Goal: Task Accomplishment & Management: Complete application form

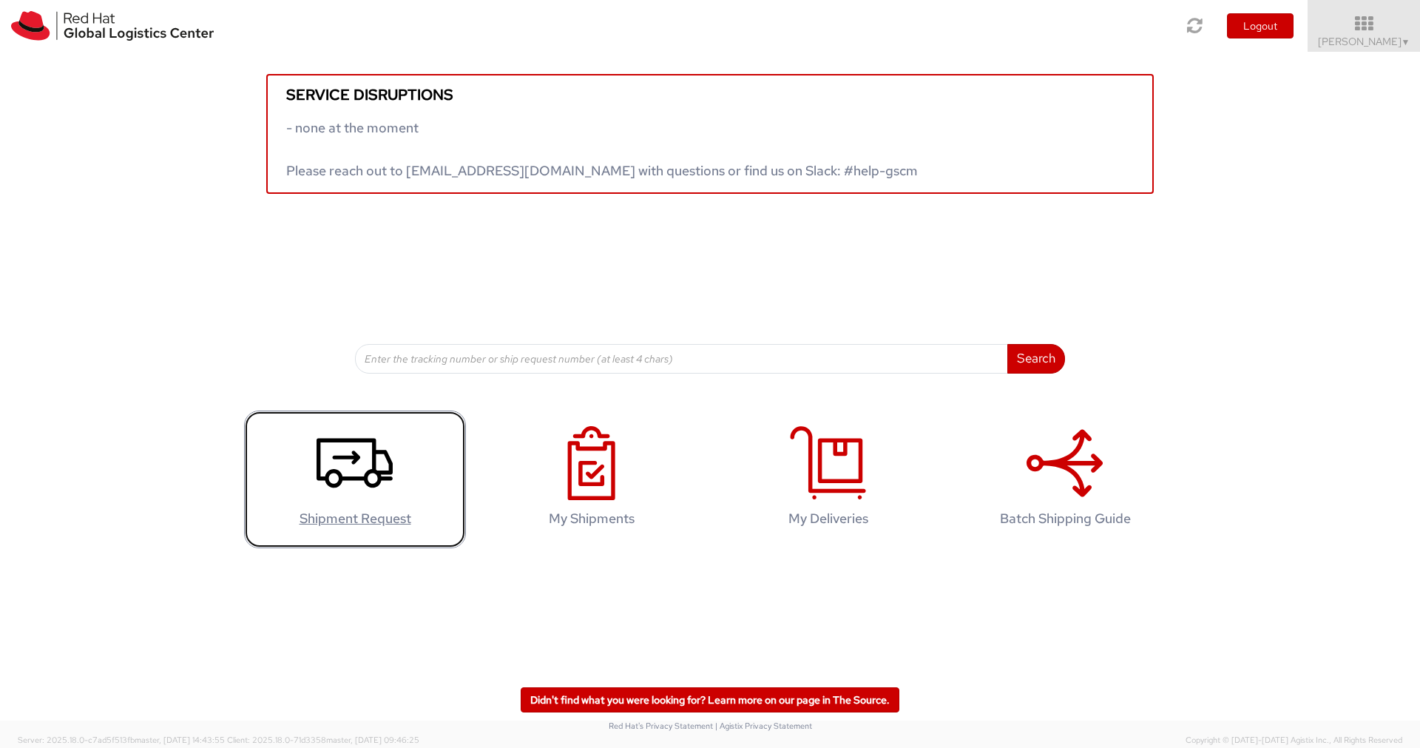
click at [342, 447] on icon at bounding box center [355, 463] width 76 height 74
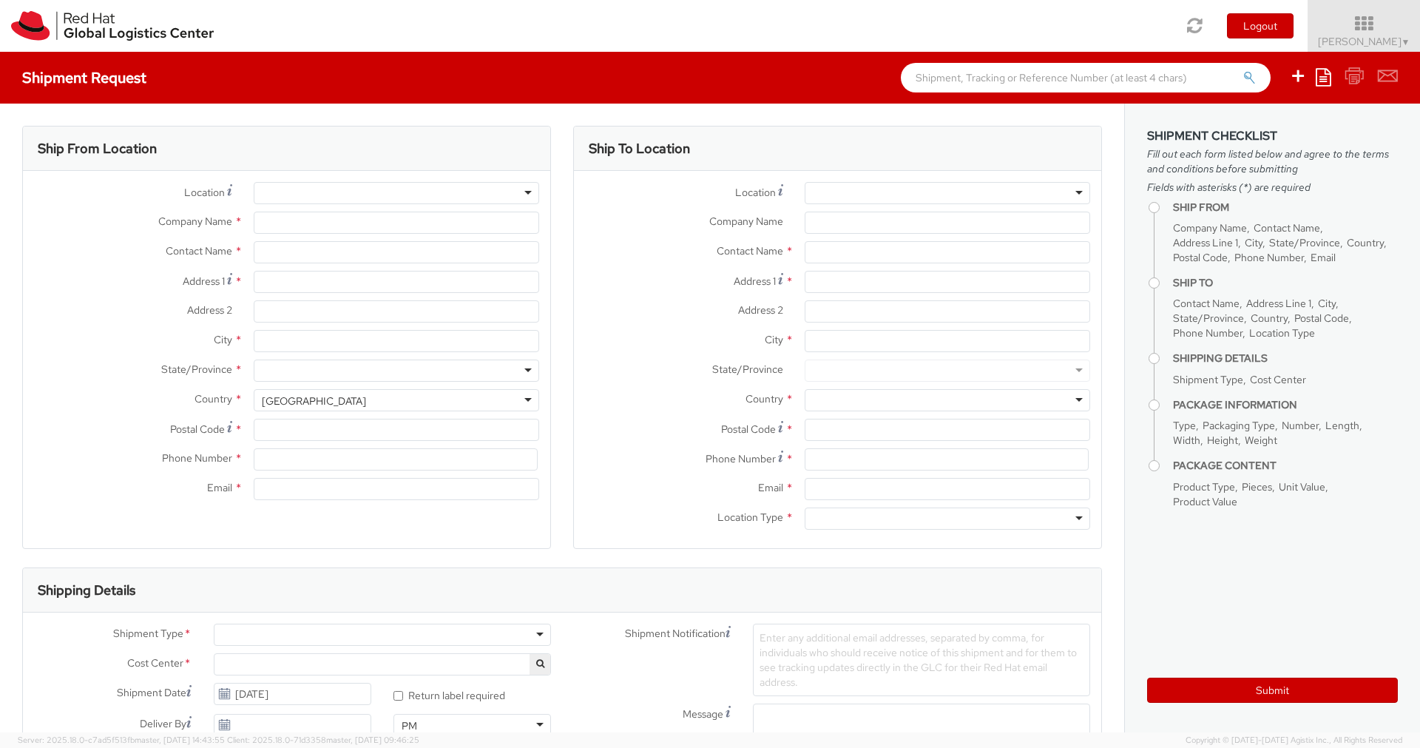
select select
select select "724"
click at [656, 197] on label "Location *" at bounding box center [684, 192] width 220 height 20
type input "Red Hat"
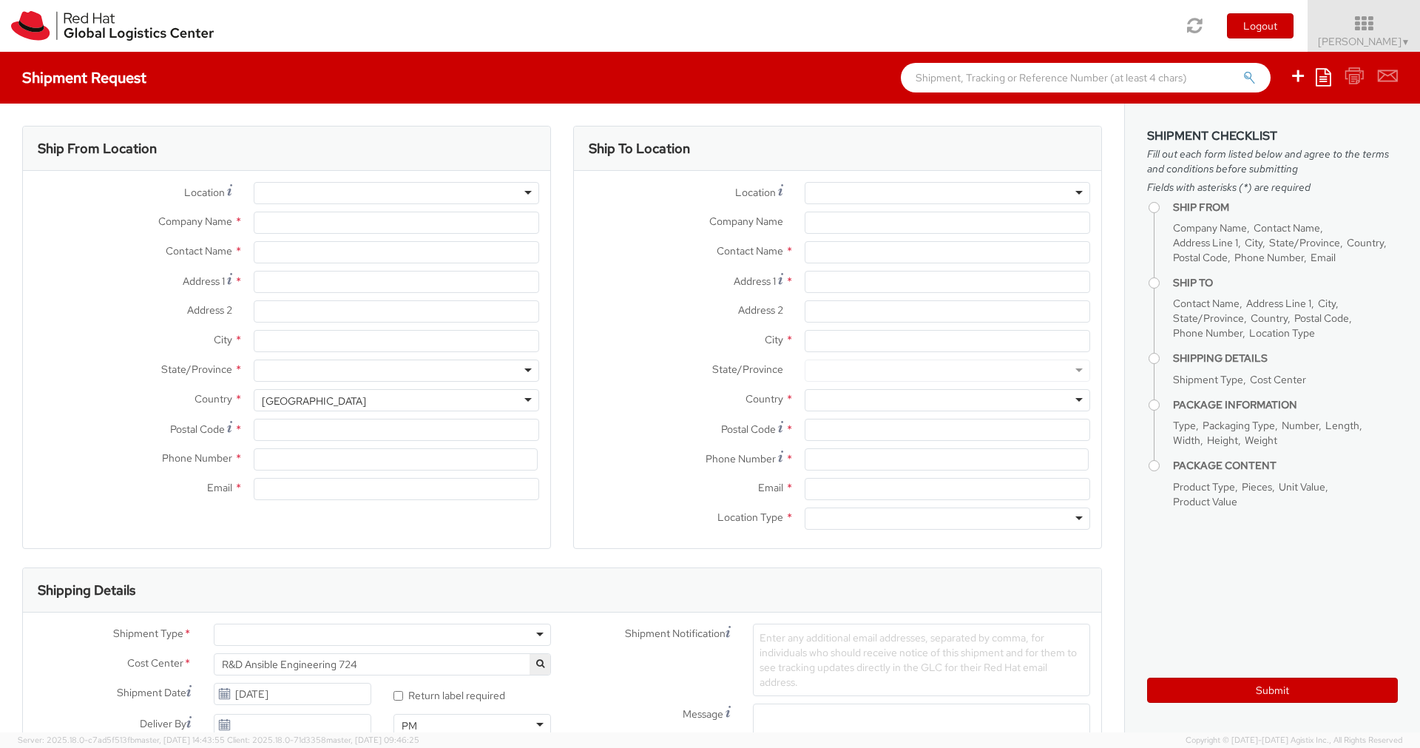
type input "[PERSON_NAME]"
type input "[EMAIL_ADDRESS][DOMAIN_NAME]"
click at [431, 195] on div "RH - Remote" at bounding box center [397, 193] width 286 height 22
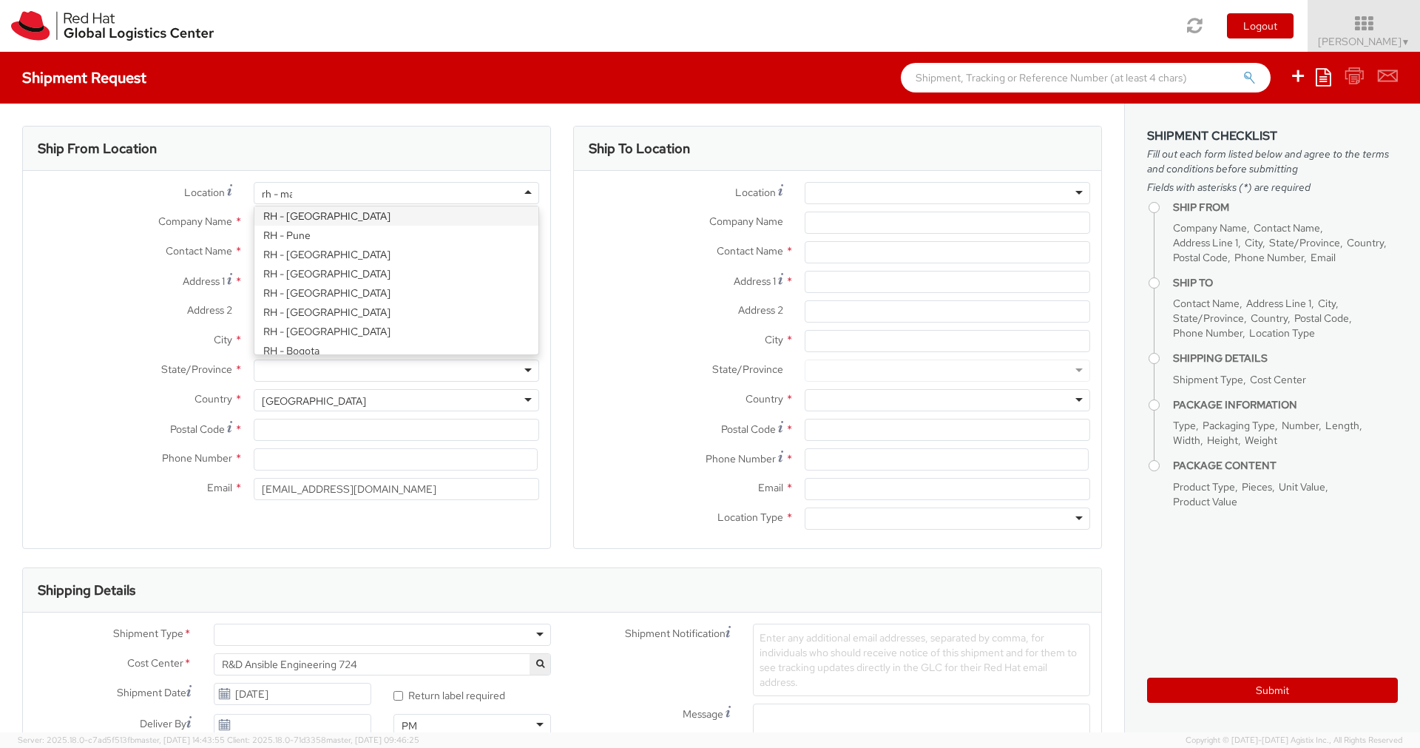
scroll to position [0, 0]
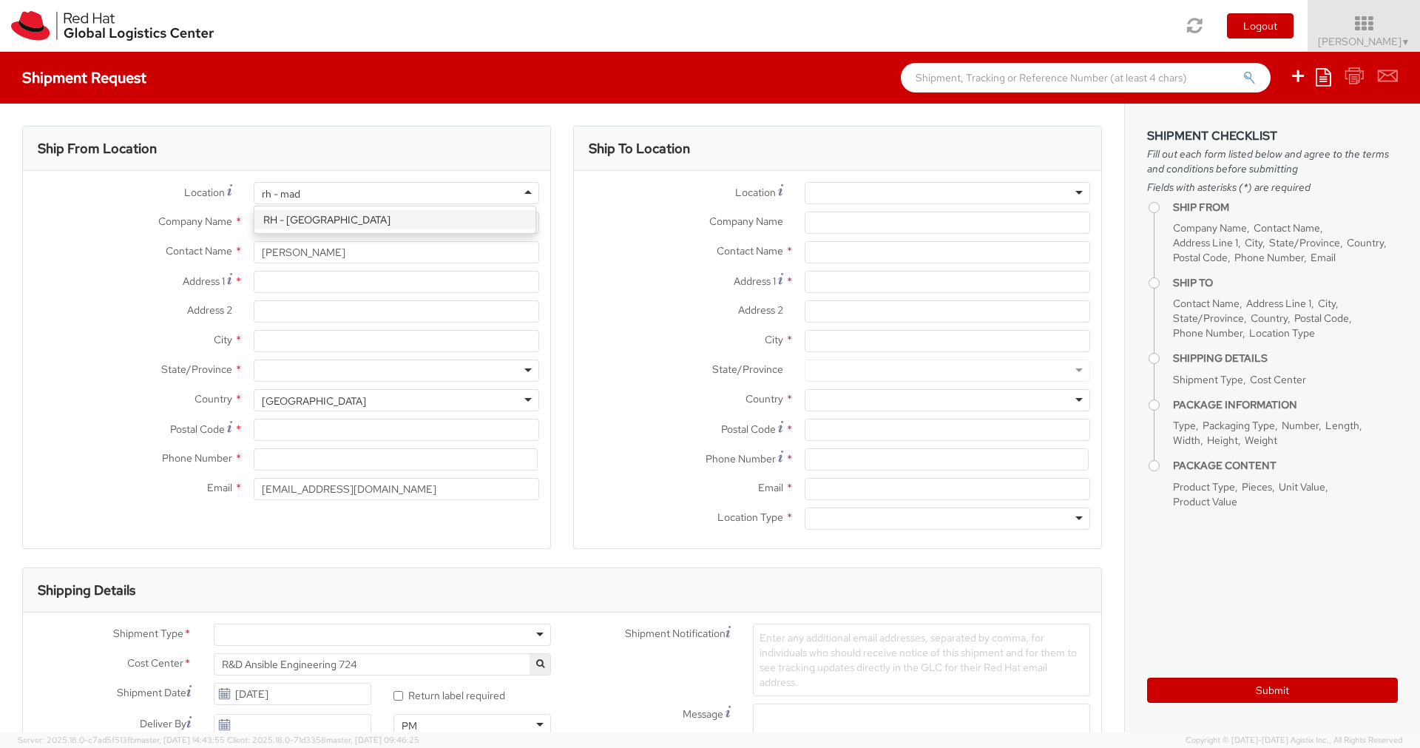
type input "rh - ma"
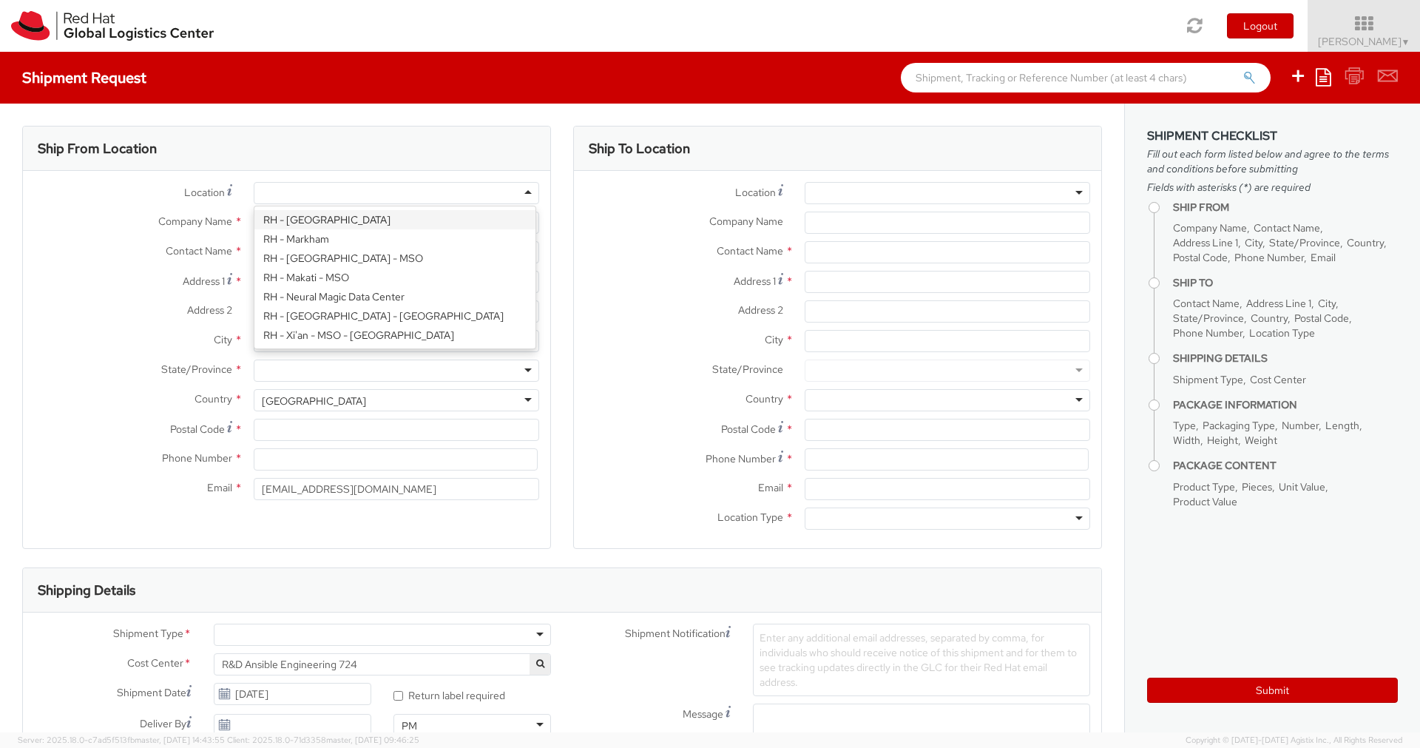
type input "Red Hat, S.L.U."
type input "Torre de Cristal, Piso 17"
type input "[STREET_ADDRESS]"
type input "[GEOGRAPHIC_DATA]"
type input "28046"
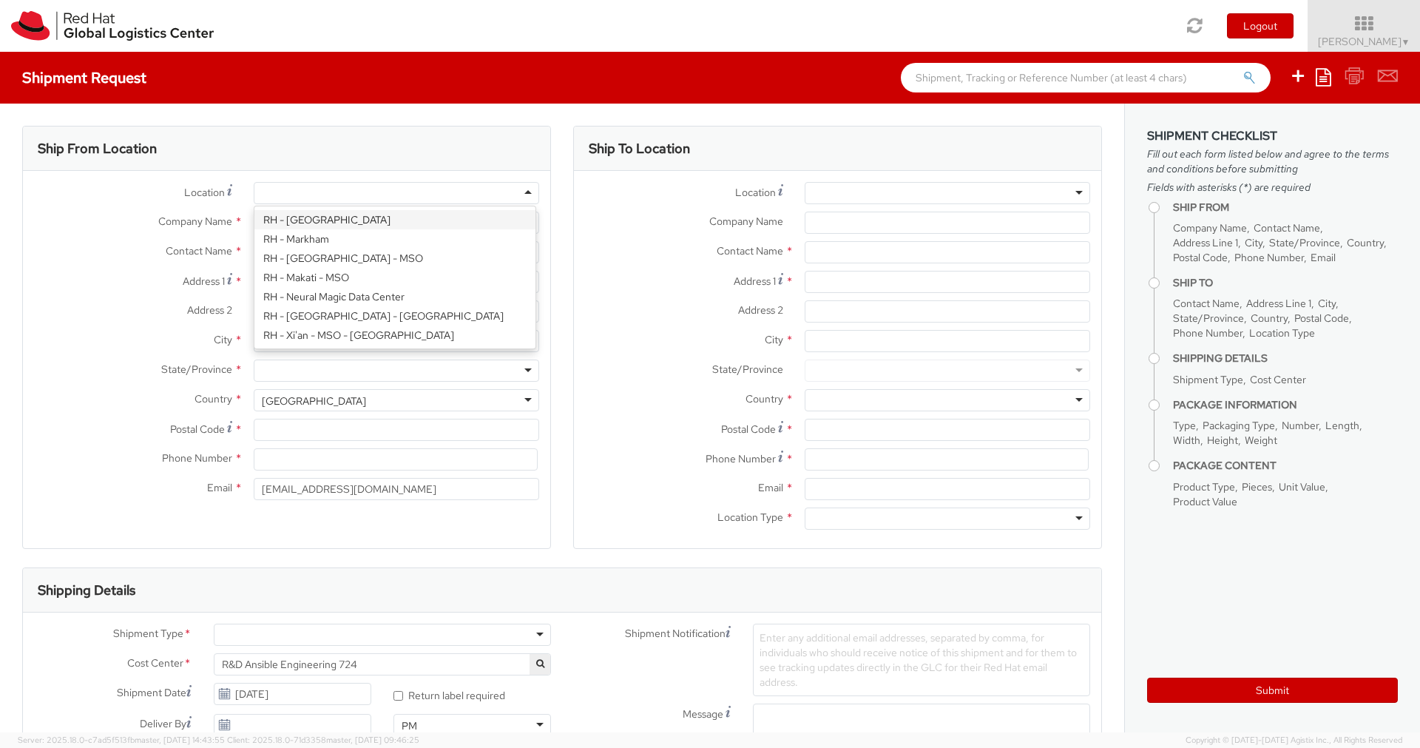
type input "34 914 14 88 00"
select select "CM"
select select "KGS"
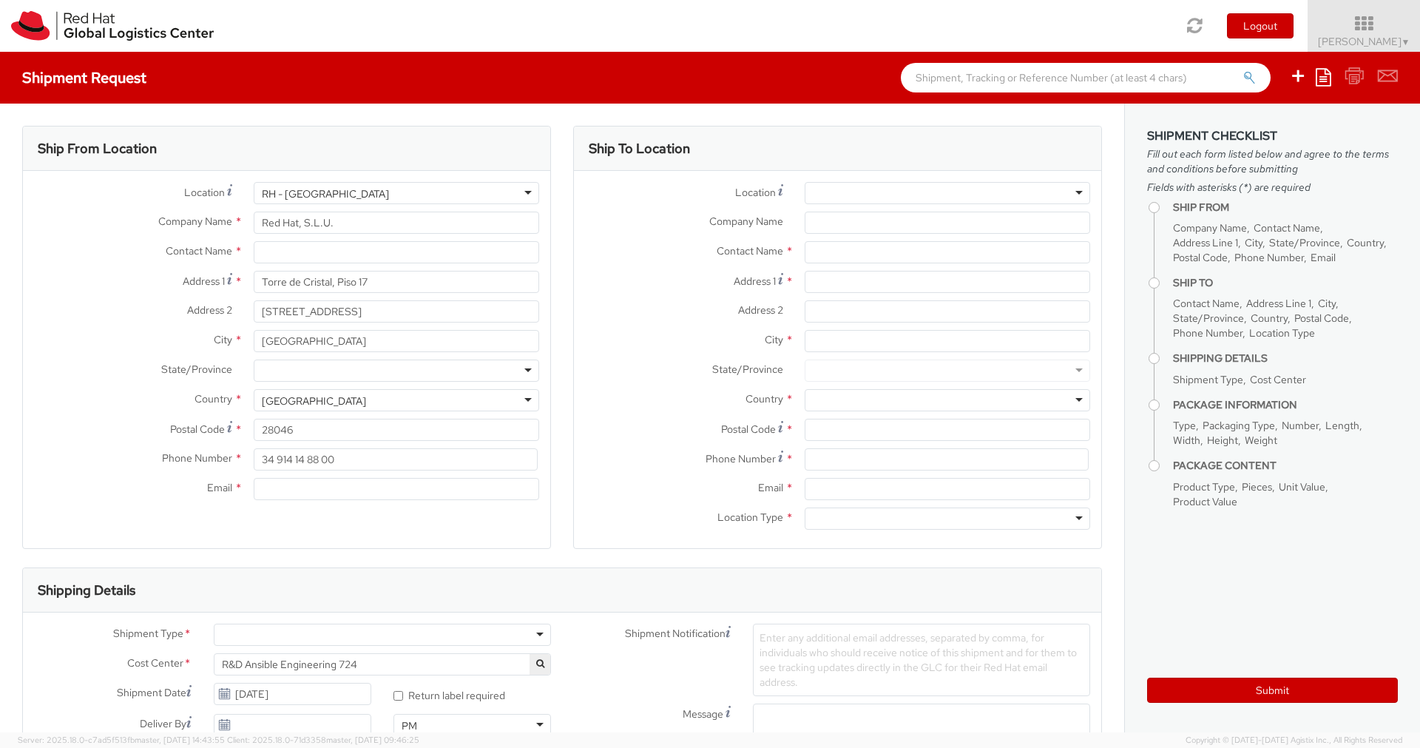
click at [308, 103] on div "Shipment Request Save as template Create from template" at bounding box center [710, 78] width 1420 height 52
click at [295, 250] on input "text" at bounding box center [397, 252] width 286 height 22
type input "[PERSON_NAME]"
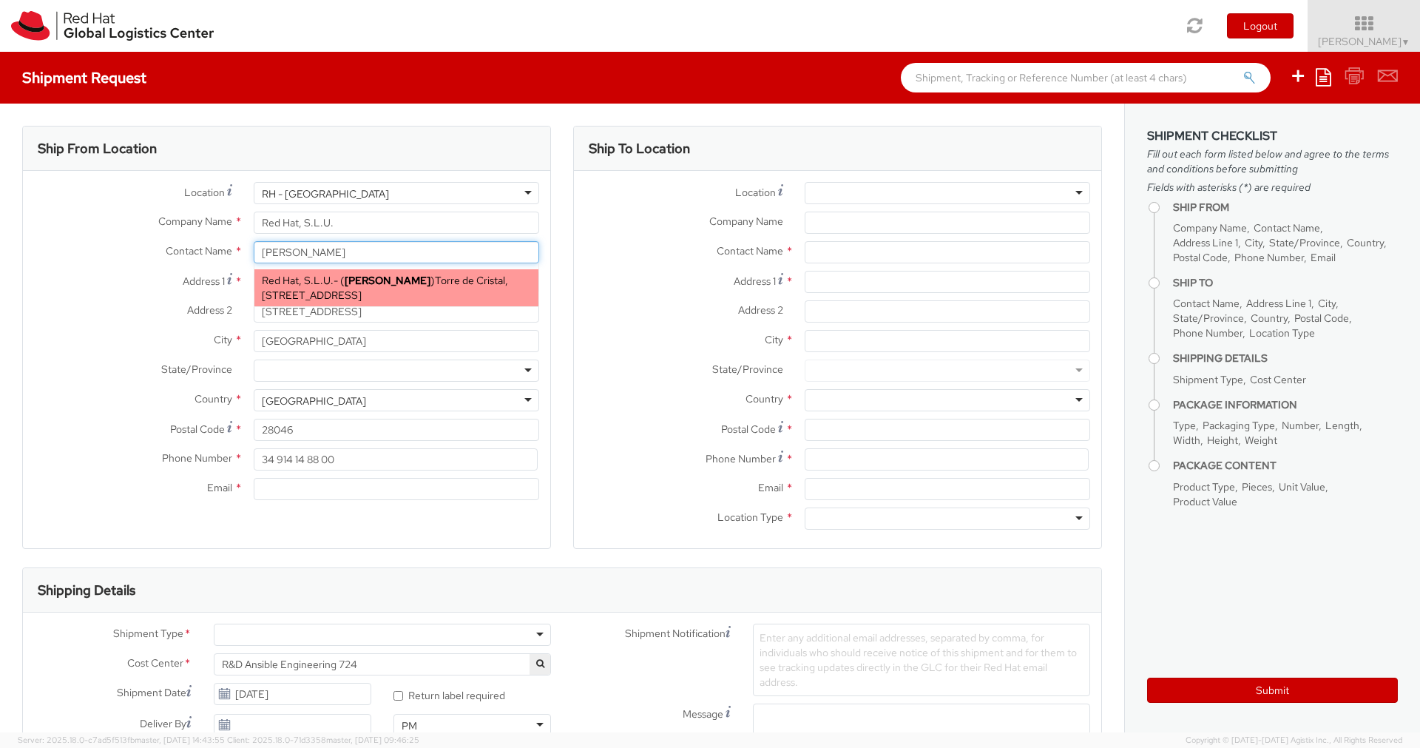
click at [378, 294] on span "Torre de Cristal, [STREET_ADDRESS]" at bounding box center [385, 288] width 246 height 28
type input "[PERSON_NAME]"
type input "[EMAIL_ADDRESS][DOMAIN_NAME]"
select select
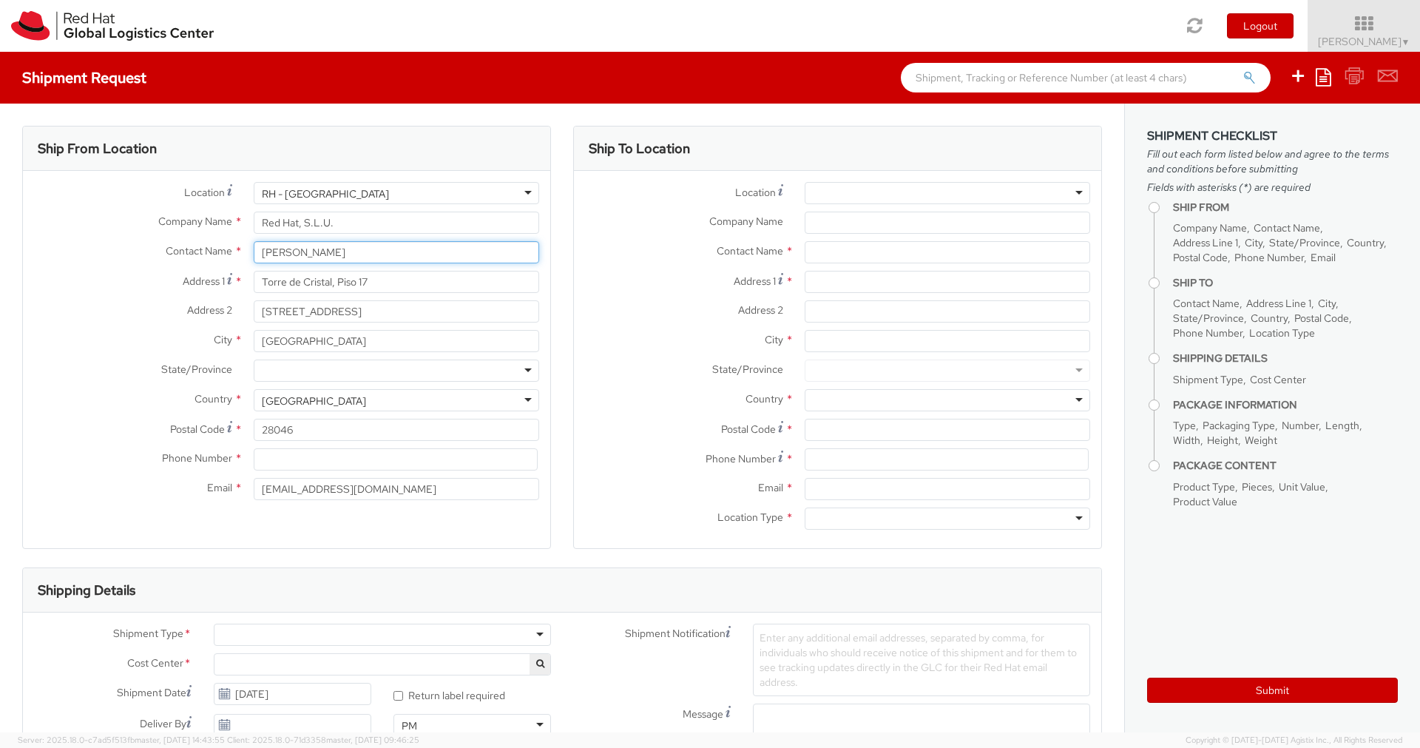
type input "[PERSON_NAME]"
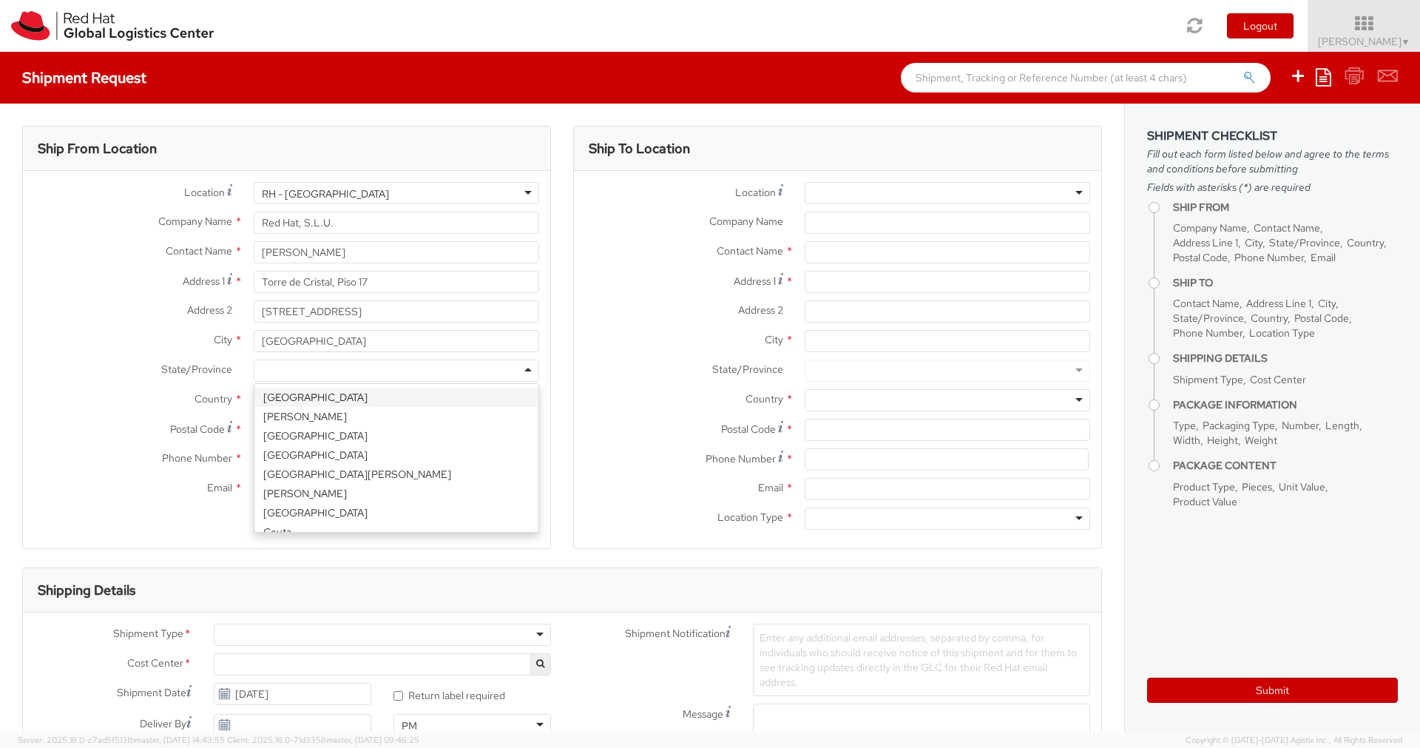
click at [300, 368] on div at bounding box center [397, 371] width 286 height 22
click at [221, 385] on div "State/Province * Andalucía Aragon Canary Islands Cantabria Castilla y León Cast…" at bounding box center [286, 375] width 527 height 30
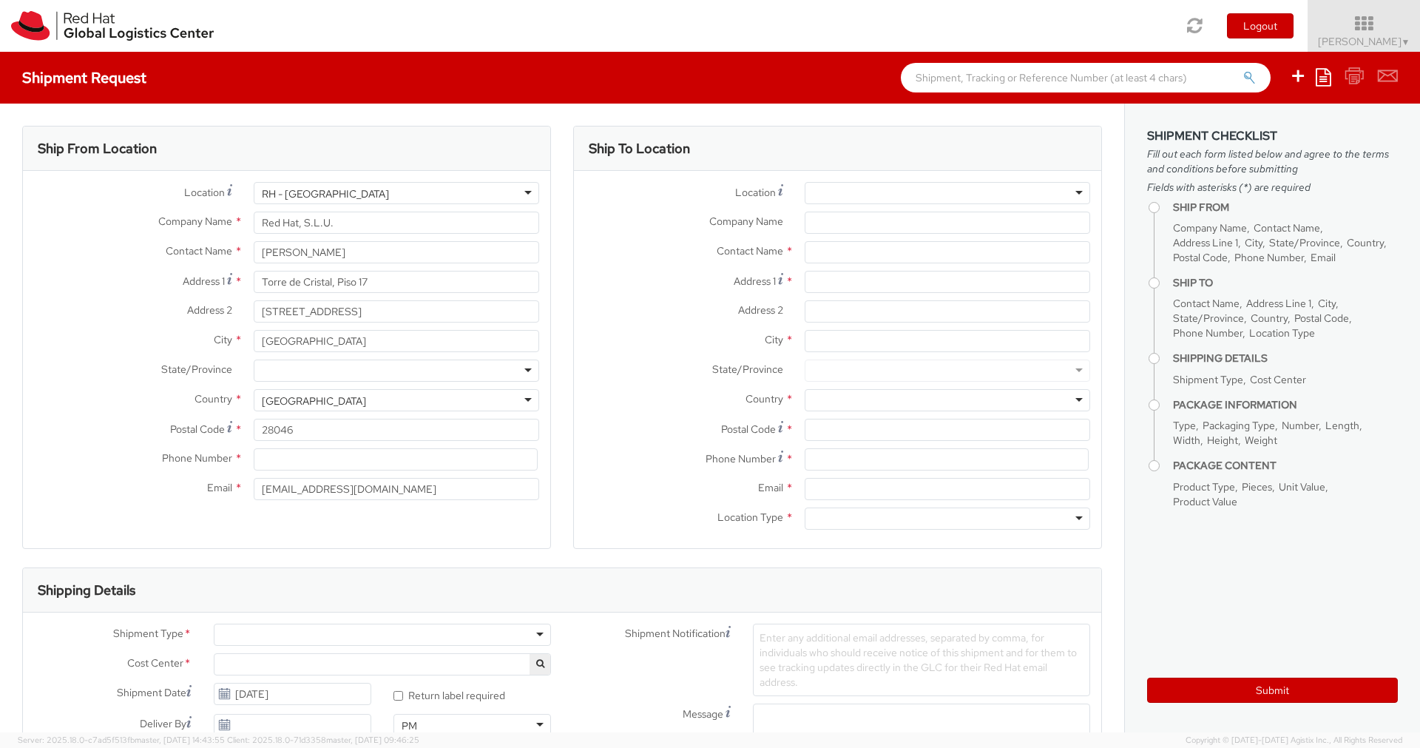
click at [283, 397] on div "[GEOGRAPHIC_DATA]" at bounding box center [314, 401] width 104 height 15
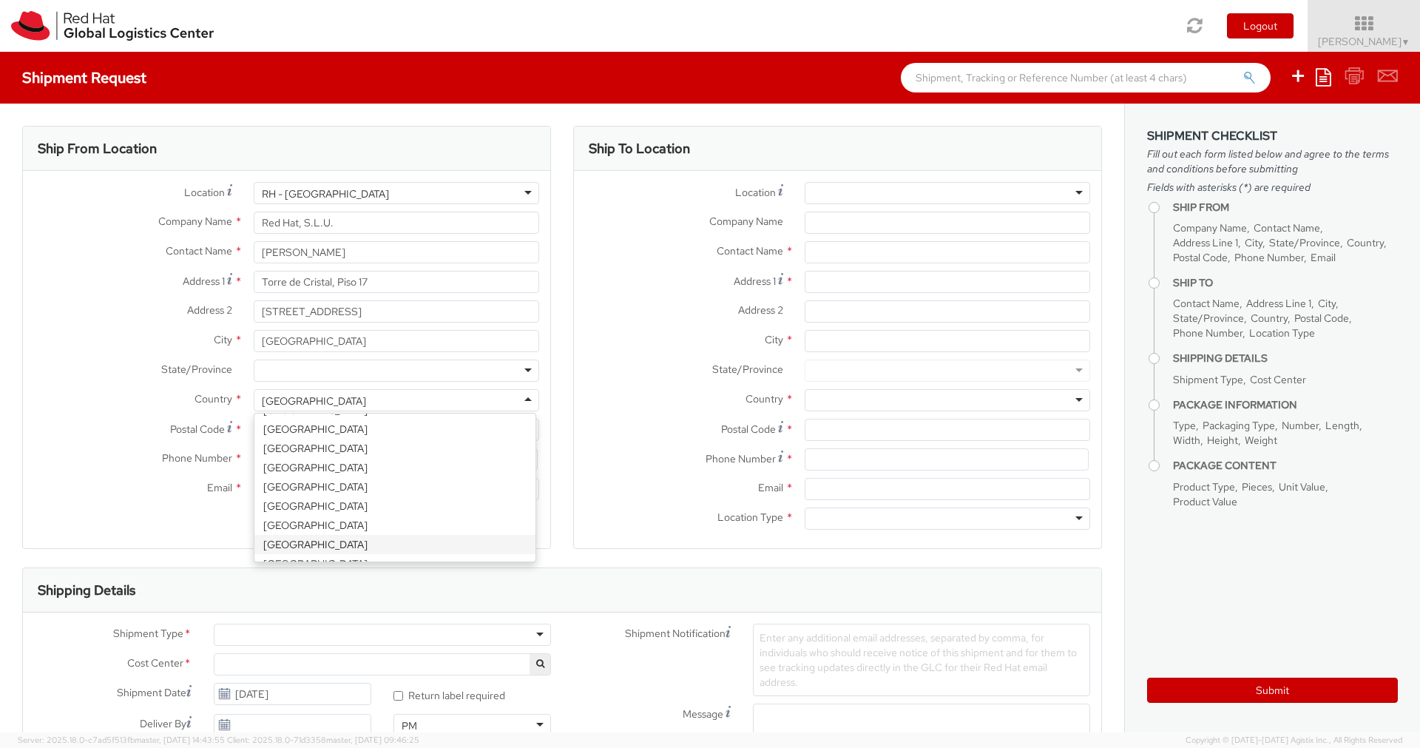
click at [203, 395] on span "Country" at bounding box center [214, 398] width 38 height 13
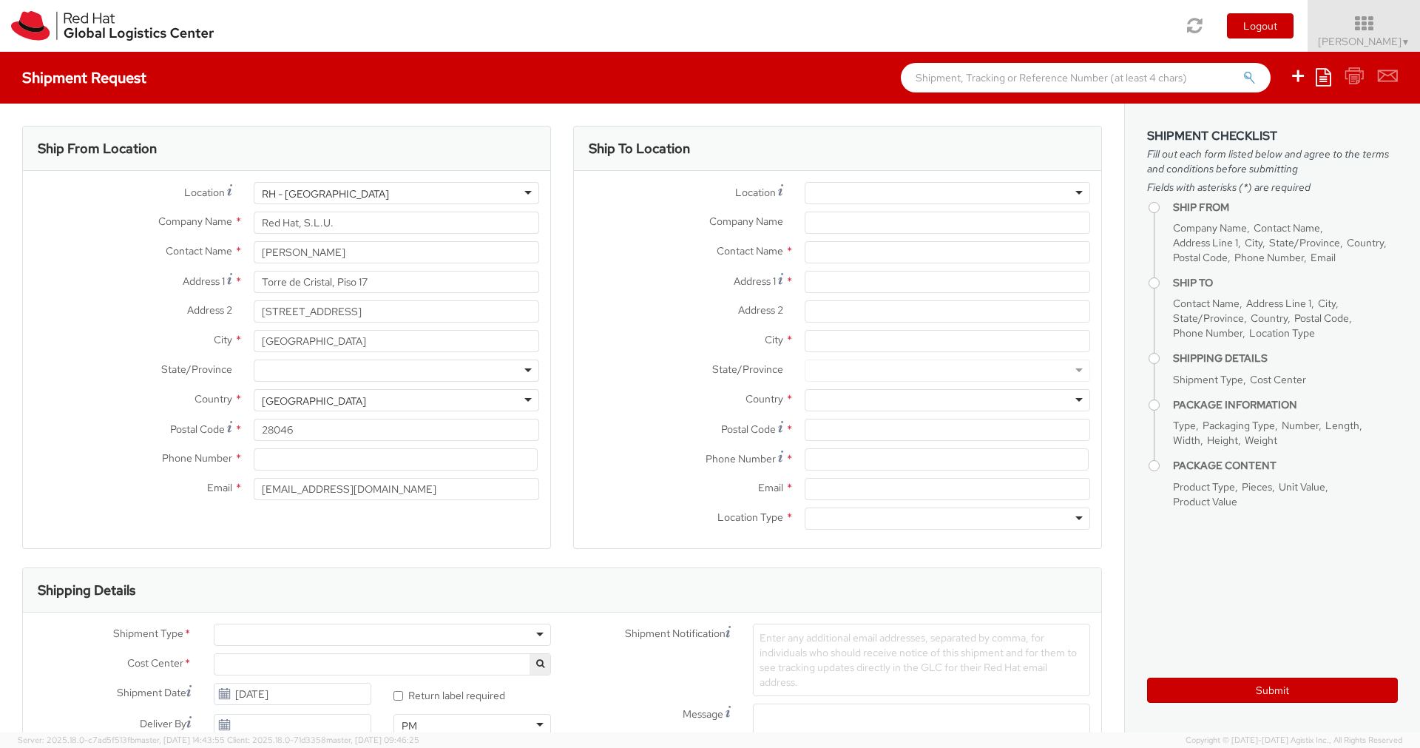
click at [141, 396] on label "Country *" at bounding box center [133, 398] width 220 height 19
click at [316, 456] on input at bounding box center [396, 459] width 284 height 22
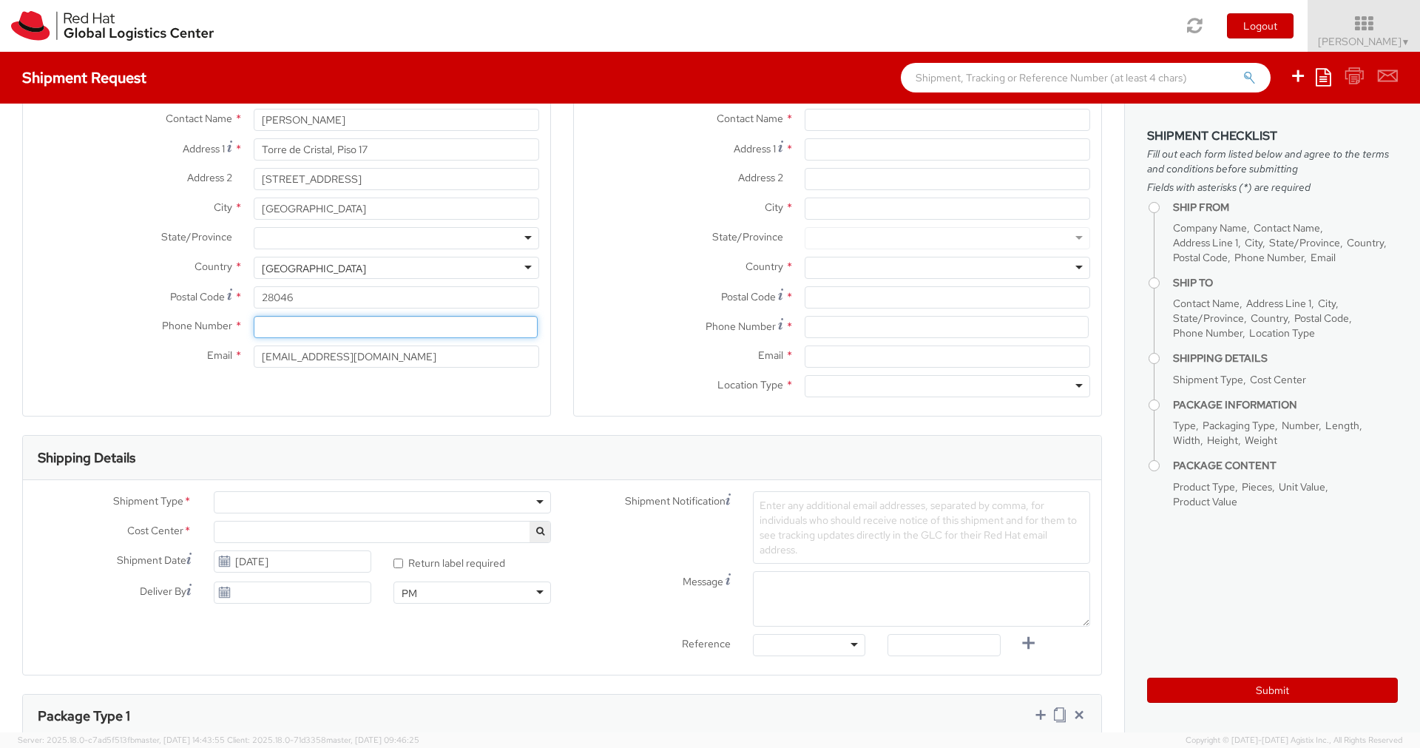
scroll to position [0, 0]
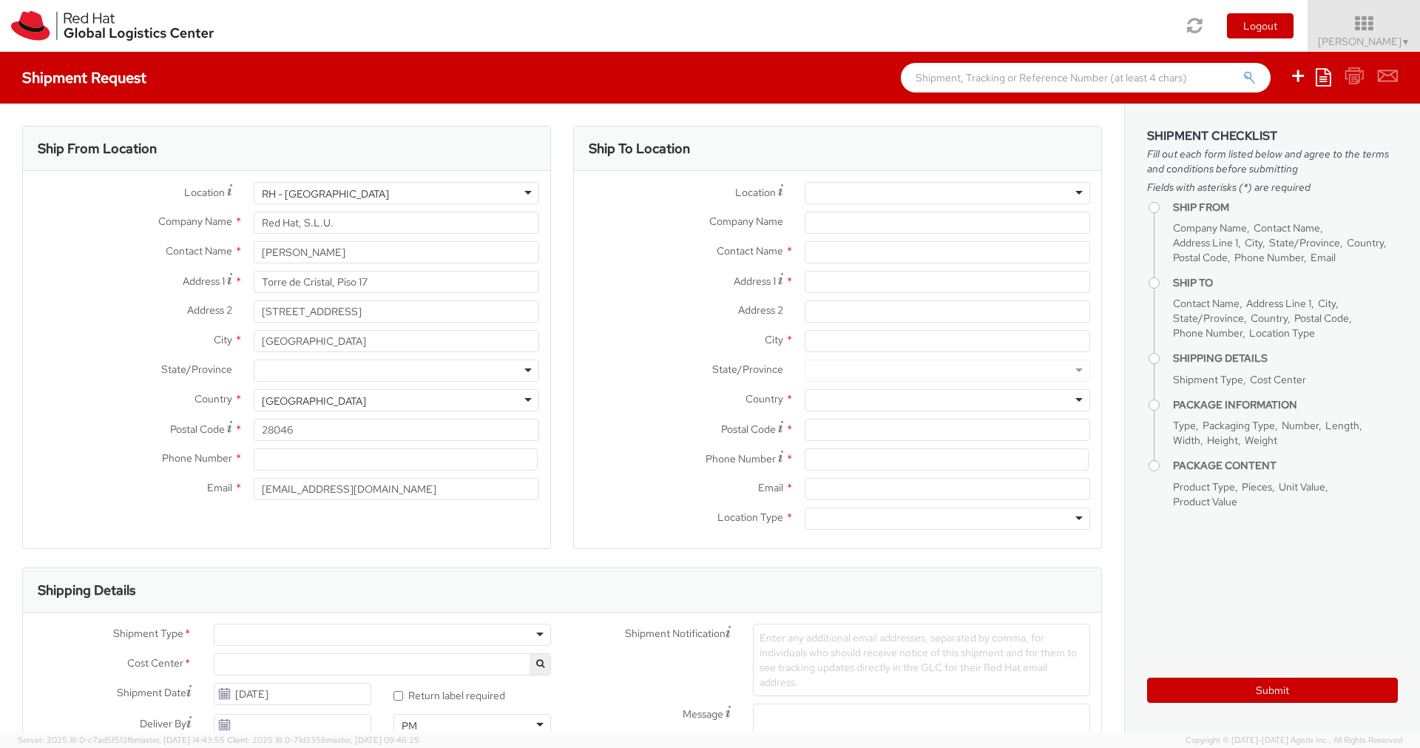
click at [854, 178] on div "Location * RH - Amsterdam - MSO RH - Amsterdam Data Center RH - Ashburn Data Ce…" at bounding box center [837, 359] width 527 height 377
click at [857, 189] on div at bounding box center [948, 193] width 286 height 22
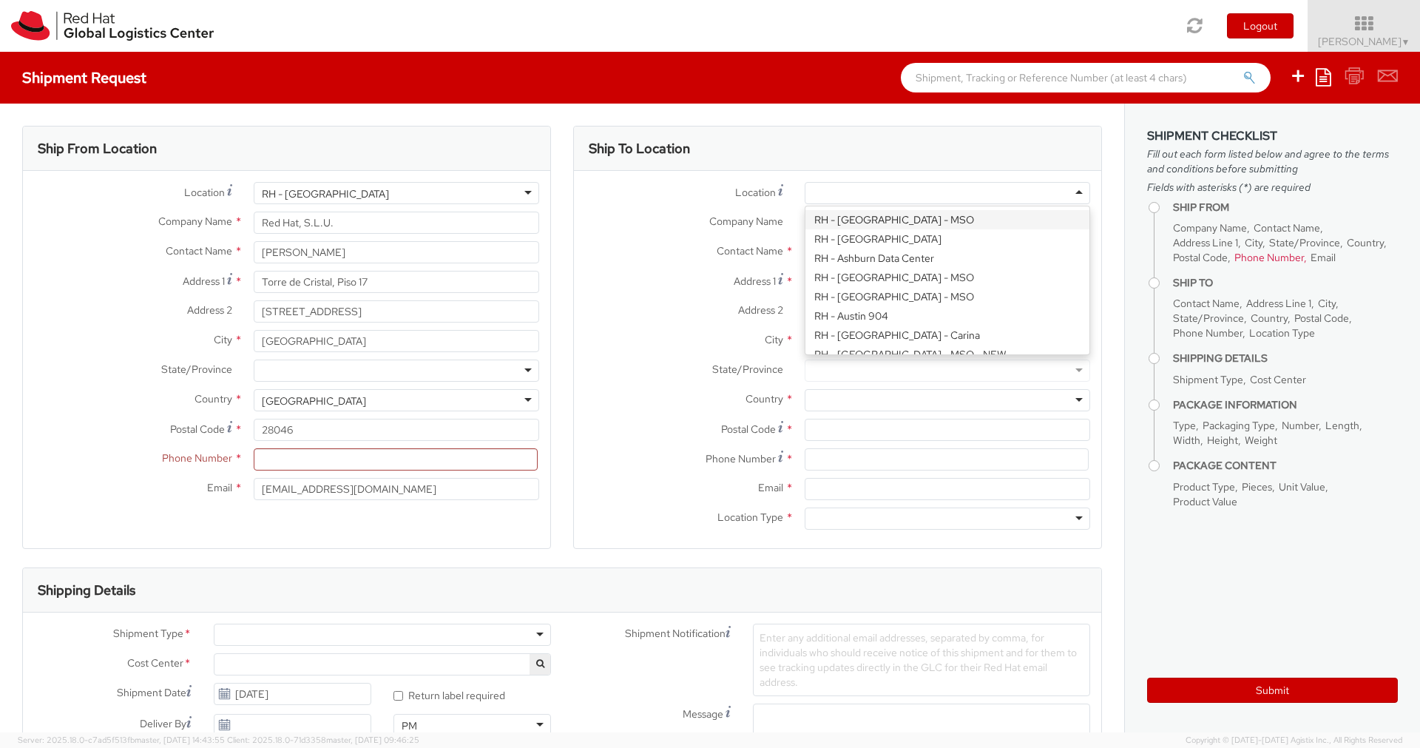
click at [838, 111] on div "Ship From Location Location * RH - Madrid RH - Madrid RH - Amsterdam - MSO RH -…" at bounding box center [562, 760] width 1124 height 1313
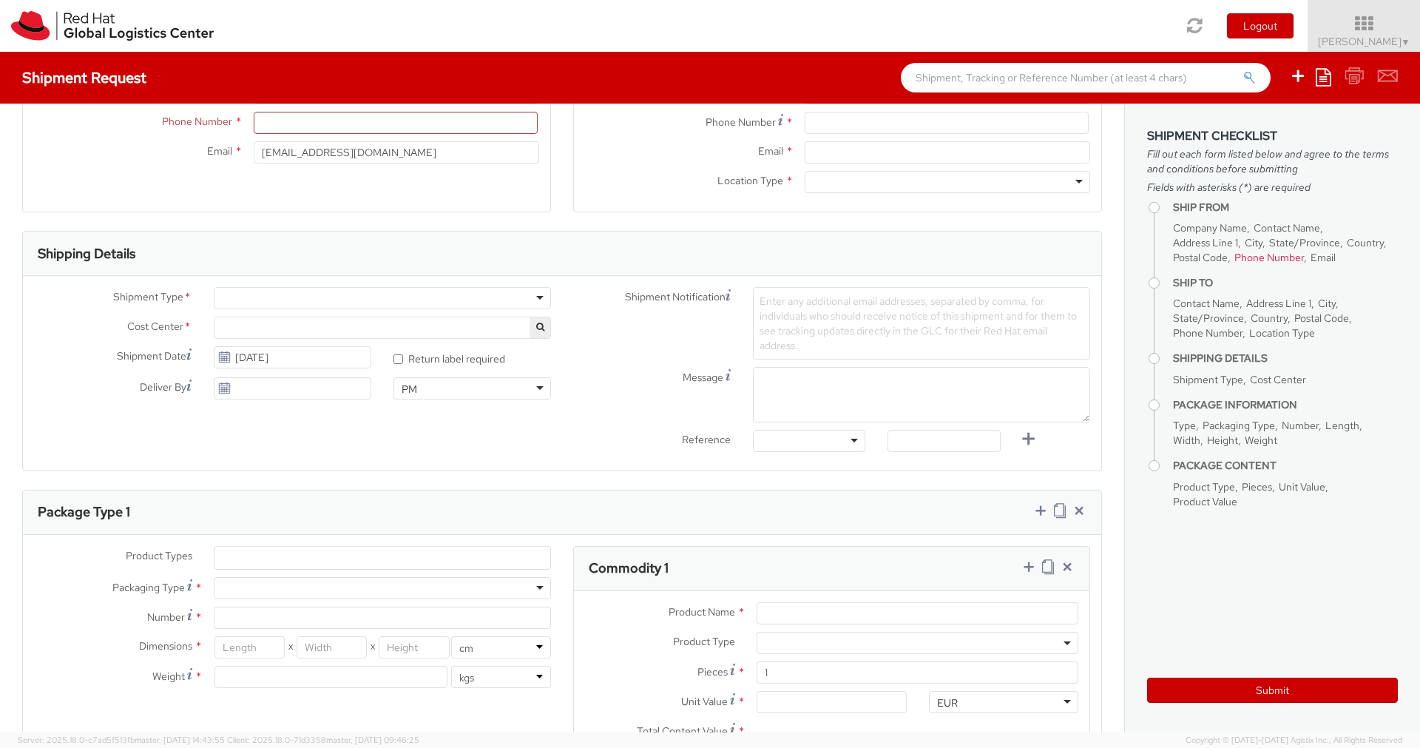
scroll to position [348, 0]
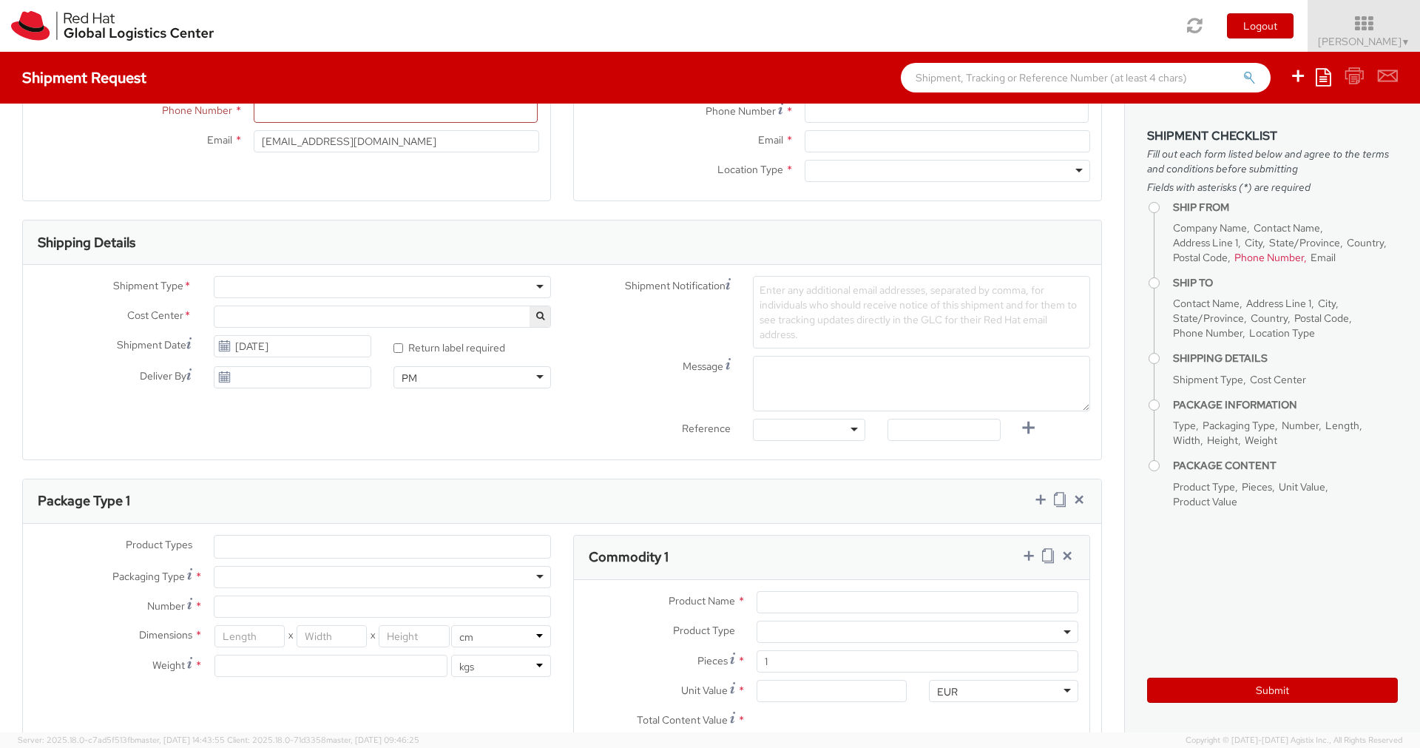
click at [415, 285] on div at bounding box center [382, 287] width 337 height 22
click at [224, 260] on div "Shipping Details" at bounding box center [562, 242] width 1079 height 44
click at [261, 283] on div at bounding box center [382, 287] width 337 height 22
click at [610, 340] on div "Shipment Notification Enter any additional email addresses, separated by comma,…" at bounding box center [831, 312] width 539 height 72
click at [259, 316] on span at bounding box center [382, 317] width 337 height 22
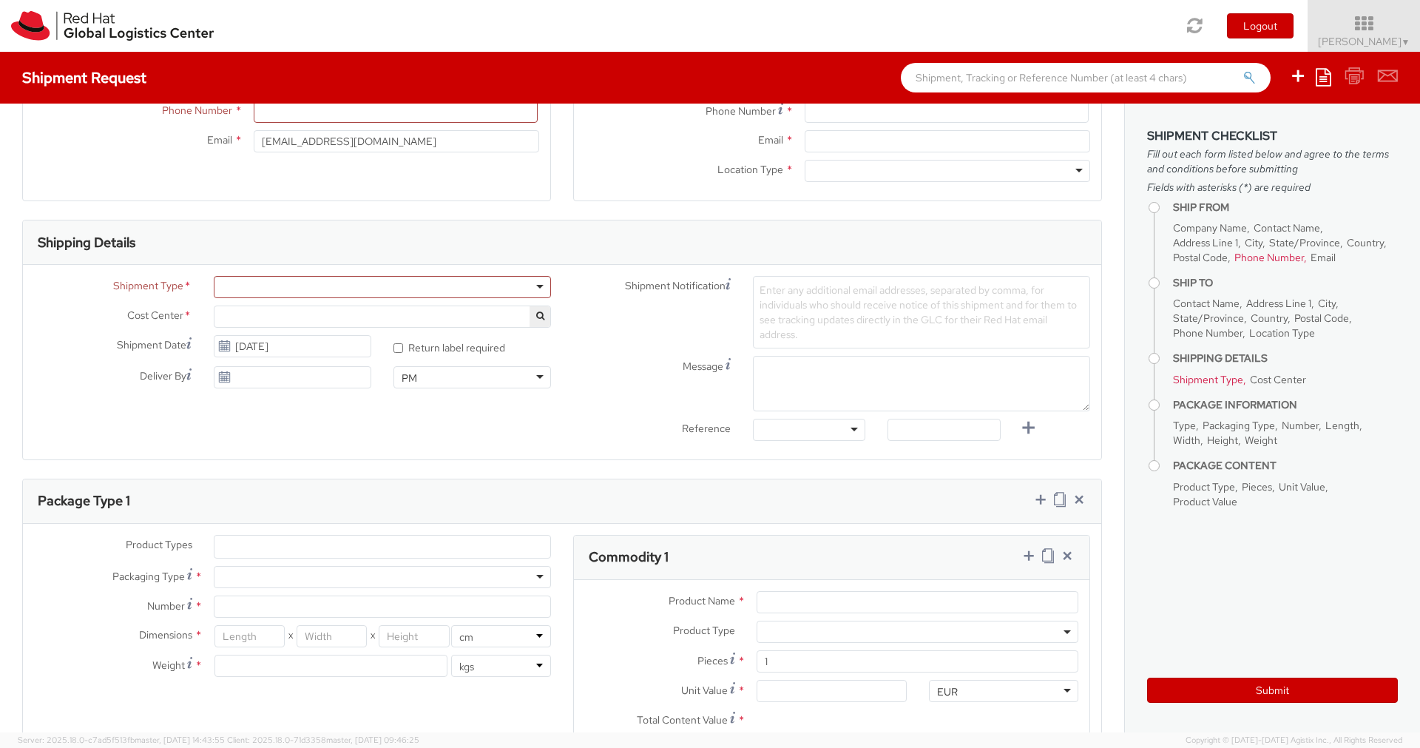
click at [619, 345] on div "Shipment Notification Enter any additional email addresses, separated by comma,…" at bounding box center [831, 312] width 539 height 72
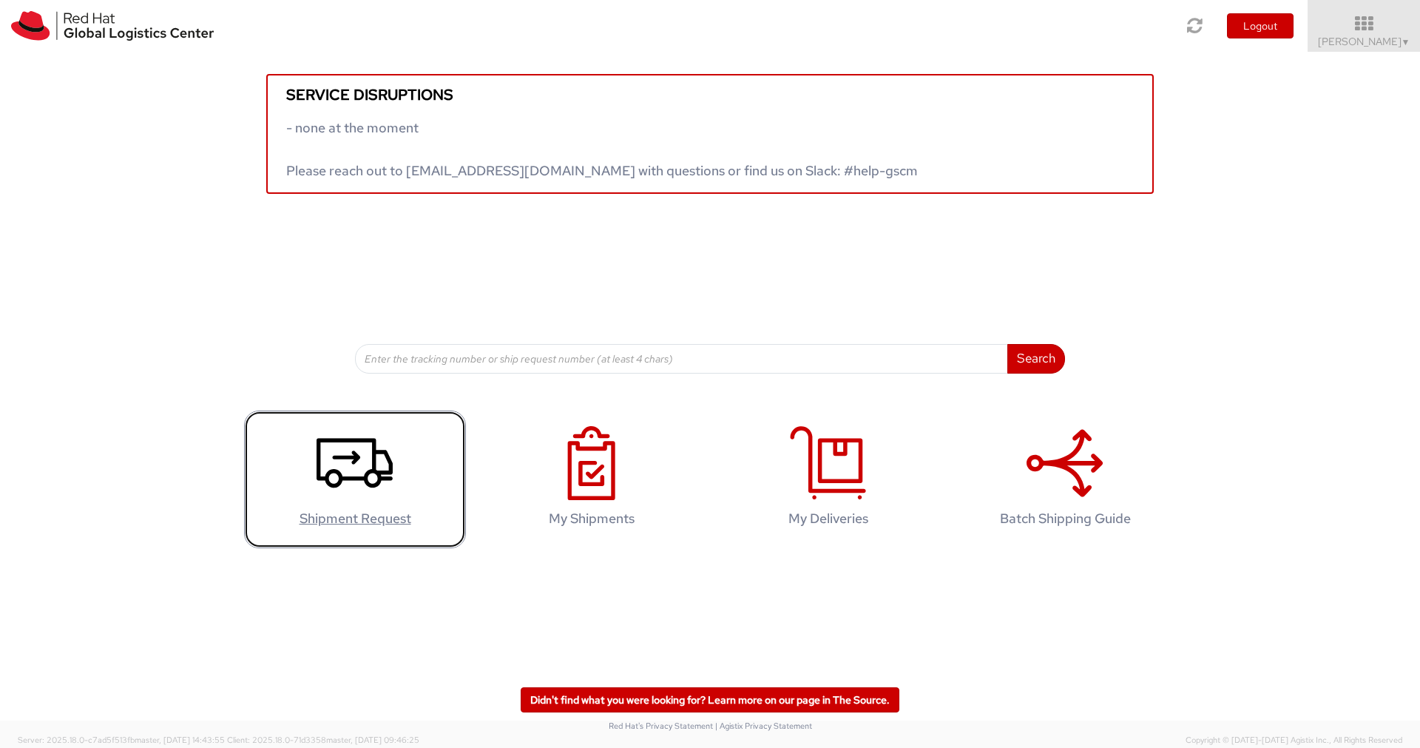
click at [382, 446] on icon at bounding box center [355, 463] width 76 height 74
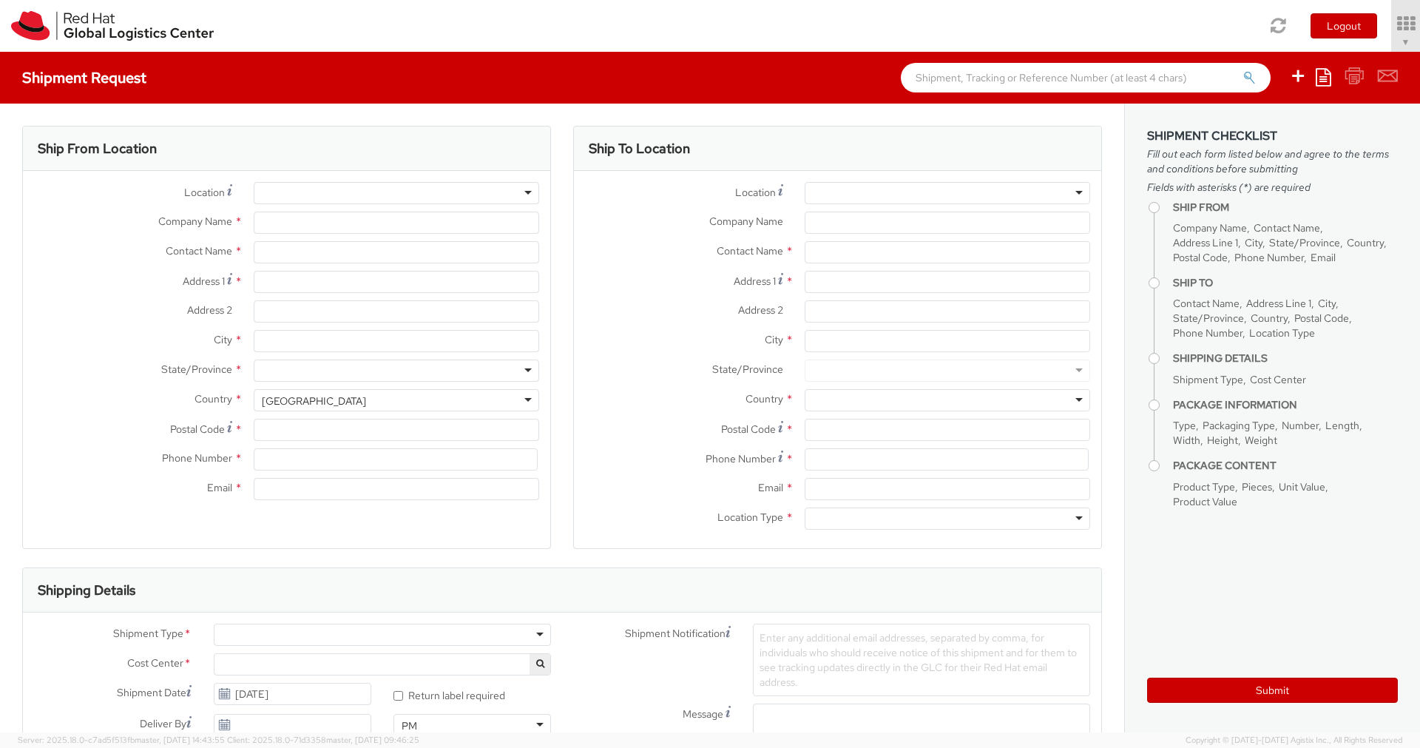
type input "Red Hat"
type input "[PERSON_NAME]"
type input "[EMAIL_ADDRESS][DOMAIN_NAME]"
select select "724"
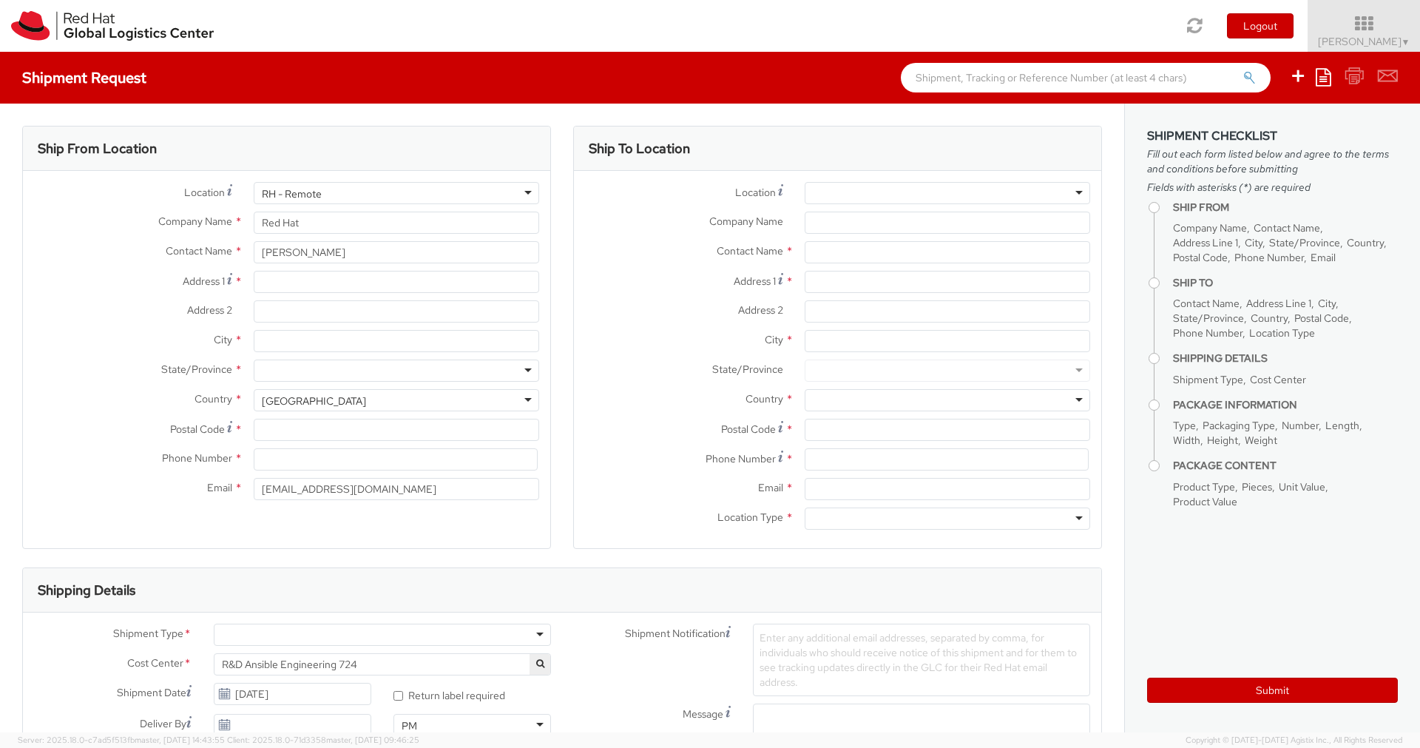
select select
click at [837, 189] on div at bounding box center [948, 193] width 286 height 22
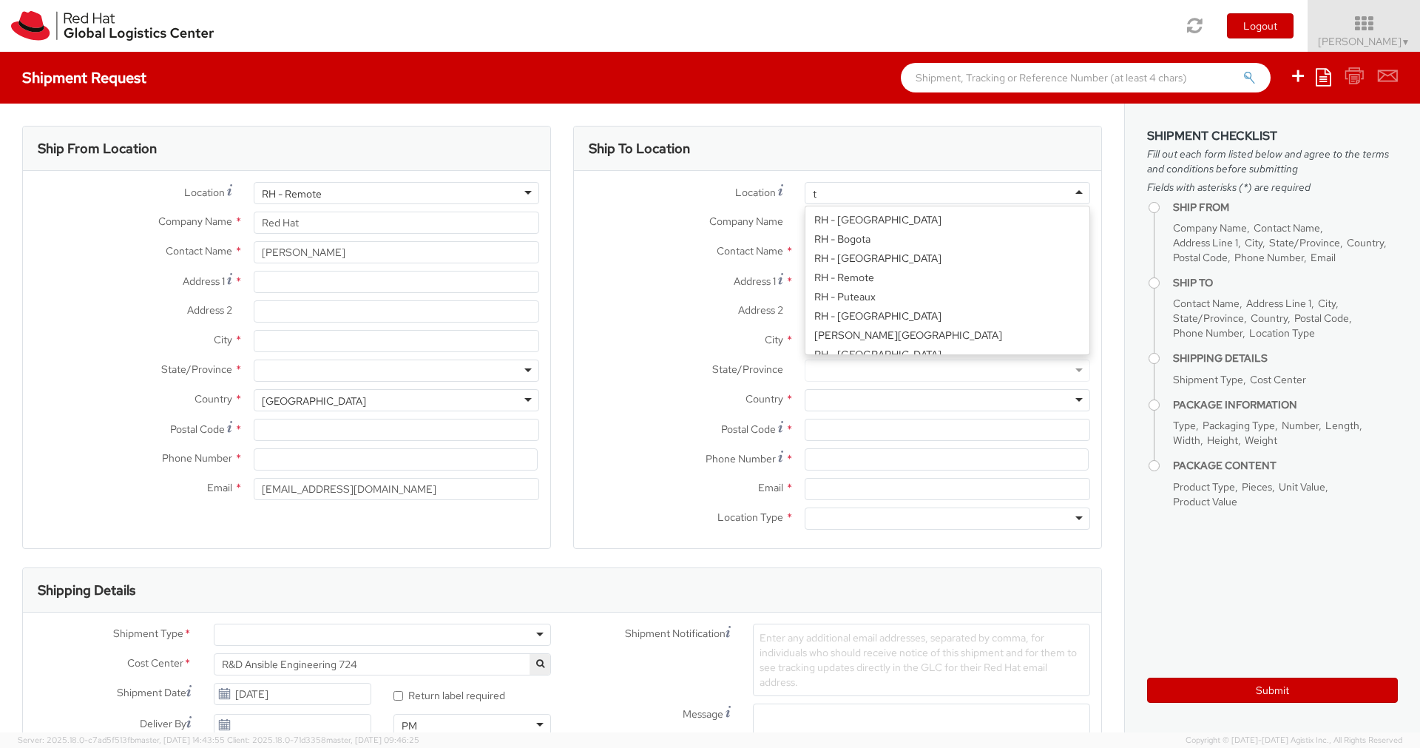
scroll to position [440, 0]
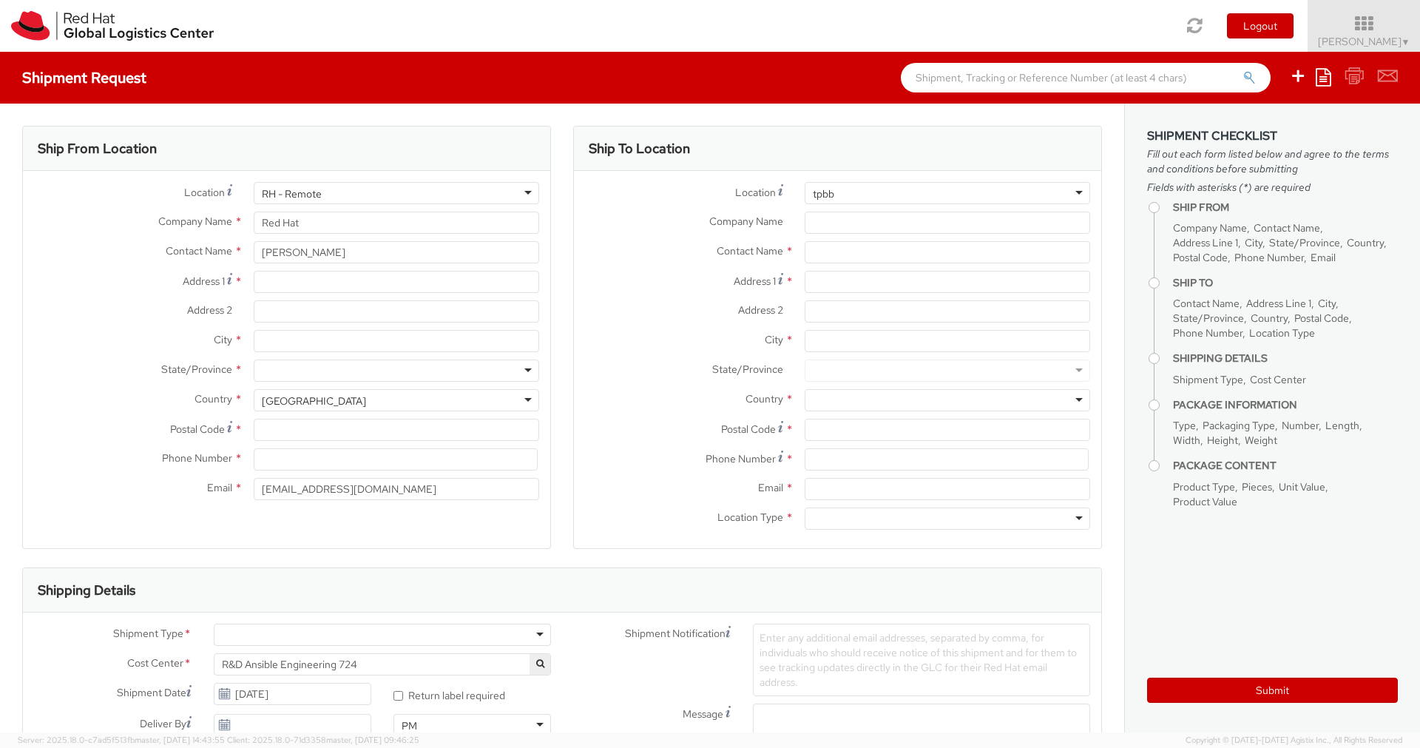
type input "tpb"
click at [843, 190] on div at bounding box center [948, 193] width 286 height 22
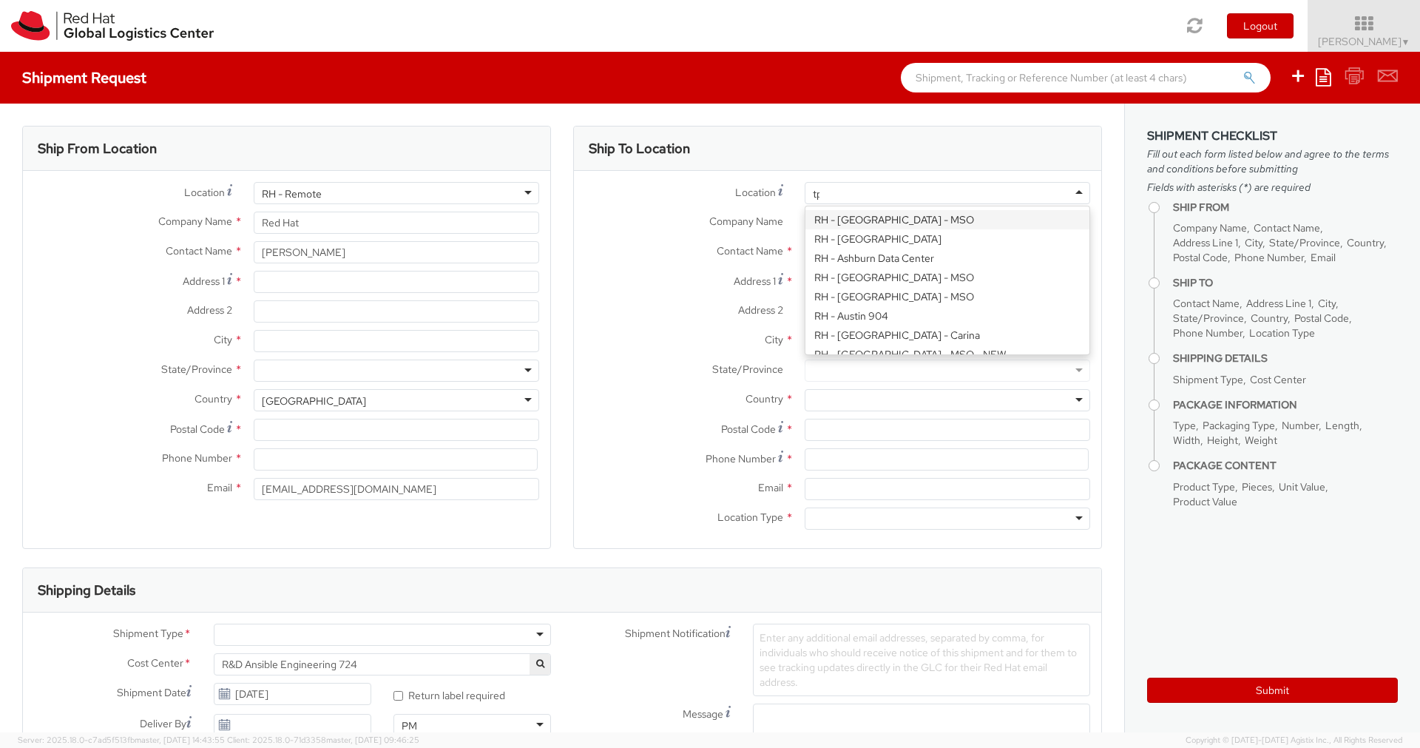
scroll to position [440, 0]
type input "tpb"
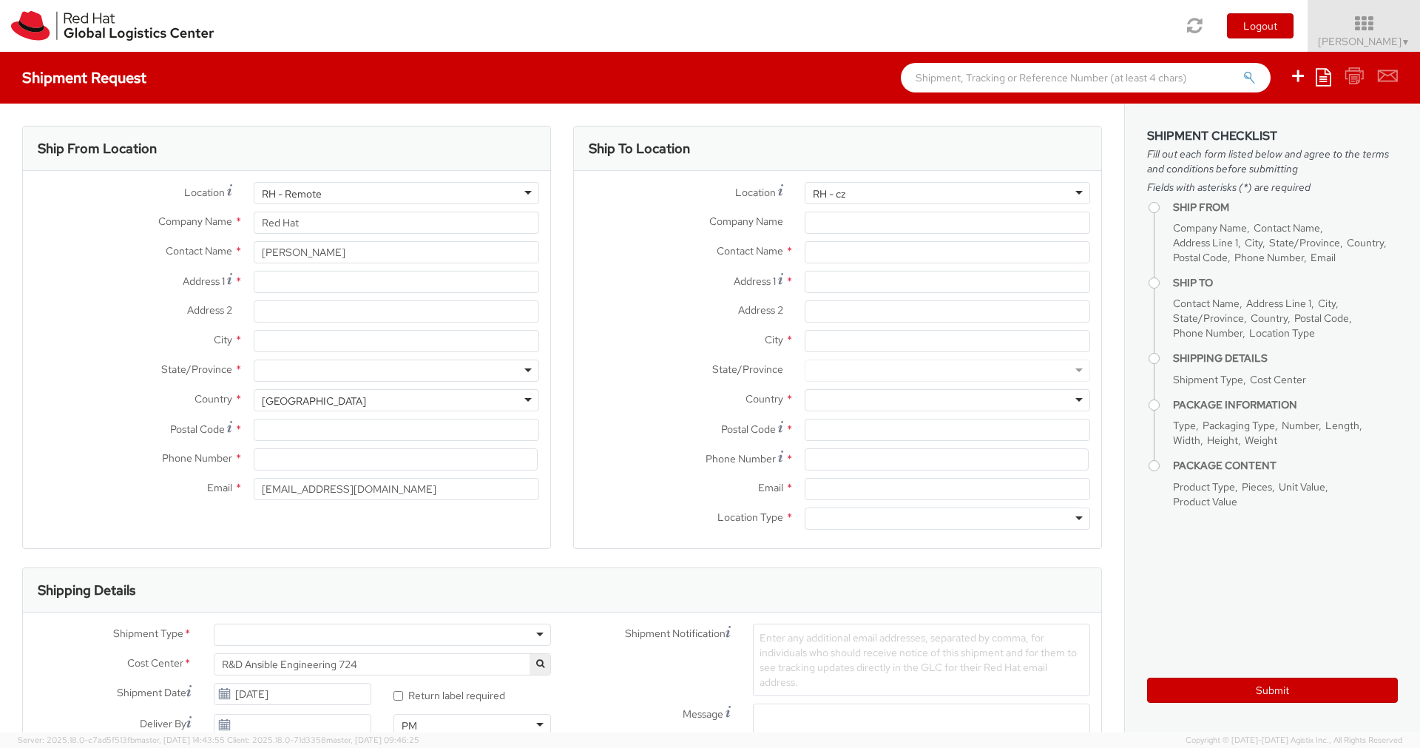
type input "RH - c"
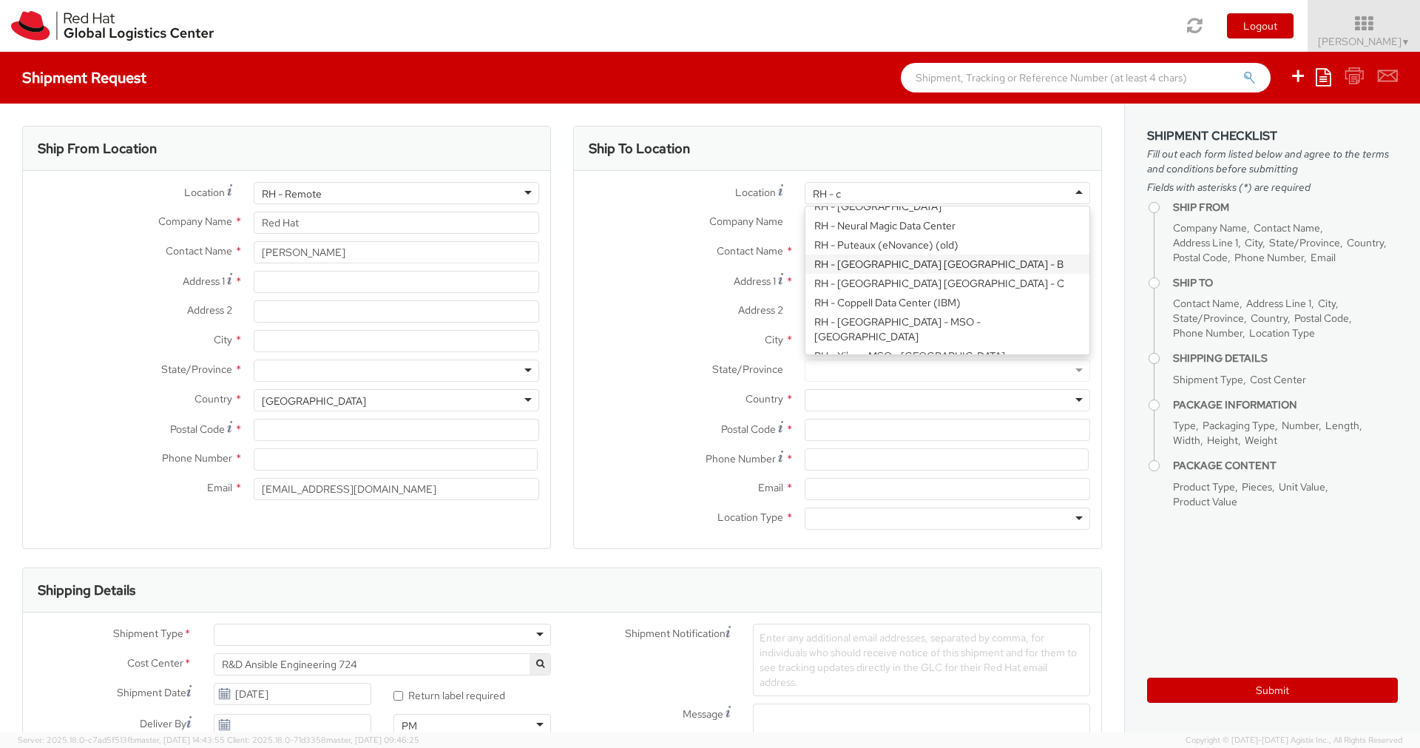
scroll to position [686, 0]
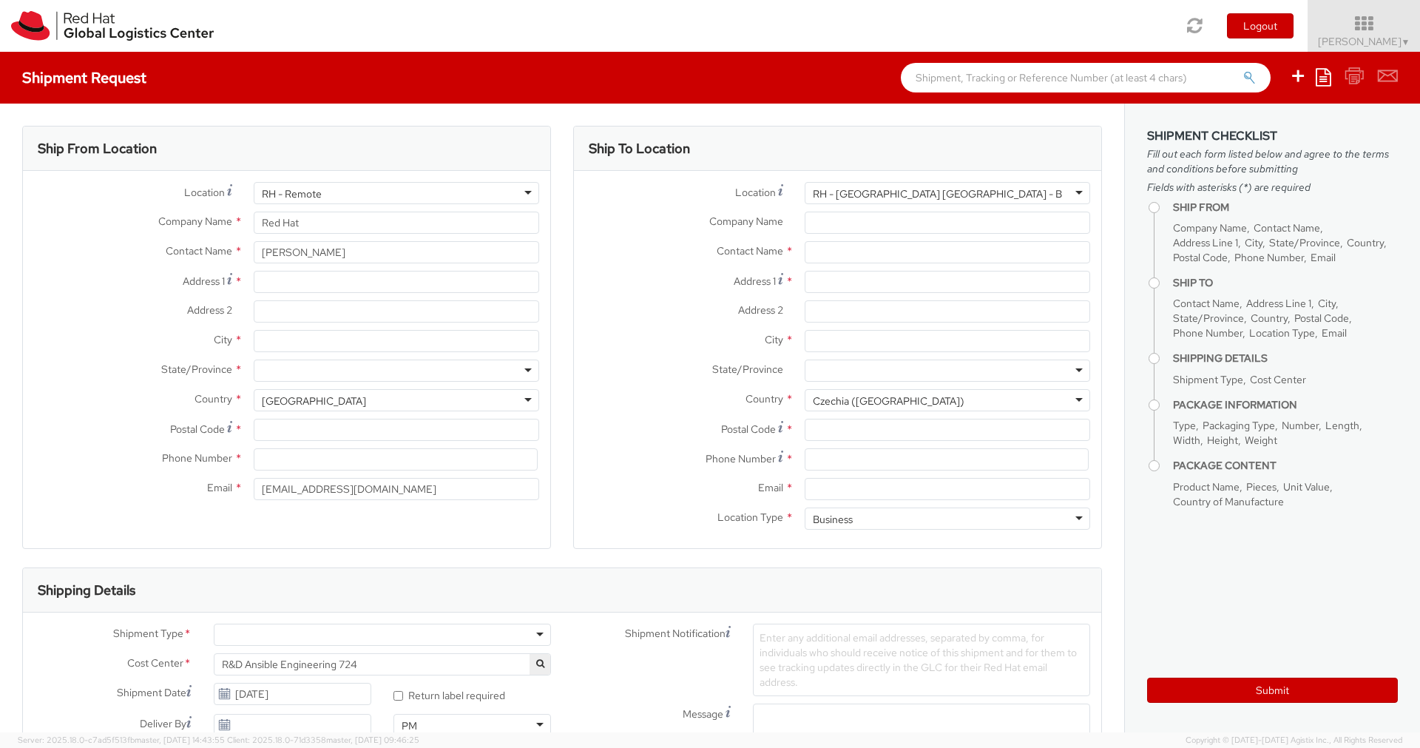
type input "Red Hat Czech s.r.o."
type input "Purkynova 647/111"
type input "[GEOGRAPHIC_DATA]"
type input "621 00"
type input "420 532 294 555"
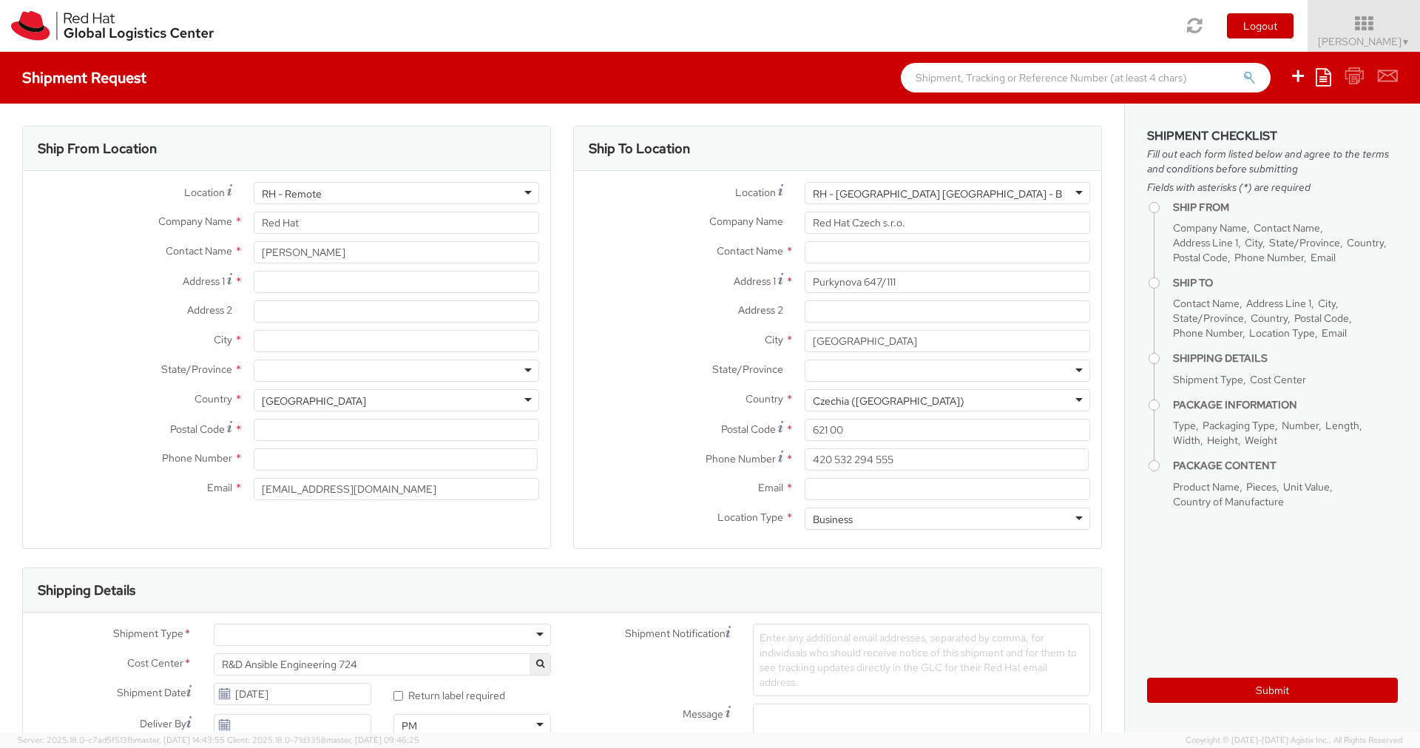
scroll to position [0, 0]
click at [826, 151] on div "Ship To Location" at bounding box center [837, 148] width 527 height 44
click at [709, 97] on div "Shipment Request Save as template Create from template" at bounding box center [710, 78] width 1420 height 52
click at [859, 262] on input "text" at bounding box center [948, 252] width 286 height 22
paste input "IT - Endpoint Systems."
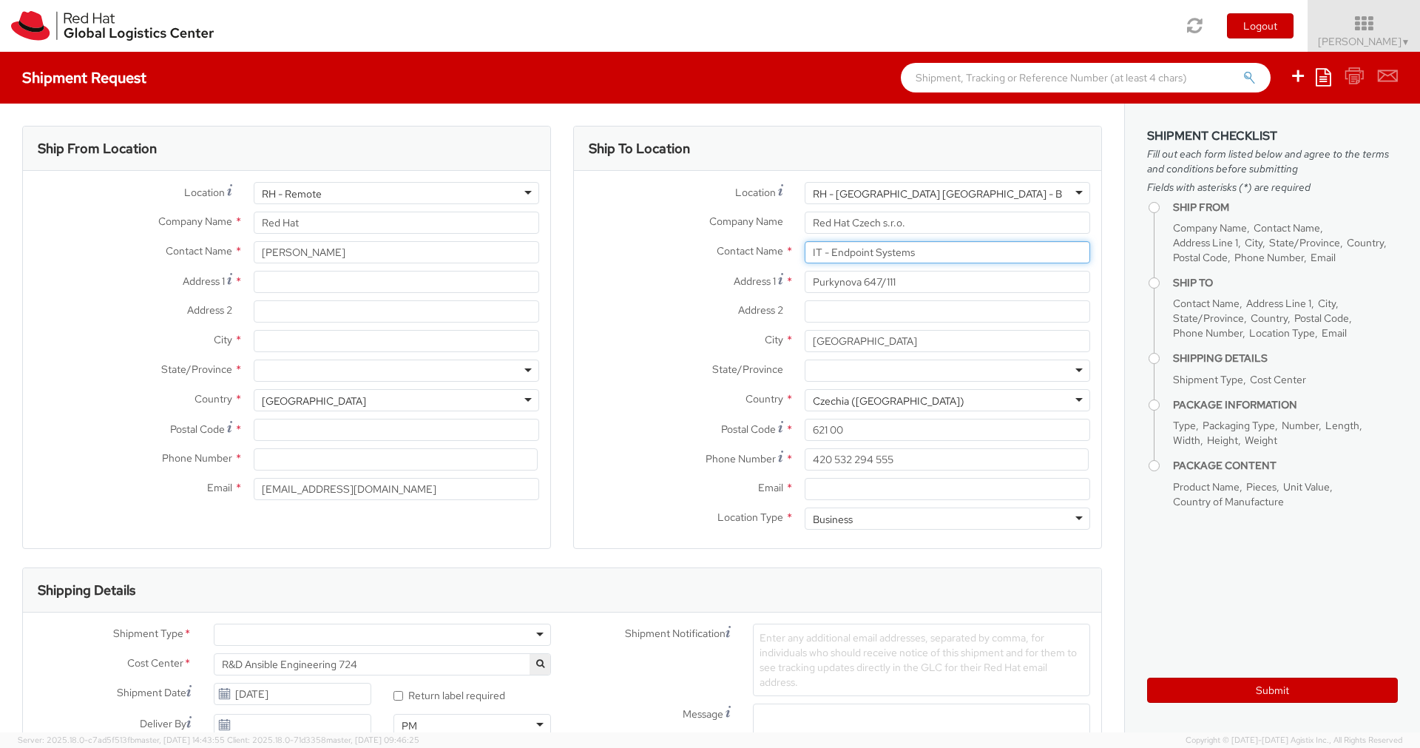
type input "IT - Endpoint Systems"
click at [855, 491] on input "Email *" at bounding box center [948, 489] width 286 height 22
paste input "[EMAIL_ADDRESS][DOMAIN_NAME]"
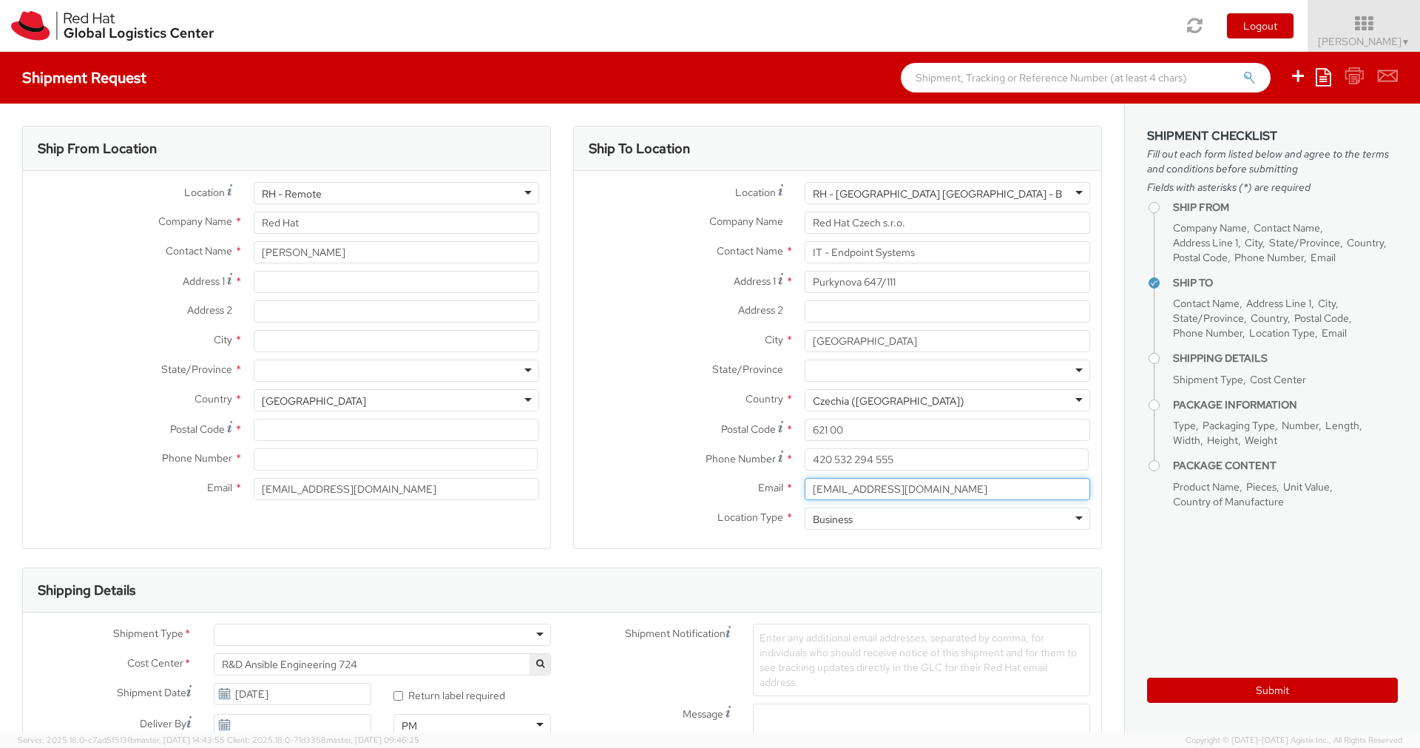
type input "[EMAIL_ADDRESS][DOMAIN_NAME]"
click at [399, 192] on div "RH - Remote" at bounding box center [397, 193] width 286 height 22
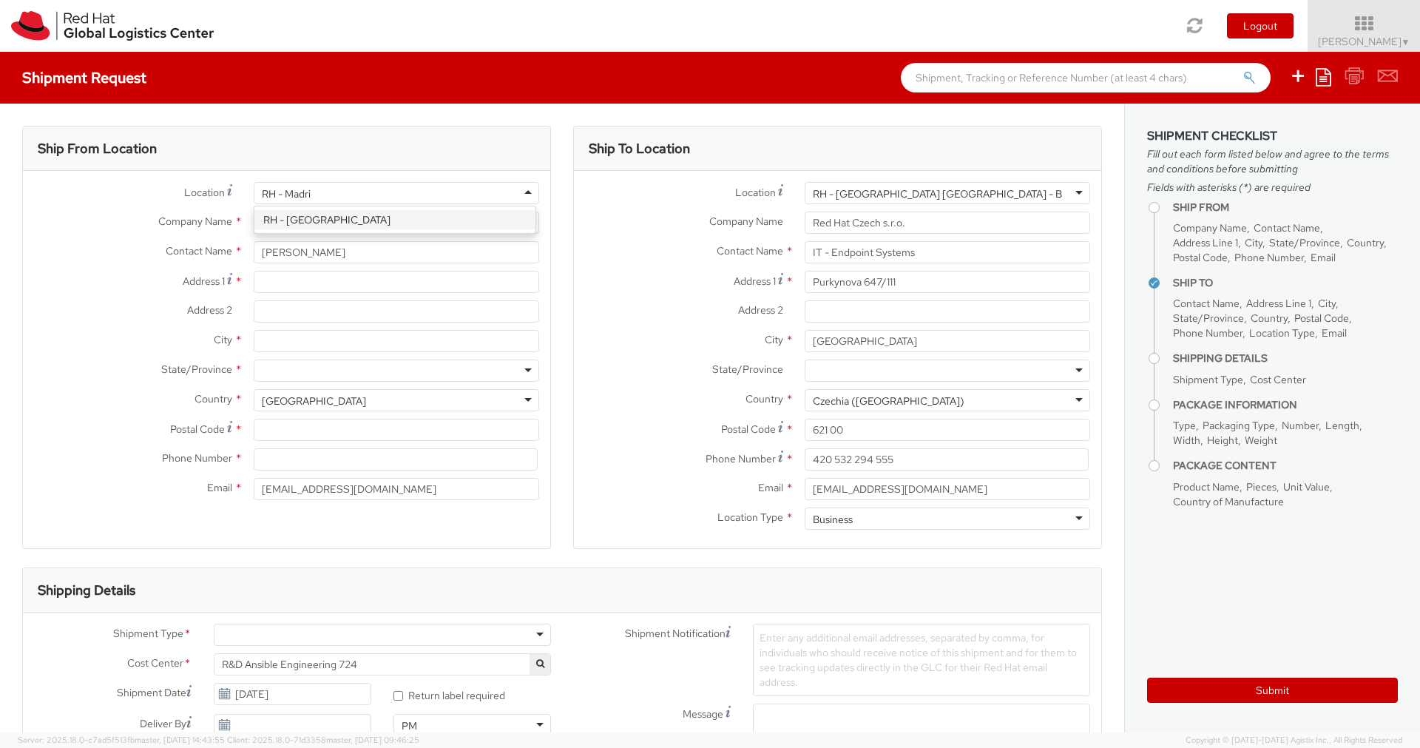
type input "RH - [GEOGRAPHIC_DATA]"
type input "Red Hat, S.L.U."
type input "Torre de Cristal, Piso 17"
type input "[STREET_ADDRESS]"
type input "[GEOGRAPHIC_DATA]"
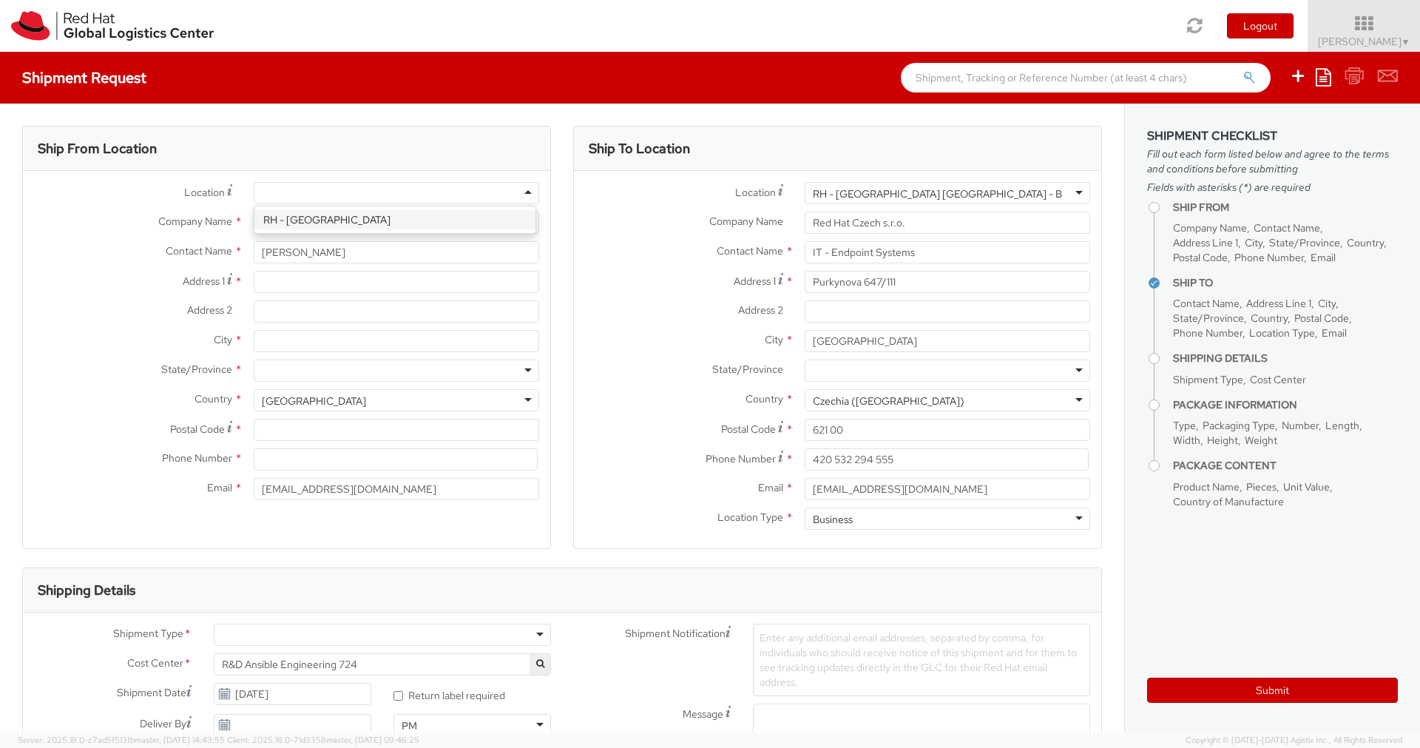
type input "28046"
type input "34 914 14 88 00"
select select "CM"
select select "KGS"
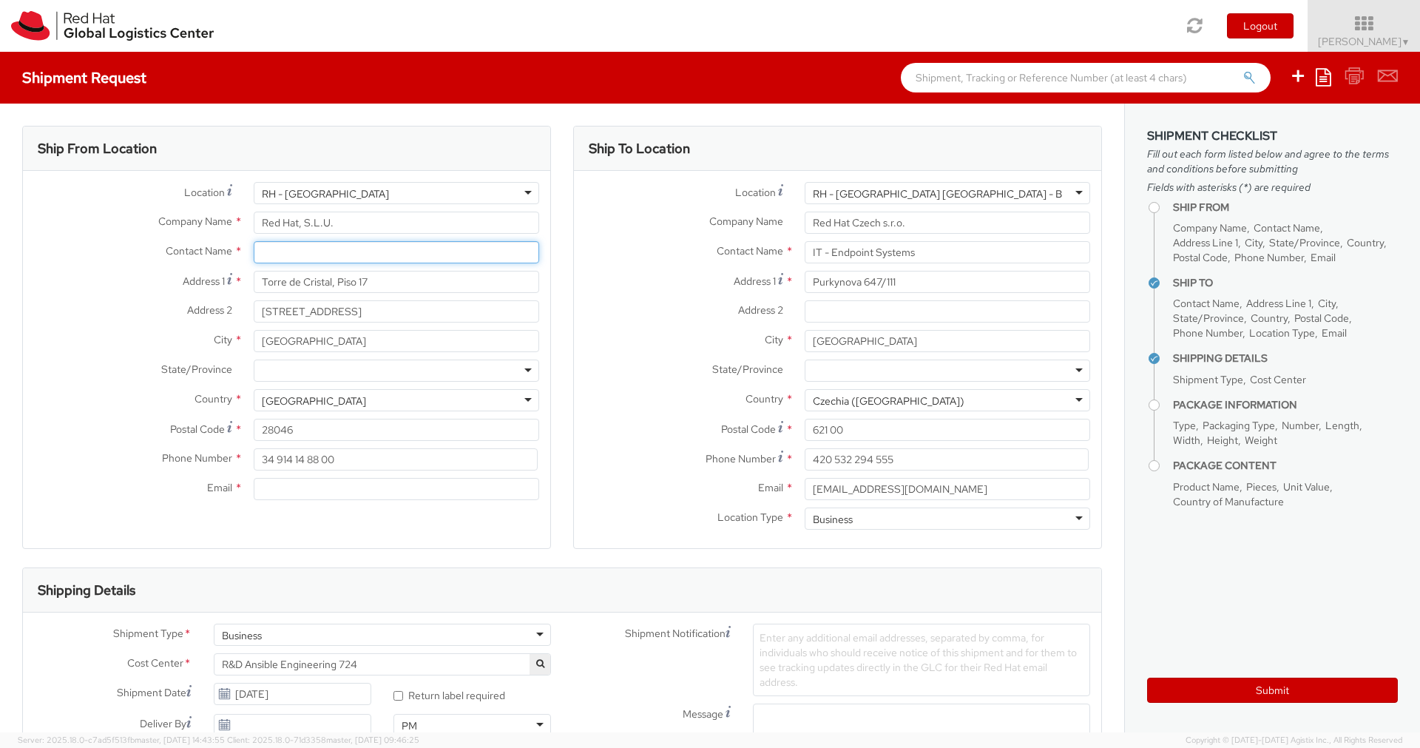
click at [338, 246] on input "text" at bounding box center [397, 252] width 286 height 22
type input "[PERSON_NAME]"
click at [340, 288] on span "Torre de Cristal, [STREET_ADDRESS]" at bounding box center [385, 288] width 246 height 28
type input "[PERSON_NAME]"
type input "[EMAIL_ADDRESS][DOMAIN_NAME]"
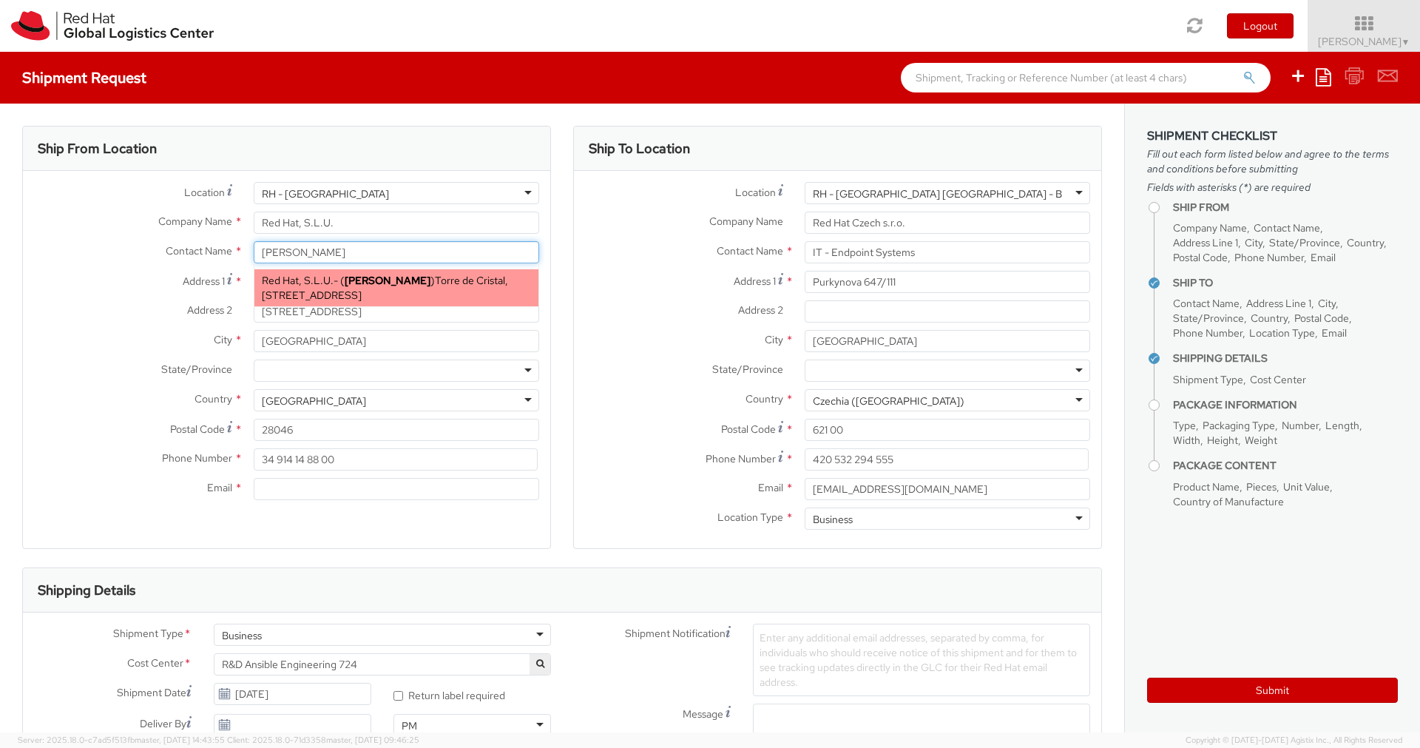
select select
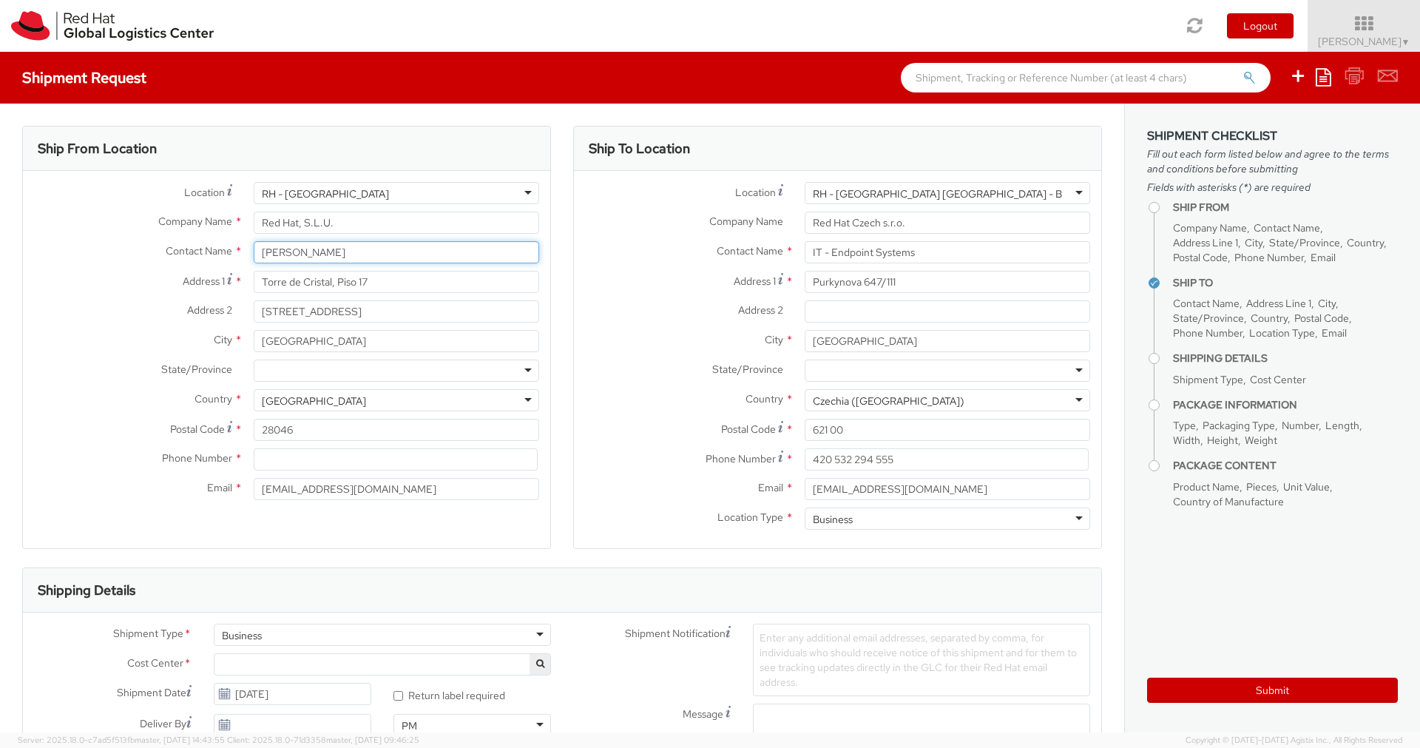
type input "[PERSON_NAME]"
click at [629, 478] on label "Email *" at bounding box center [684, 487] width 220 height 19
click at [805, 478] on input "[EMAIL_ADDRESS][DOMAIN_NAME]" at bounding box center [948, 489] width 286 height 22
click at [426, 463] on input at bounding box center [396, 459] width 284 height 22
type input "--"
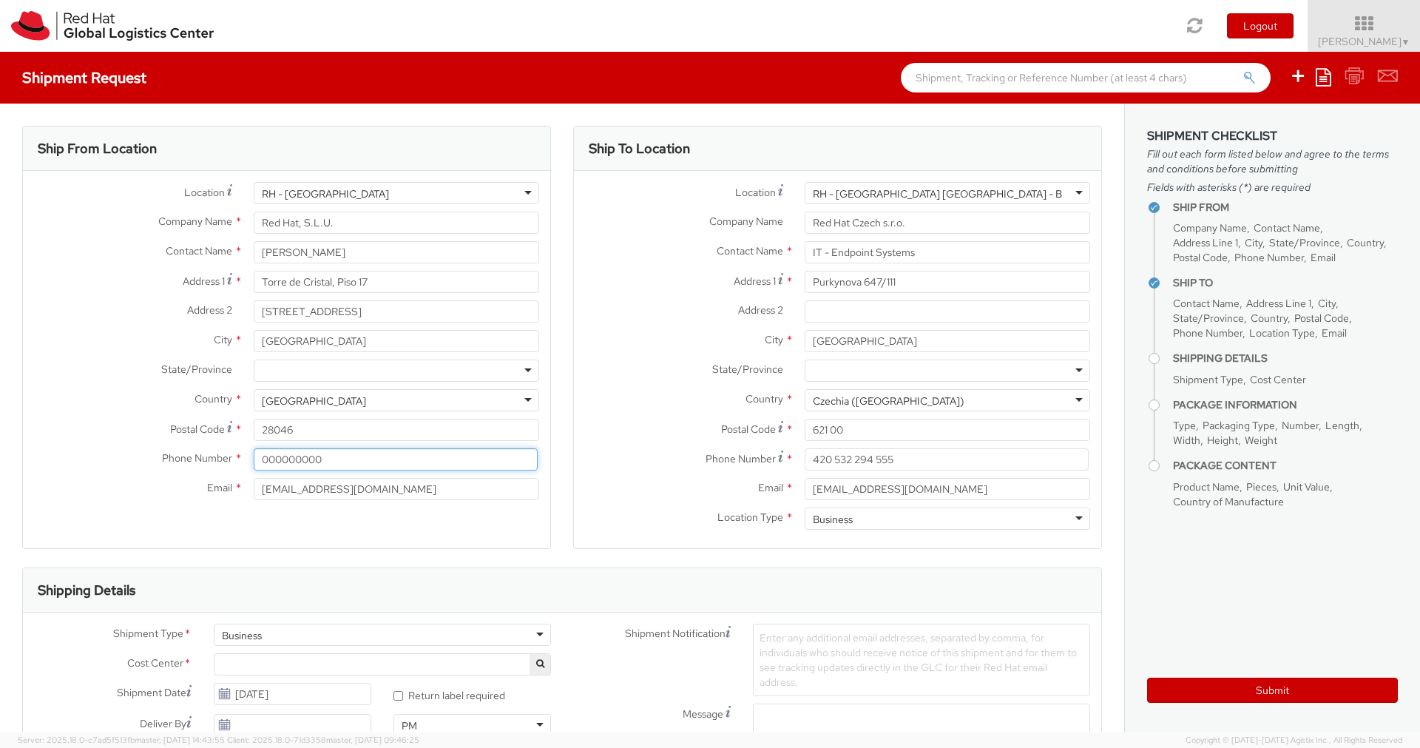
type input "000000000"
click at [619, 451] on label "Phone Number *" at bounding box center [684, 458] width 220 height 20
click at [621, 394] on label "Country *" at bounding box center [684, 398] width 220 height 19
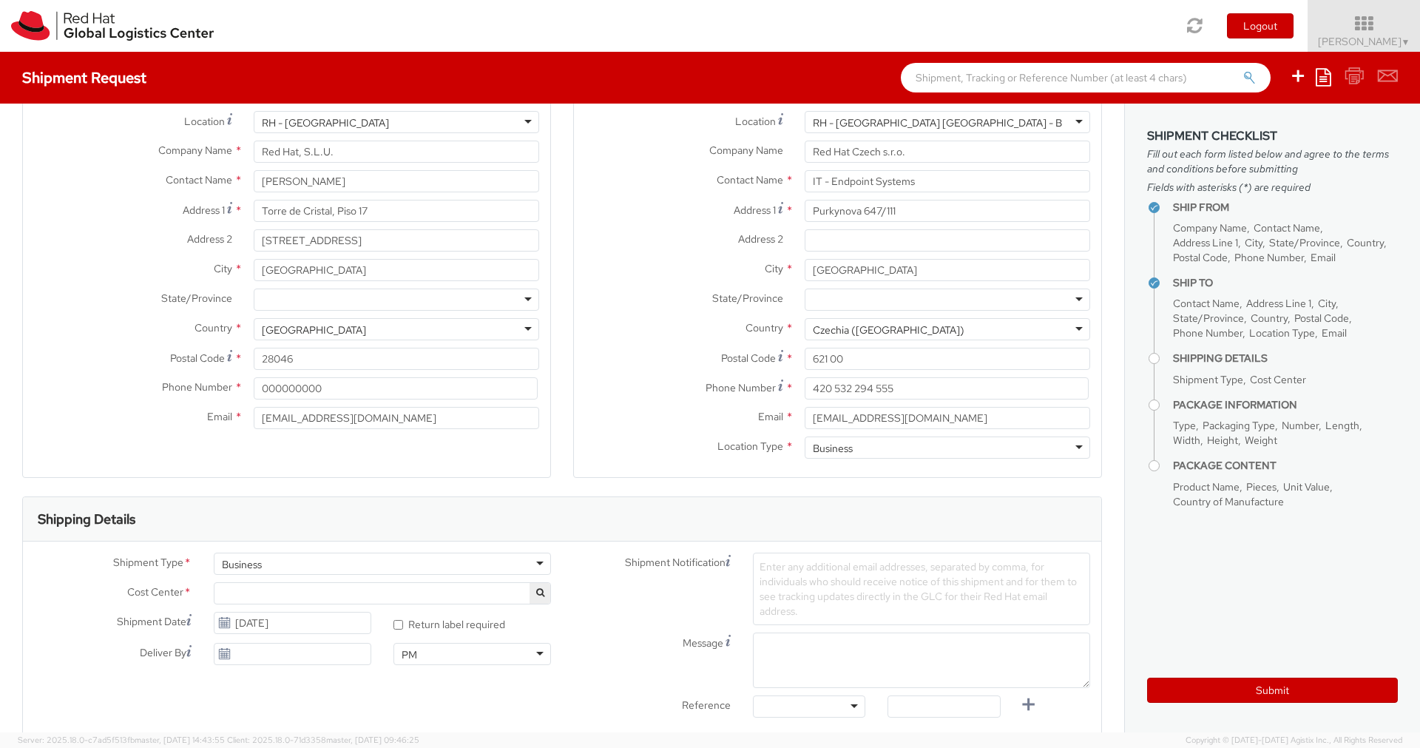
scroll to position [61, 0]
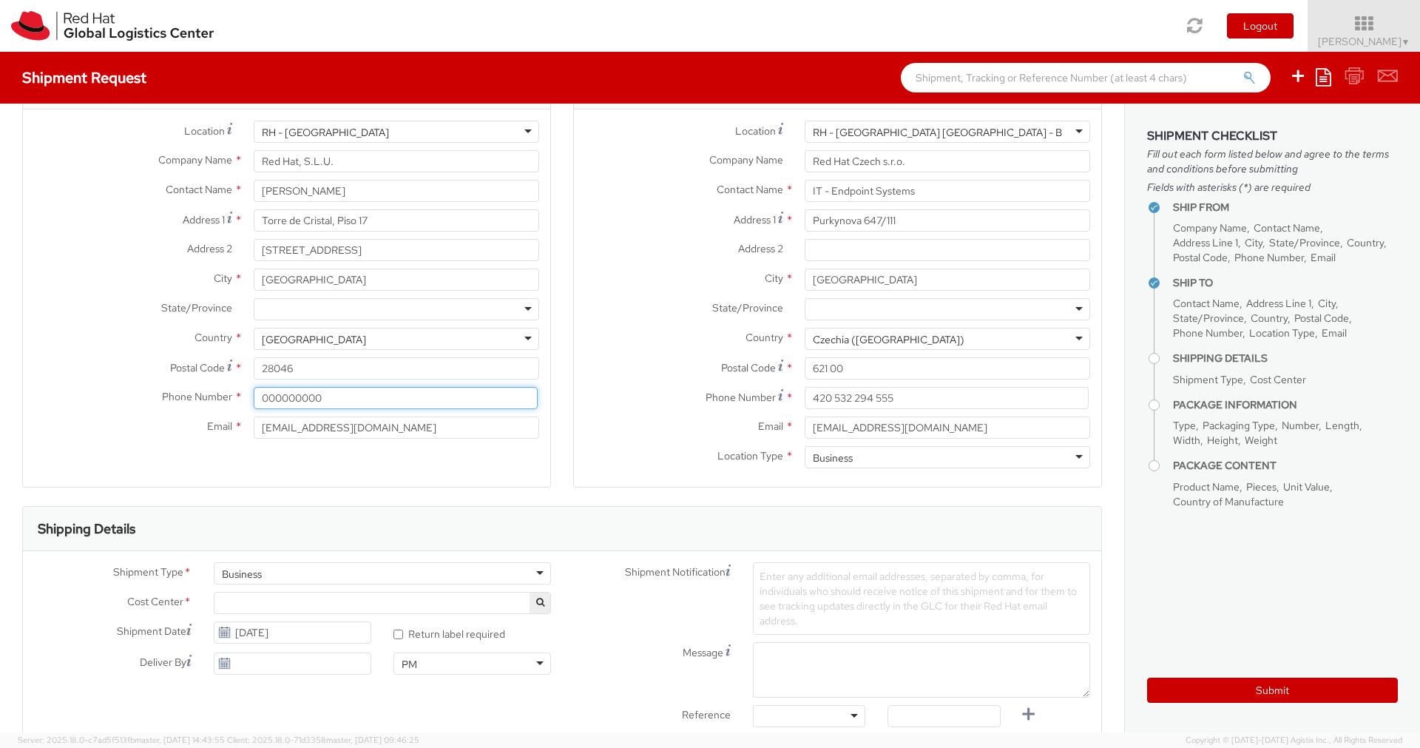
click at [378, 405] on input "000000000" at bounding box center [396, 398] width 284 height 22
click at [431, 136] on div "RH - [GEOGRAPHIC_DATA]" at bounding box center [397, 132] width 286 height 22
click at [317, 274] on div "Location * [GEOGRAPHIC_DATA] - [GEOGRAPHIC_DATA][PERSON_NAME][GEOGRAPHIC_DATA] …" at bounding box center [286, 283] width 527 height 325
click at [417, 206] on div "Contact Name * [PERSON_NAME] [PERSON_NAME] Red Hat, S.L.U. - ( [PERSON_NAME] ) …" at bounding box center [286, 195] width 527 height 30
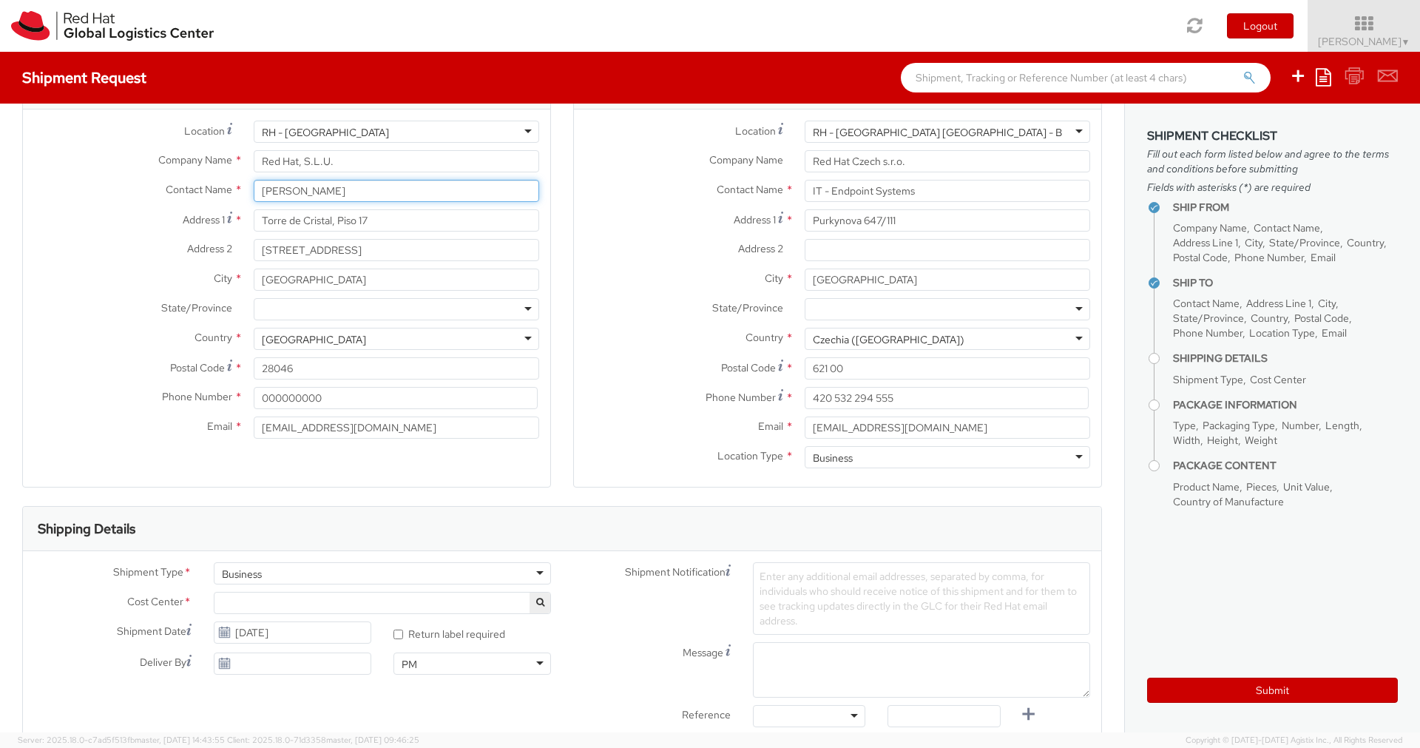
click at [411, 193] on input "[PERSON_NAME]" at bounding box center [397, 191] width 286 height 22
click at [629, 234] on div "Address 1 * Purkynova 647/111" at bounding box center [837, 224] width 527 height 30
click at [425, 143] on div "Location * [GEOGRAPHIC_DATA] - [GEOGRAPHIC_DATA][PERSON_NAME][GEOGRAPHIC_DATA] …" at bounding box center [286, 136] width 527 height 30
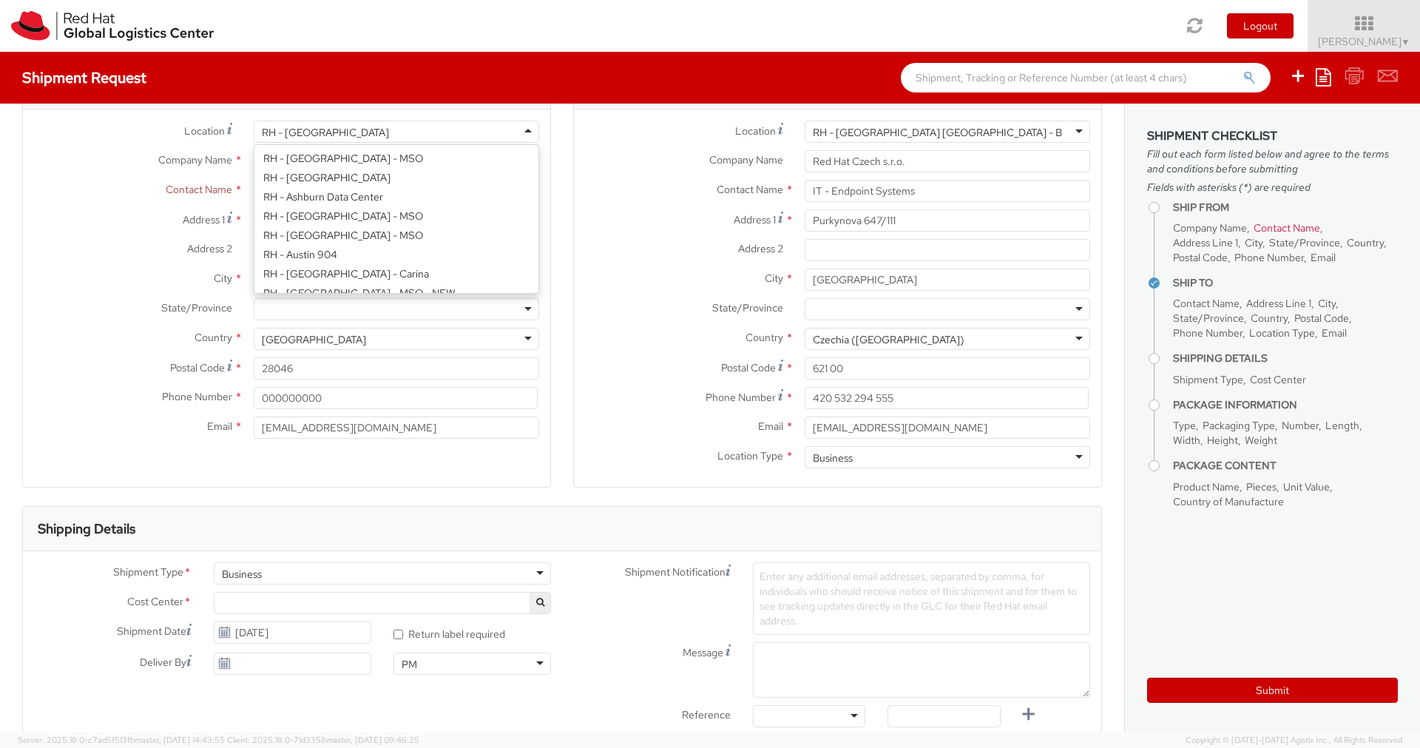
click at [408, 140] on div "RH - [GEOGRAPHIC_DATA]" at bounding box center [397, 132] width 286 height 22
type input "Red Hat S.L."
type input "[GEOGRAPHIC_DATA][PERSON_NAME], [GEOGRAPHIC_DATA]"
type input "Edificio [PERSON_NAME], [PERSON_NAME]"
type input "[GEOGRAPHIC_DATA]"
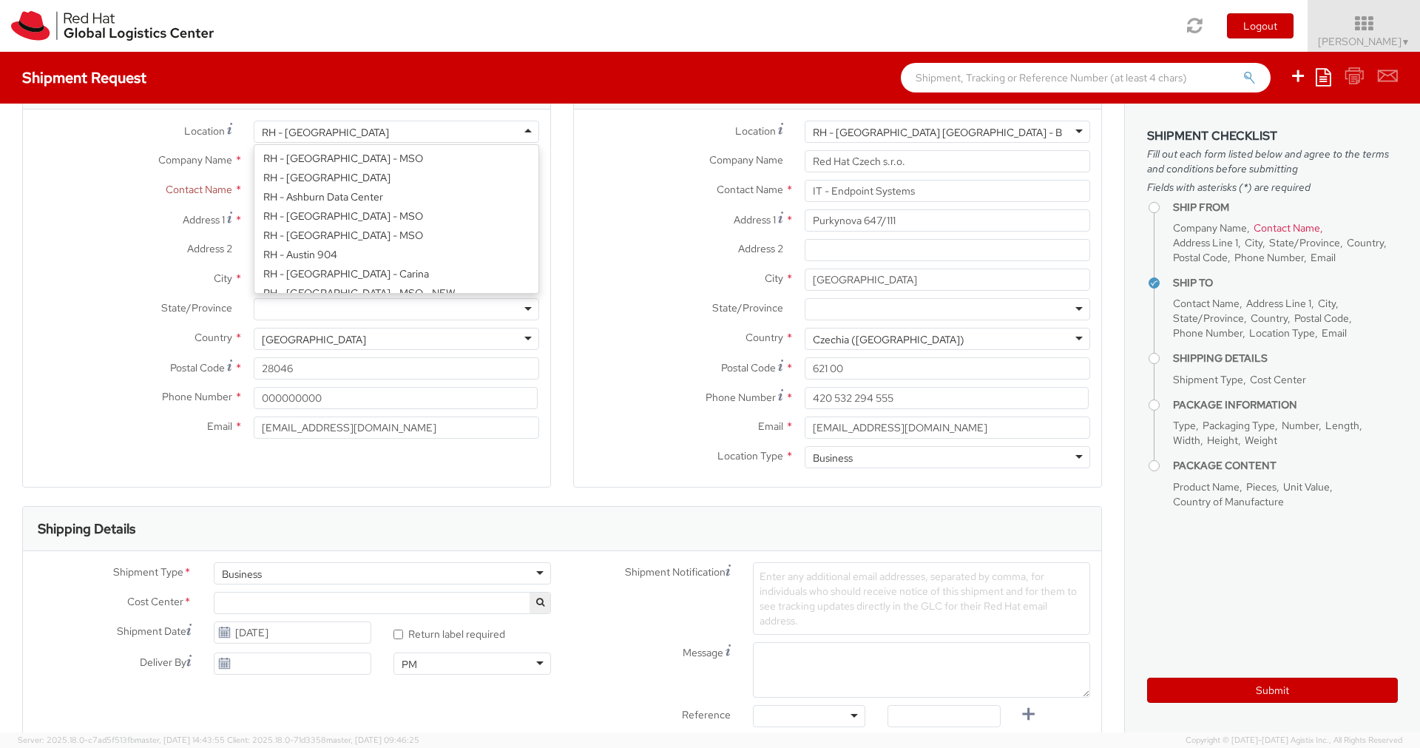
type input "2770-071"
type input "351 21 000 1600"
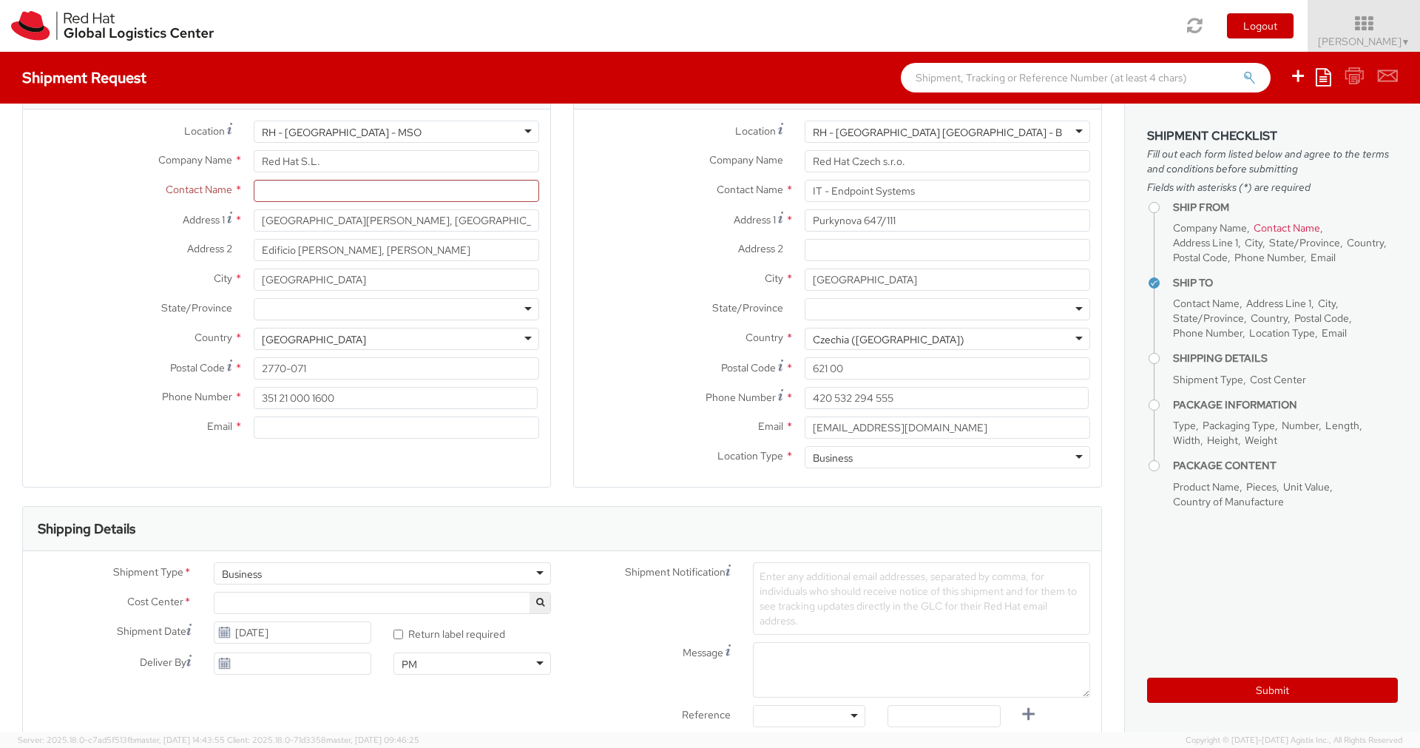
click at [353, 129] on div "RH - [GEOGRAPHIC_DATA] - MSO" at bounding box center [397, 132] width 286 height 22
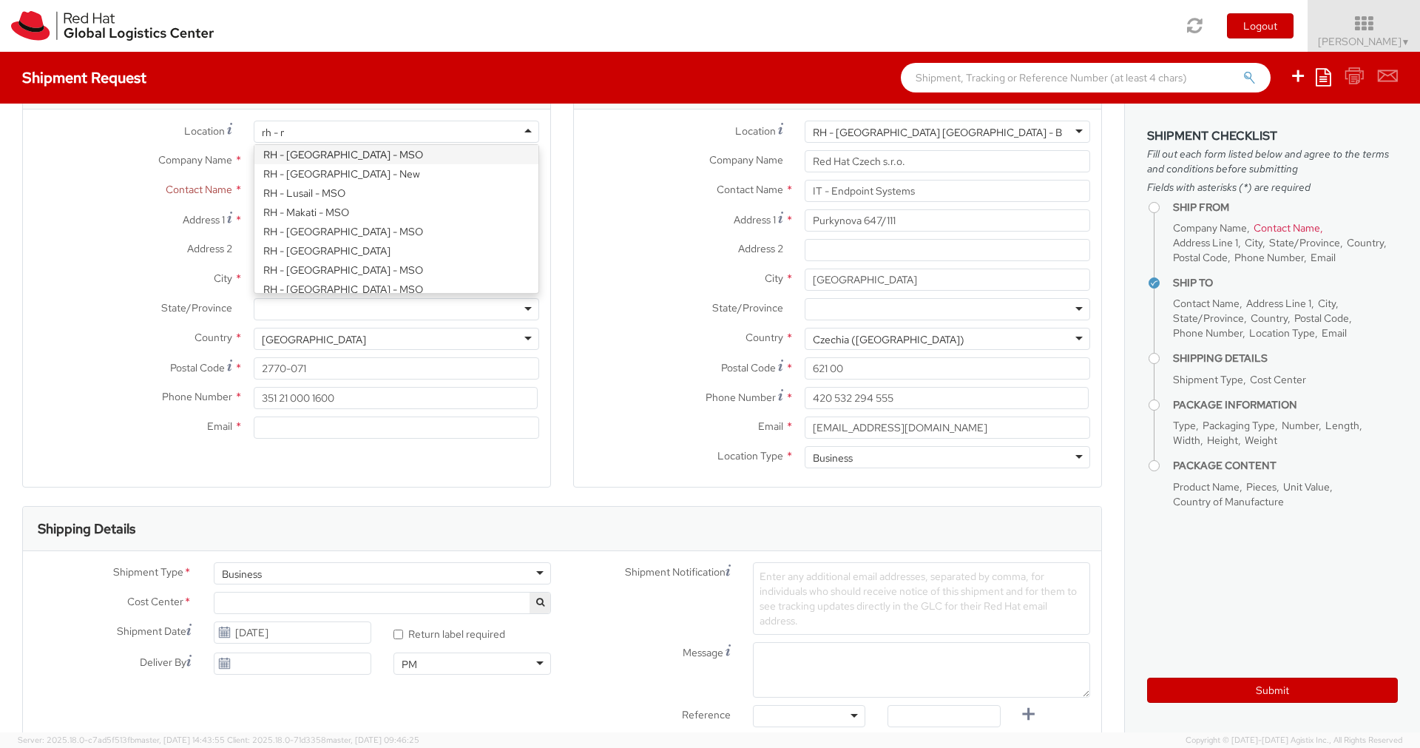
scroll to position [0, 0]
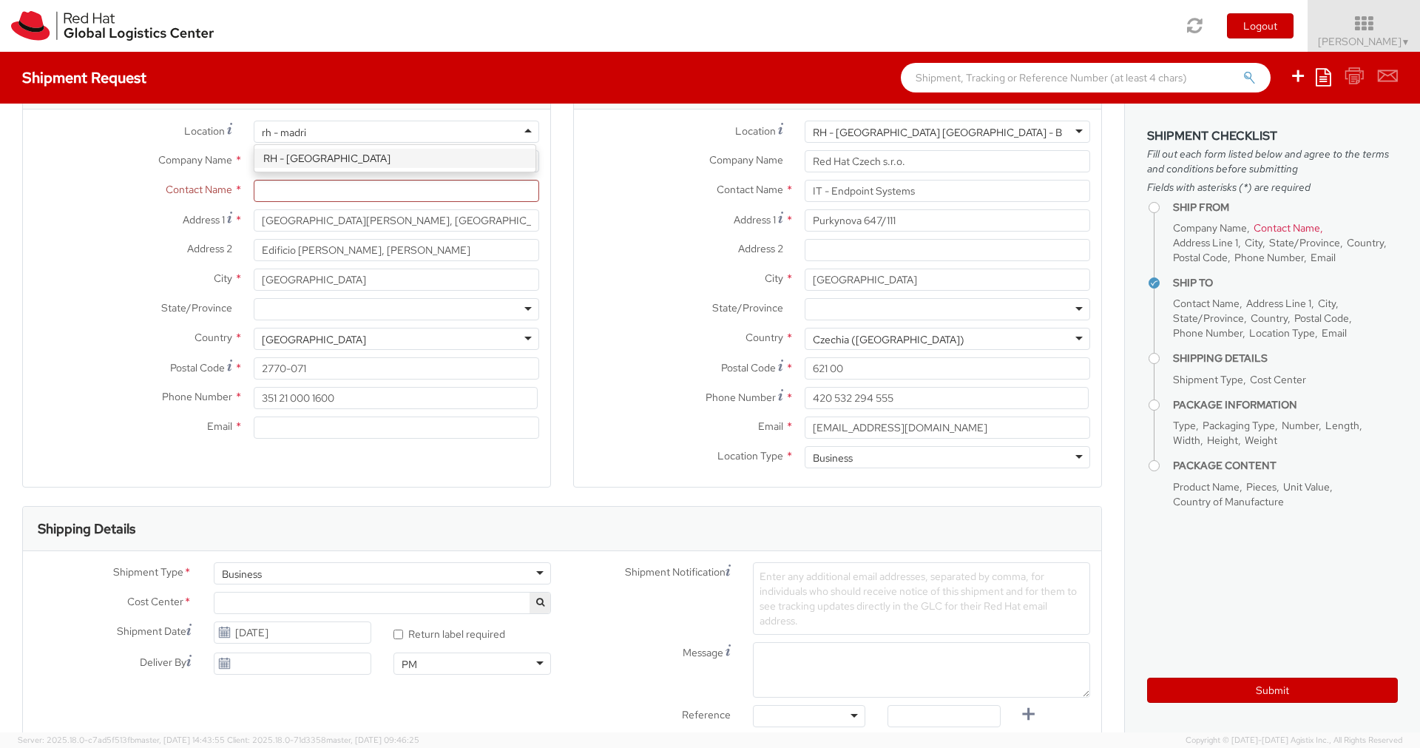
type input "rh - [GEOGRAPHIC_DATA]"
type input "Red Hat, S.L.U."
type input "Torre de Cristal, Piso 17"
type input "[STREET_ADDRESS]"
type input "[GEOGRAPHIC_DATA]"
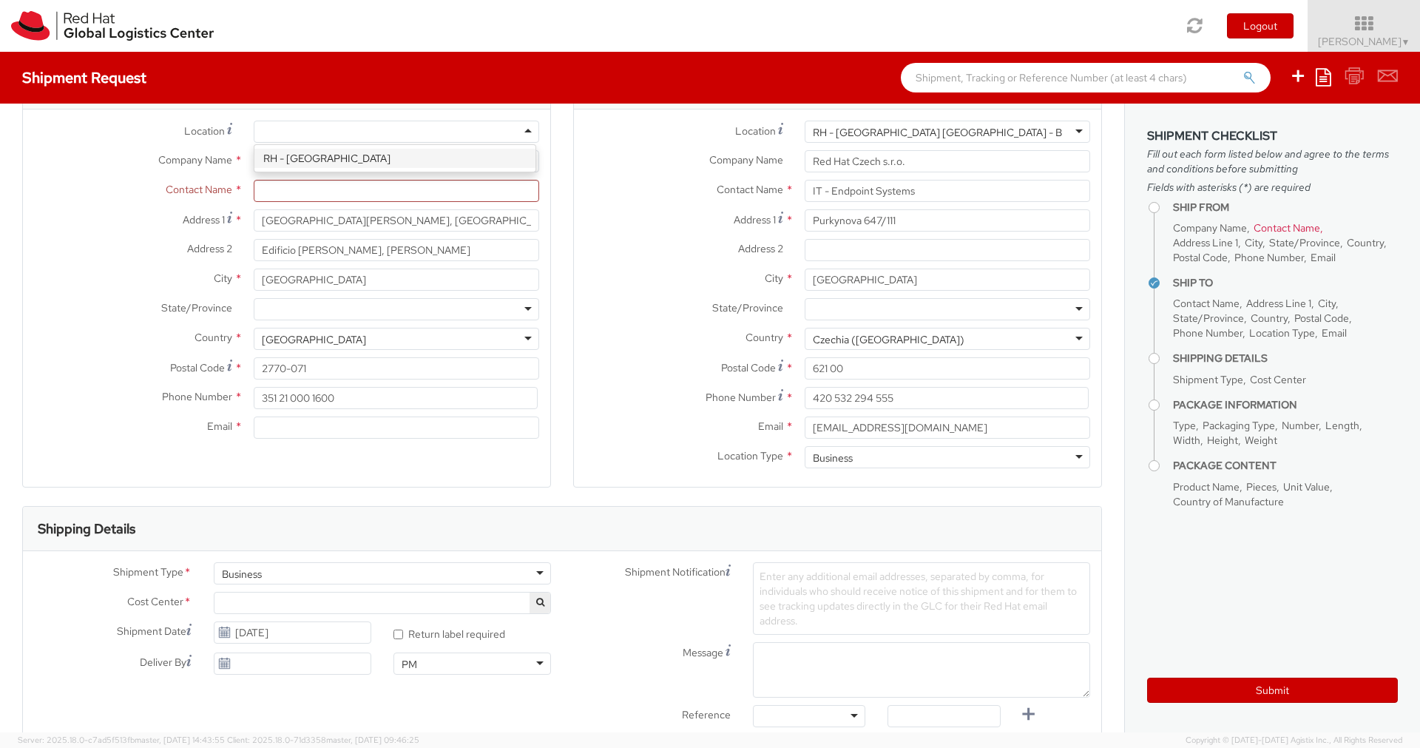
type input "28046"
type input "34 914 14 88 00"
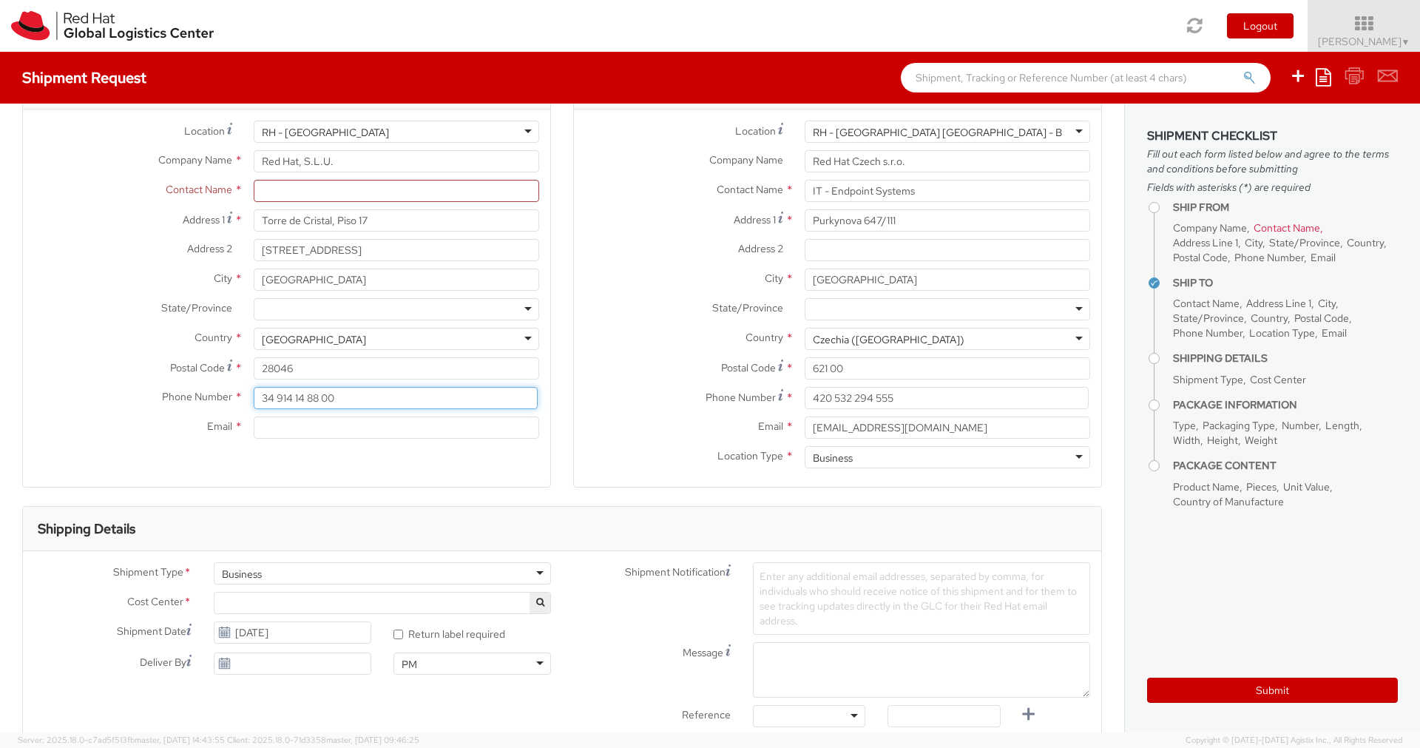
click at [371, 390] on input "34 914 14 88 00" at bounding box center [396, 398] width 284 height 22
click at [376, 193] on input "text" at bounding box center [397, 191] width 286 height 22
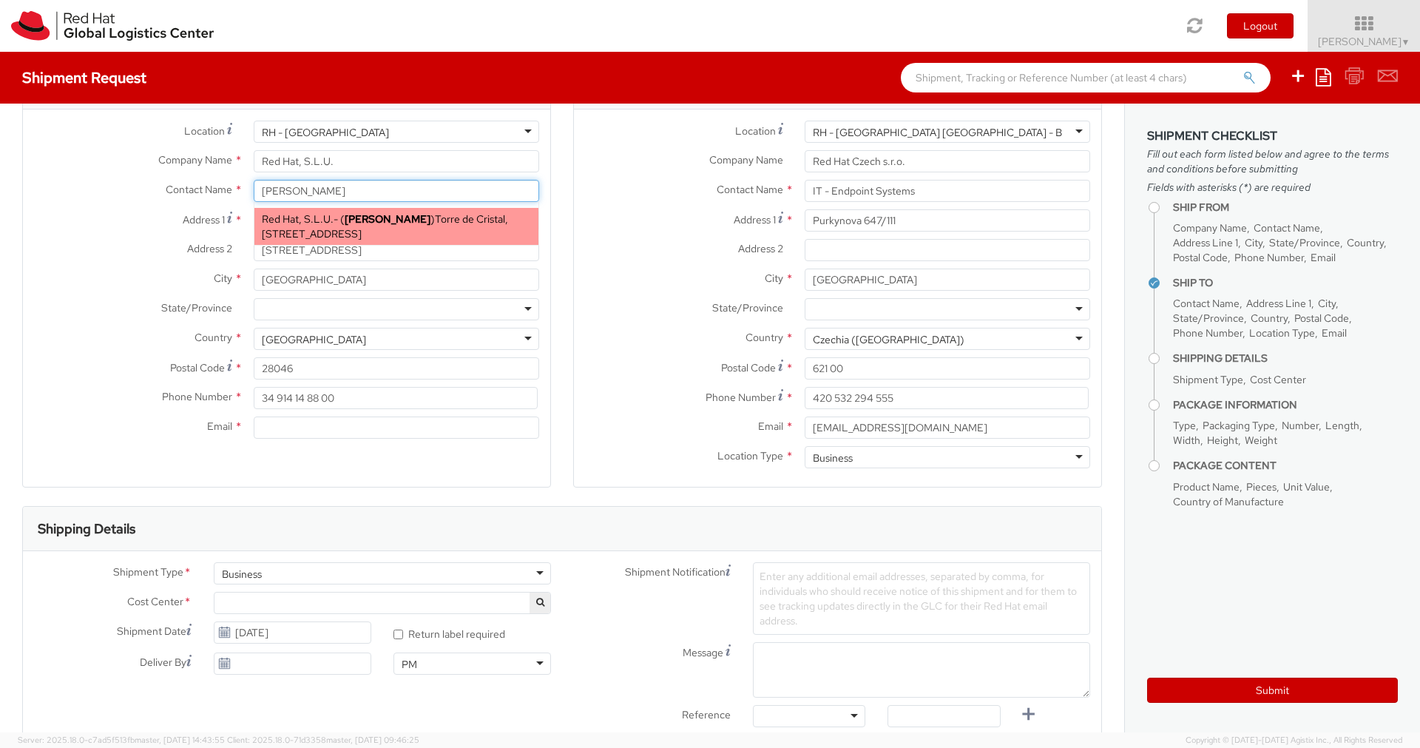
click at [326, 242] on div "Red Hat, S.L.U. - ( [PERSON_NAME] ) [PERSON_NAME][GEOGRAPHIC_DATA][PERSON_NAME]…" at bounding box center [396, 226] width 284 height 37
type input "[PERSON_NAME]"
type input "[EMAIL_ADDRESS][DOMAIN_NAME]"
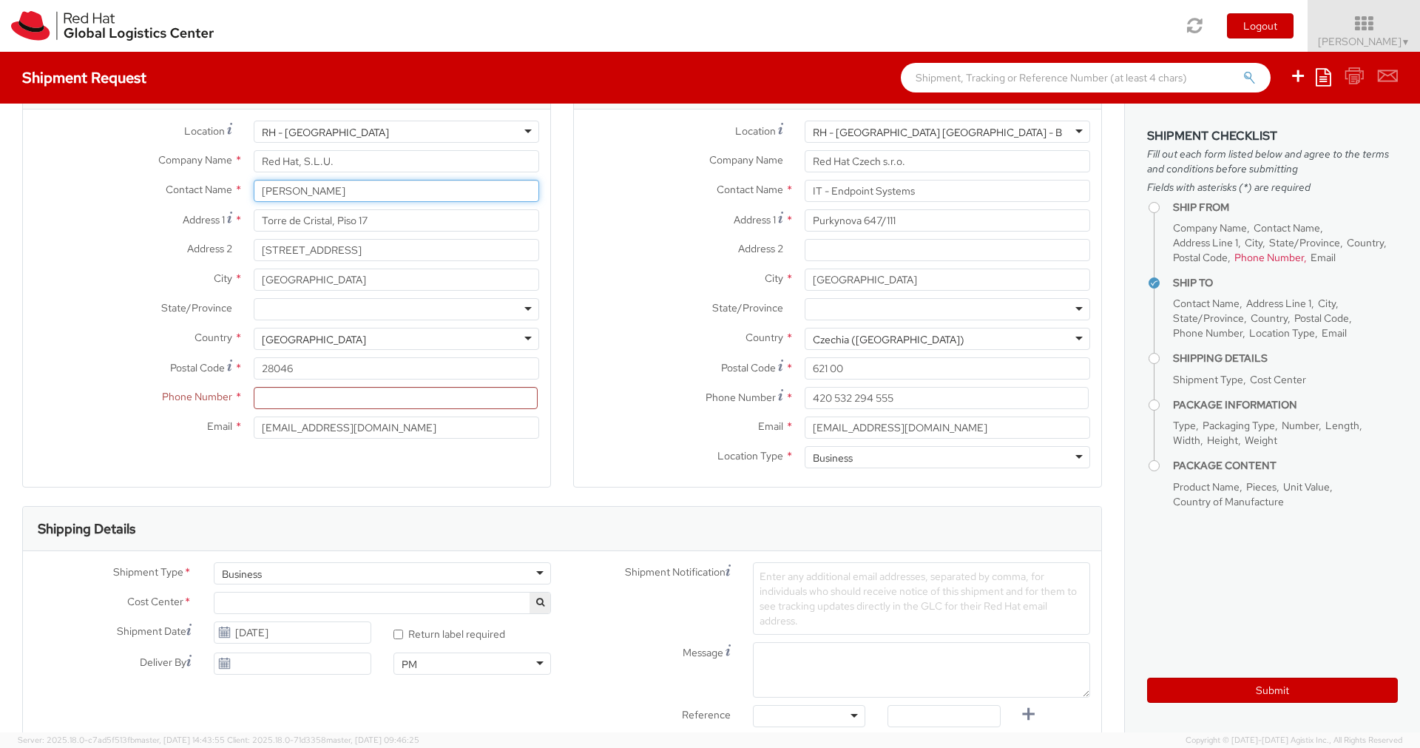
type input "[PERSON_NAME]"
click at [342, 402] on input at bounding box center [396, 398] width 284 height 22
paste input "34 914 14 88 00"
type input "34 914 14 88 00"
click at [607, 423] on label "Email *" at bounding box center [684, 425] width 220 height 19
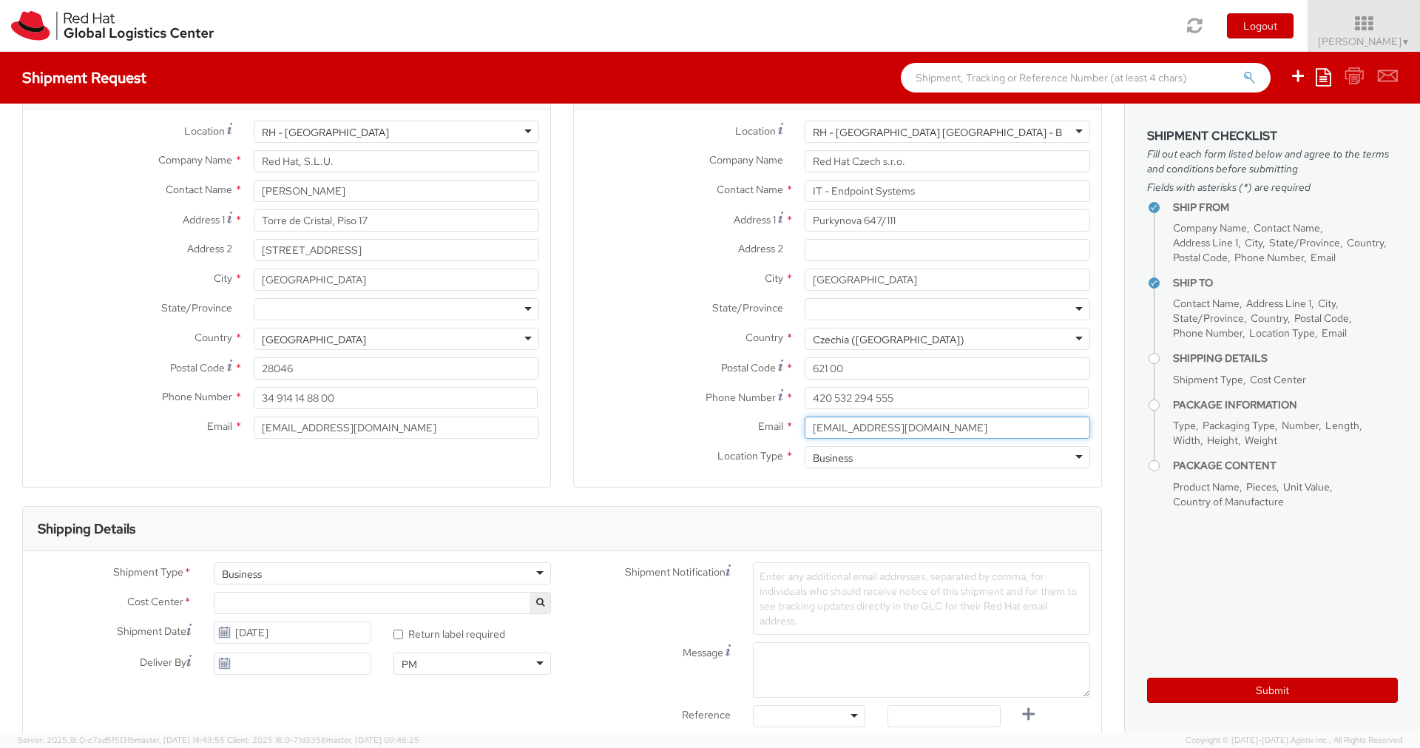
click at [805, 423] on input "[EMAIL_ADDRESS][DOMAIN_NAME]" at bounding box center [948, 427] width 286 height 22
click at [605, 453] on div "Email * [EMAIL_ADDRESS][DOMAIN_NAME] Location Type * Business Business Business…" at bounding box center [837, 445] width 527 height 59
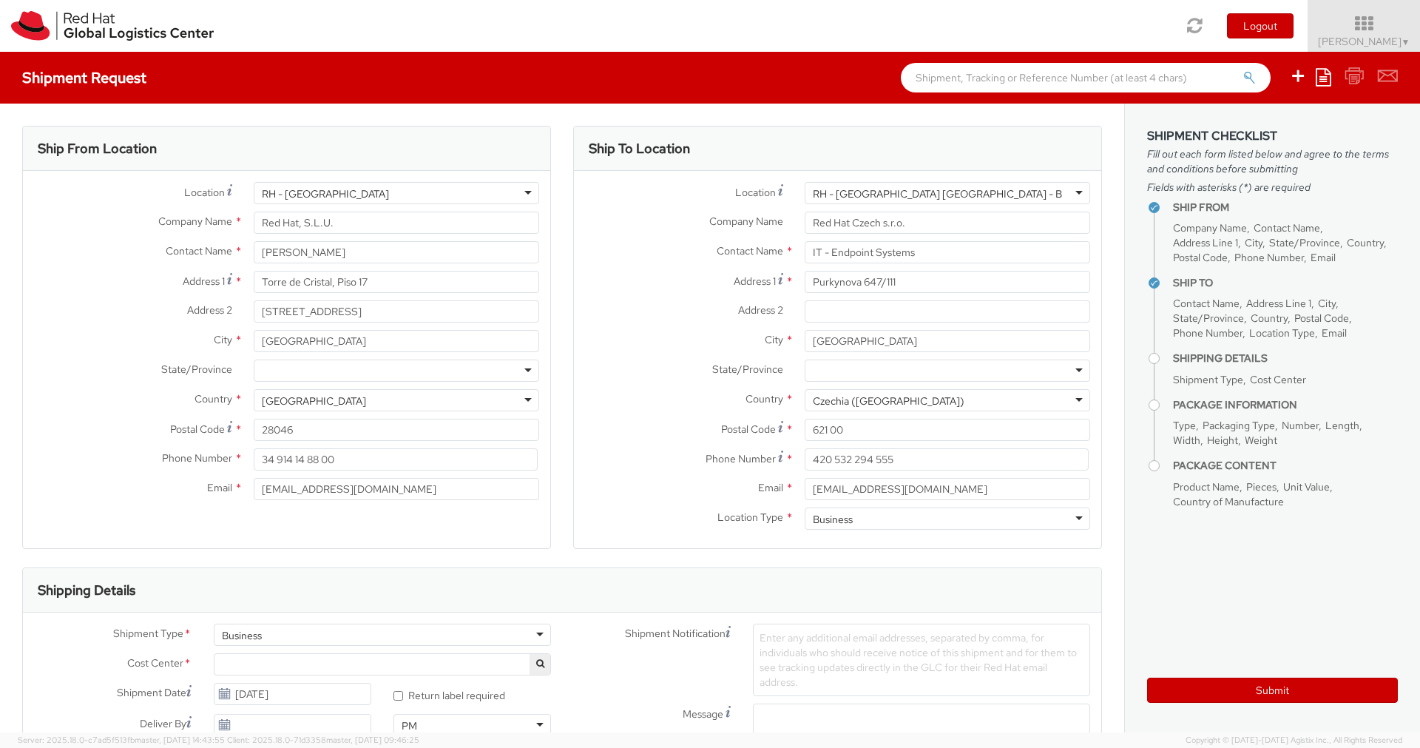
click at [630, 478] on label "Email *" at bounding box center [684, 487] width 220 height 19
click at [805, 478] on input "[EMAIL_ADDRESS][DOMAIN_NAME]" at bounding box center [948, 489] width 286 height 22
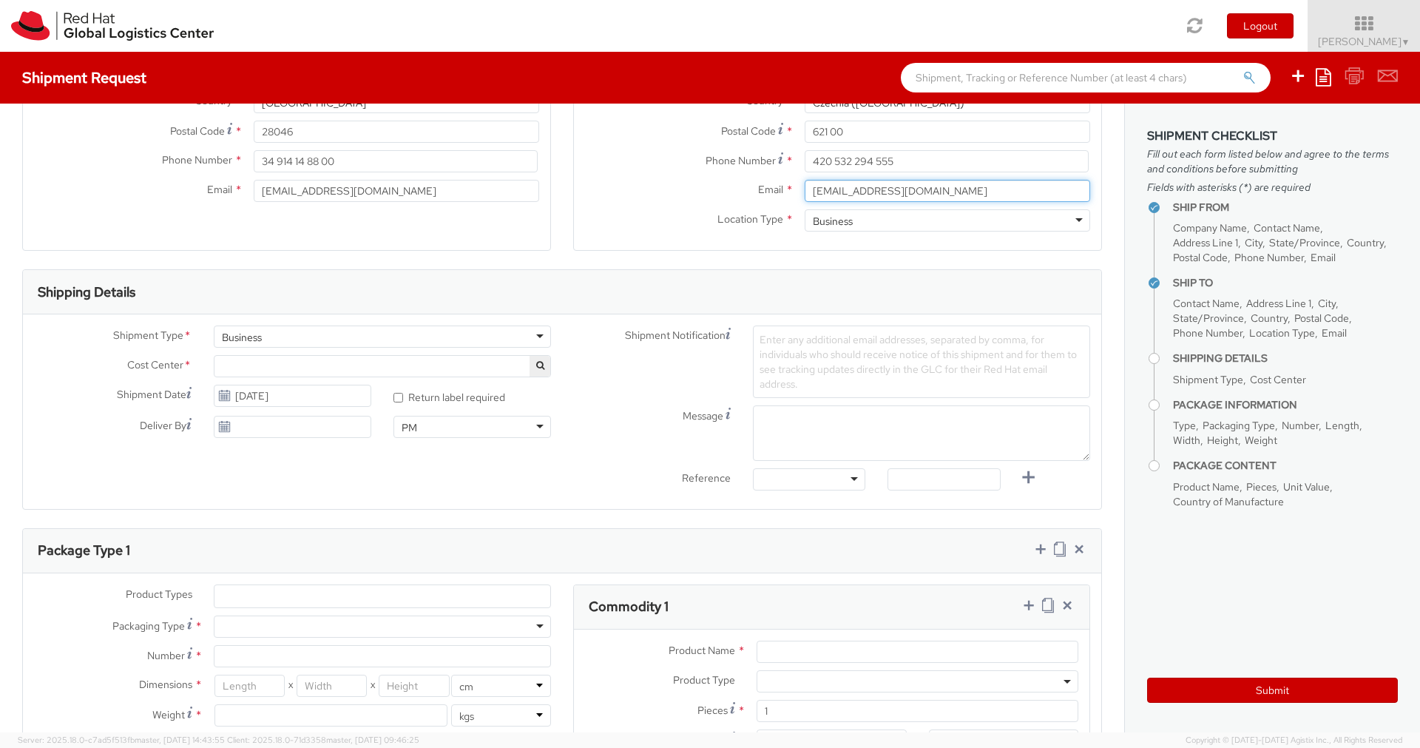
scroll to position [299, 0]
click at [326, 361] on span at bounding box center [382, 365] width 337 height 22
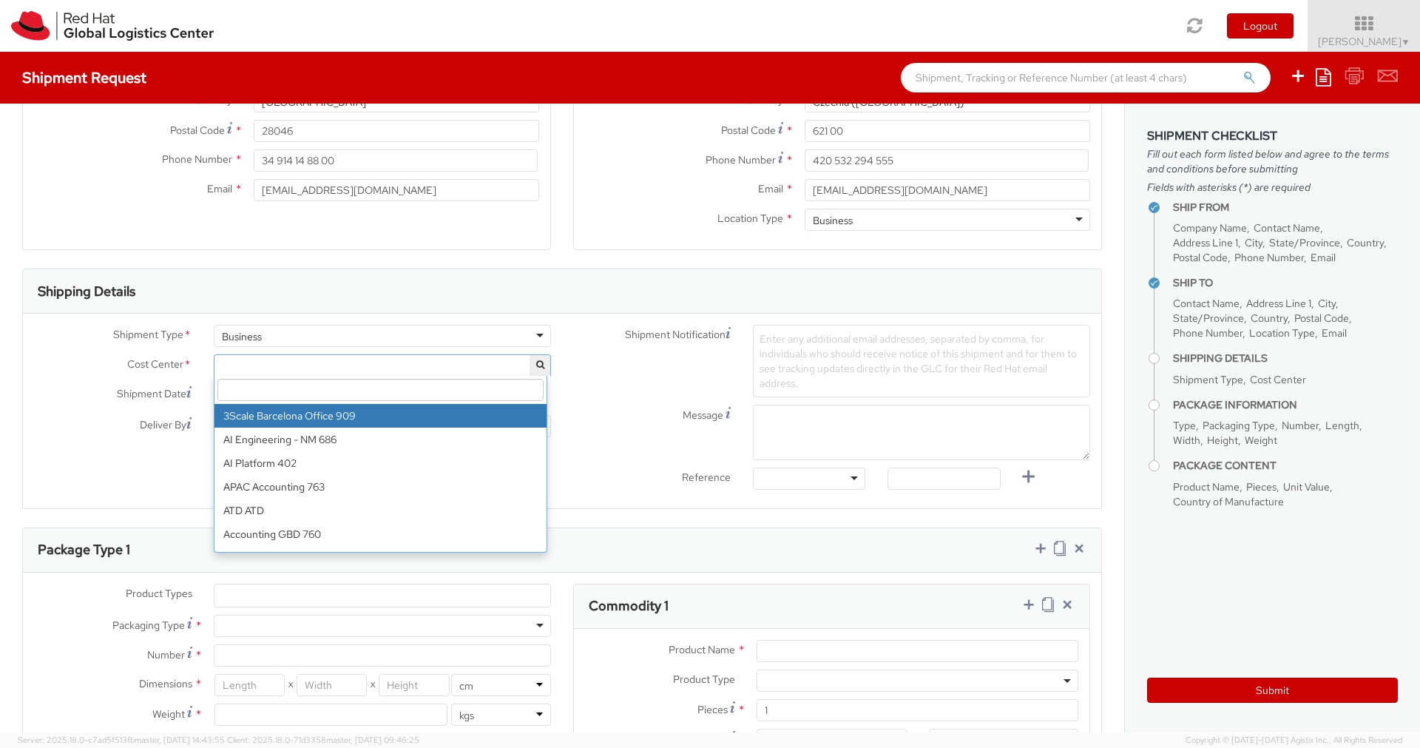
paste input "IT Fixed Assets and Contracts 850"
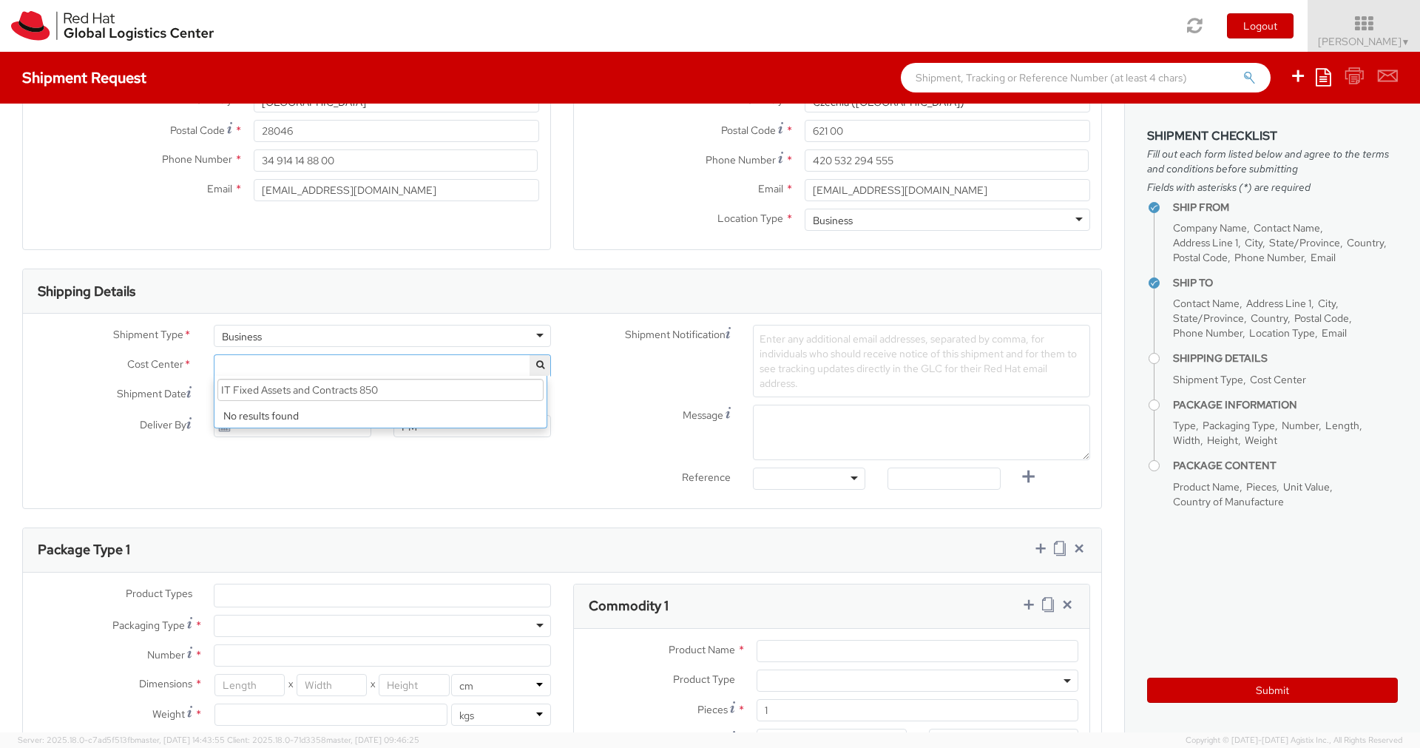
type input "IT Fixed Assets and Contracts 850"
click at [591, 398] on div "Shipment Notification Enter any additional email addresses, separated by comma,…" at bounding box center [831, 365] width 539 height 80
click at [340, 368] on span at bounding box center [382, 365] width 337 height 22
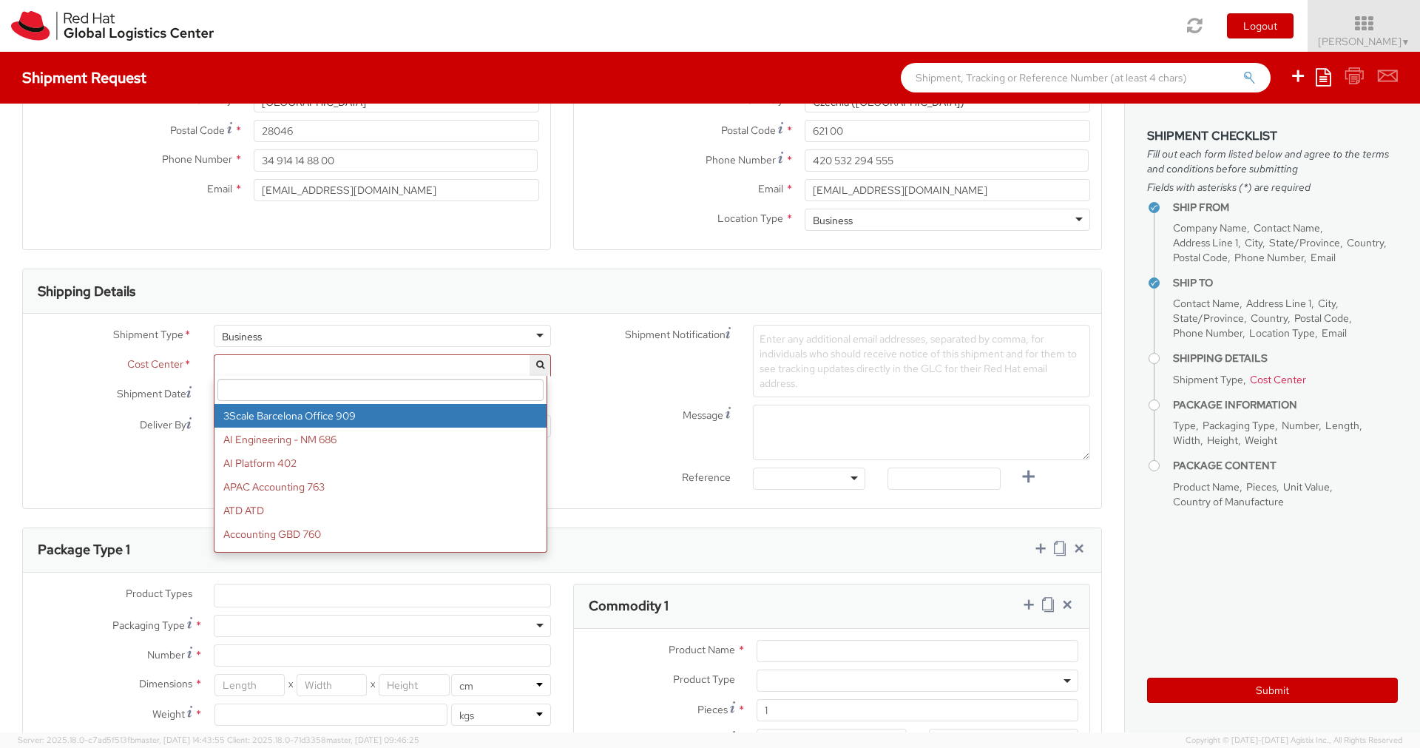
click at [571, 388] on div "Shipment Notification Enter any additional email addresses, separated by comma,…" at bounding box center [831, 361] width 539 height 72
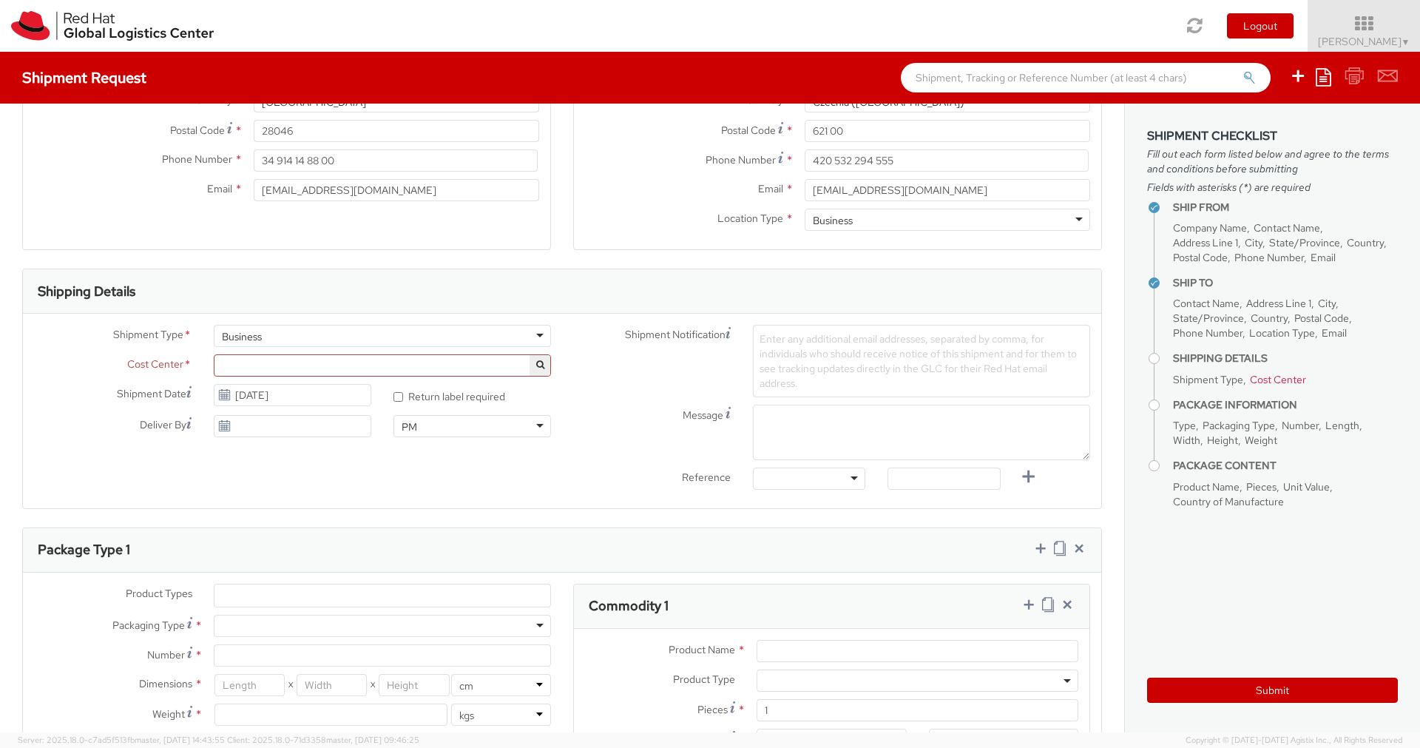
click at [537, 360] on icon "button" at bounding box center [540, 364] width 8 height 9
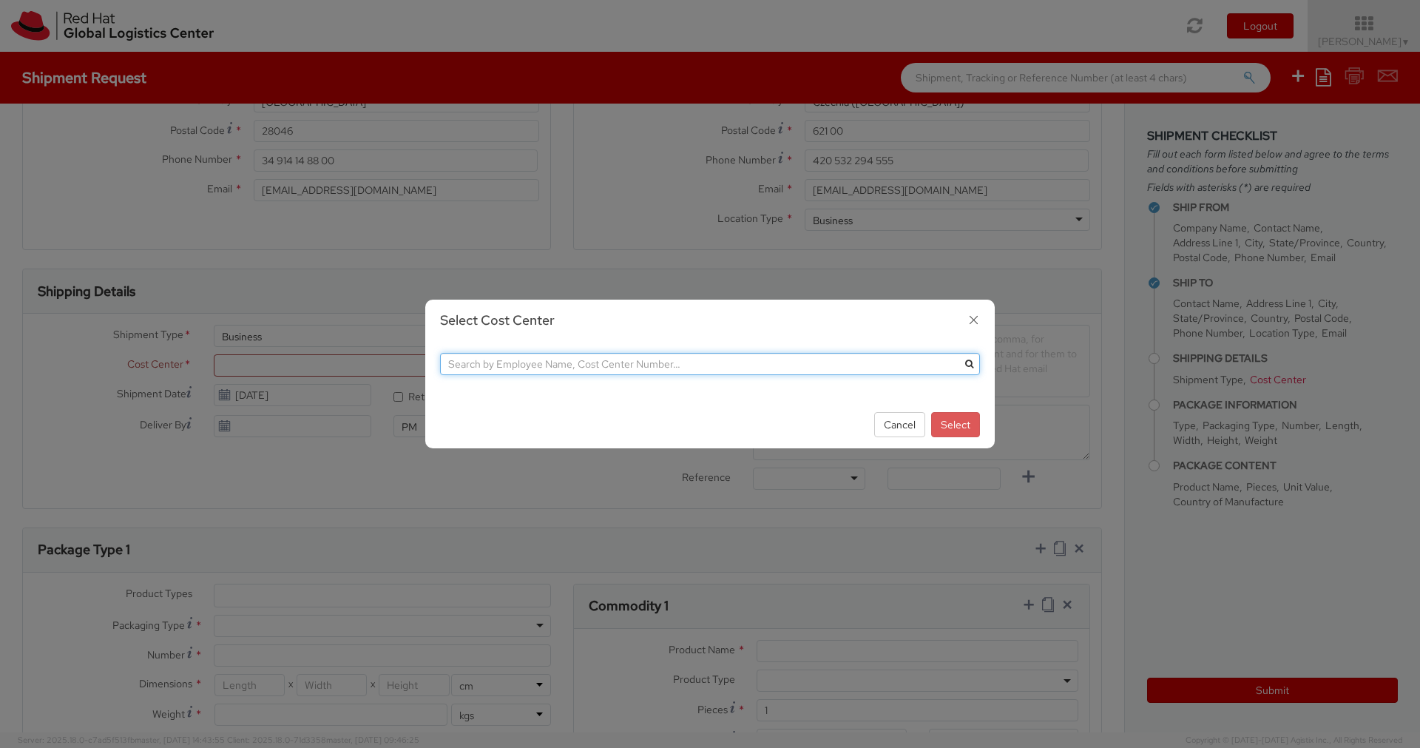
click at [668, 367] on input "text" at bounding box center [710, 364] width 540 height 22
paste input "34 914 14 88 00"
type input "34"
type input "IT"
click at [958, 353] on button "submit" at bounding box center [969, 364] width 22 height 22
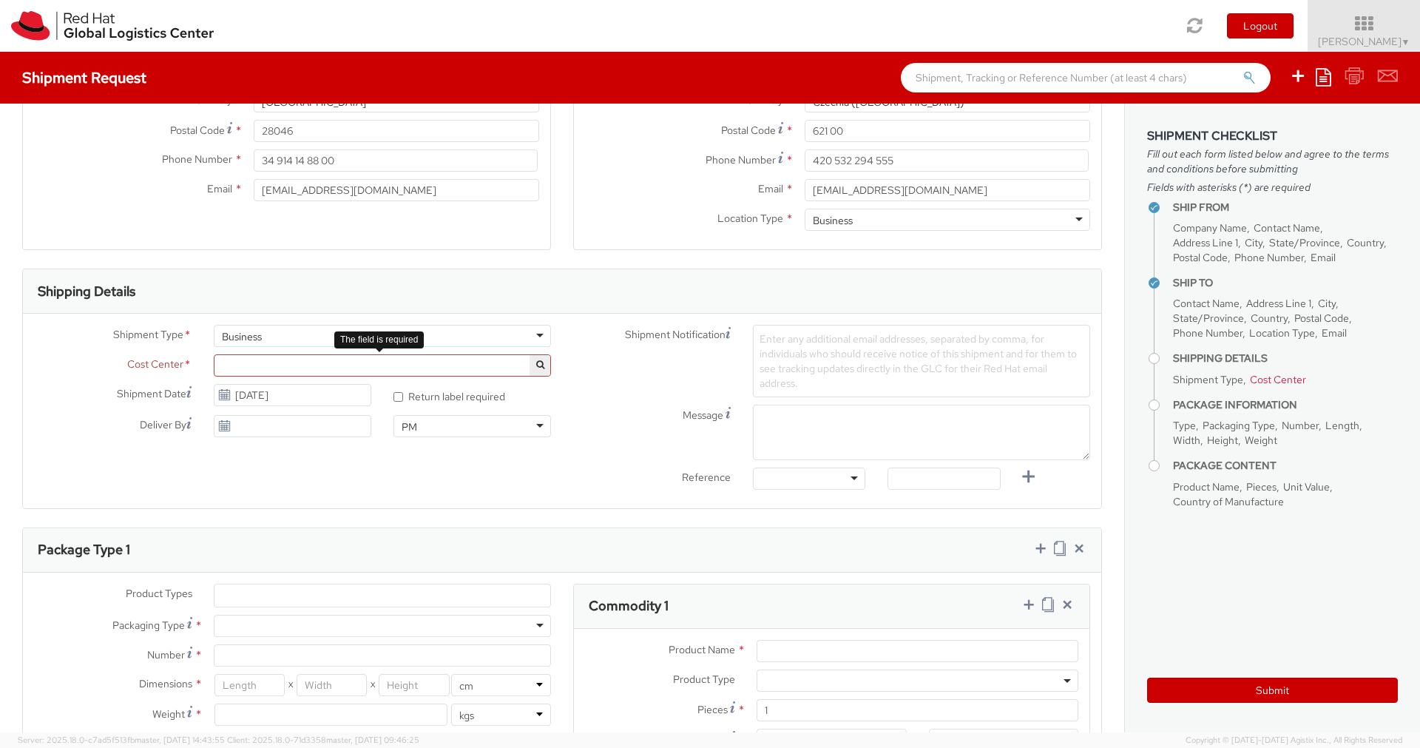
click at [481, 362] on span at bounding box center [382, 365] width 337 height 22
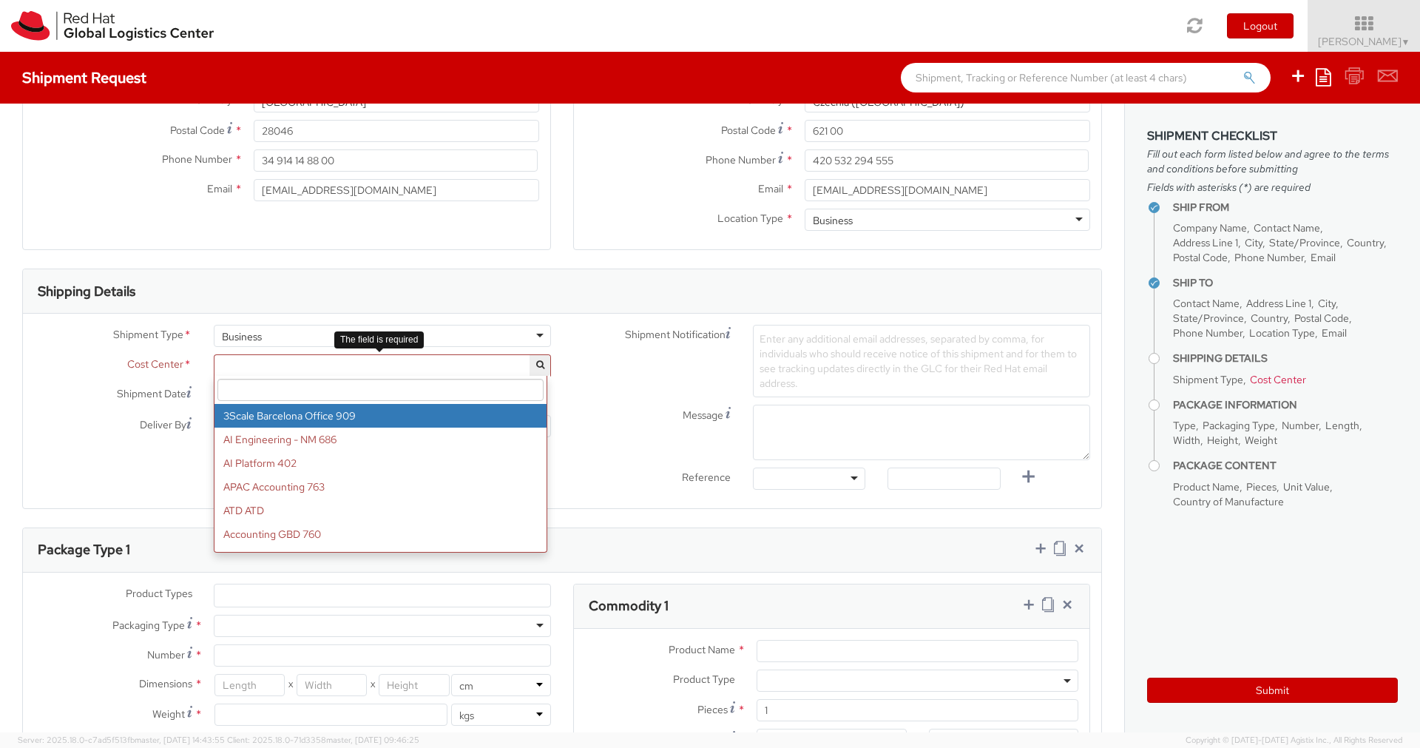
click at [418, 391] on input "search" at bounding box center [380, 390] width 326 height 22
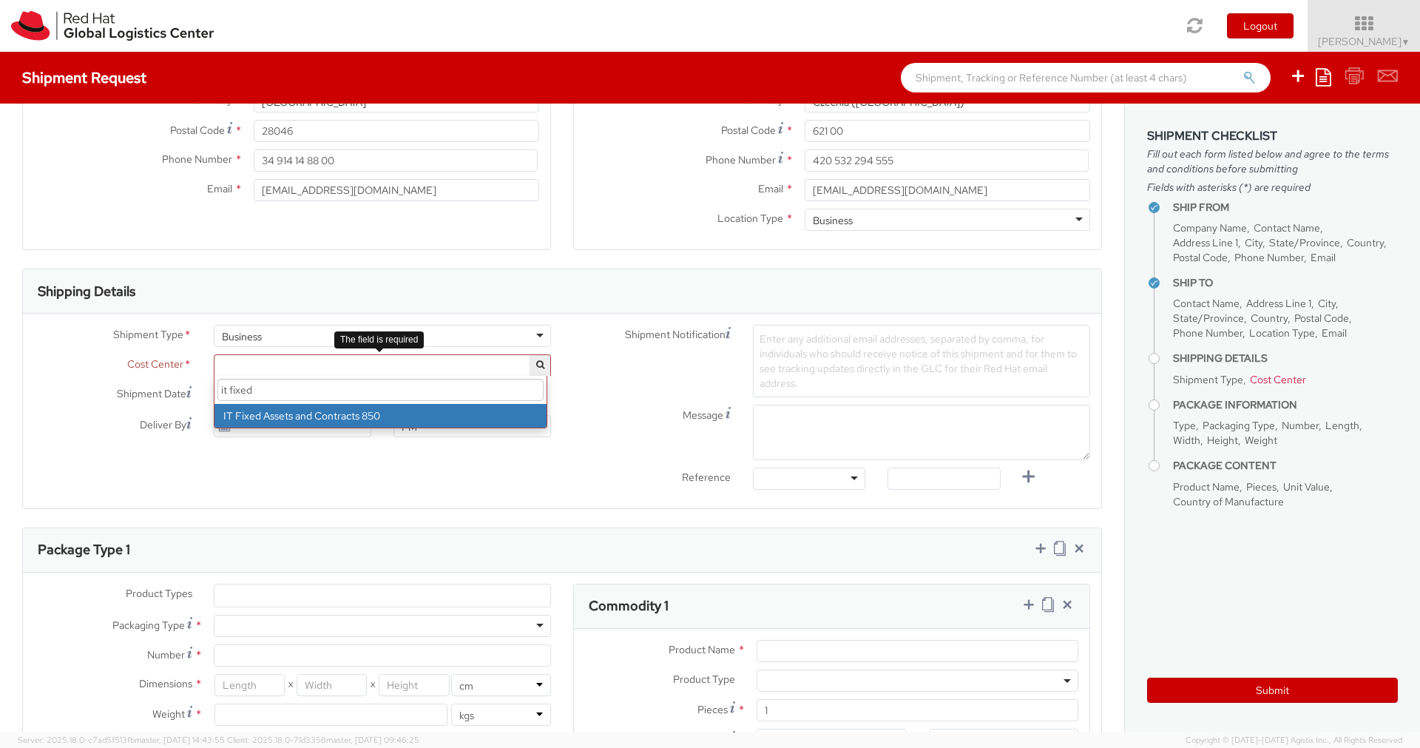
type input "it fixed"
select select "850"
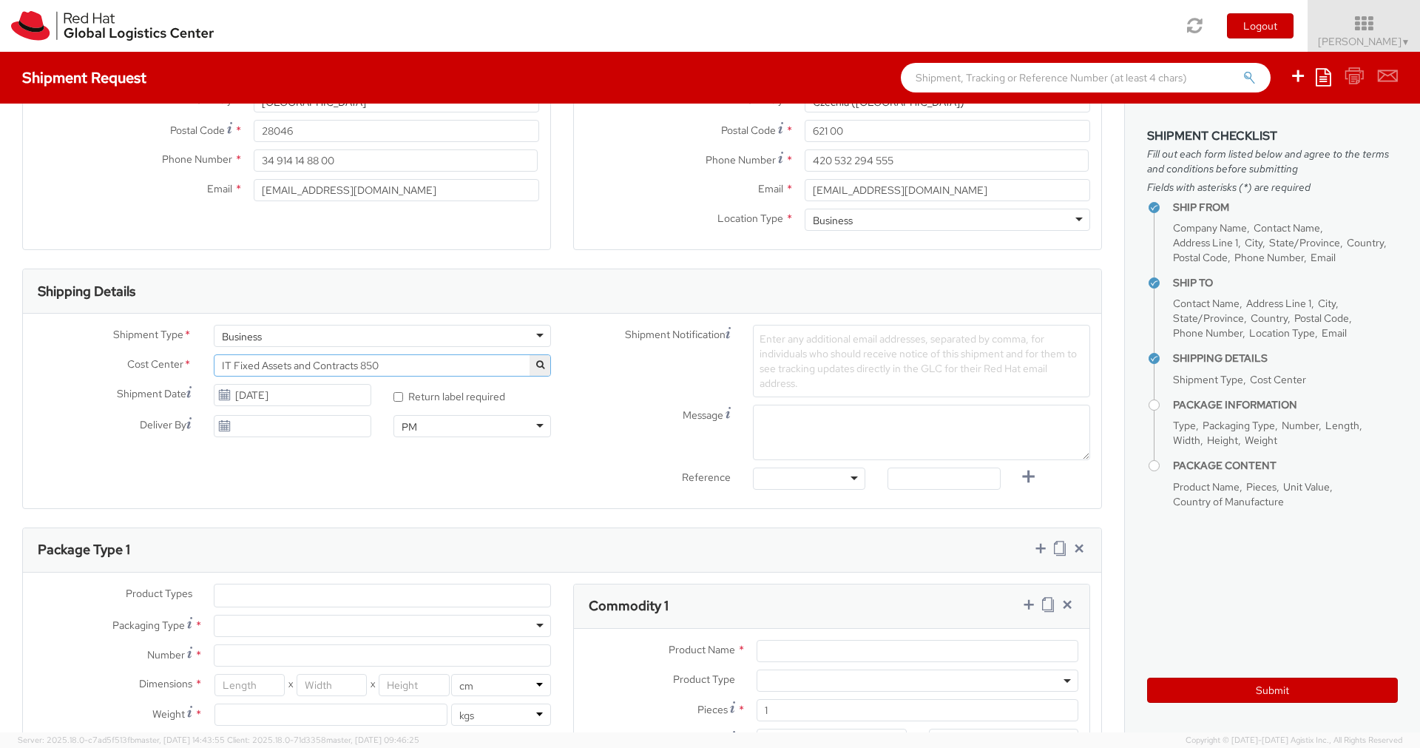
click at [618, 475] on label "Reference" at bounding box center [652, 476] width 180 height 17
click at [523, 493] on div "Shipment Type * Business Business Business Cost Center * R&D Ansible Engineerin…" at bounding box center [562, 411] width 1079 height 172
click at [302, 393] on input "[DATE]" at bounding box center [293, 395] width 158 height 22
click at [347, 488] on td "11" at bounding box center [342, 489] width 27 height 22
type input "[DATE]"
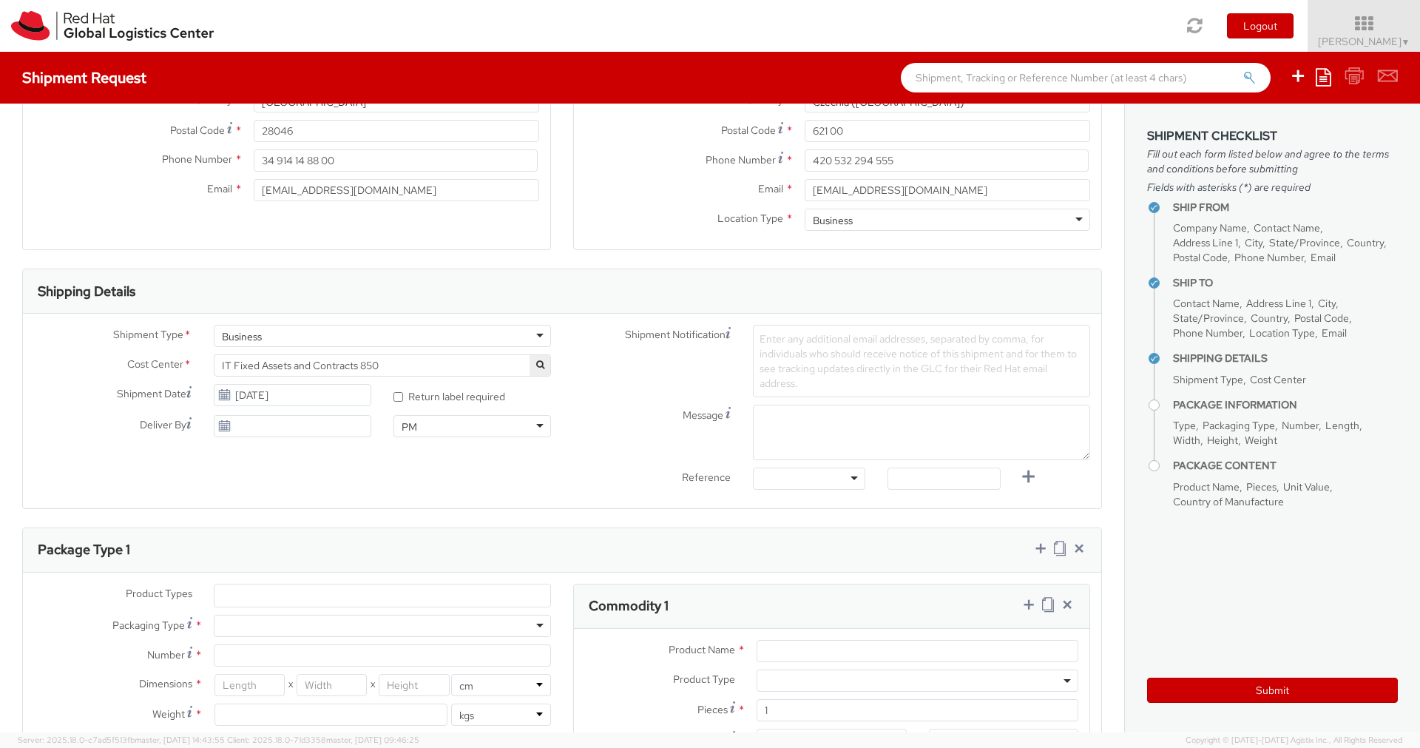
click at [432, 483] on div "Shipment Type * Business Business Business Cost Center * R&D Ansible Engineerin…" at bounding box center [562, 411] width 1079 height 172
click at [395, 399] on input "* Return label required" at bounding box center [399, 397] width 10 height 10
click at [397, 402] on label "* Return label required" at bounding box center [451, 395] width 114 height 17
click at [397, 402] on input "* Return label required" at bounding box center [399, 397] width 10 height 10
checkbox input "false"
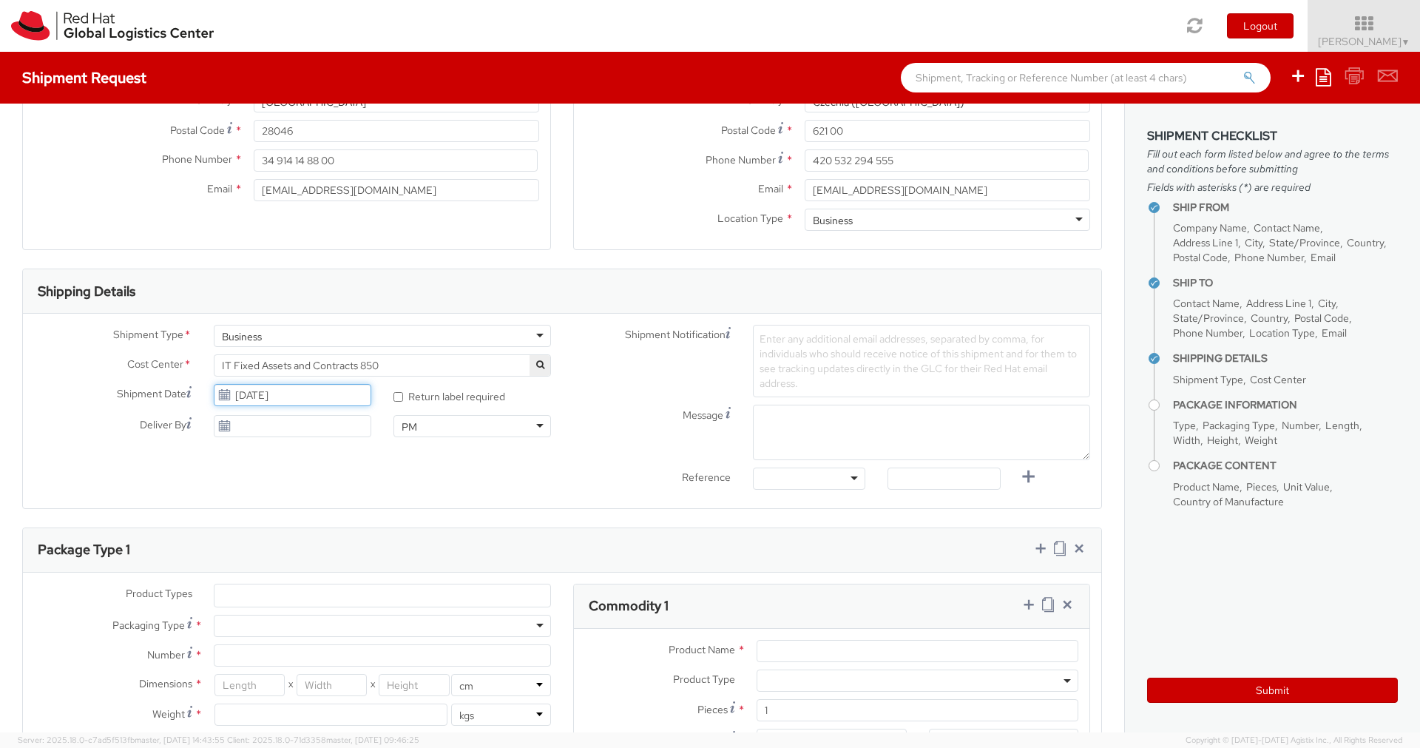
click at [311, 391] on input "[DATE]" at bounding box center [293, 395] width 158 height 22
click at [346, 492] on td "11" at bounding box center [342, 489] width 27 height 22
click at [820, 376] on div "Enter any additional email addresses, separated by comma, for individuals who s…" at bounding box center [921, 361] width 337 height 72
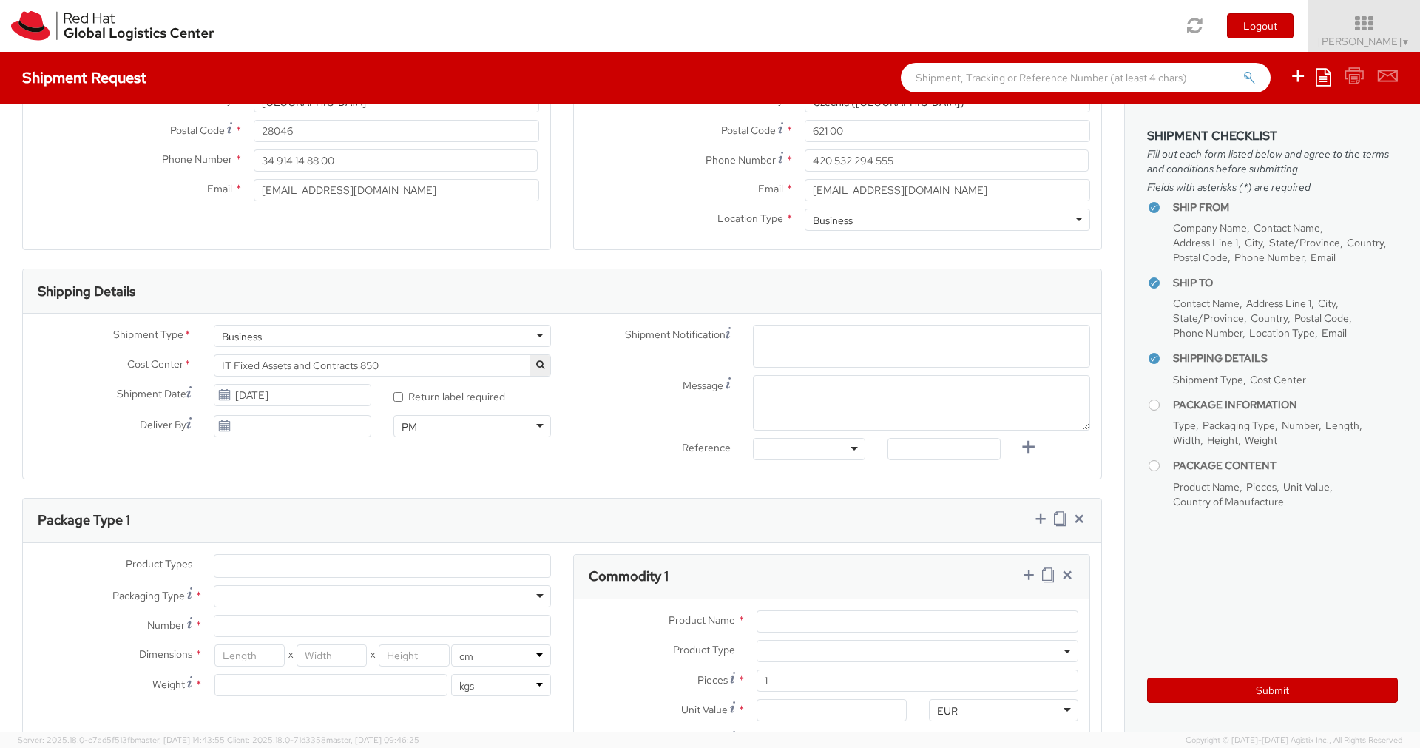
click at [861, 434] on div "Message" at bounding box center [831, 406] width 539 height 63
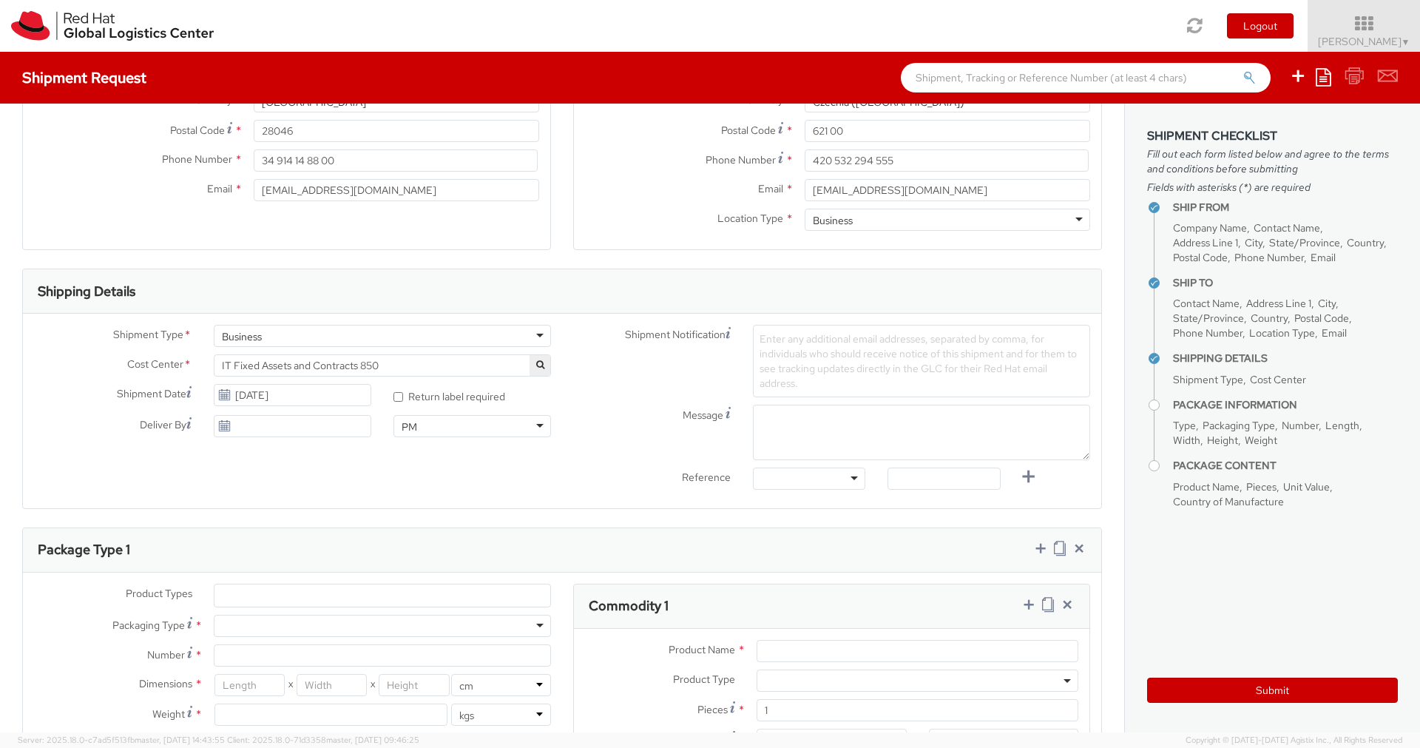
click at [862, 357] on span "Enter any additional email addresses, separated by comma, for individuals who s…" at bounding box center [918, 361] width 317 height 58
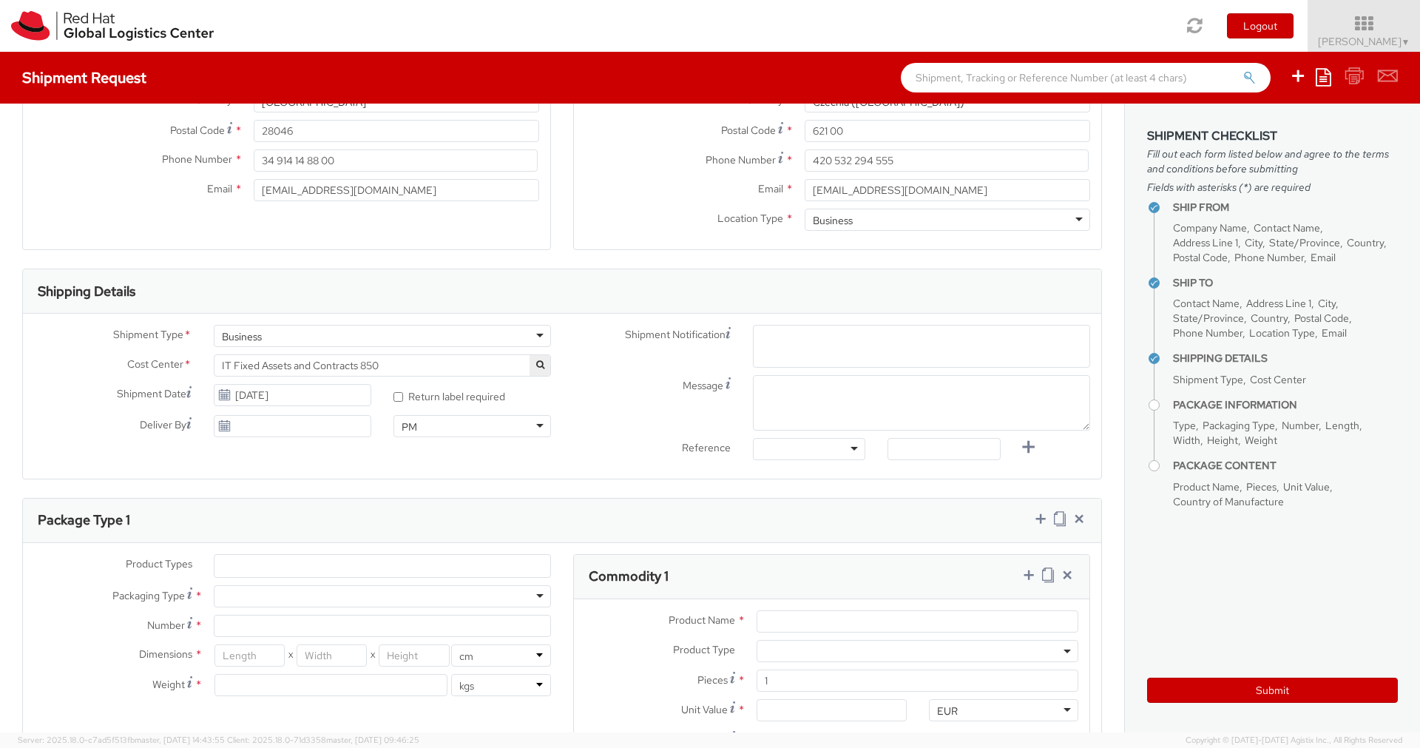
paste input "[EMAIL_ADDRESS][DOMAIN_NAME]"
type input "[EMAIL_ADDRESS][DOMAIN_NAME]"
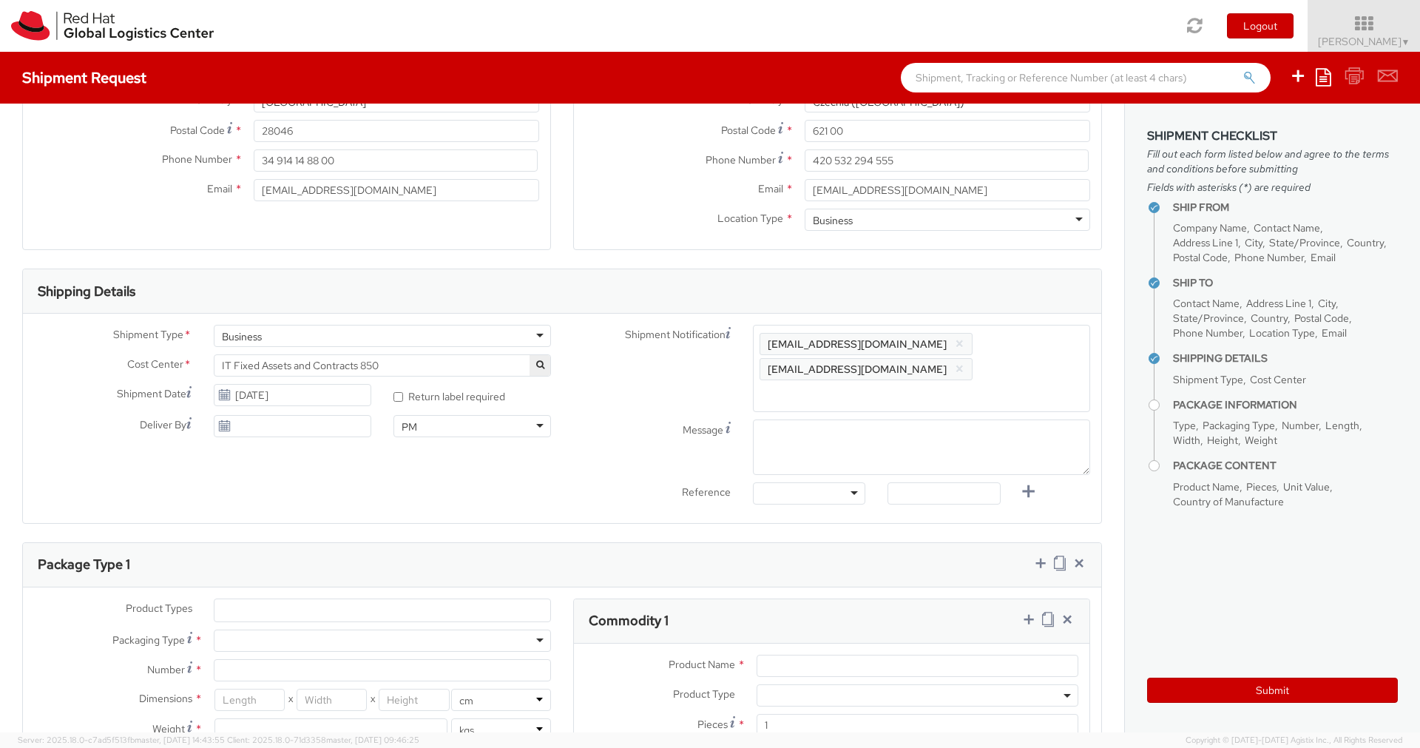
click at [968, 348] on div "Enter any additional email addresses, separated by comma, for individuals who s…" at bounding box center [921, 368] width 337 height 87
click at [947, 362] on span "[EMAIL_ADDRESS][DOMAIN_NAME]" at bounding box center [857, 368] width 179 height 13
click at [973, 358] on li "[EMAIL_ADDRESS][DOMAIN_NAME] ×" at bounding box center [866, 369] width 213 height 22
click at [965, 360] on button "×" at bounding box center [960, 369] width 10 height 18
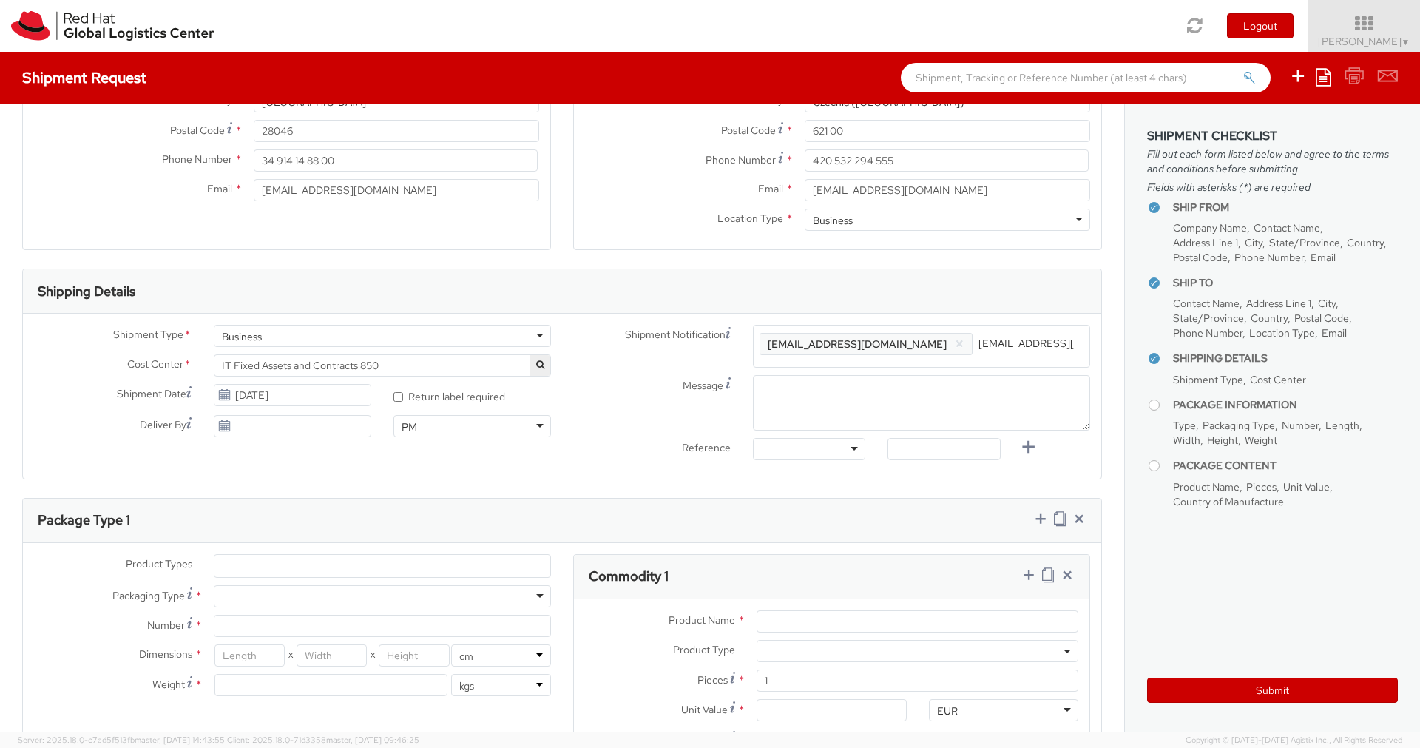
type input "[EMAIL_ADDRESS][DOMAIN_NAME]"
click at [1031, 402] on textarea "Message" at bounding box center [921, 402] width 337 height 55
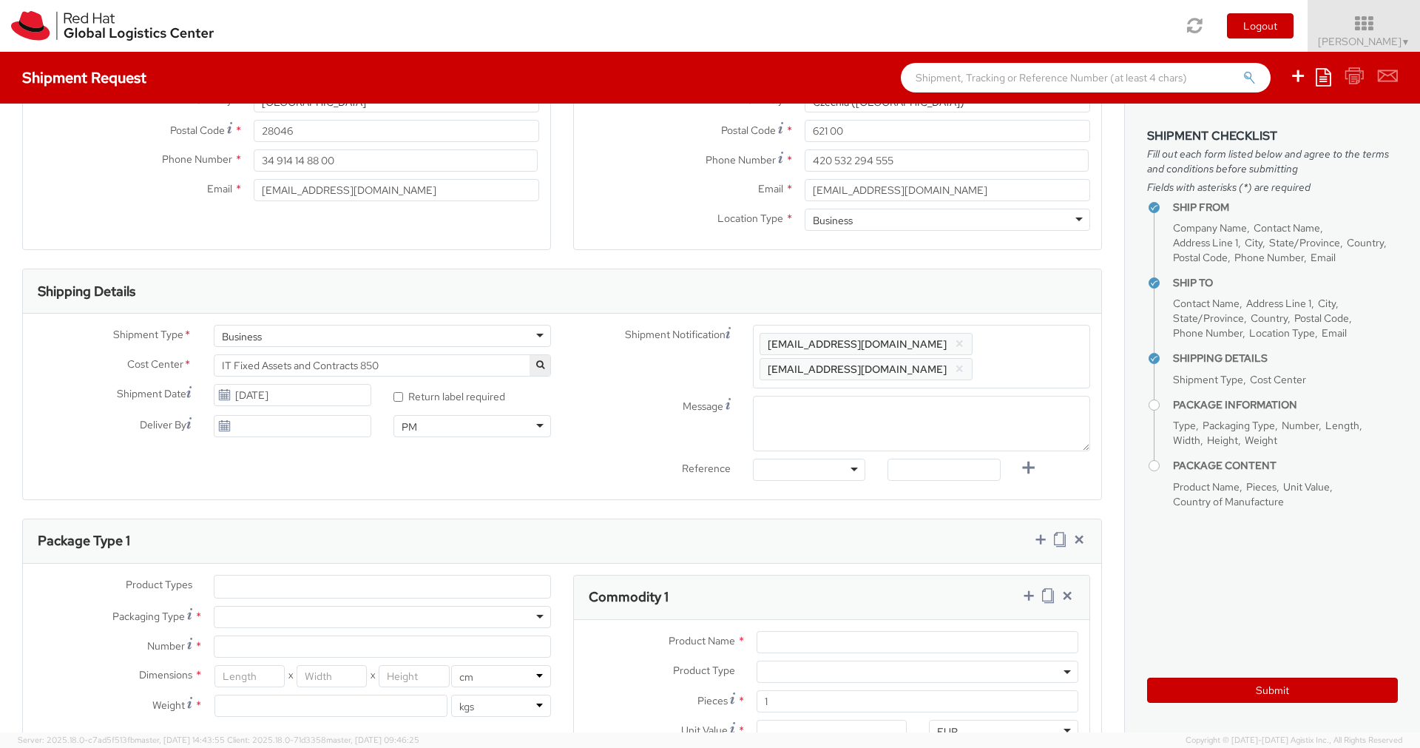
click at [1031, 379] on span "Enter any additional email addresses, separated by comma, for individuals who s…" at bounding box center [922, 363] width 324 height 59
click at [901, 429] on textarea "Message" at bounding box center [921, 423] width 337 height 55
click at [834, 480] on div "Other Purchase Order Number Reference Number" at bounding box center [809, 474] width 135 height 30
click at [846, 470] on div at bounding box center [809, 470] width 112 height 22
click at [902, 467] on input "text" at bounding box center [944, 470] width 112 height 22
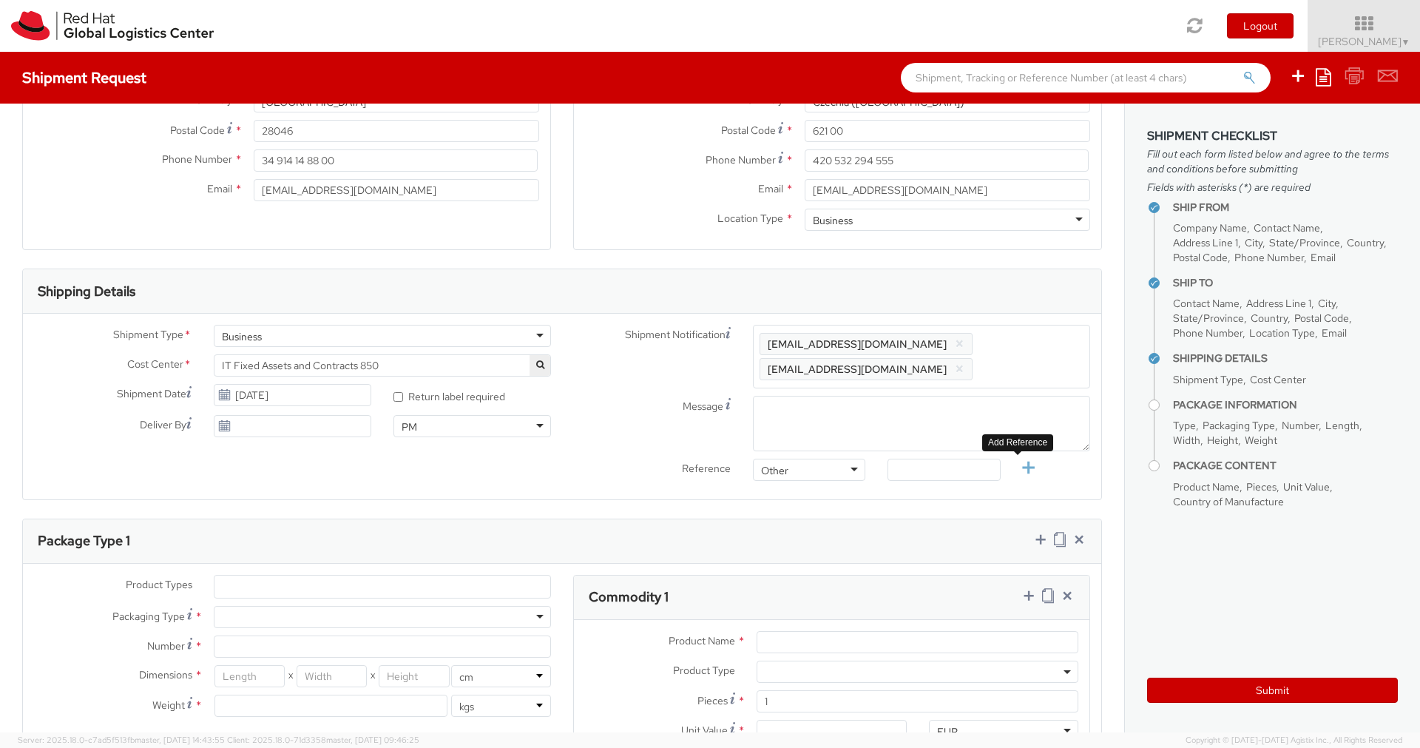
click at [1025, 468] on icon at bounding box center [1028, 468] width 18 height 18
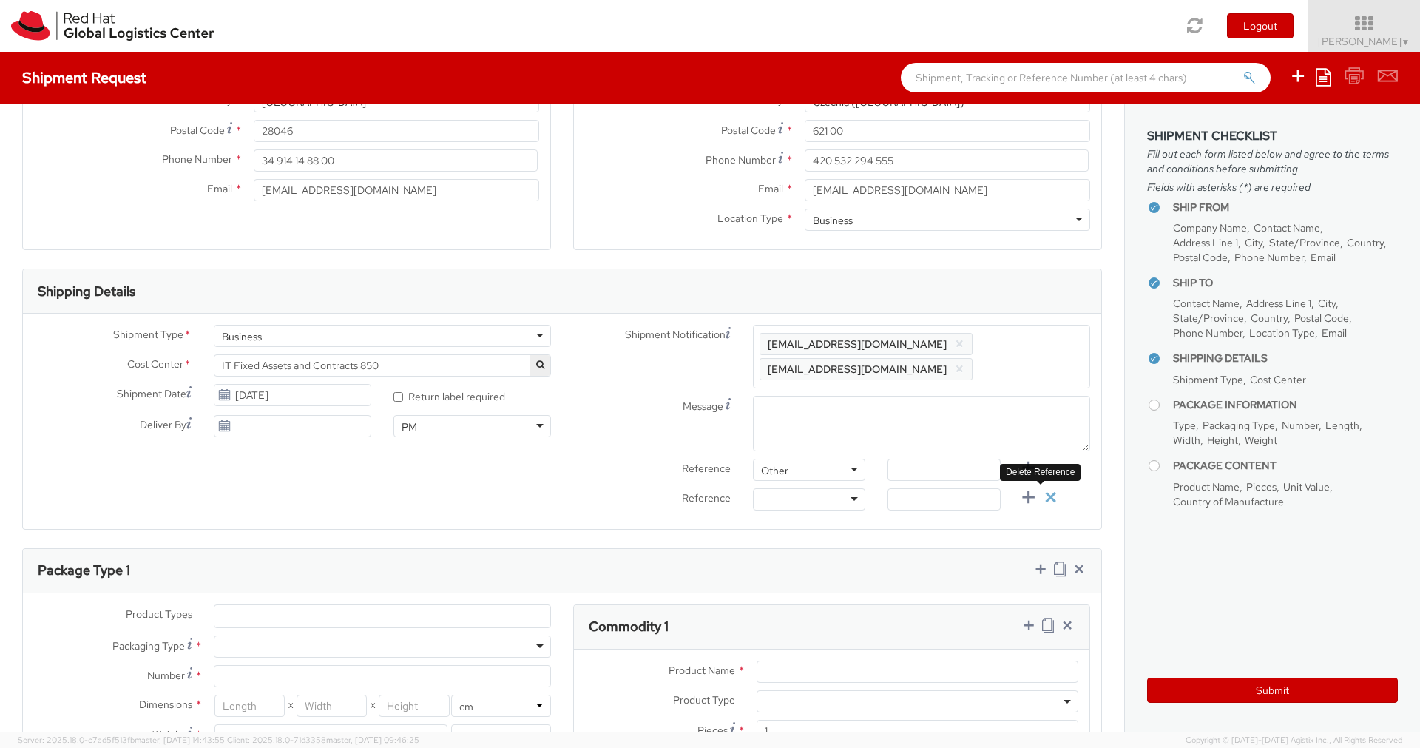
click at [1042, 488] on icon at bounding box center [1051, 497] width 18 height 18
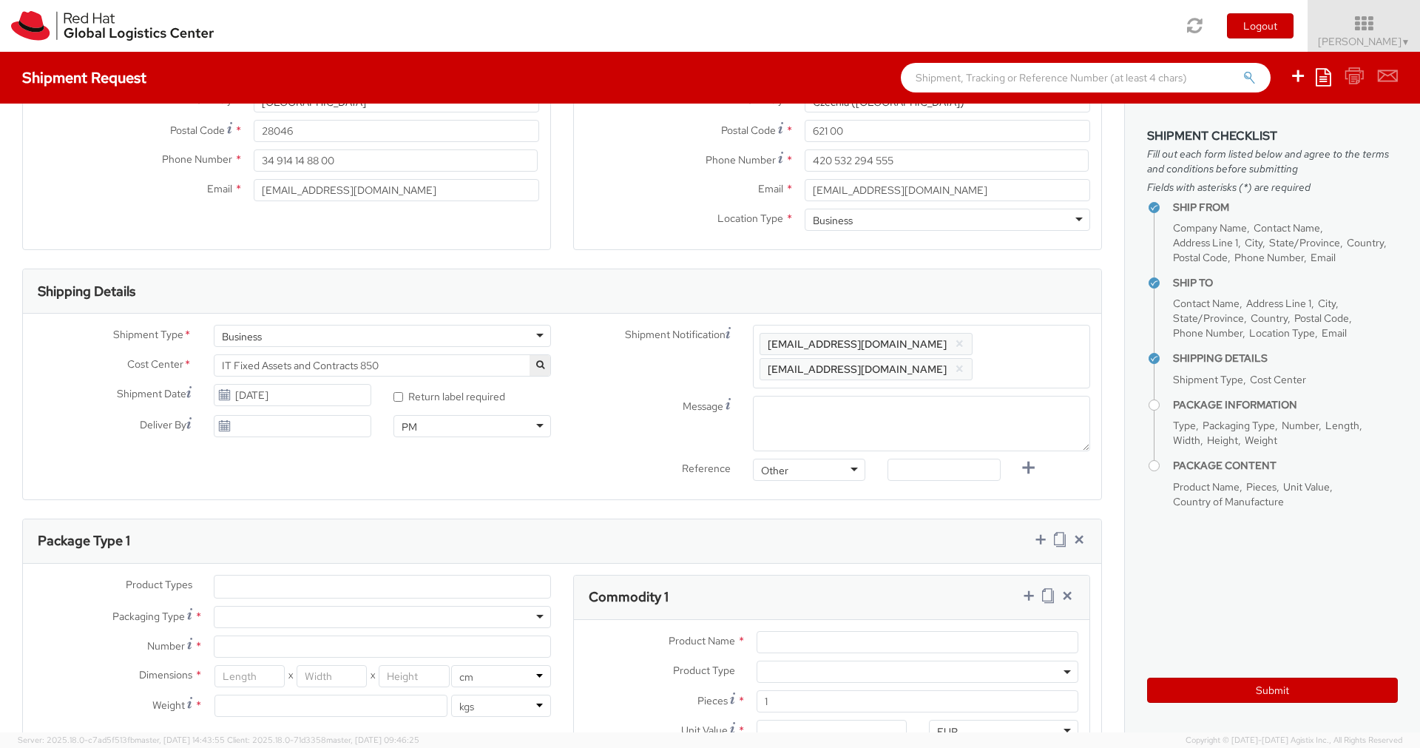
click at [930, 482] on div at bounding box center [944, 474] width 135 height 30
click at [923, 472] on input "text" at bounding box center [944, 470] width 112 height 22
paste input "RPCI"
type input "RPCI"
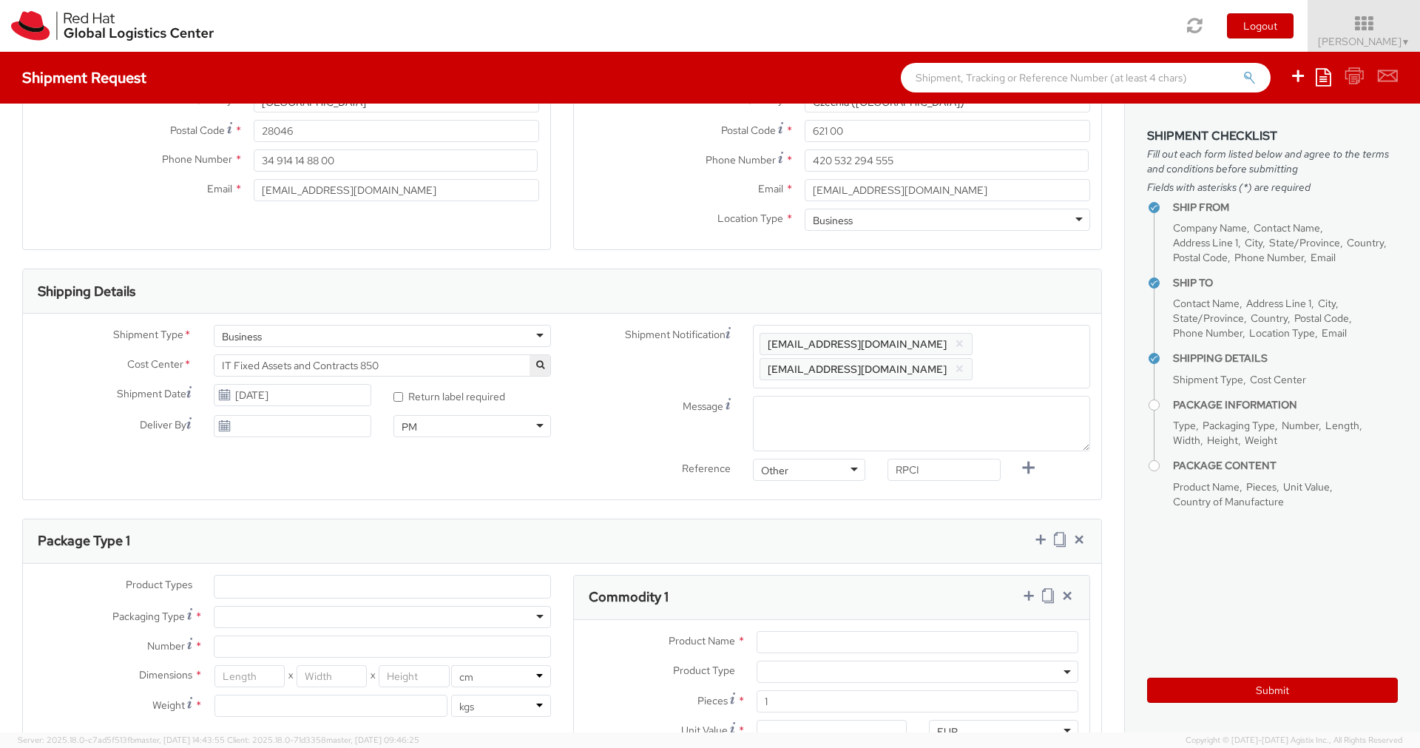
click at [928, 493] on div "Shipment Type * Business Business Business Cost Center * R&D Ansible Engineerin…" at bounding box center [562, 407] width 1079 height 186
type input "[DATE]"
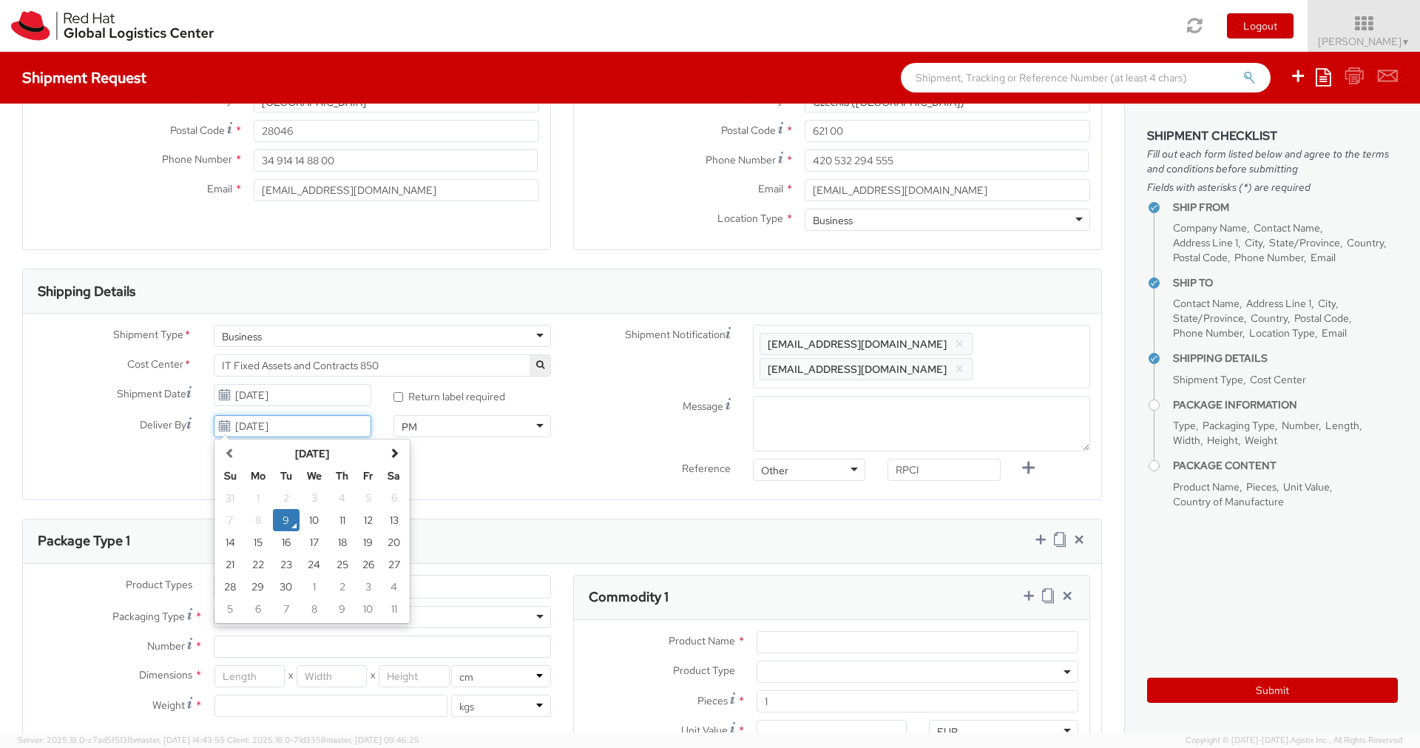
click at [335, 422] on input "[DATE]" at bounding box center [293, 426] width 158 height 22
click at [345, 430] on input "[DATE]" at bounding box center [293, 426] width 158 height 22
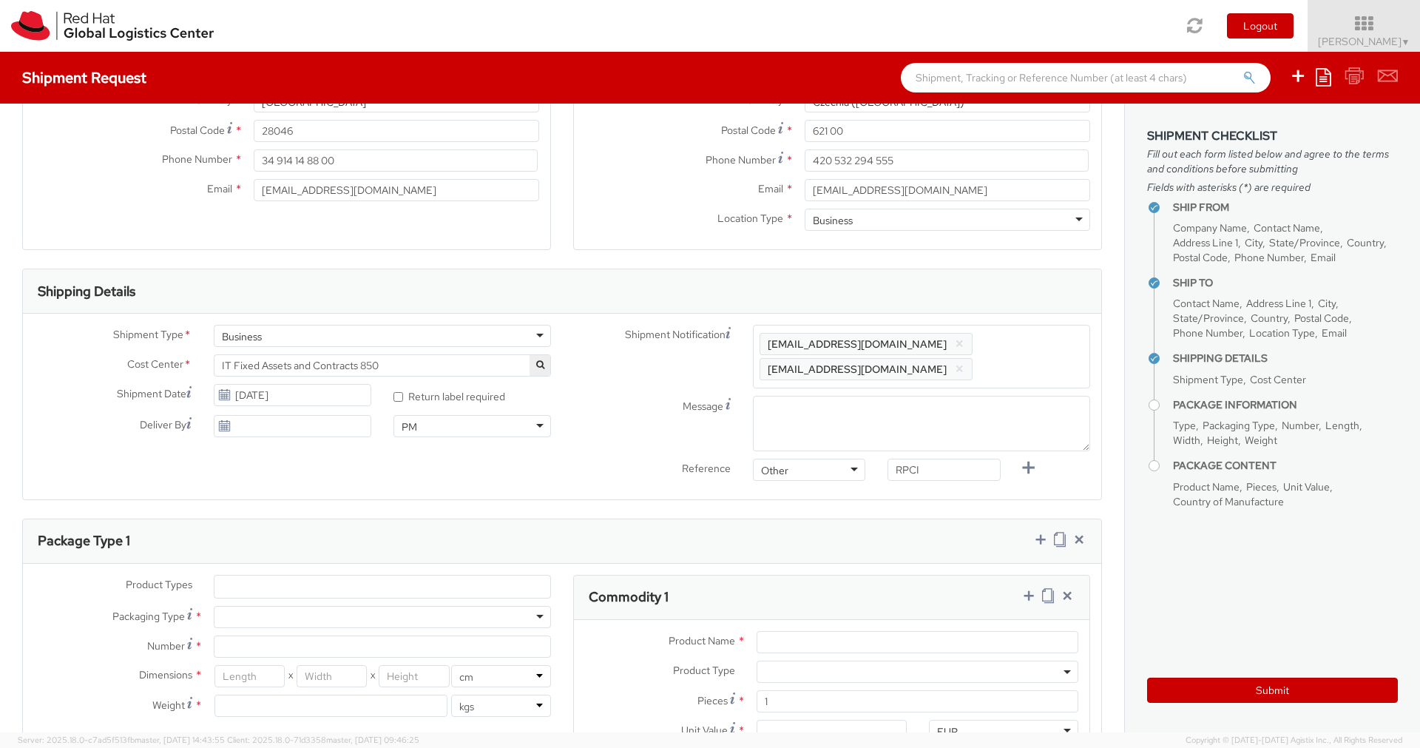
click at [542, 484] on div "Shipment Type * Business Business Business Cost Center * R&D Ansible Engineerin…" at bounding box center [562, 406] width 1079 height 163
click at [447, 476] on div "Shipment Type * Business Business Business Cost Center * R&D Ansible Engineerin…" at bounding box center [562, 406] width 1079 height 163
click at [772, 432] on textarea "Message" at bounding box center [921, 423] width 337 height 55
click at [592, 468] on label "Reference" at bounding box center [652, 467] width 180 height 17
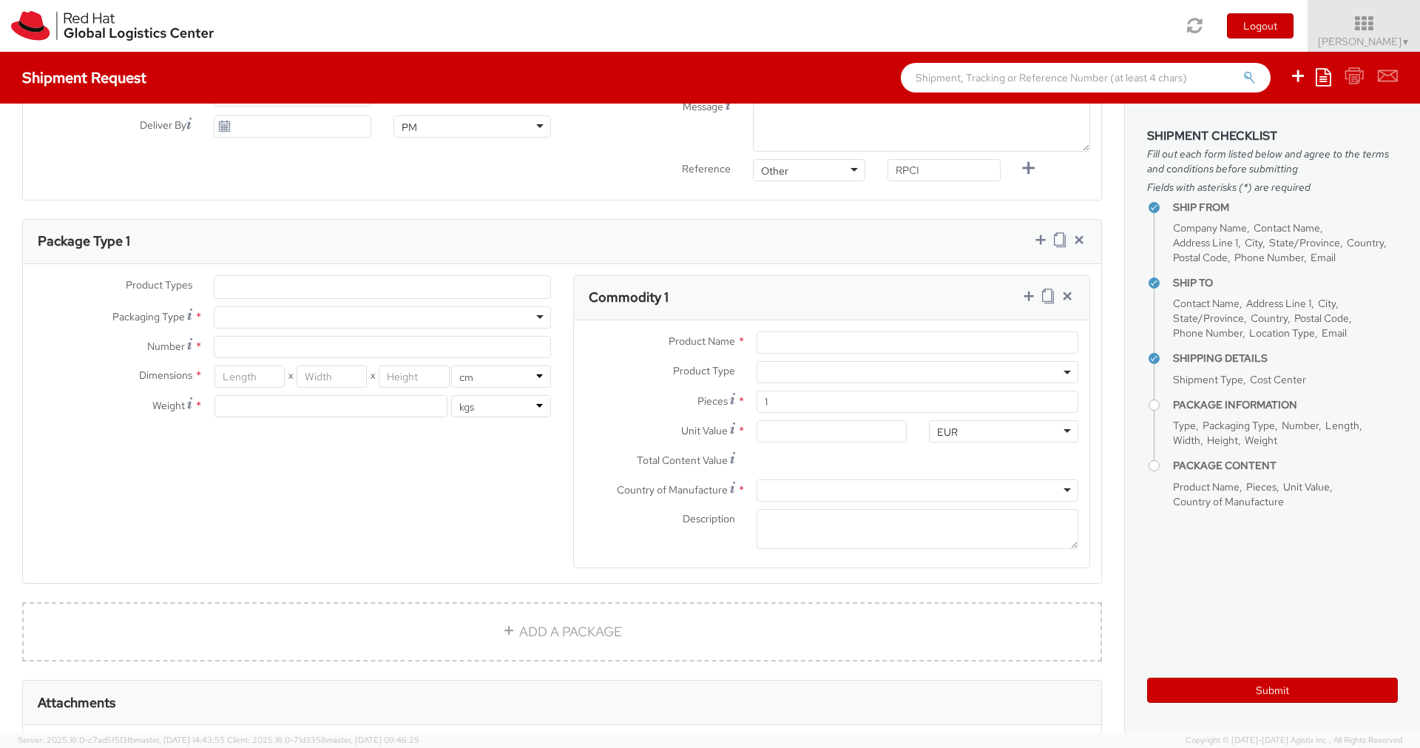
scroll to position [810, 0]
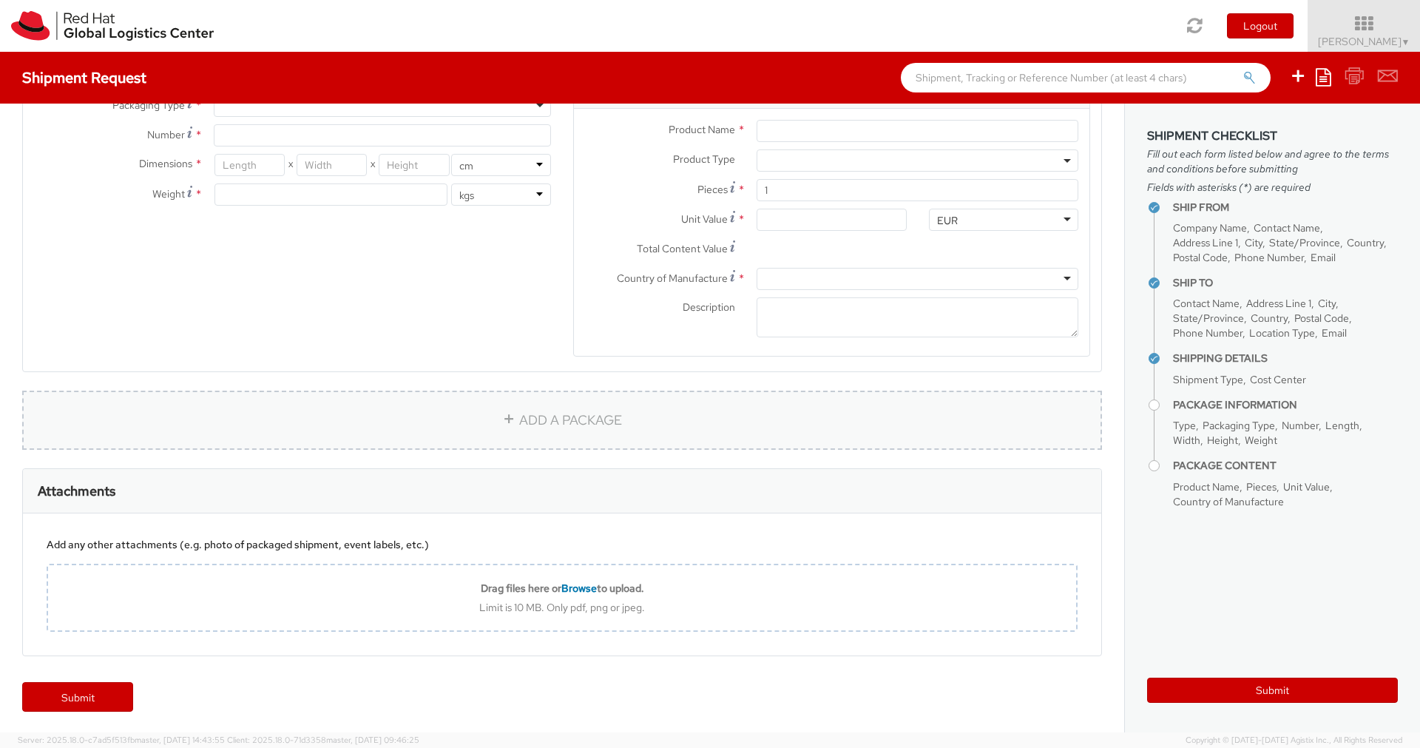
click at [566, 419] on link "ADD A PACKAGE" at bounding box center [562, 420] width 1080 height 59
select select
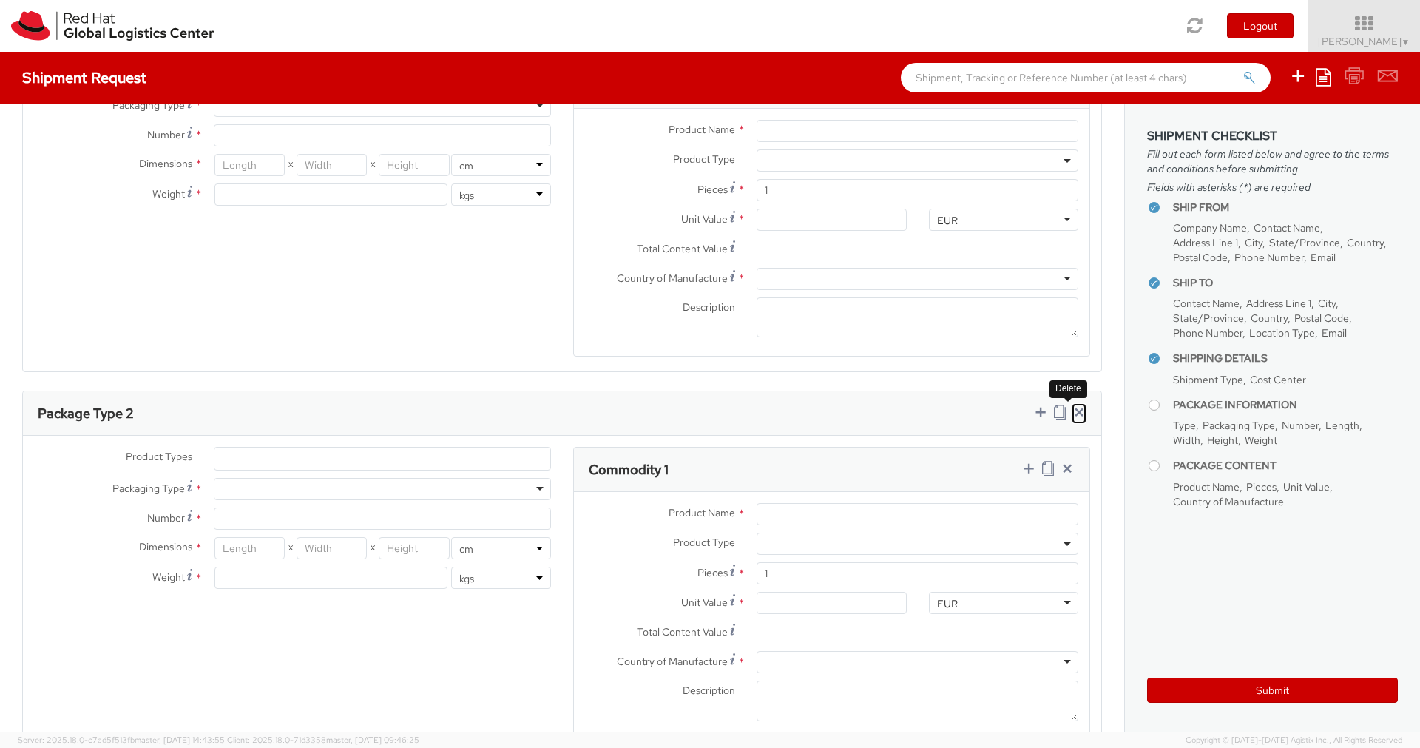
click at [1073, 414] on icon at bounding box center [1079, 412] width 15 height 15
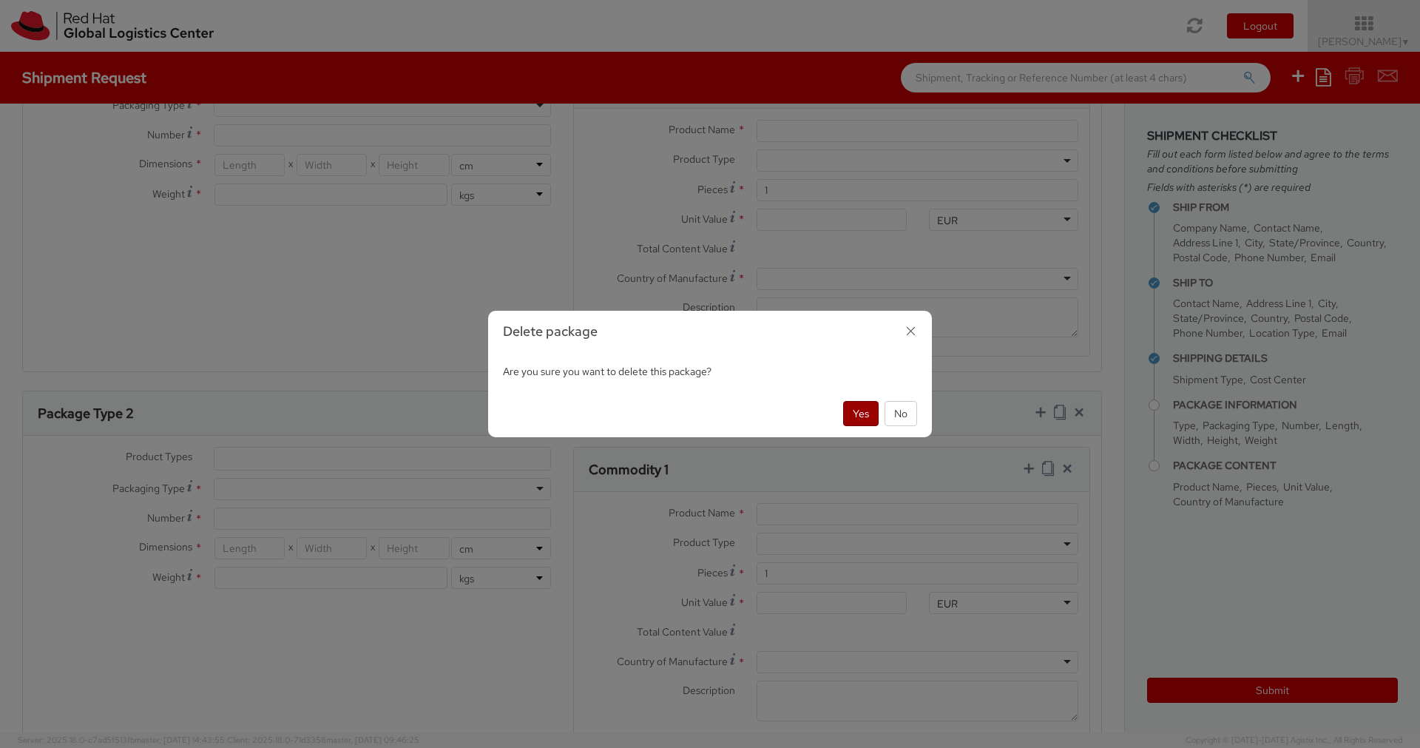
click at [850, 402] on button "Yes" at bounding box center [861, 413] width 36 height 25
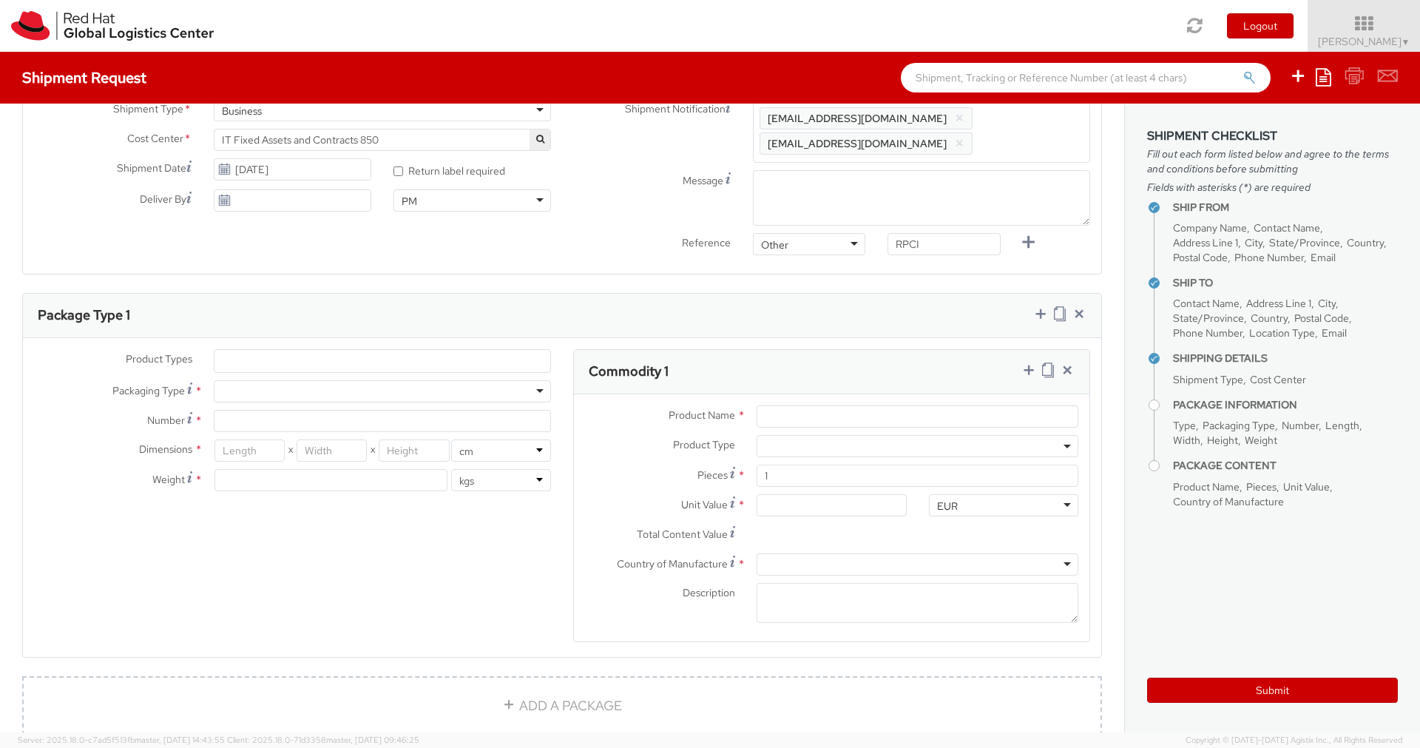
scroll to position [503, 0]
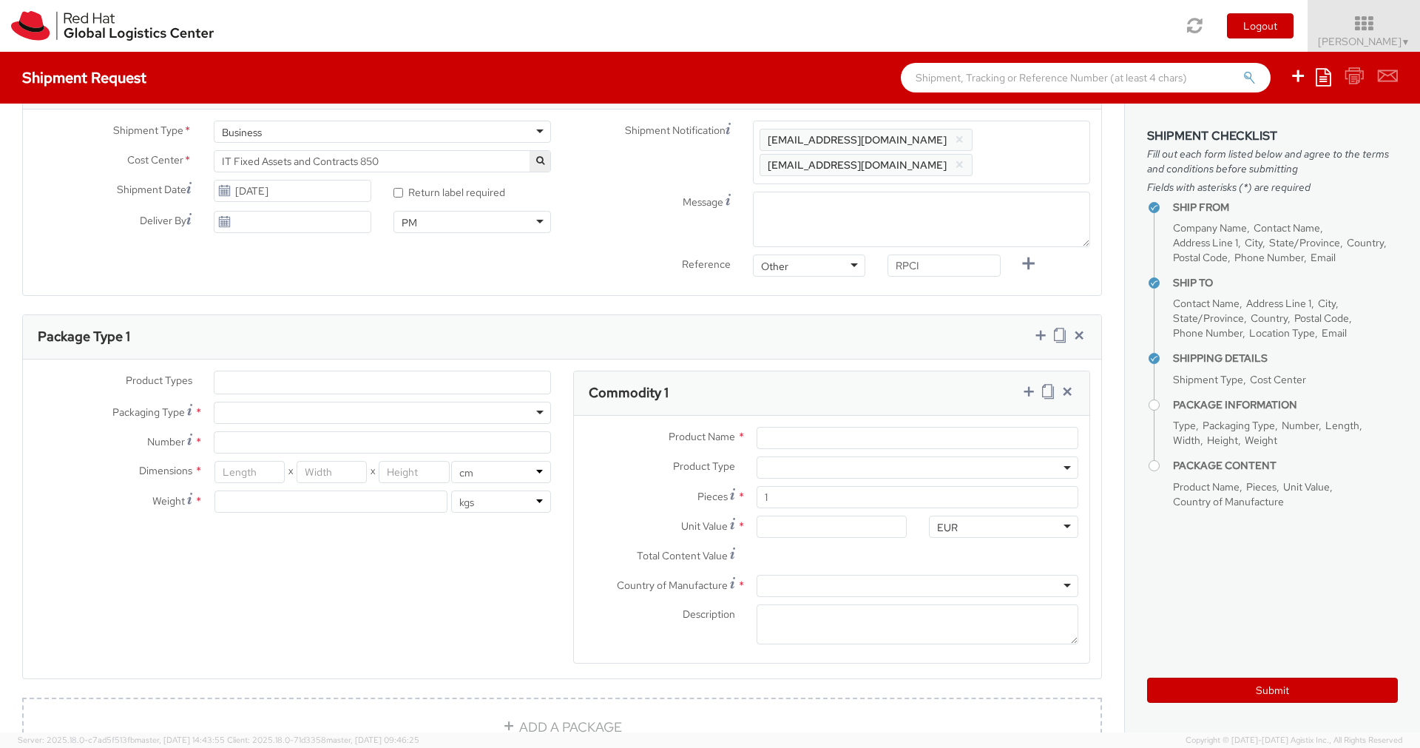
click at [346, 371] on ul at bounding box center [383, 382] width 336 height 22
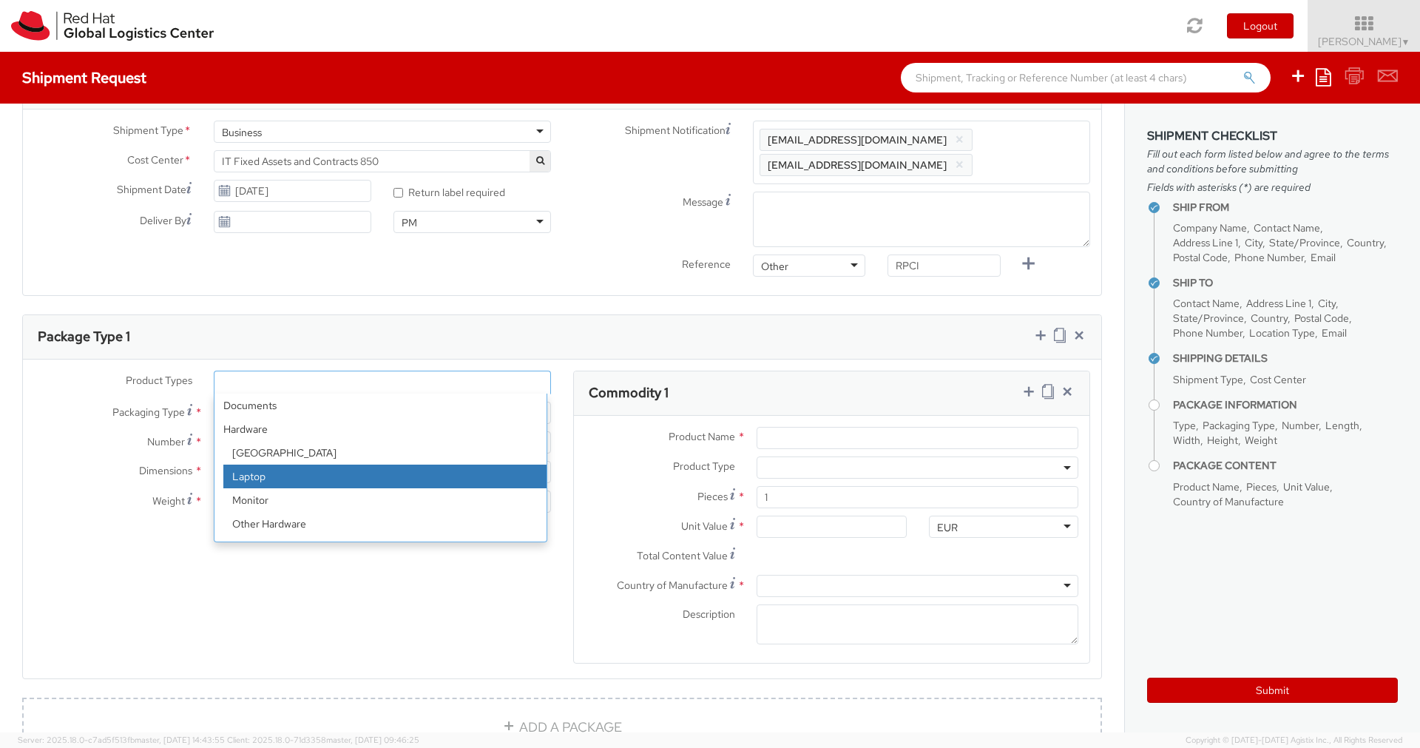
select select "LAPTOP"
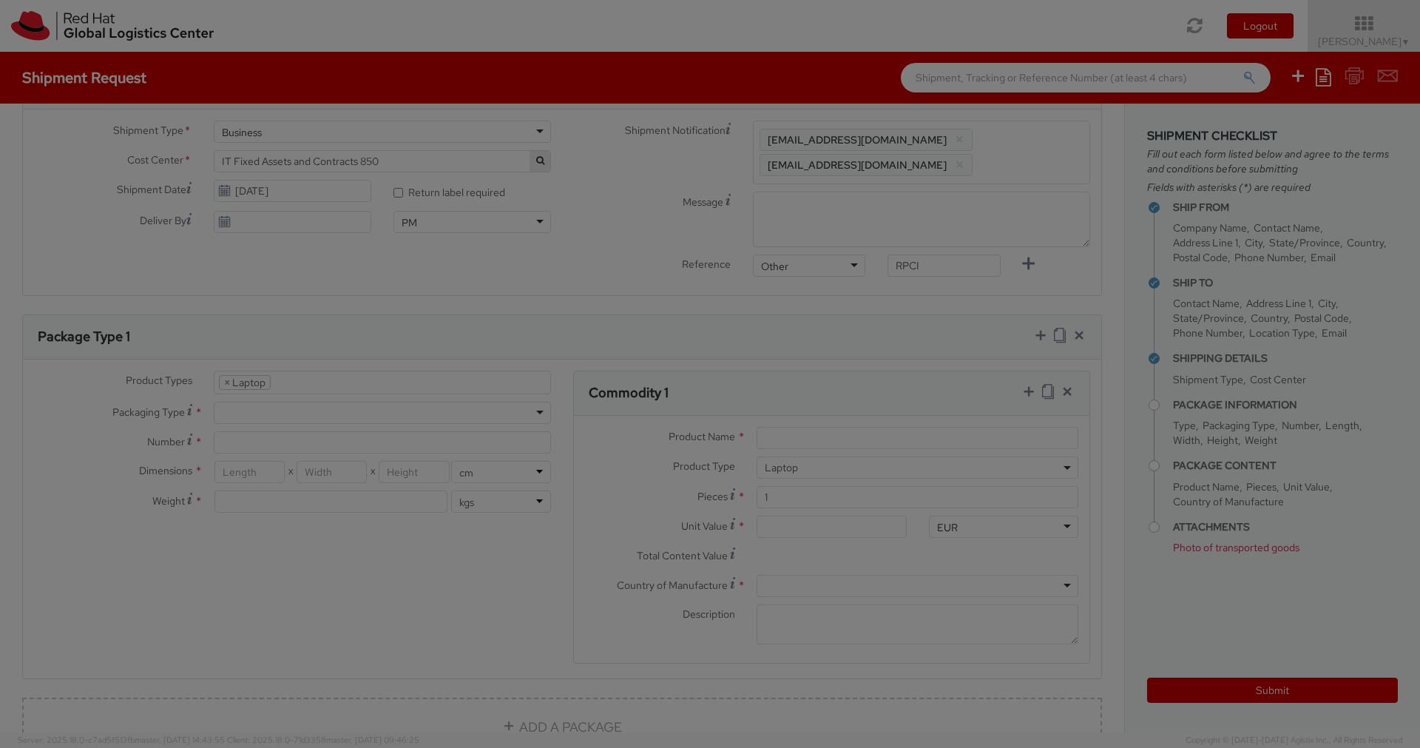
scroll to position [42, 0]
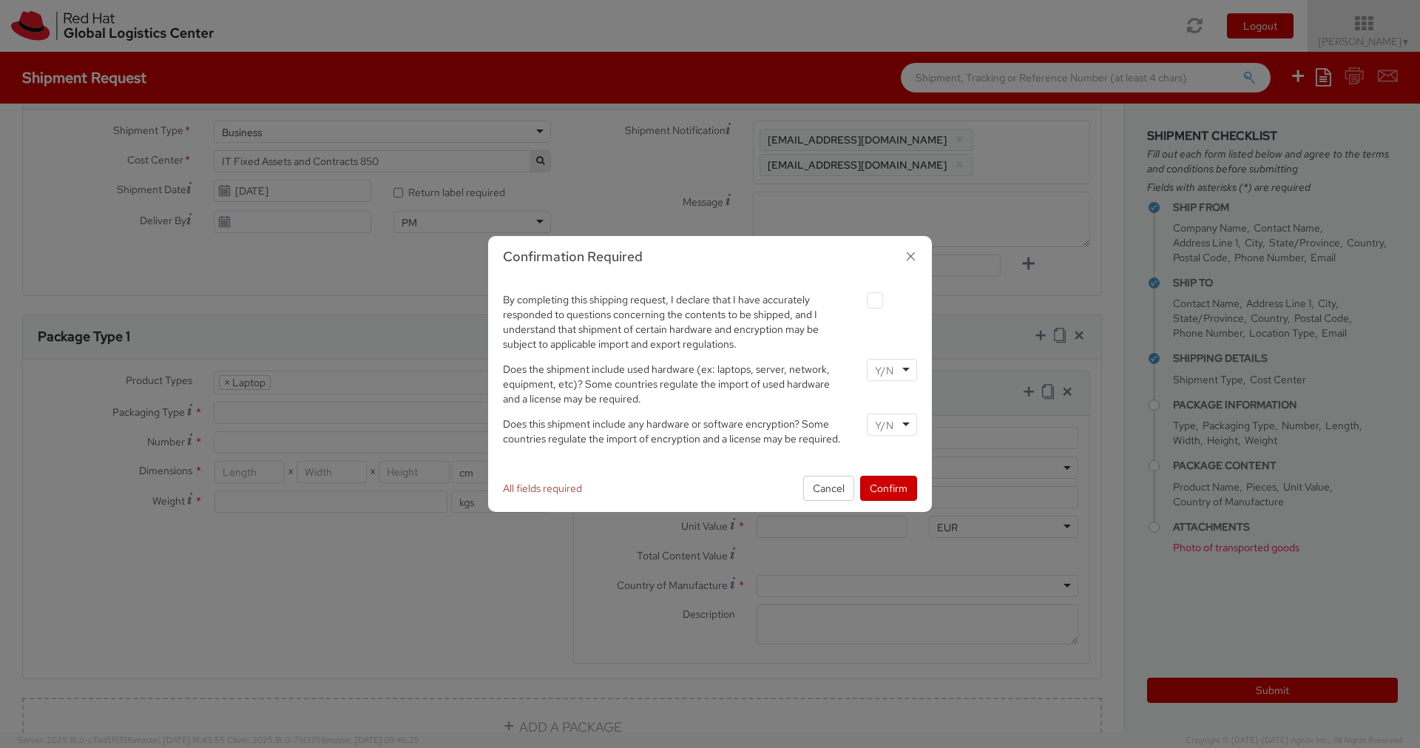
click at [880, 297] on label at bounding box center [875, 300] width 16 height 16
click at [863, 297] on input "checkbox" at bounding box center [858, 301] width 10 height 10
checkbox input "true"
click at [660, 368] on span "Does the shipment include used hardware (ex: laptops, server, network, equipmen…" at bounding box center [666, 383] width 327 height 43
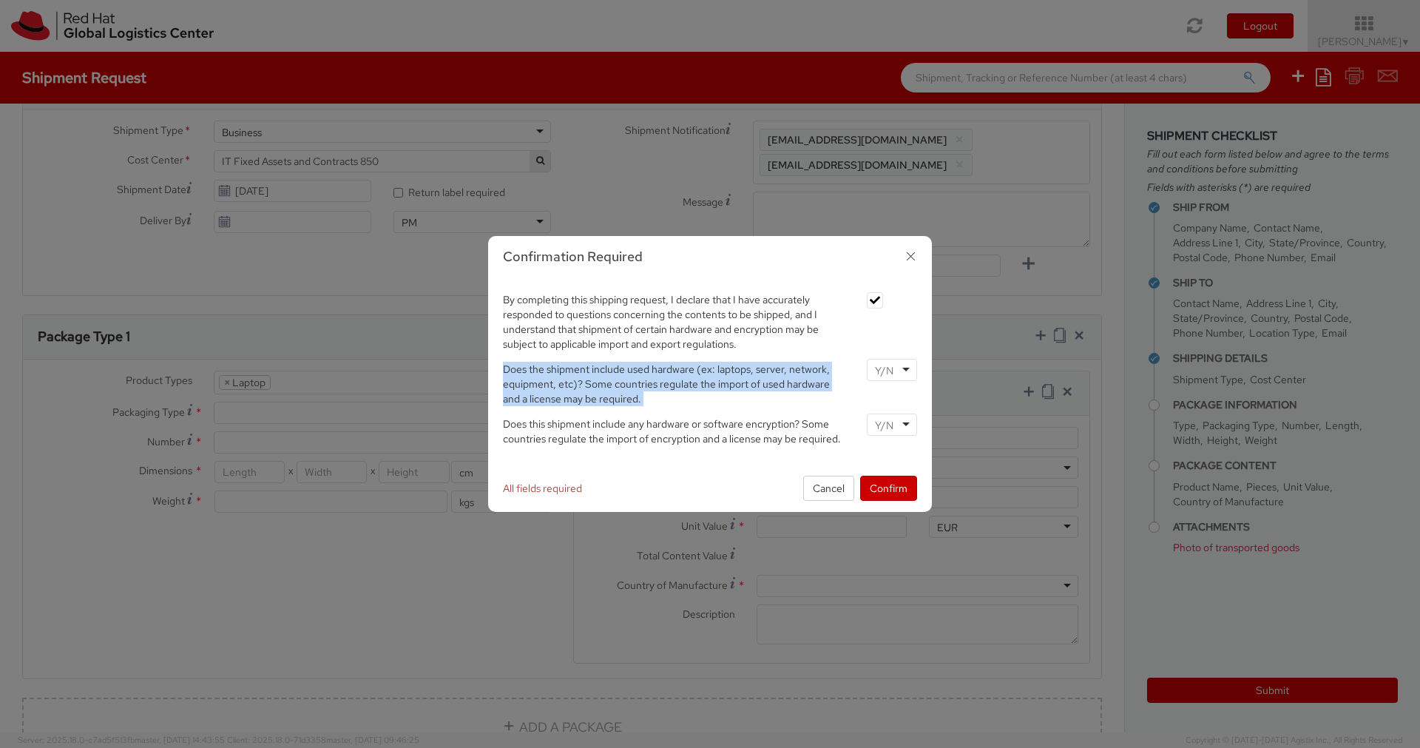
click at [660, 368] on span "Does the shipment include used hardware (ex: laptops, server, network, equipmen…" at bounding box center [666, 383] width 327 height 43
click at [704, 378] on span "Does the shipment include used hardware (ex: laptops, server, network, equipmen…" at bounding box center [666, 383] width 327 height 43
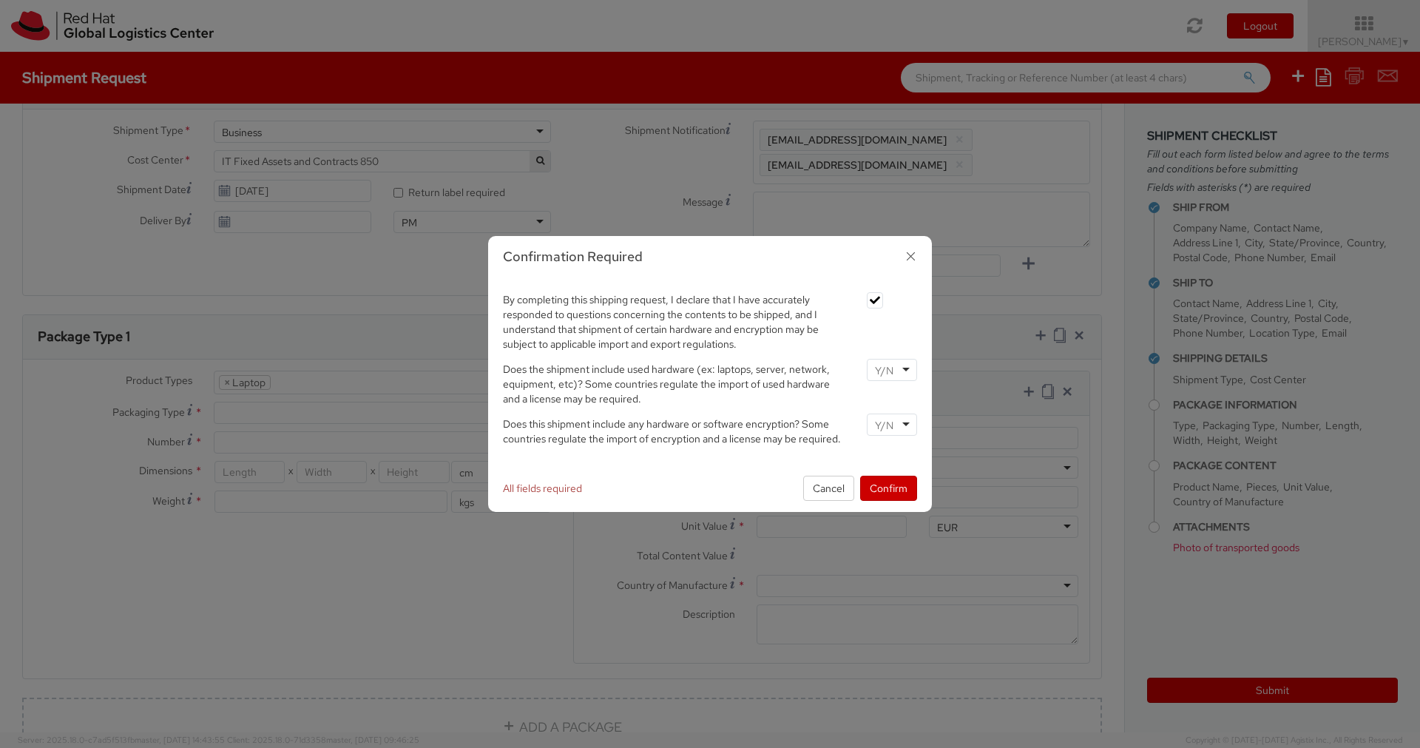
click at [901, 371] on div at bounding box center [892, 370] width 50 height 22
click at [829, 405] on label "Does the shipment include used hardware (ex: laptops, server, network, equipmen…" at bounding box center [674, 382] width 364 height 47
click at [882, 422] on input "select-one" at bounding box center [885, 425] width 21 height 15
click at [887, 496] on button "Confirm" at bounding box center [888, 488] width 57 height 25
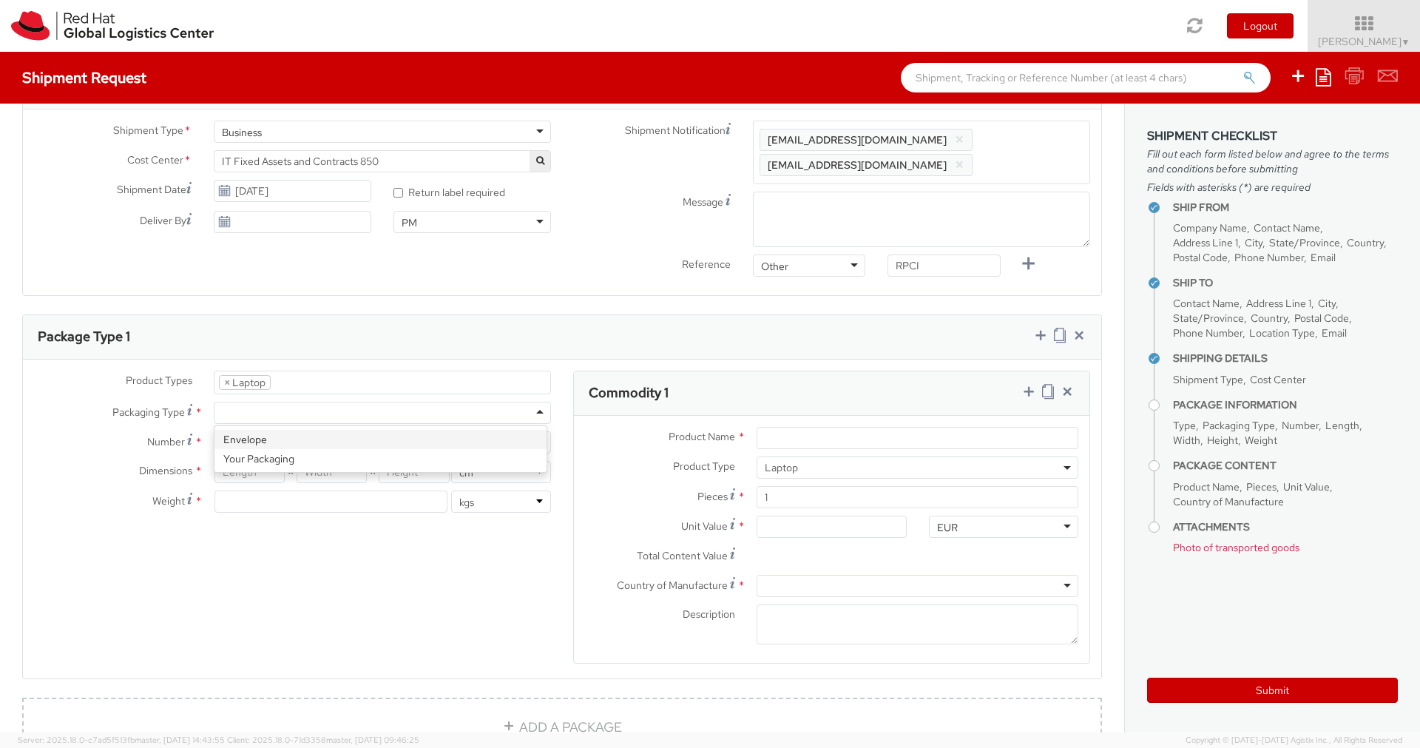
click at [374, 408] on div at bounding box center [382, 413] width 337 height 22
click at [274, 439] on input "Number *" at bounding box center [382, 442] width 337 height 22
click at [220, 468] on input "number" at bounding box center [250, 472] width 70 height 22
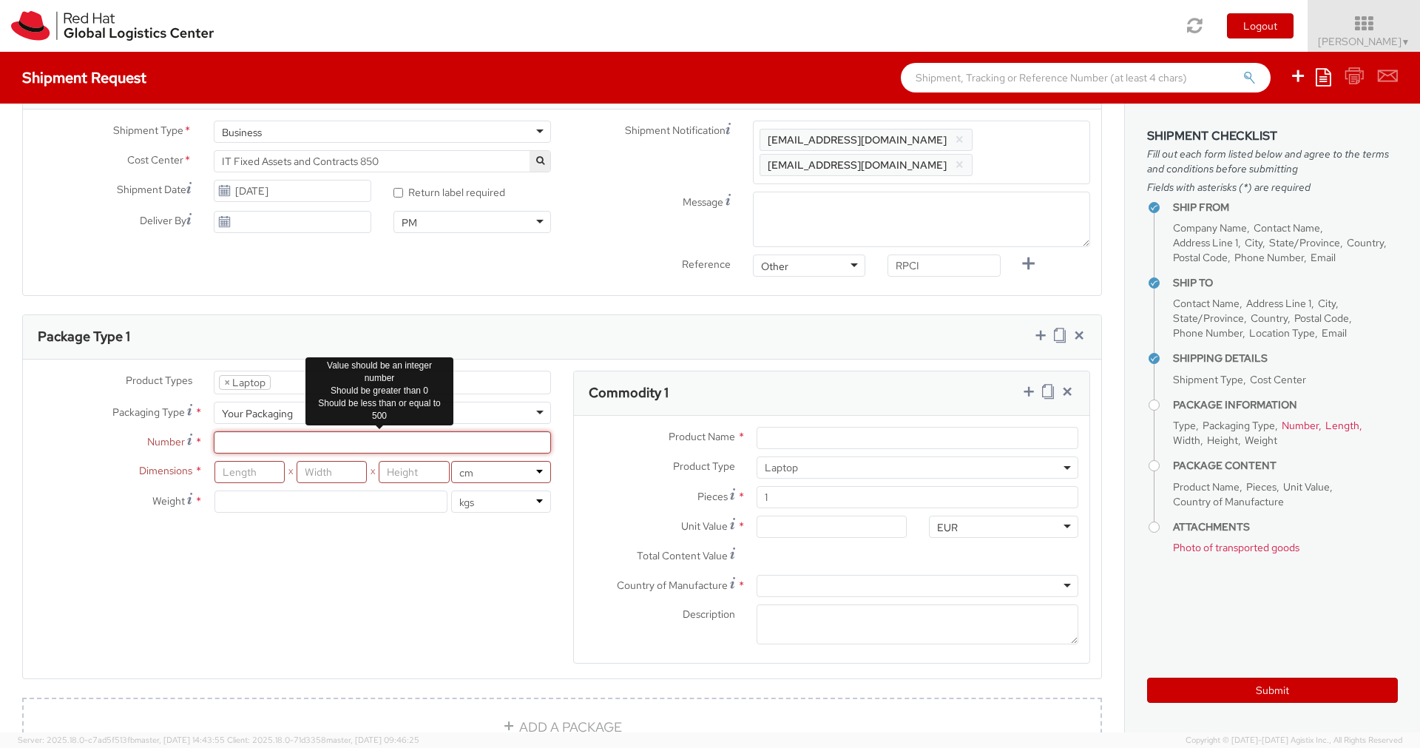
click at [238, 436] on input "Number *" at bounding box center [382, 442] width 337 height 22
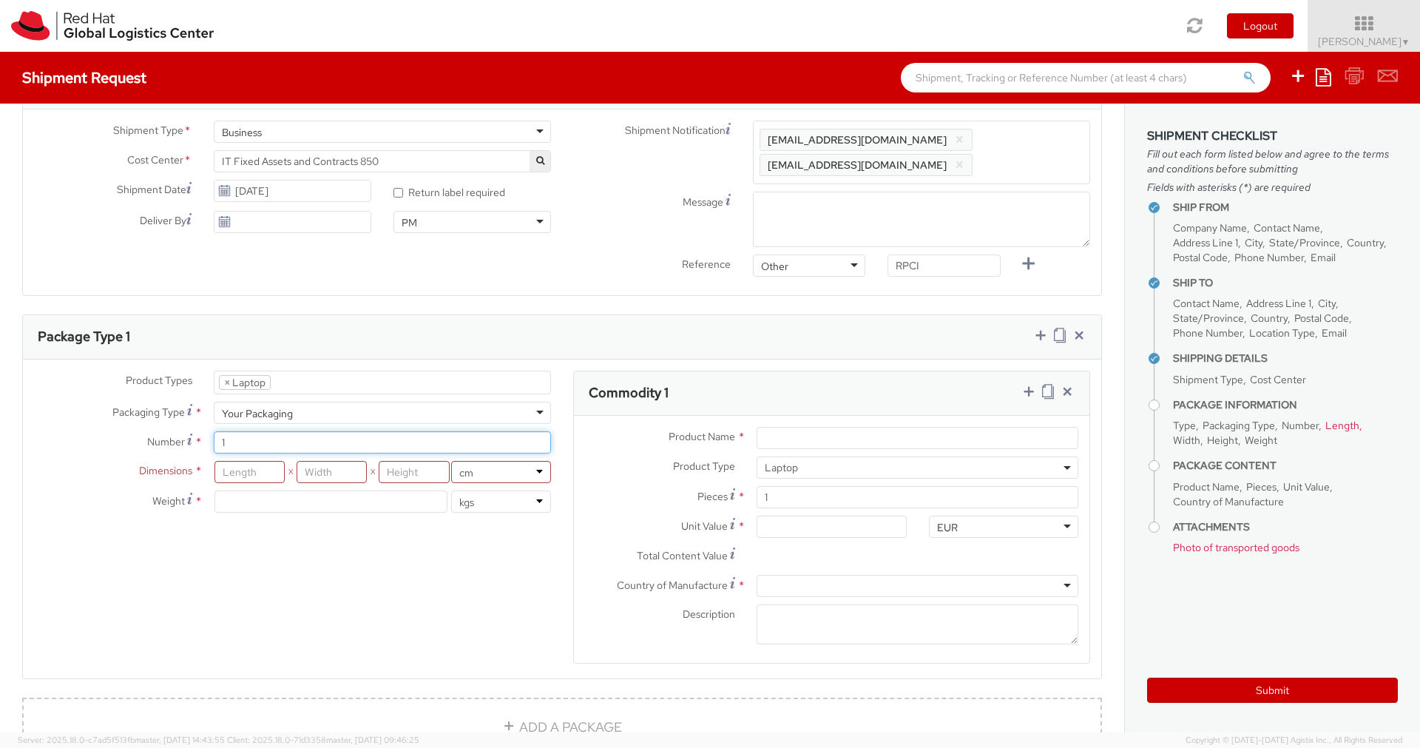
type input "1"
click at [245, 475] on input "number" at bounding box center [250, 472] width 70 height 22
click at [323, 535] on div "Product Types * Documents Docking Station Laptop Monitor Other Hardware Server …" at bounding box center [562, 527] width 1079 height 312
click at [316, 491] on input "number" at bounding box center [331, 501] width 233 height 22
click at [365, 533] on div "Product Types * Documents Docking Station Laptop Monitor Other Hardware Server …" at bounding box center [562, 527] width 1079 height 312
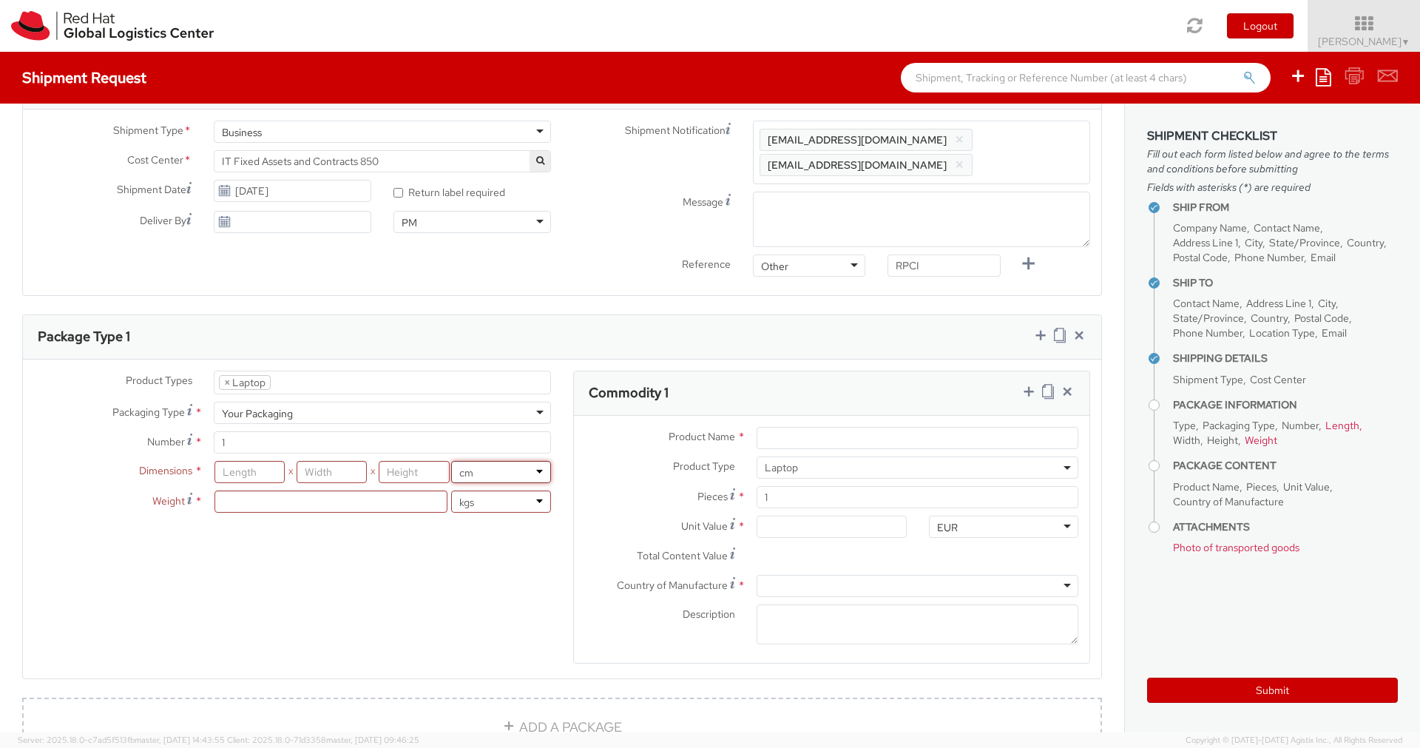
click at [481, 476] on select "in cm" at bounding box center [501, 472] width 100 height 22
click at [510, 573] on div "Product Types * Documents Docking Station Laptop Monitor Other Hardware Server …" at bounding box center [562, 527] width 1079 height 312
click at [810, 456] on span "Laptop" at bounding box center [918, 467] width 322 height 22
click at [791, 424] on div "Product Name * Product Type * Documents Docking Station Laptop Monitor Other Ha…" at bounding box center [832, 540] width 516 height 248
click at [791, 433] on input "Product Name *" at bounding box center [918, 438] width 322 height 22
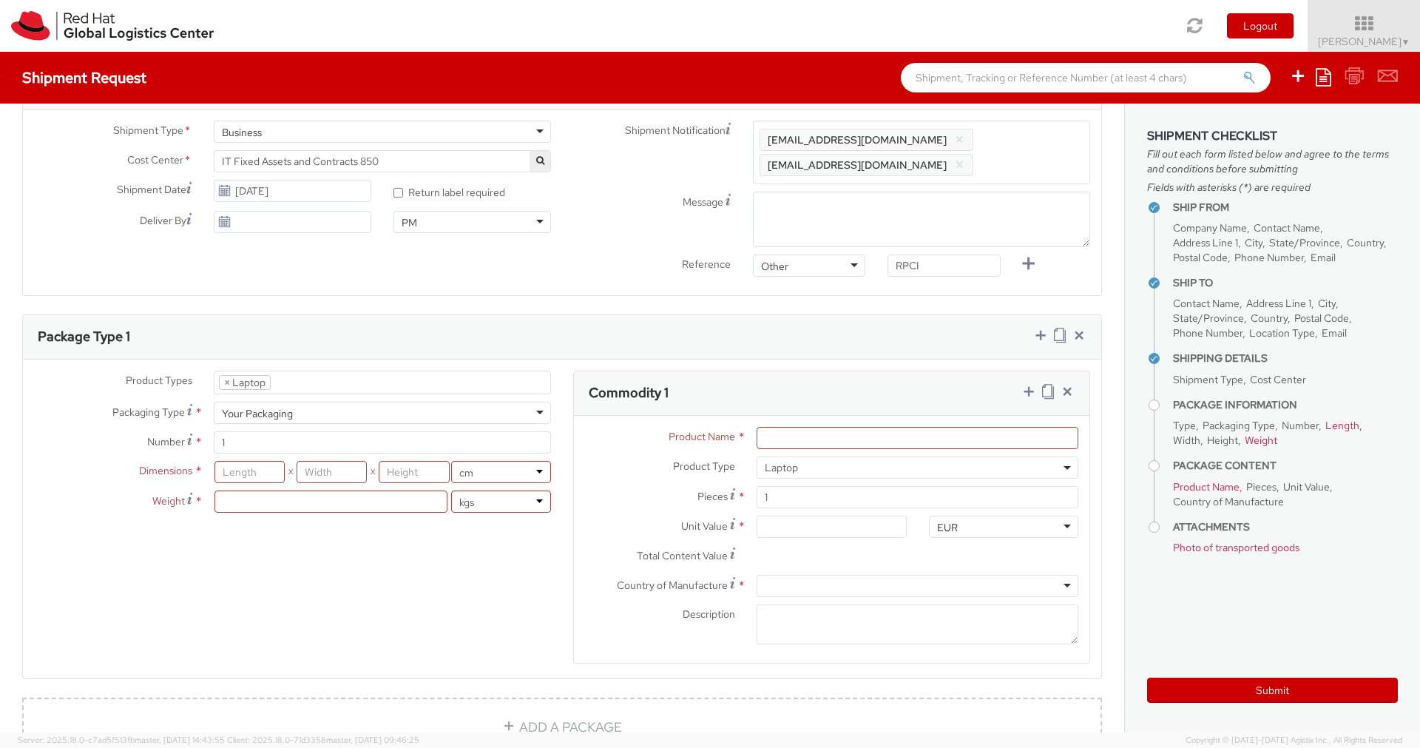
click at [797, 453] on div "Product Name *" at bounding box center [832, 442] width 516 height 30
click at [786, 461] on span "Laptop" at bounding box center [918, 467] width 306 height 13
click at [824, 499] on input "1" at bounding box center [918, 497] width 322 height 22
click at [806, 529] on input "Unit Value *" at bounding box center [831, 527] width 149 height 22
click at [834, 534] on input "Unit Value *" at bounding box center [831, 527] width 149 height 22
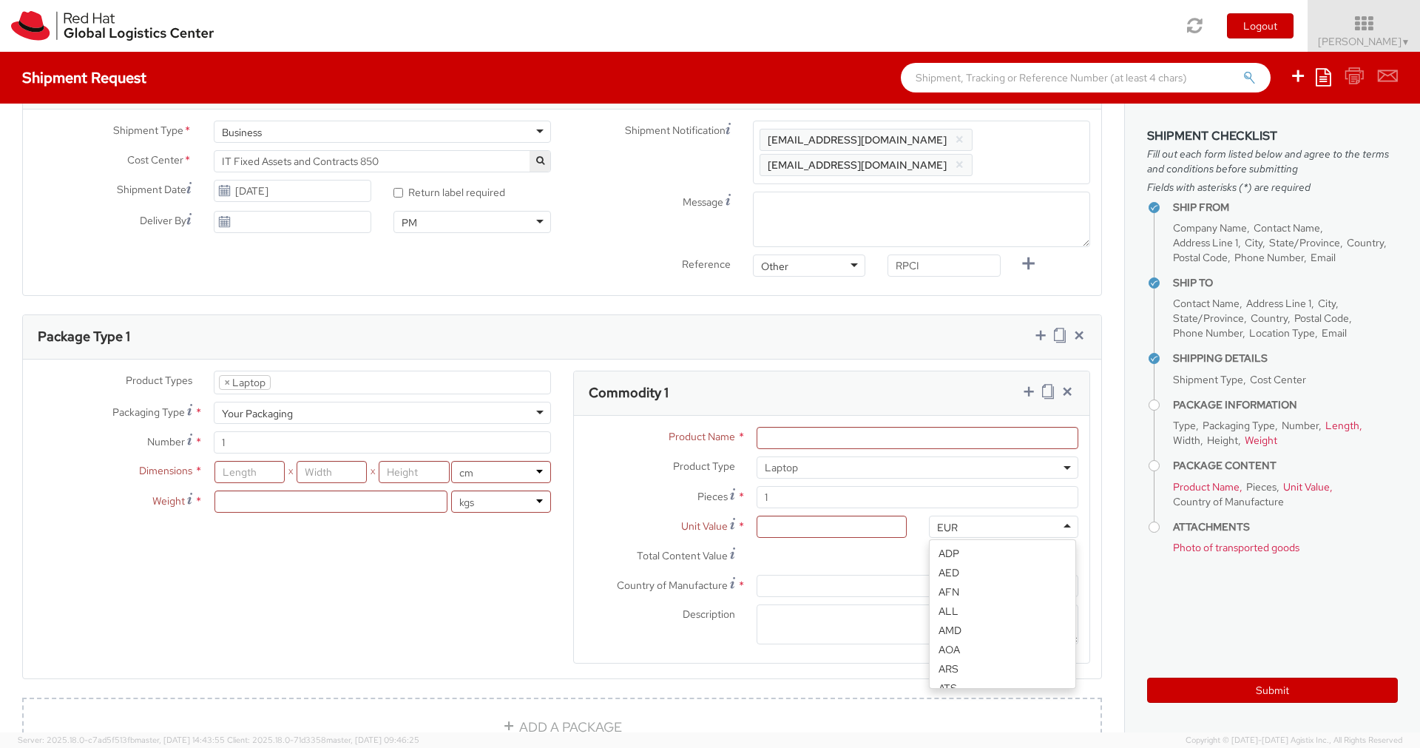
scroll to position [767, 0]
click at [977, 516] on div "EUR" at bounding box center [1003, 527] width 149 height 22
click at [883, 548] on input "Total Content Value *" at bounding box center [831, 556] width 149 height 22
click at [922, 556] on div "Total Content Value *" at bounding box center [832, 560] width 516 height 30
click at [971, 542] on div "EUR EUR ADP AED AFN ALL AMD AOA ARS ATS AUD AWG AZN BAM BBD BDT BGL BGN BHD BIF…" at bounding box center [1004, 531] width 172 height 30
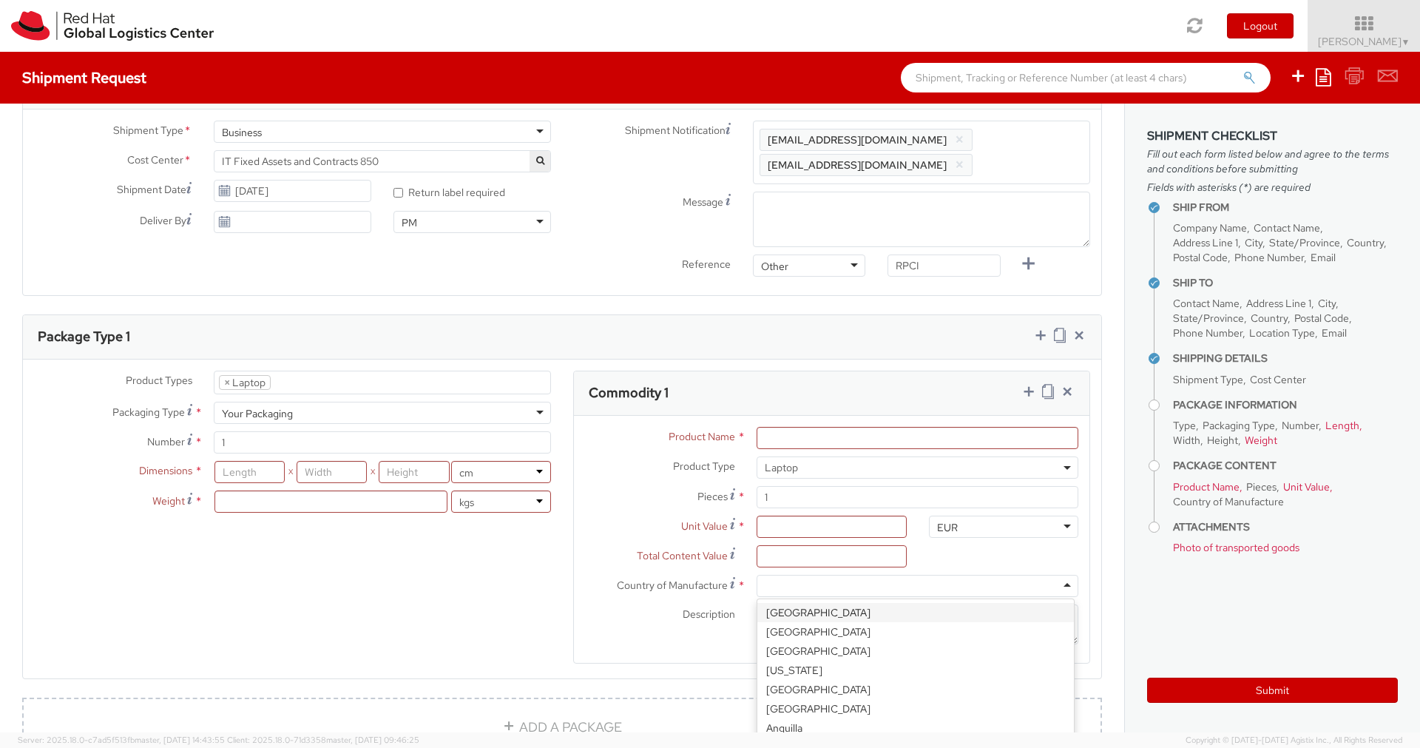
click at [834, 589] on div at bounding box center [918, 586] width 322 height 22
type input "[GEOGRAPHIC_DATA]"
click at [822, 599] on div "[GEOGRAPHIC_DATA]" at bounding box center [915, 612] width 317 height 27
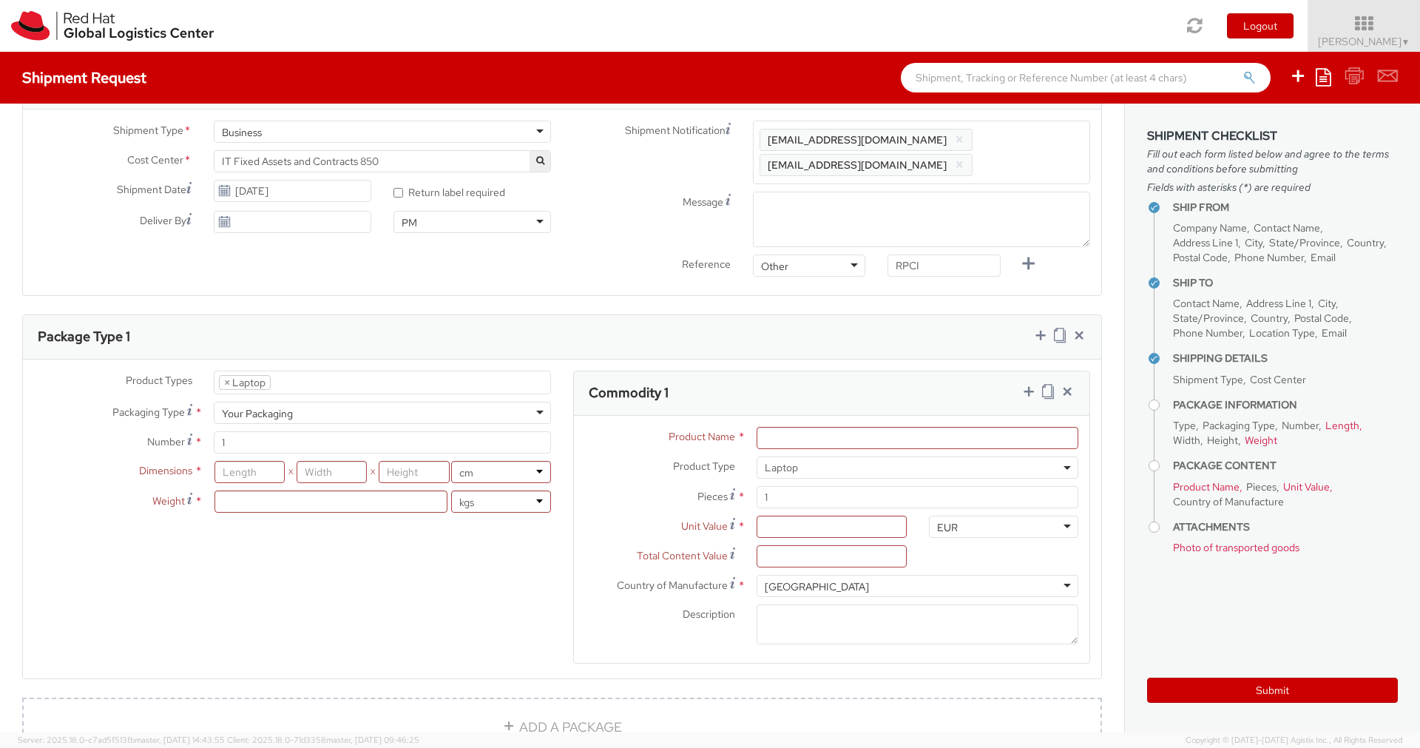
click at [955, 546] on div "Total Content Value *" at bounding box center [832, 560] width 516 height 30
click at [856, 530] on input "Unit Value *" at bounding box center [831, 527] width 149 height 22
type input "1.00"
click at [843, 549] on input "1.00" at bounding box center [831, 556] width 149 height 22
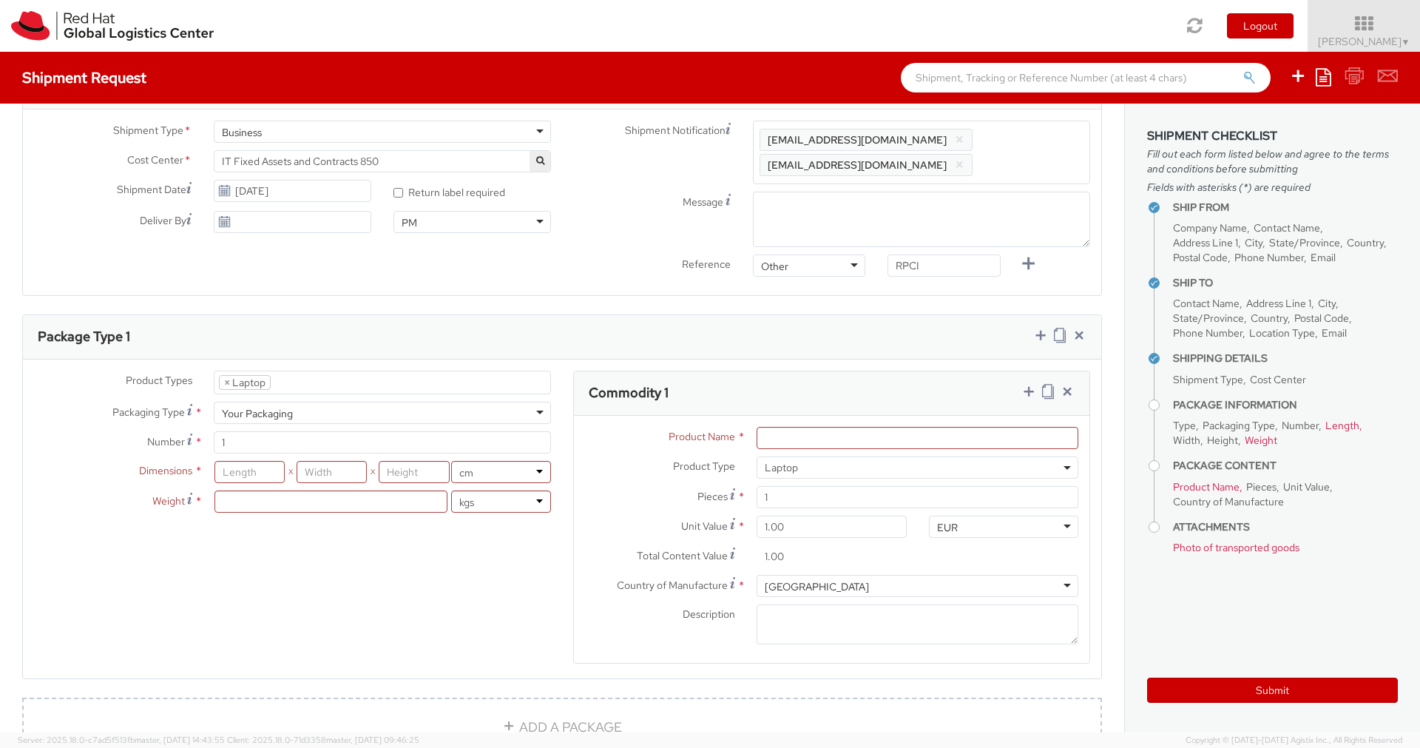
click at [939, 556] on div "Total Content Value * 1.00" at bounding box center [832, 560] width 516 height 30
click at [814, 451] on div "Product Name *" at bounding box center [832, 442] width 516 height 30
click at [796, 433] on input "Product Name *" at bounding box center [918, 438] width 322 height 22
type input "L"
type input "Lenovo Red Hat Laptop"
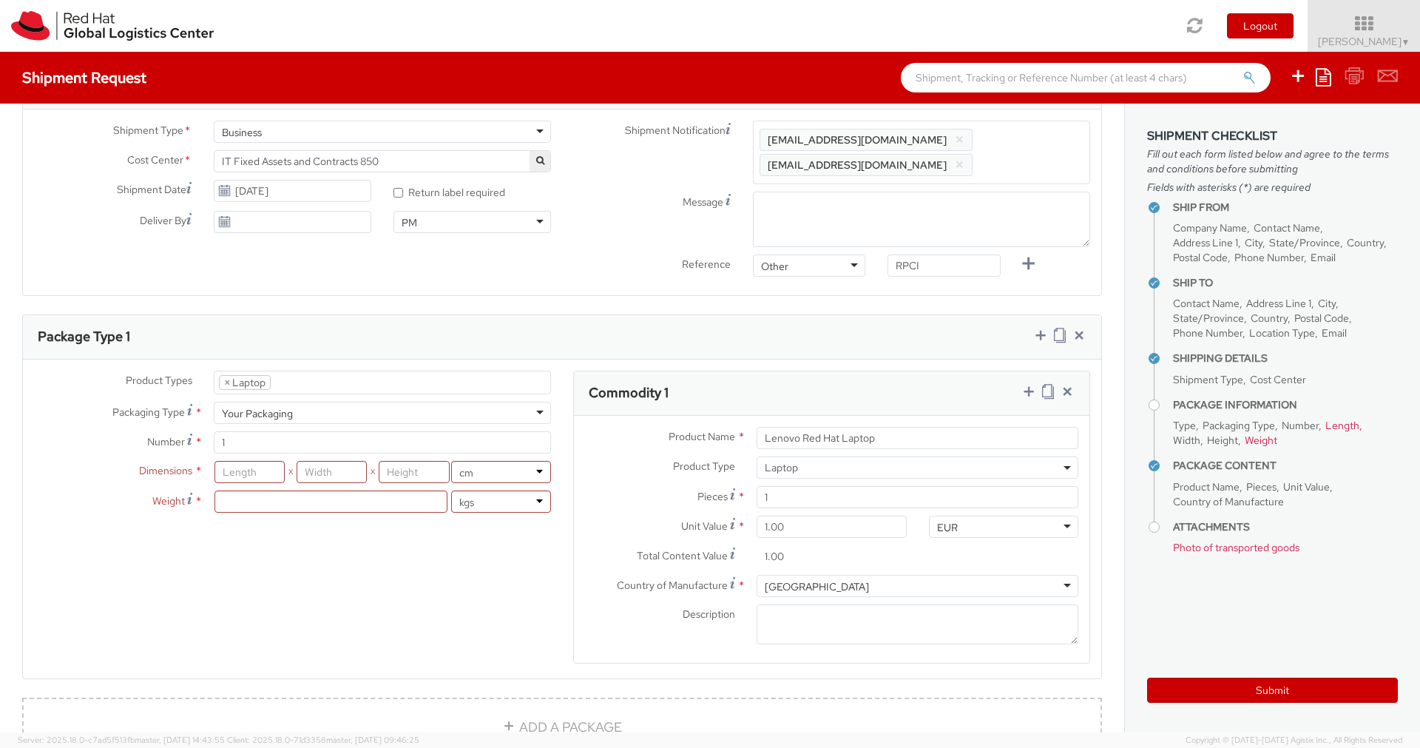
click at [453, 564] on div "Product Types * Documents Docking Station Laptop Monitor Other Hardware Server …" at bounding box center [562, 527] width 1079 height 312
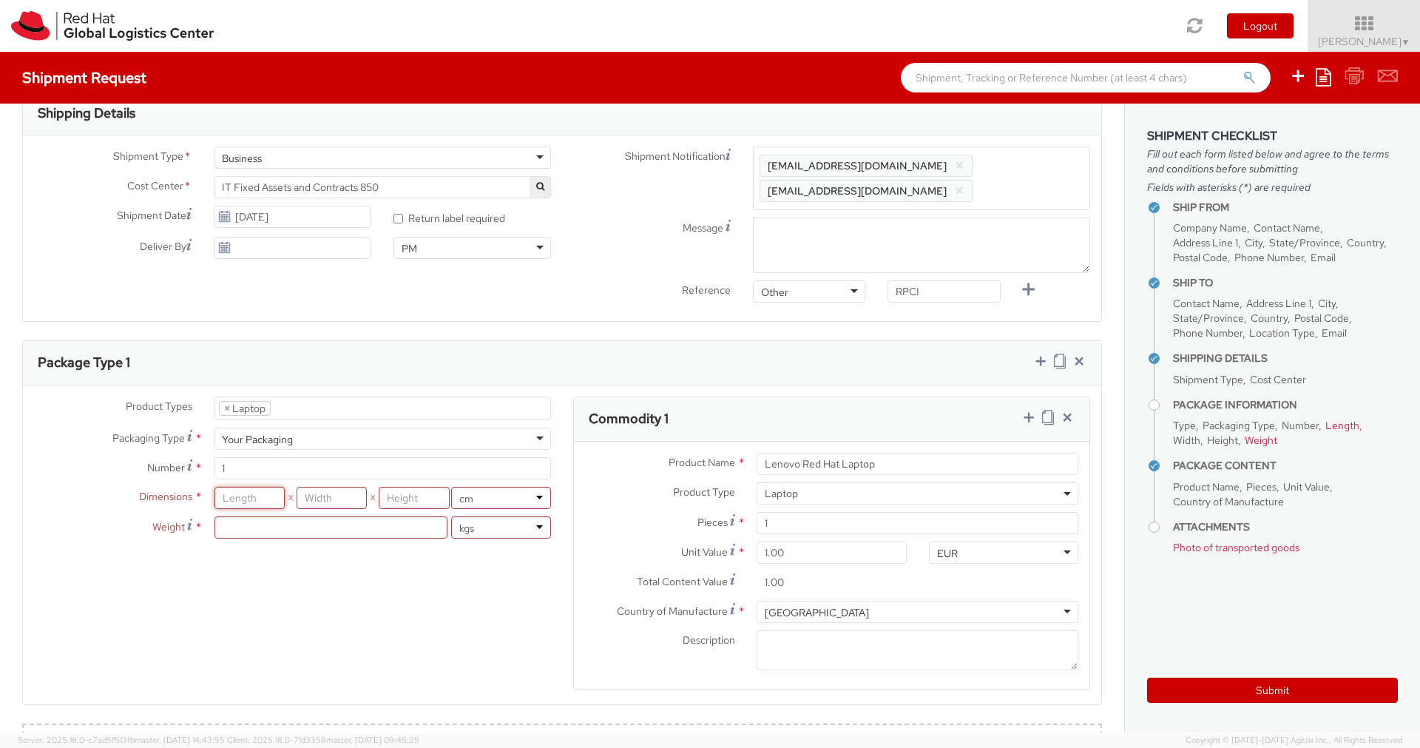
click at [243, 496] on input "number" at bounding box center [250, 498] width 70 height 22
click at [389, 522] on input "number" at bounding box center [331, 527] width 233 height 22
type input "3"
type input "4"
click at [235, 500] on input "number" at bounding box center [250, 498] width 70 height 22
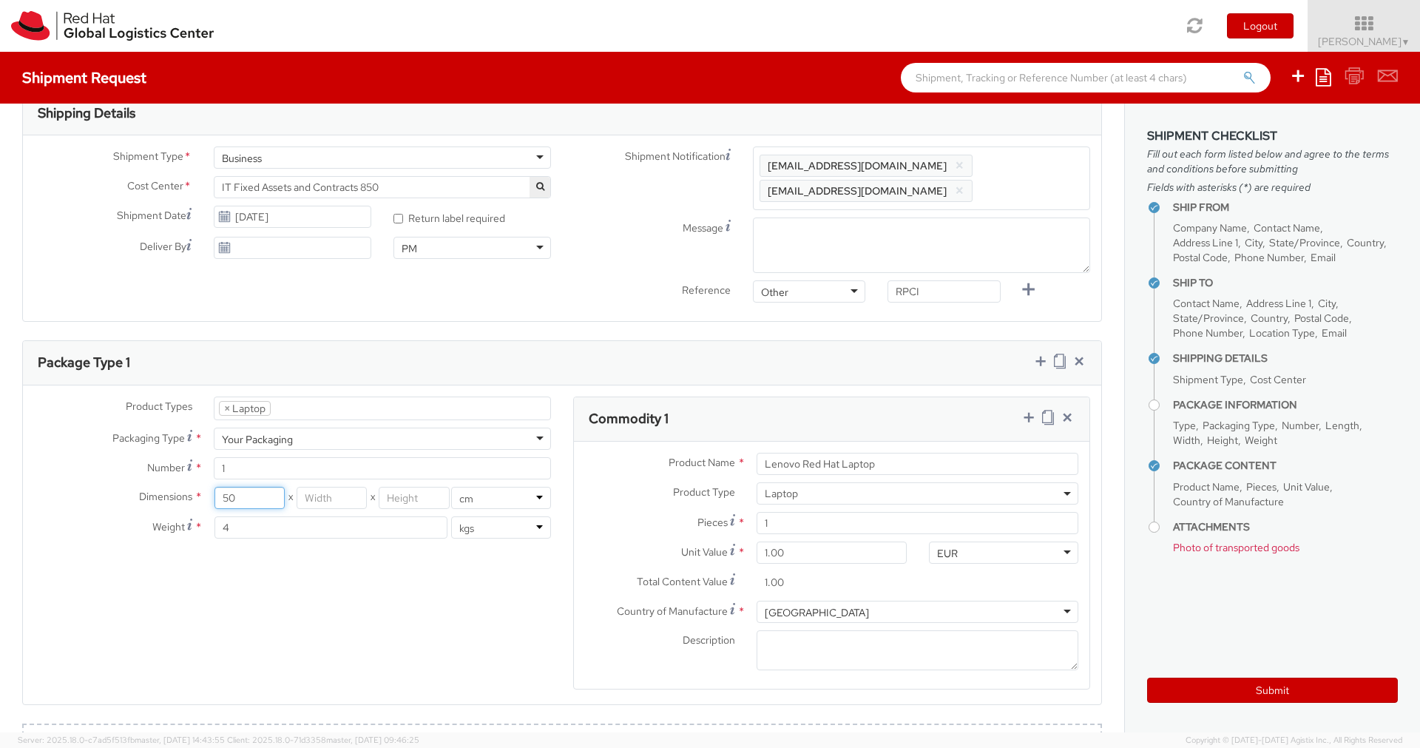
type input "50"
click at [325, 497] on input "number" at bounding box center [332, 498] width 70 height 22
type input "34"
click at [417, 494] on input "number" at bounding box center [414, 498] width 70 height 22
type input "0"
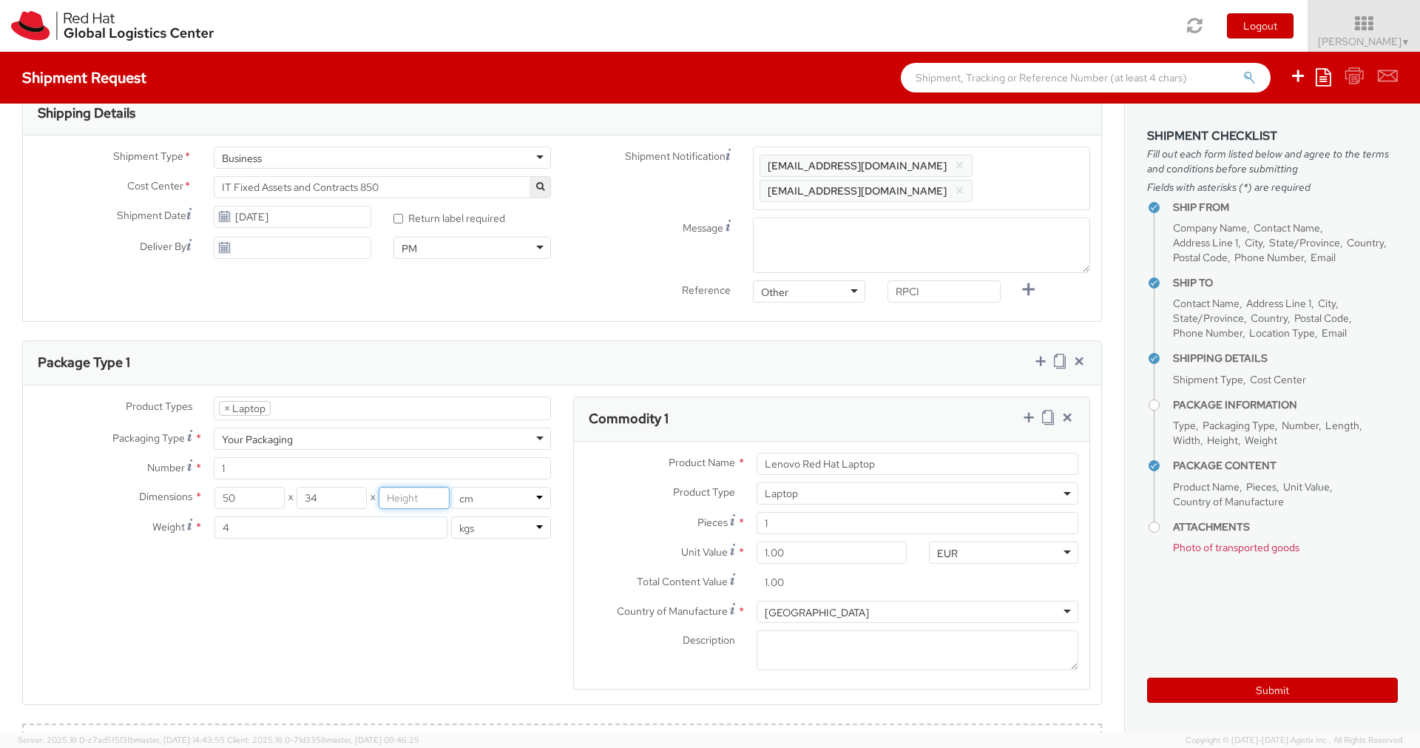
type input "8"
type input "9"
click at [404, 592] on div "Product Types * Documents Docking Station Laptop Monitor Other Hardware Server …" at bounding box center [562, 553] width 1079 height 312
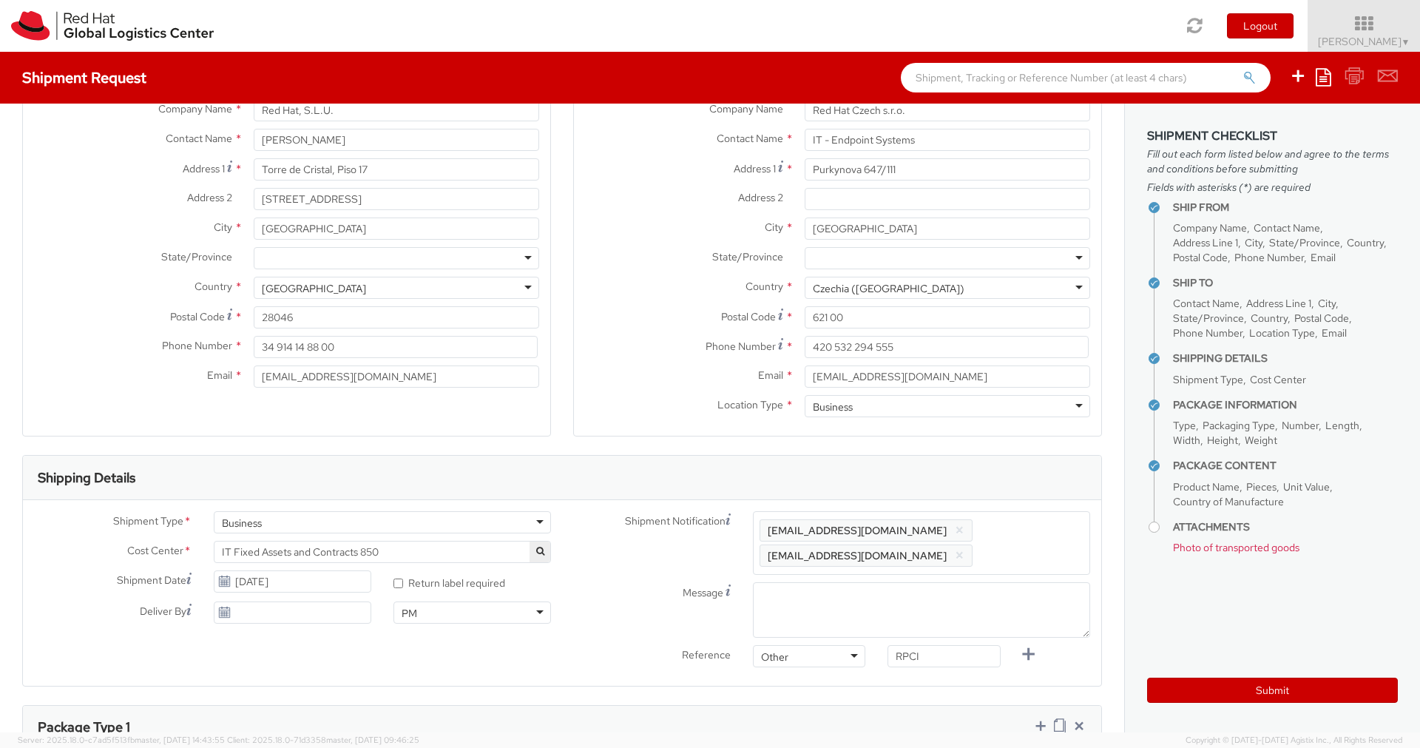
scroll to position [0, 0]
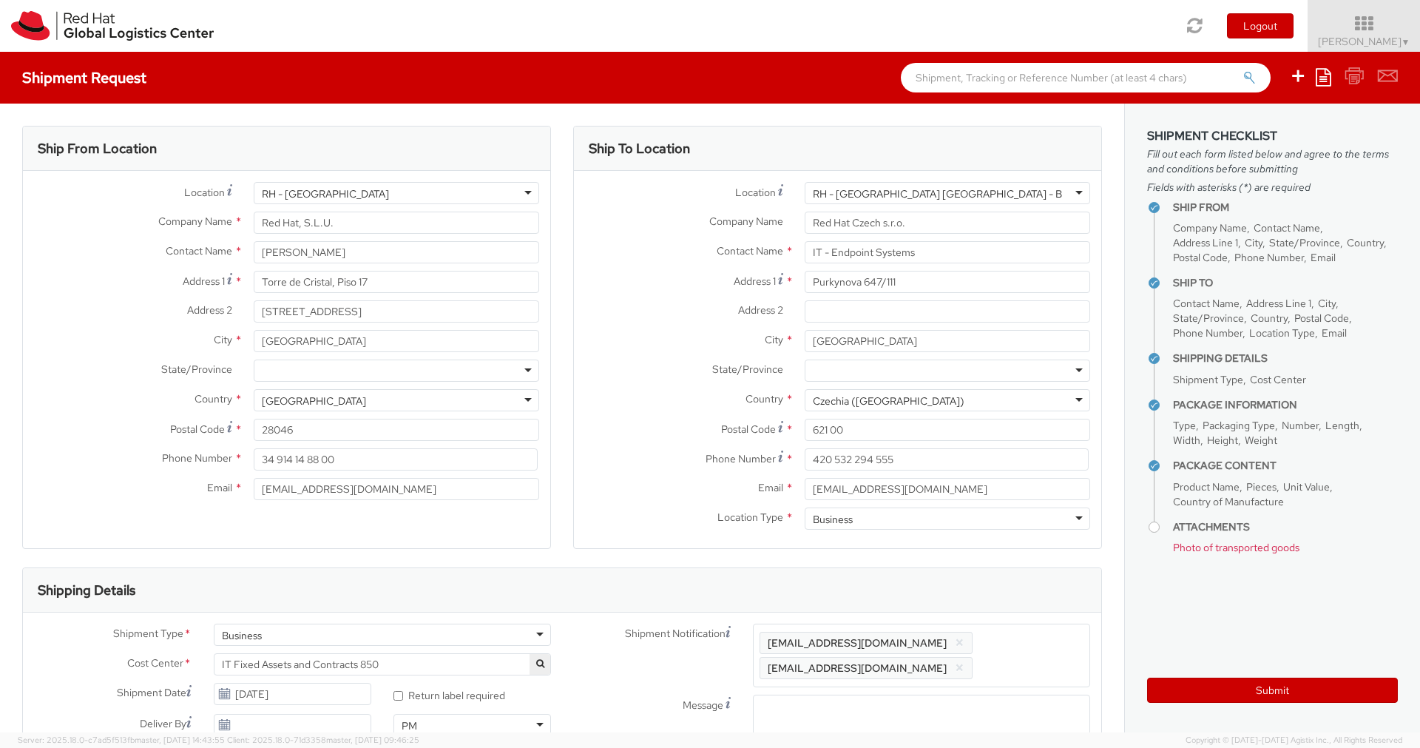
click at [470, 371] on div at bounding box center [397, 371] width 286 height 22
type input "[GEOGRAPHIC_DATA]"
drag, startPoint x: 399, startPoint y: 382, endPoint x: 391, endPoint y: 387, distance: 9.3
click at [394, 385] on div "[GEOGRAPHIC_DATA]" at bounding box center [395, 397] width 283 height 28
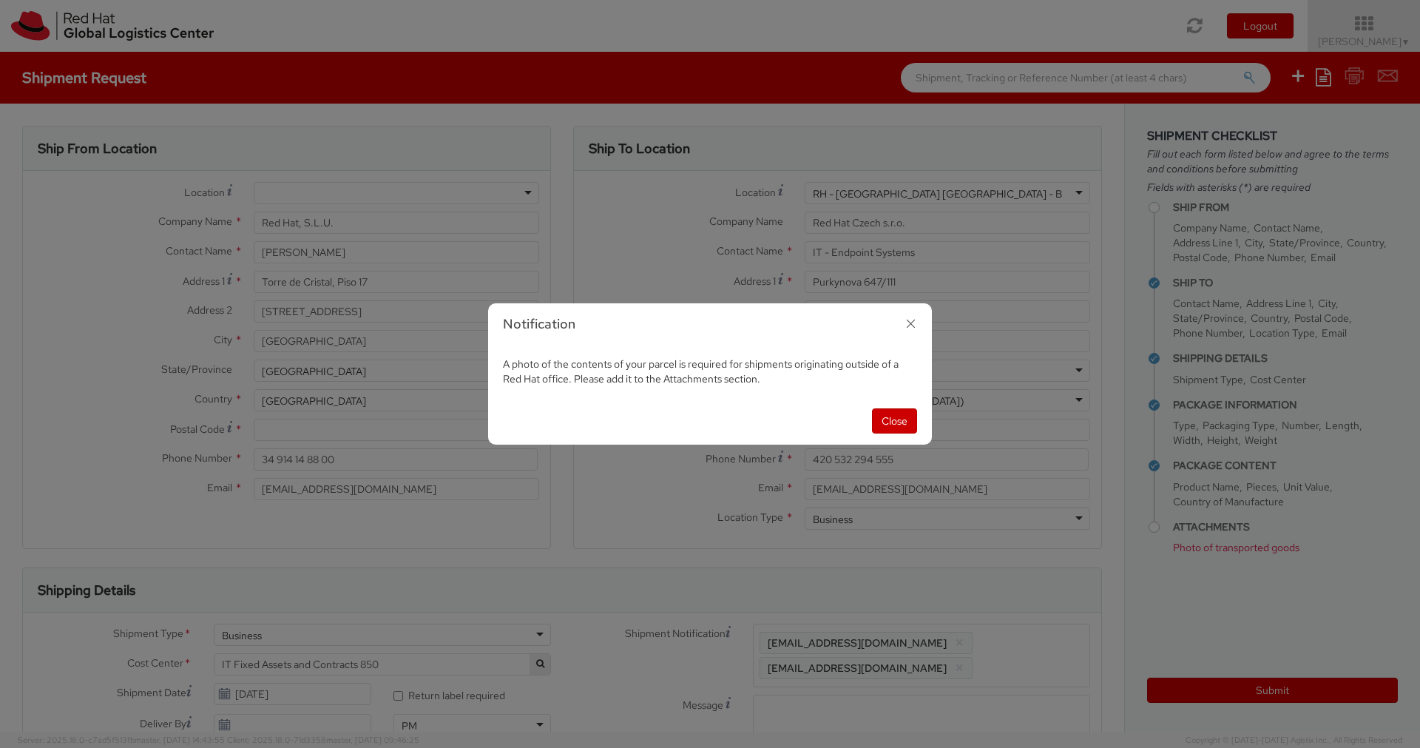
click at [908, 318] on icon "button" at bounding box center [910, 323] width 21 height 21
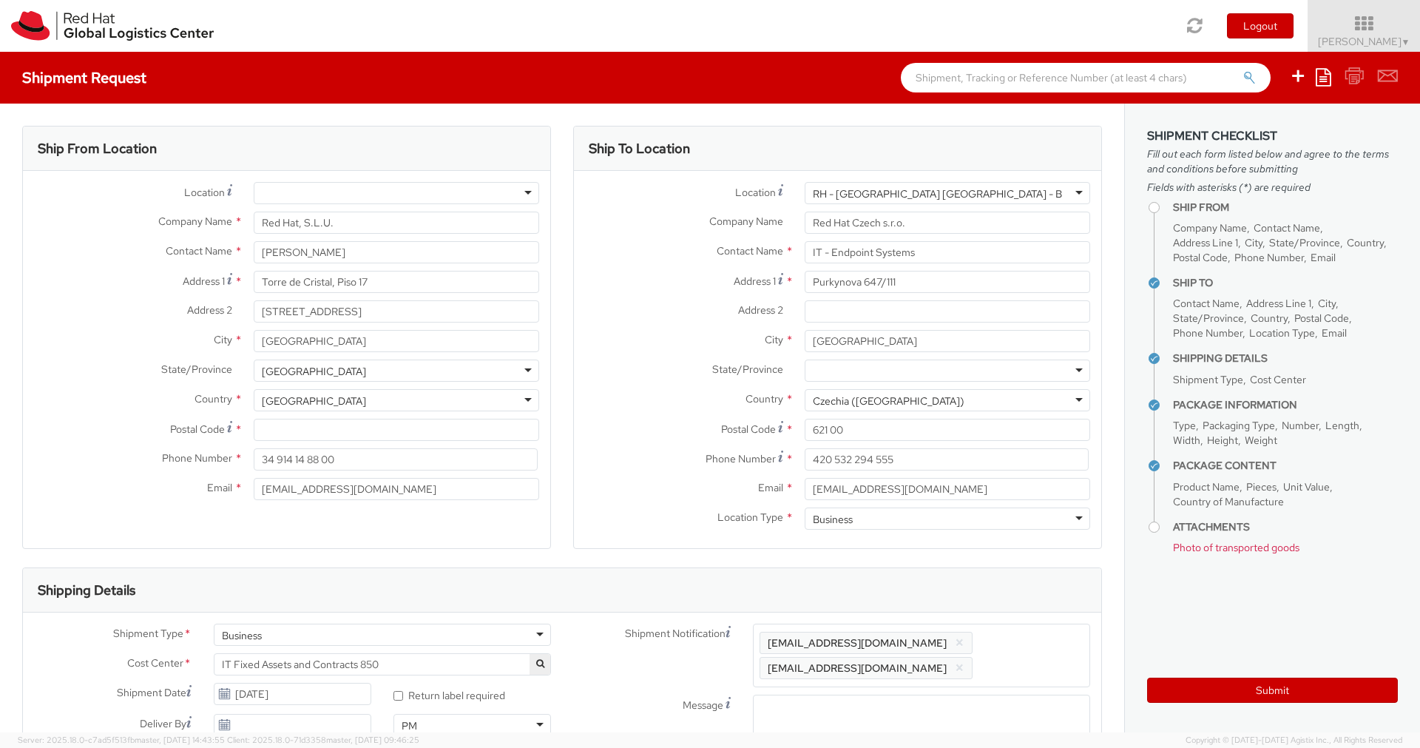
click at [398, 190] on div at bounding box center [397, 193] width 286 height 22
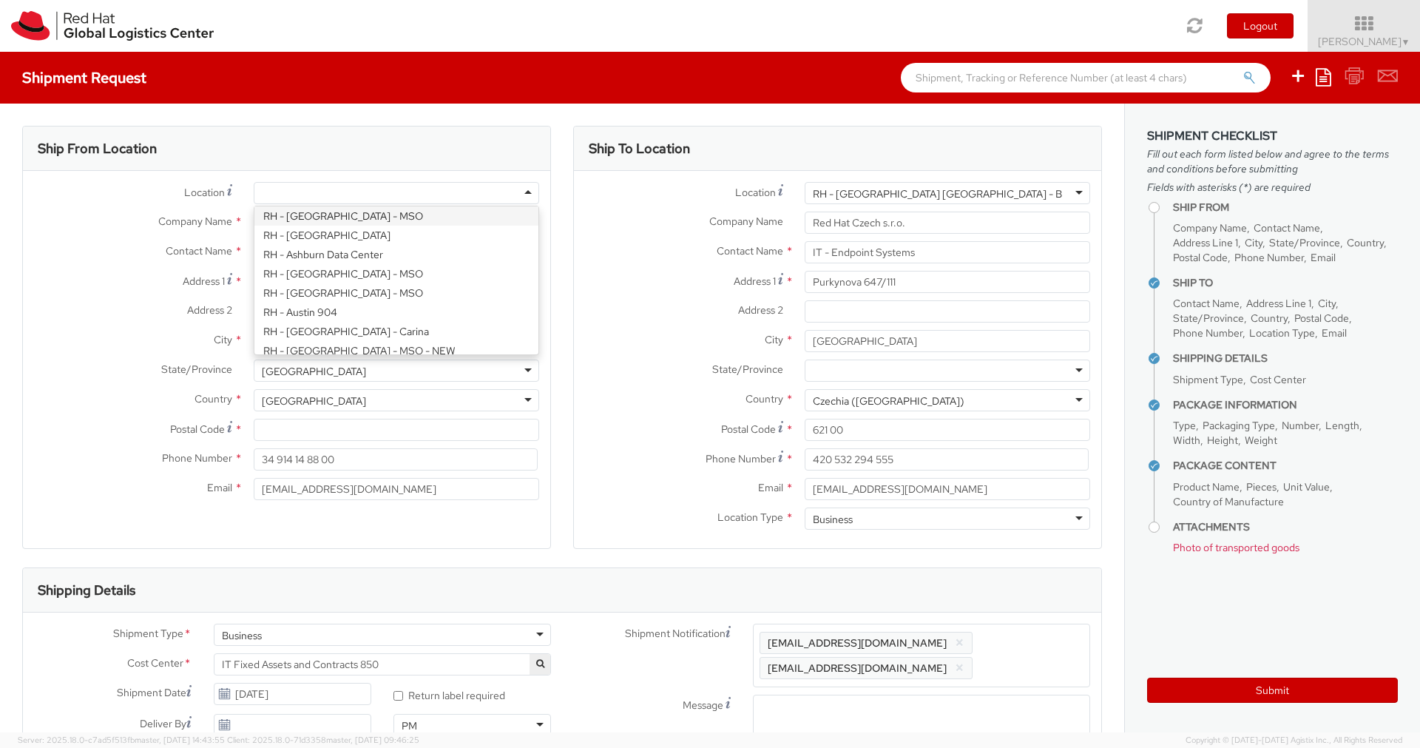
click at [595, 202] on div "Location * [GEOGRAPHIC_DATA] - [GEOGRAPHIC_DATA] [GEOGRAPHIC_DATA] - [GEOGRAPHI…" at bounding box center [837, 193] width 527 height 22
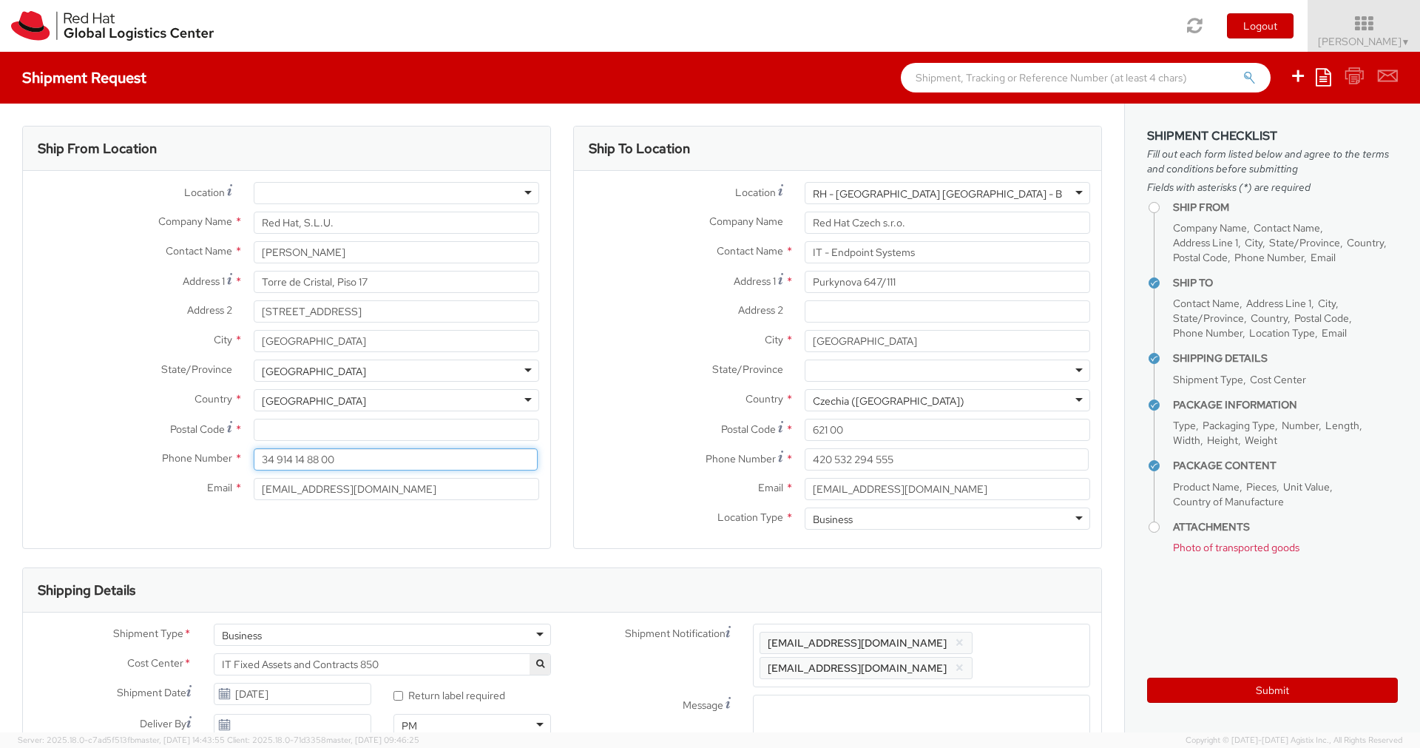
click at [320, 451] on input "34 914 14 88 00" at bounding box center [396, 459] width 284 height 22
click at [449, 200] on div at bounding box center [397, 193] width 286 height 22
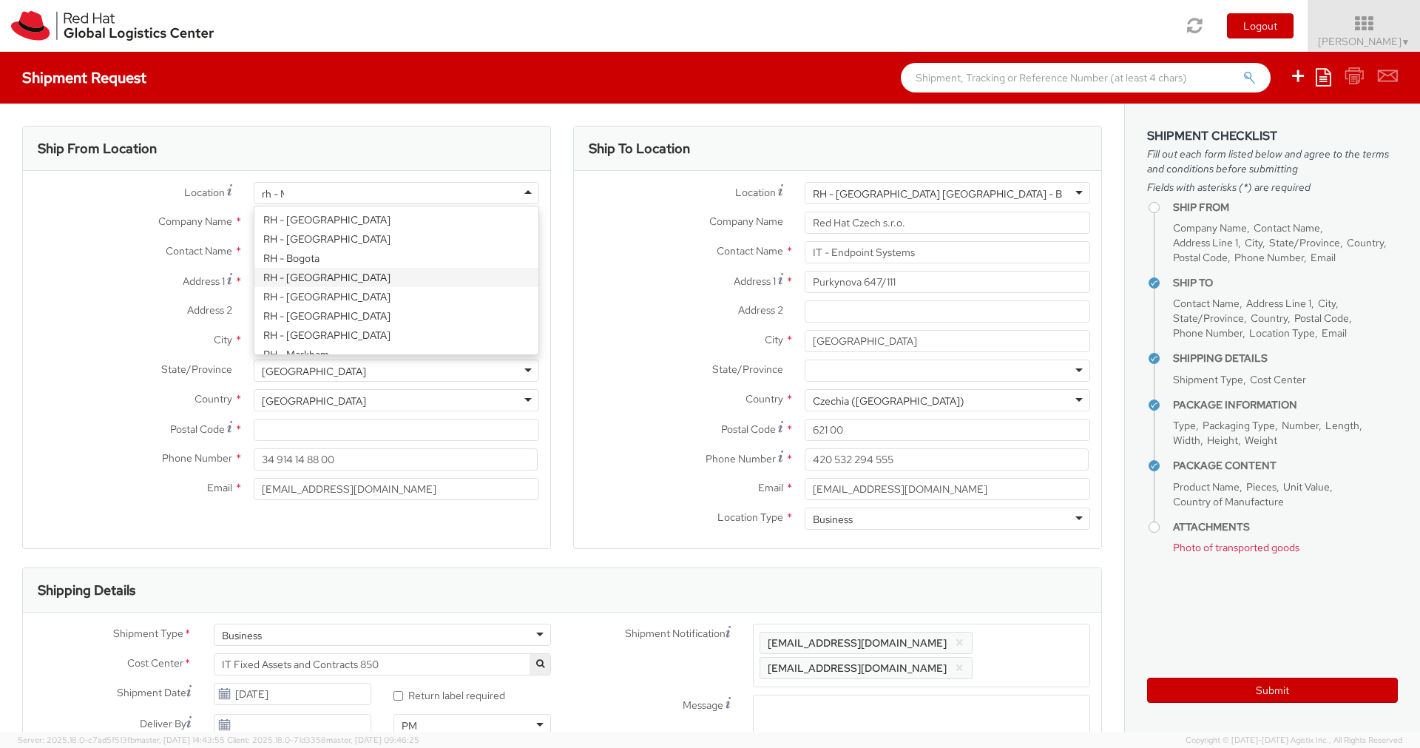
scroll to position [55, 0]
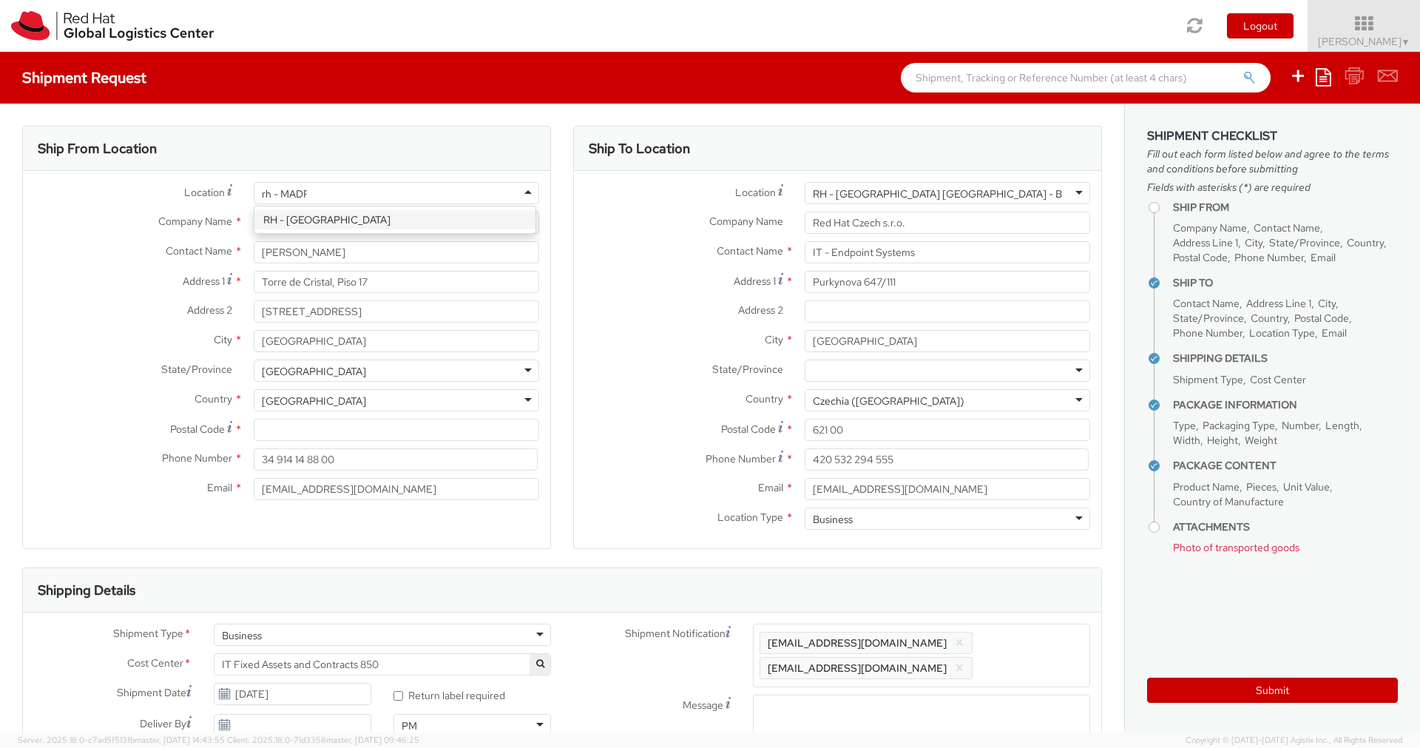
type input "rh - [GEOGRAPHIC_DATA]"
type input "28046"
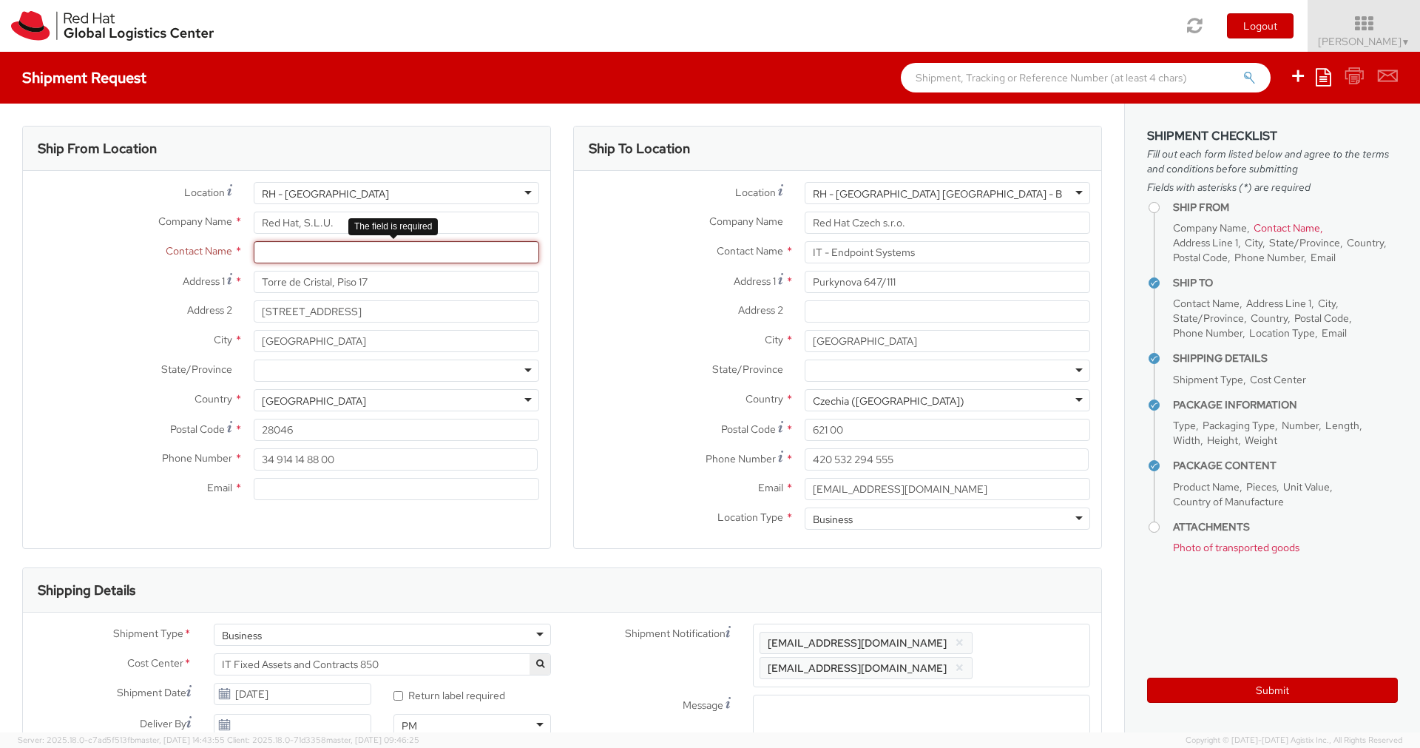
click at [309, 258] on input "text" at bounding box center [397, 252] width 286 height 22
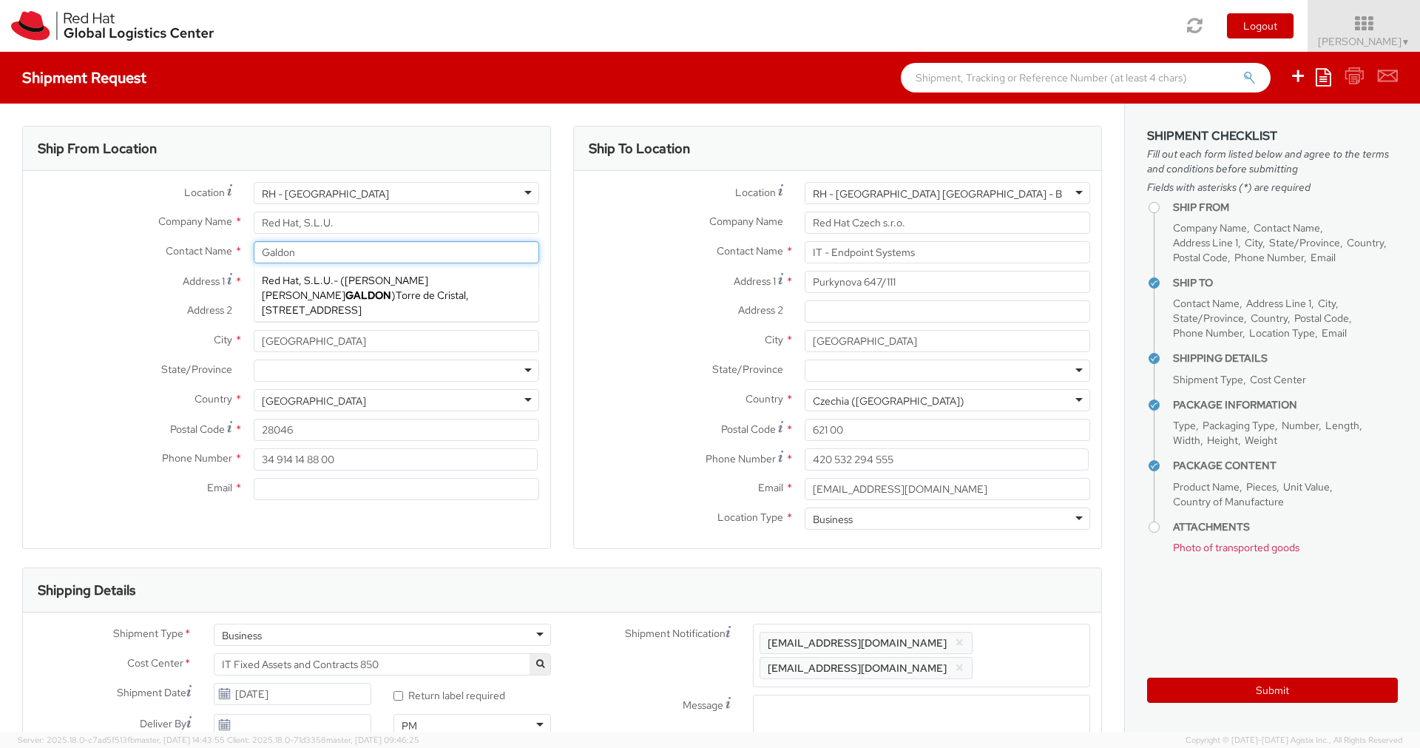
click at [319, 283] on span "Red Hat, S.L.U." at bounding box center [298, 280] width 72 height 13
type input "[PERSON_NAME]"
type input "[EMAIL_ADDRESS][DOMAIN_NAME]"
select select
type input "[PERSON_NAME]"
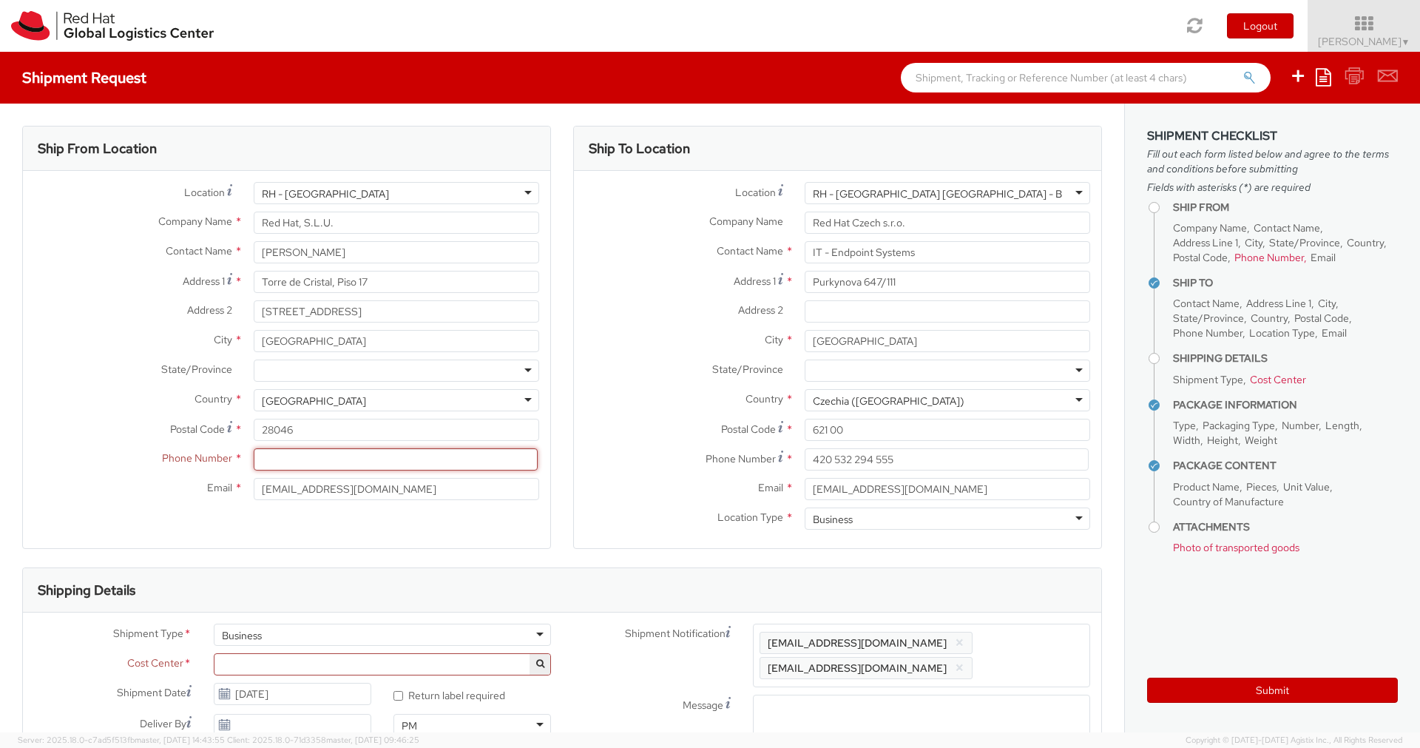
click at [288, 460] on input at bounding box center [396, 459] width 284 height 22
paste input "34 914 14 88 00"
type input "34 914 14 88 00"
click at [598, 453] on label "Phone Number *" at bounding box center [684, 458] width 220 height 20
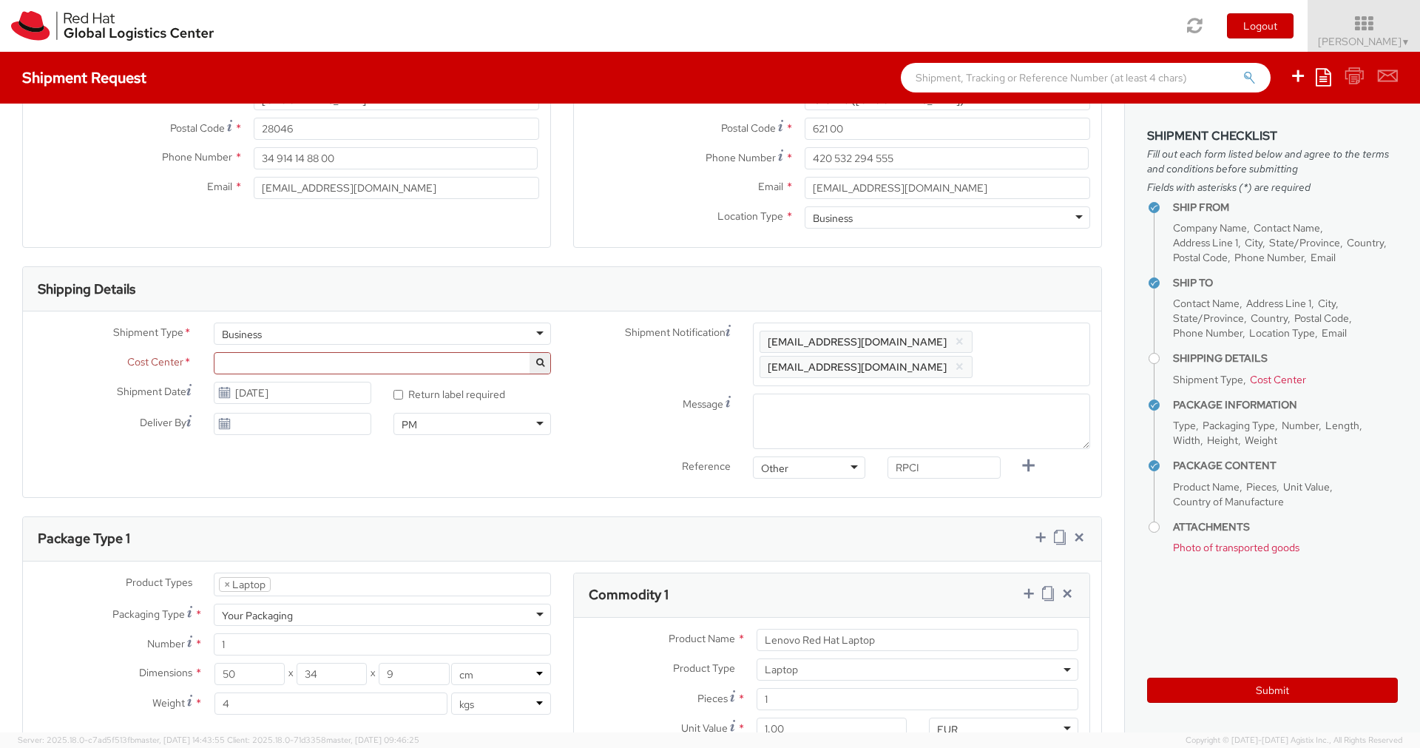
scroll to position [323, 0]
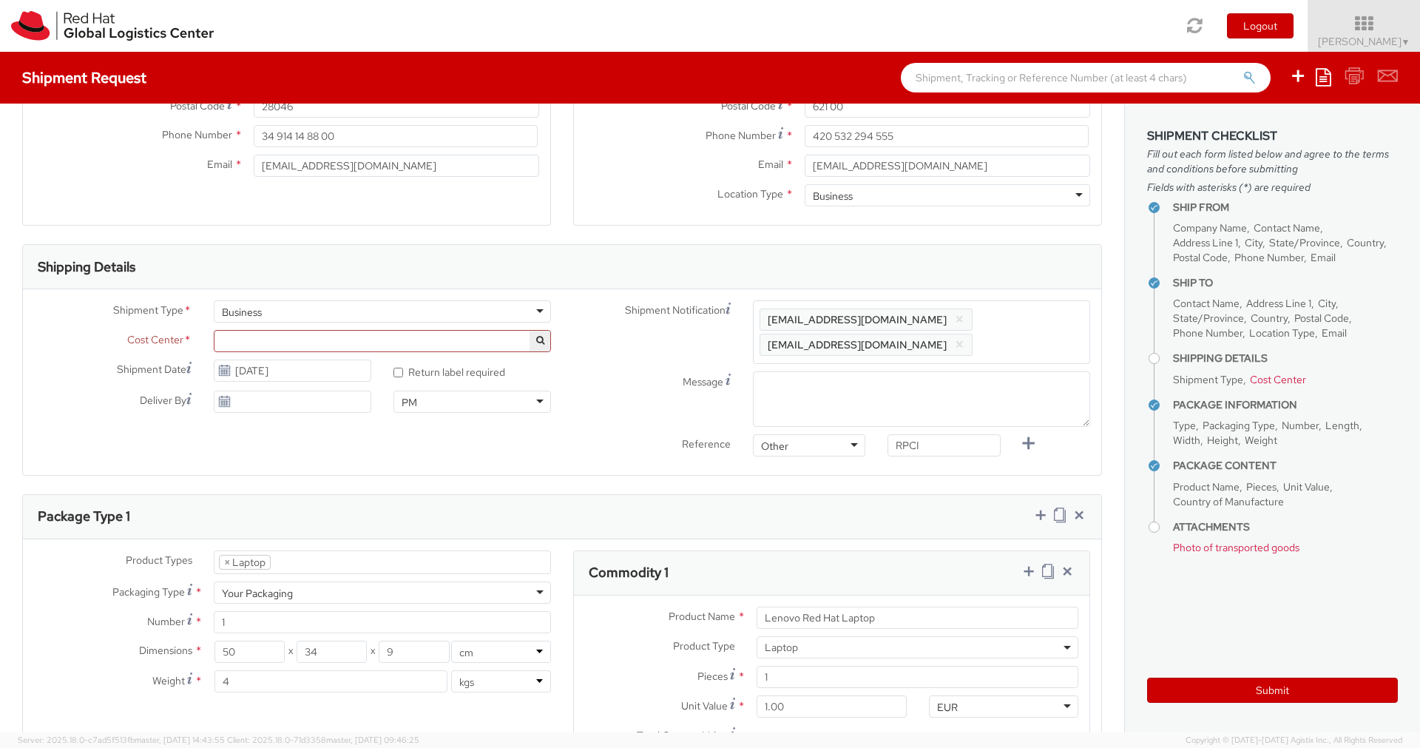
click at [524, 444] on div "Shipment Type * Business Business Business Cost Center * R&D Ansible Engineerin…" at bounding box center [562, 381] width 1079 height 163
click at [483, 330] on span at bounding box center [382, 341] width 337 height 22
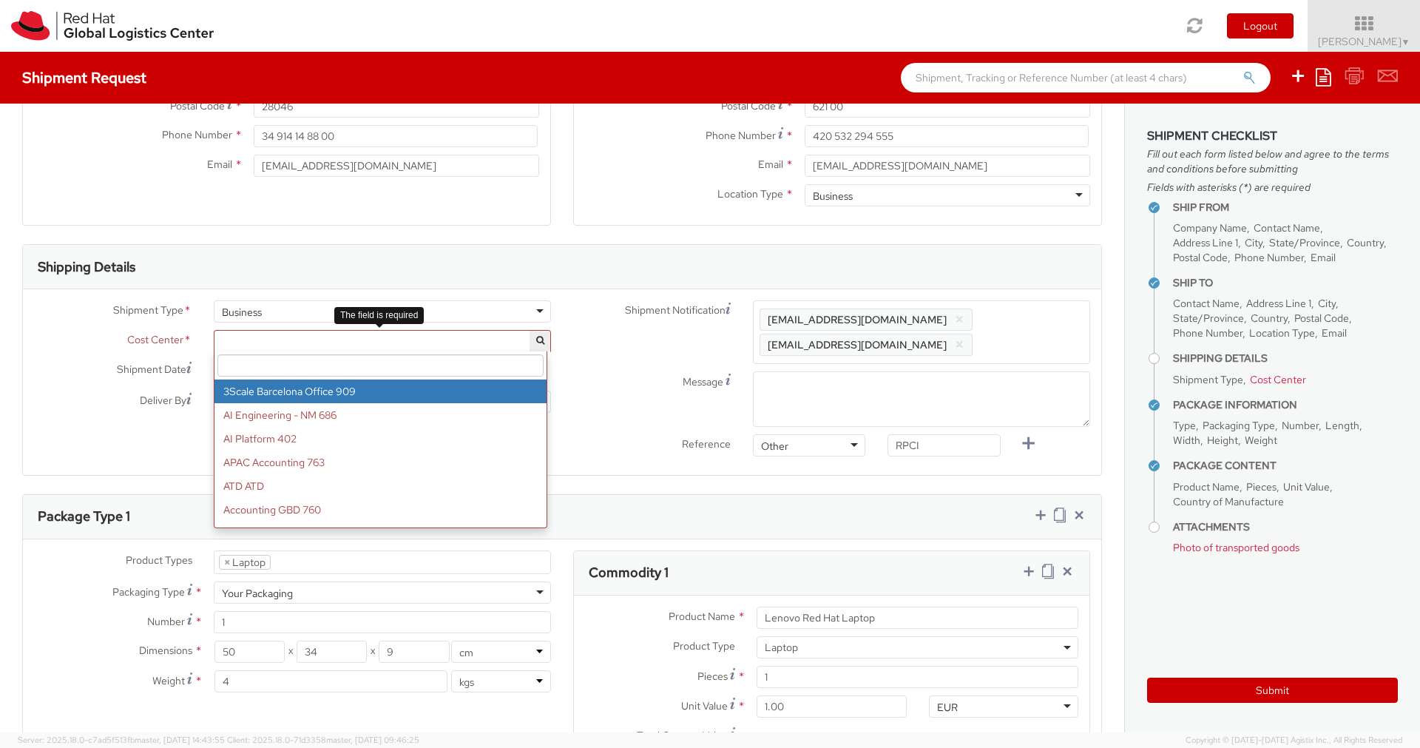
click at [424, 357] on input "search" at bounding box center [380, 365] width 326 height 22
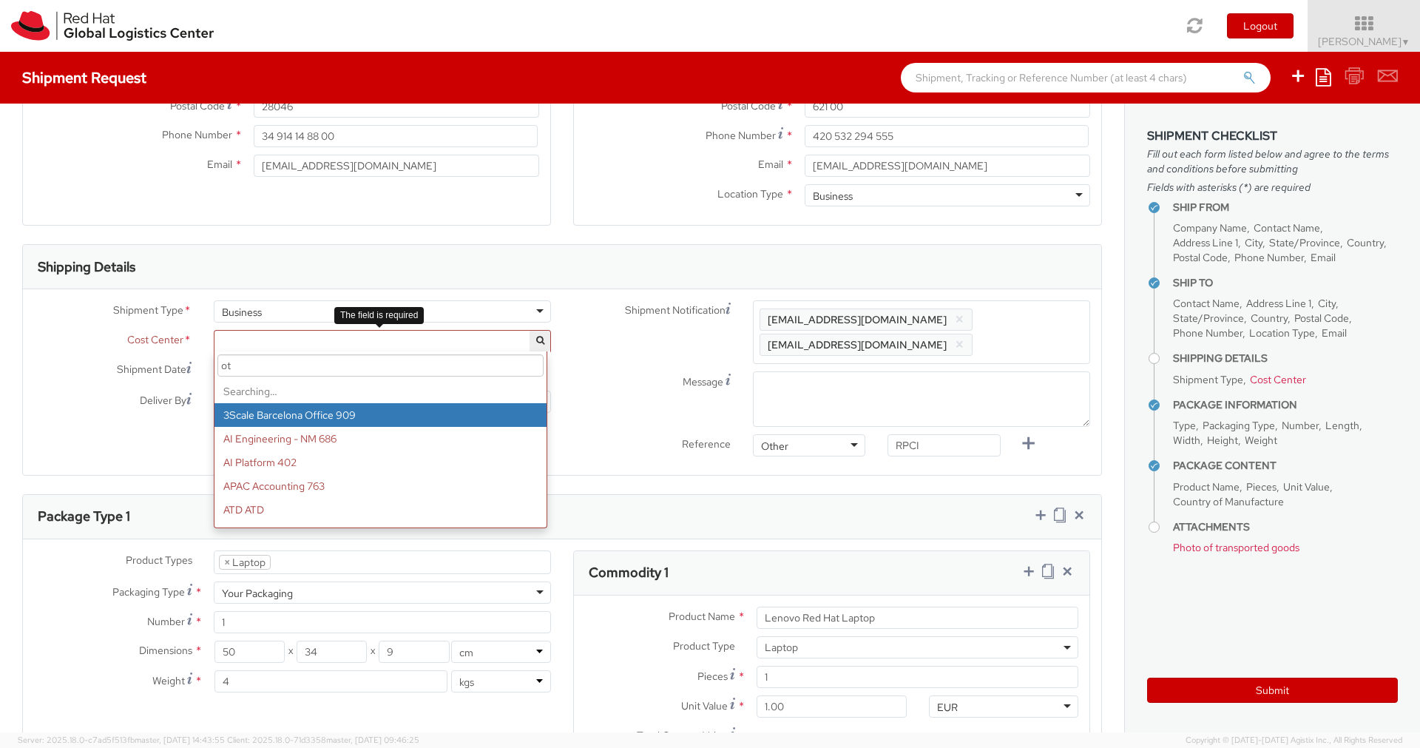
type input "o"
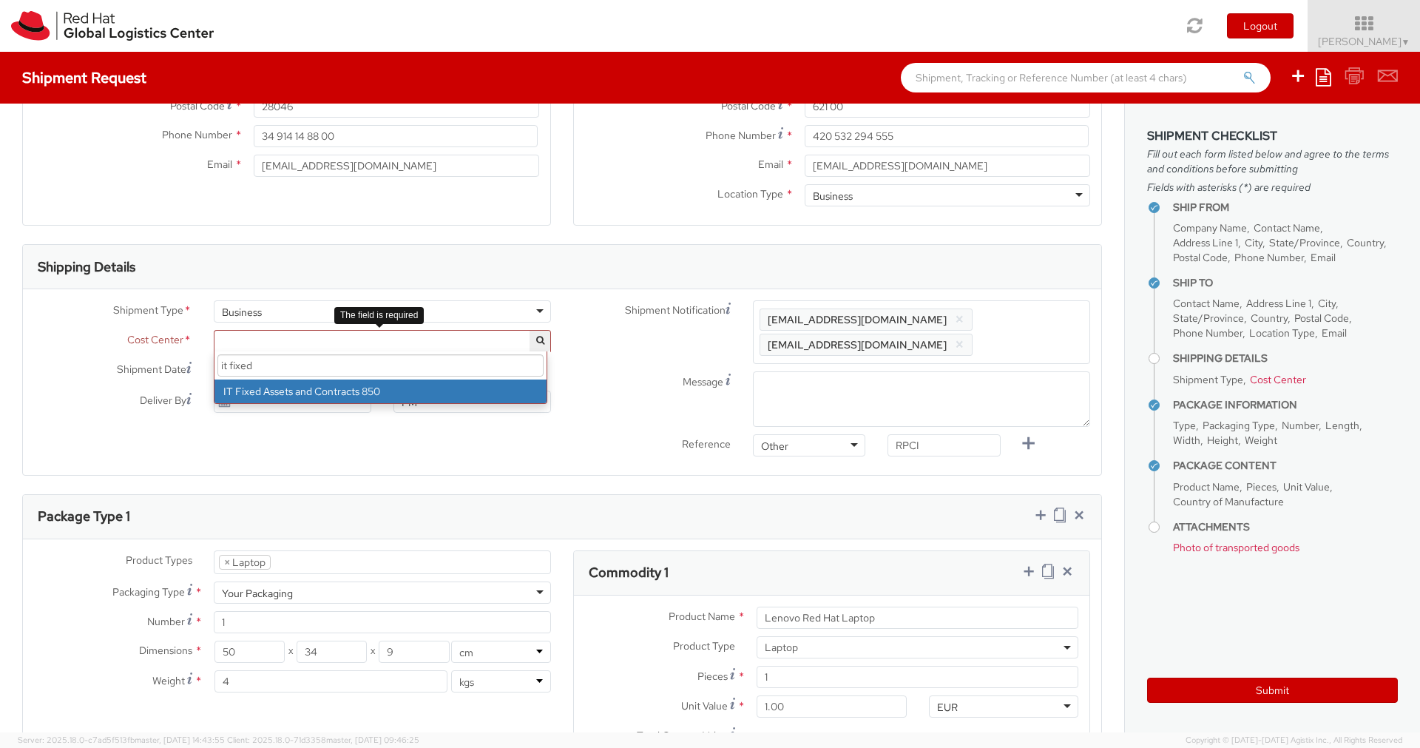
type input "it fixed"
select select "850"
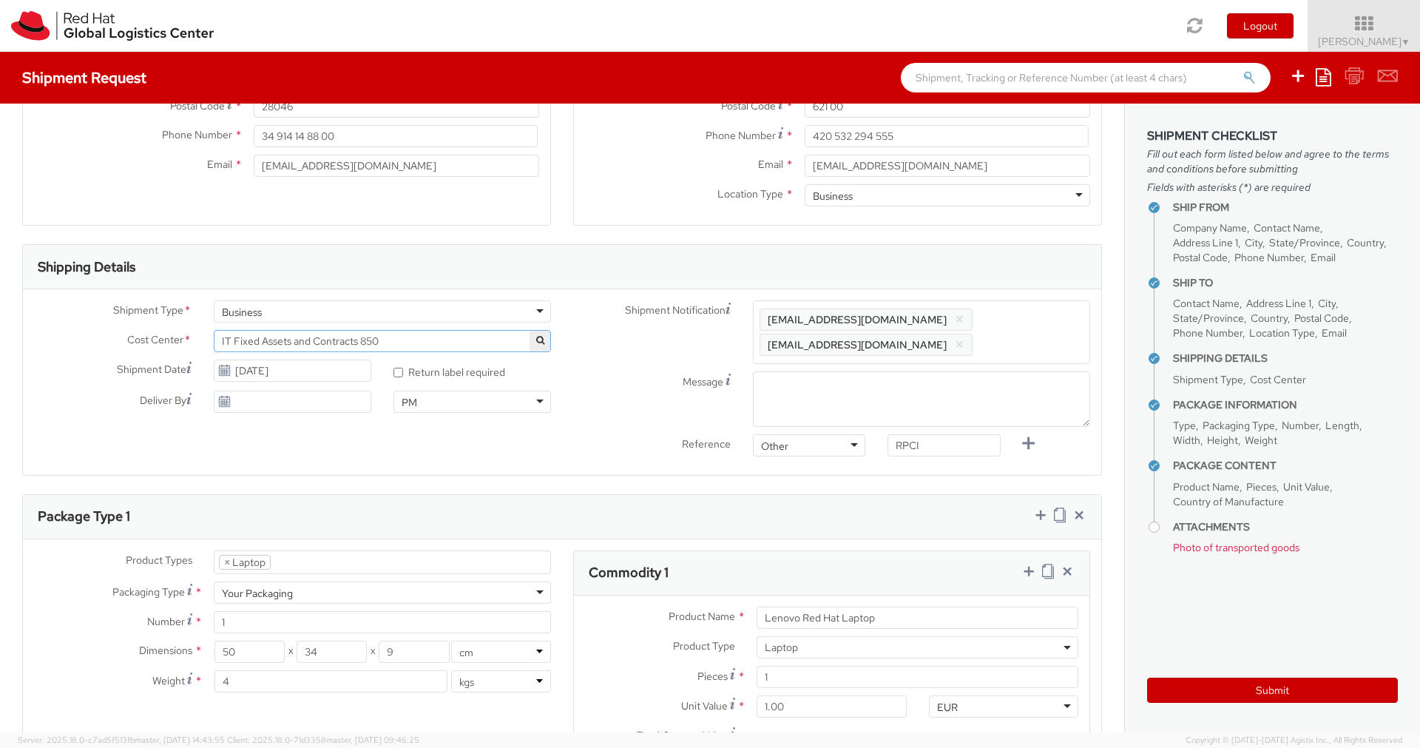
click at [437, 446] on div "Shipment Type * Business Business Business Cost Center * R&D Ansible Engineerin…" at bounding box center [562, 381] width 1079 height 163
click at [475, 408] on div "PM" at bounding box center [473, 402] width 158 height 22
type input "[DATE]"
click at [280, 395] on input "[DATE]" at bounding box center [293, 402] width 158 height 22
click at [435, 401] on div "PM" at bounding box center [473, 402] width 158 height 22
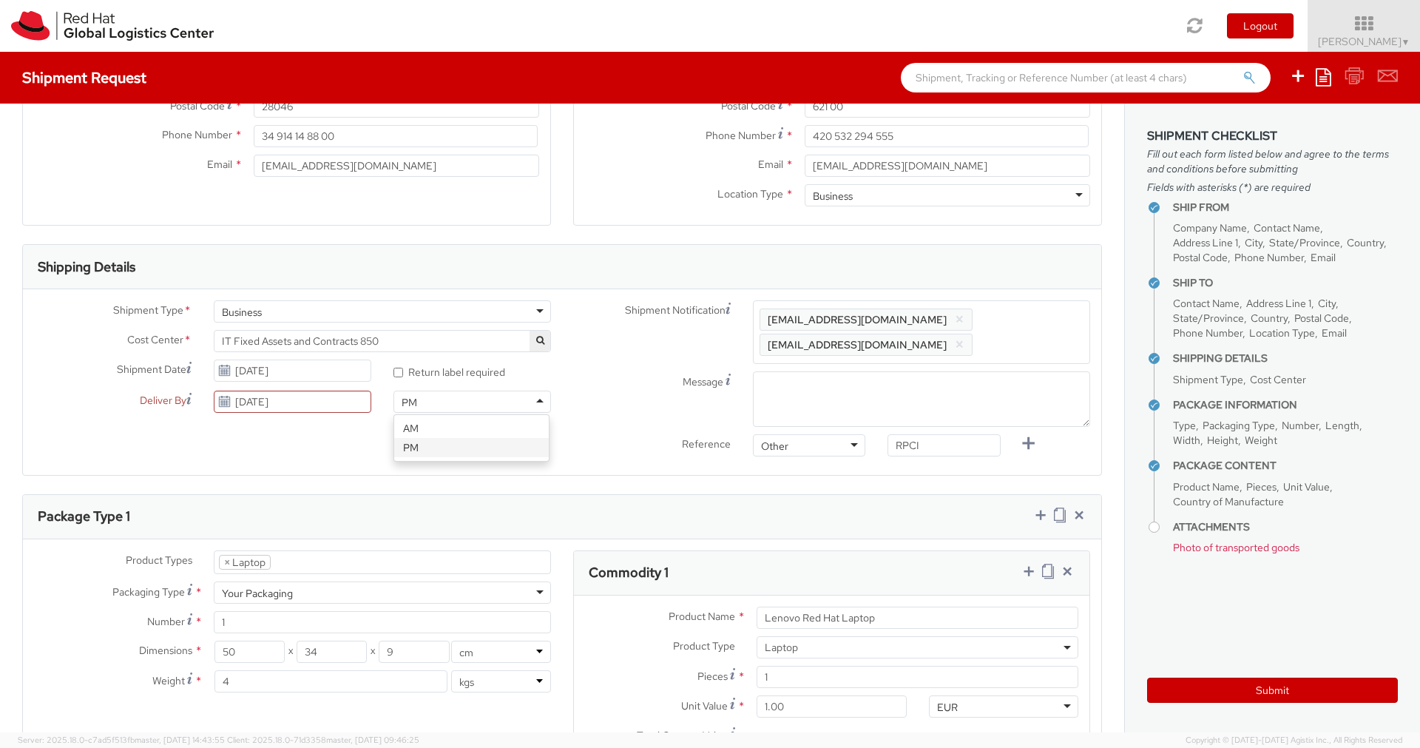
click at [348, 425] on div "Shipment Type * Business Business Business Cost Center * R&D Ansible Engineerin…" at bounding box center [562, 381] width 1079 height 163
click at [324, 402] on input "[DATE]" at bounding box center [293, 402] width 158 height 22
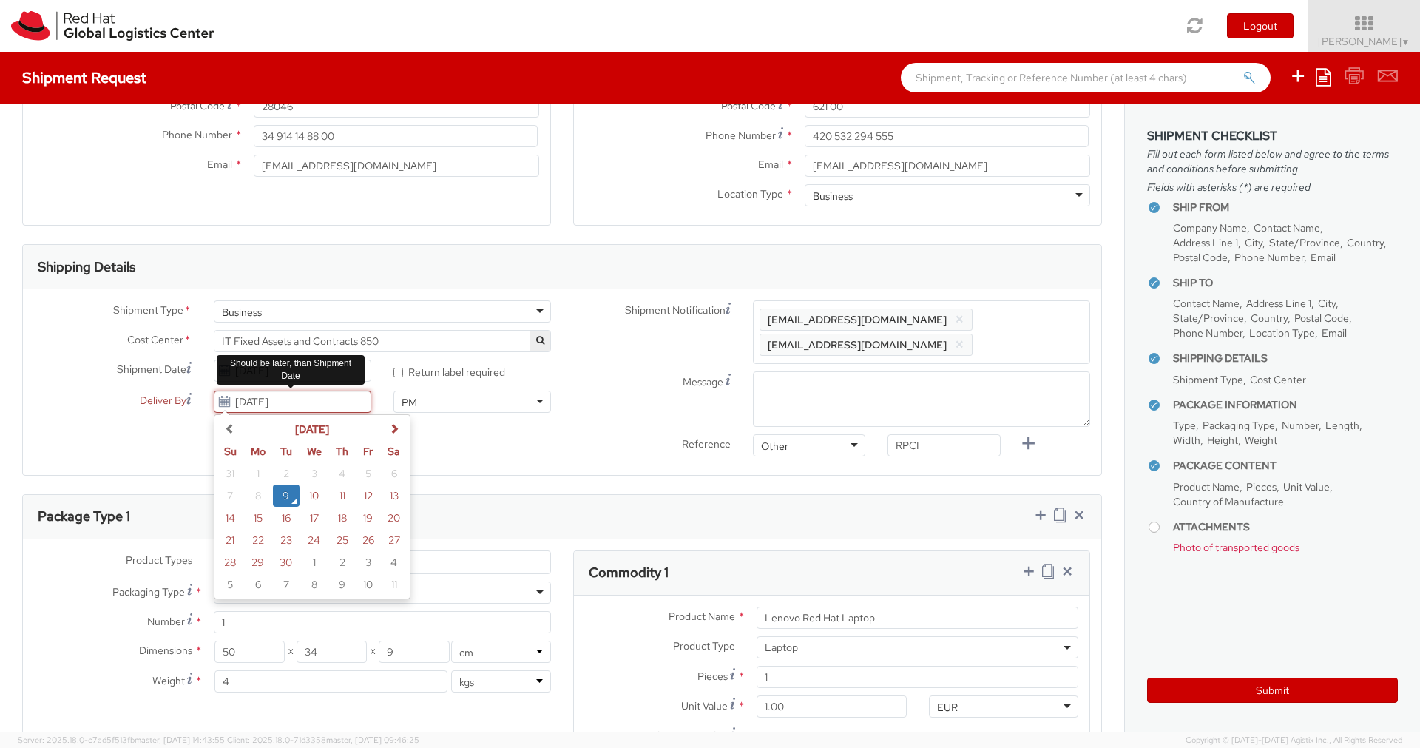
click at [277, 497] on td "9" at bounding box center [286, 496] width 27 height 22
click at [311, 399] on input "[DATE]" at bounding box center [293, 402] width 158 height 22
click at [397, 371] on input "* Return label required" at bounding box center [399, 373] width 10 height 10
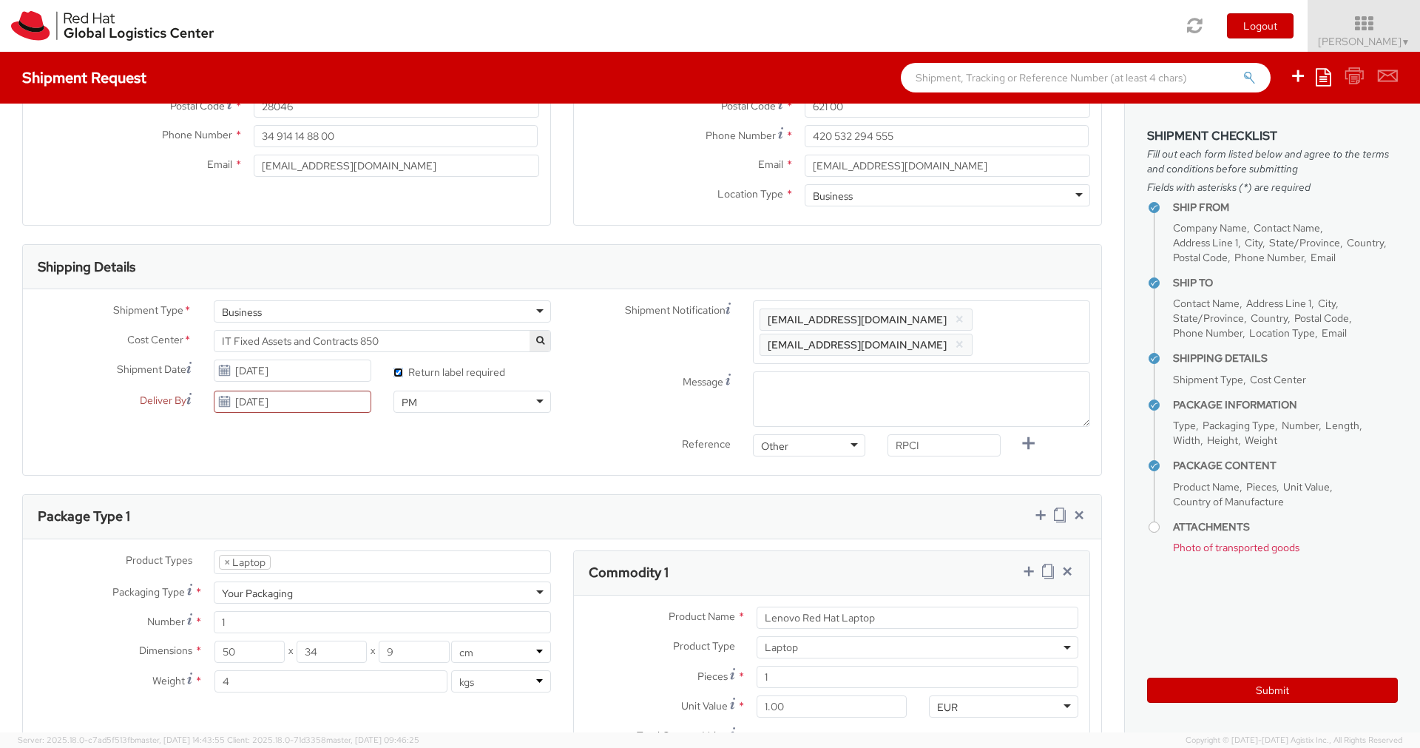
click at [397, 371] on input "* Return label required" at bounding box center [399, 373] width 10 height 10
checkbox input "false"
click at [411, 399] on div "PM" at bounding box center [410, 402] width 16 height 15
click at [405, 404] on div "AM" at bounding box center [410, 402] width 16 height 15
click at [306, 401] on input "[DATE]" at bounding box center [293, 402] width 158 height 22
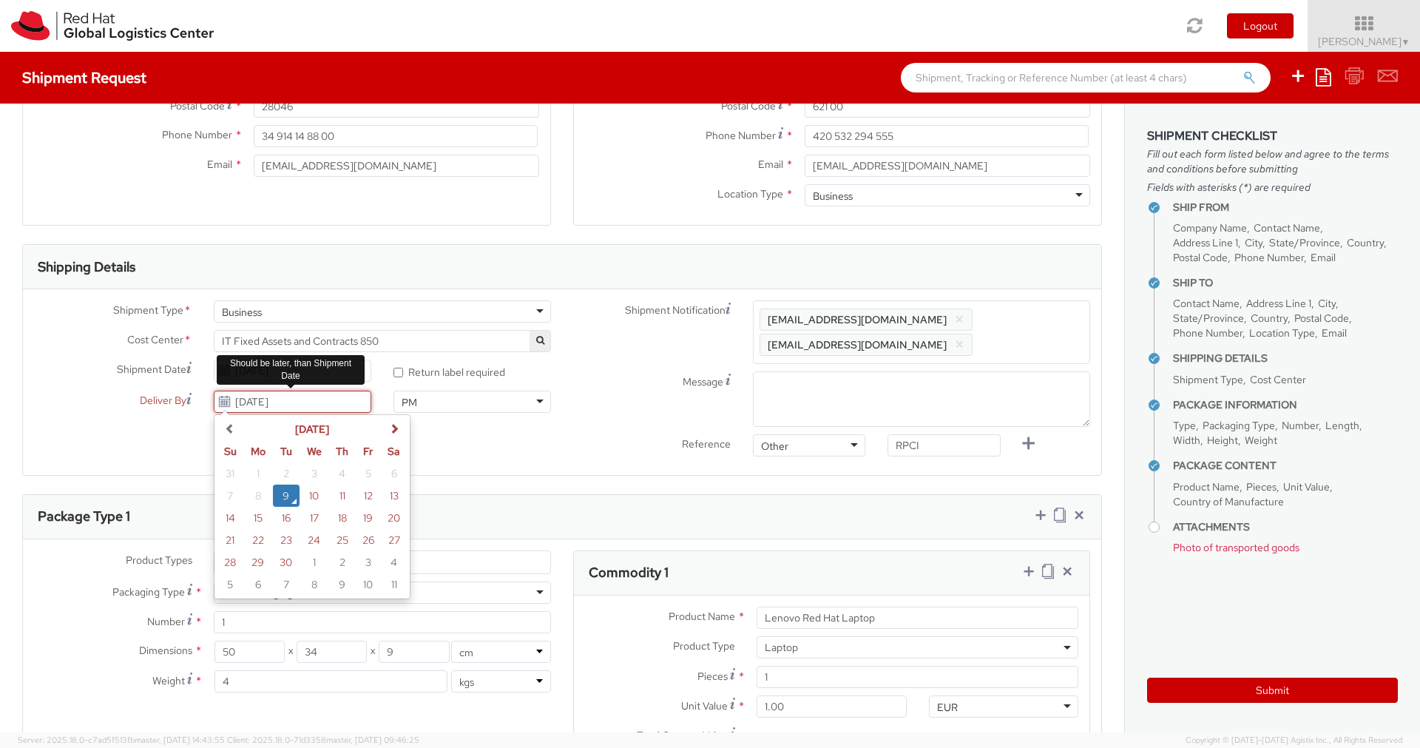
click at [306, 401] on input "[DATE]" at bounding box center [293, 402] width 158 height 22
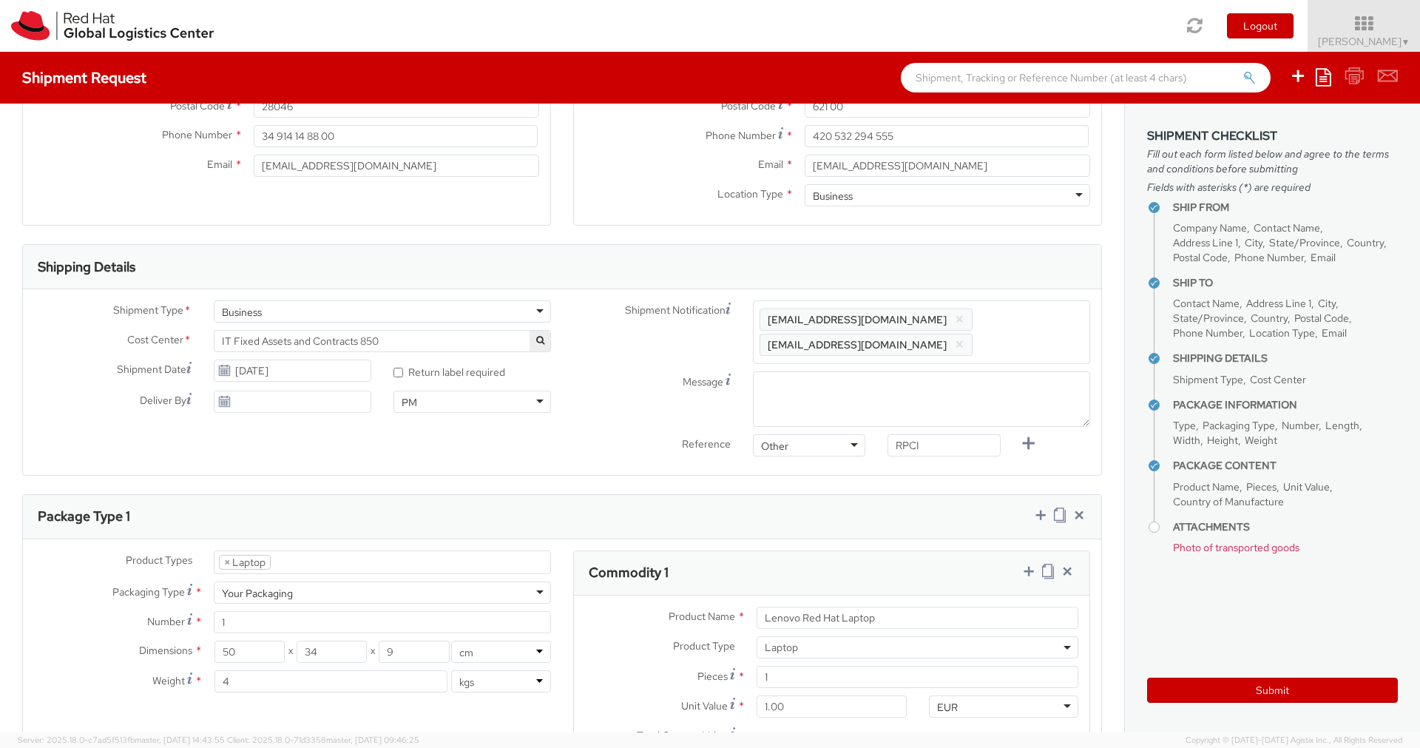
click at [506, 459] on div "Shipment Type * Business Business Business Cost Center * R&D Ansible Engineerin…" at bounding box center [562, 381] width 1079 height 163
click at [800, 385] on textarea "Message" at bounding box center [921, 398] width 337 height 55
click at [934, 397] on textarea "Time: from 10 AM through 2 PM" at bounding box center [921, 398] width 337 height 55
type textarea "Time: from 10 AM through 2 PM on Thursdays"
click at [544, 466] on div "Shipment Type * Business Business Business Cost Center * R&D Ansible Engineerin…" at bounding box center [562, 382] width 1079 height 186
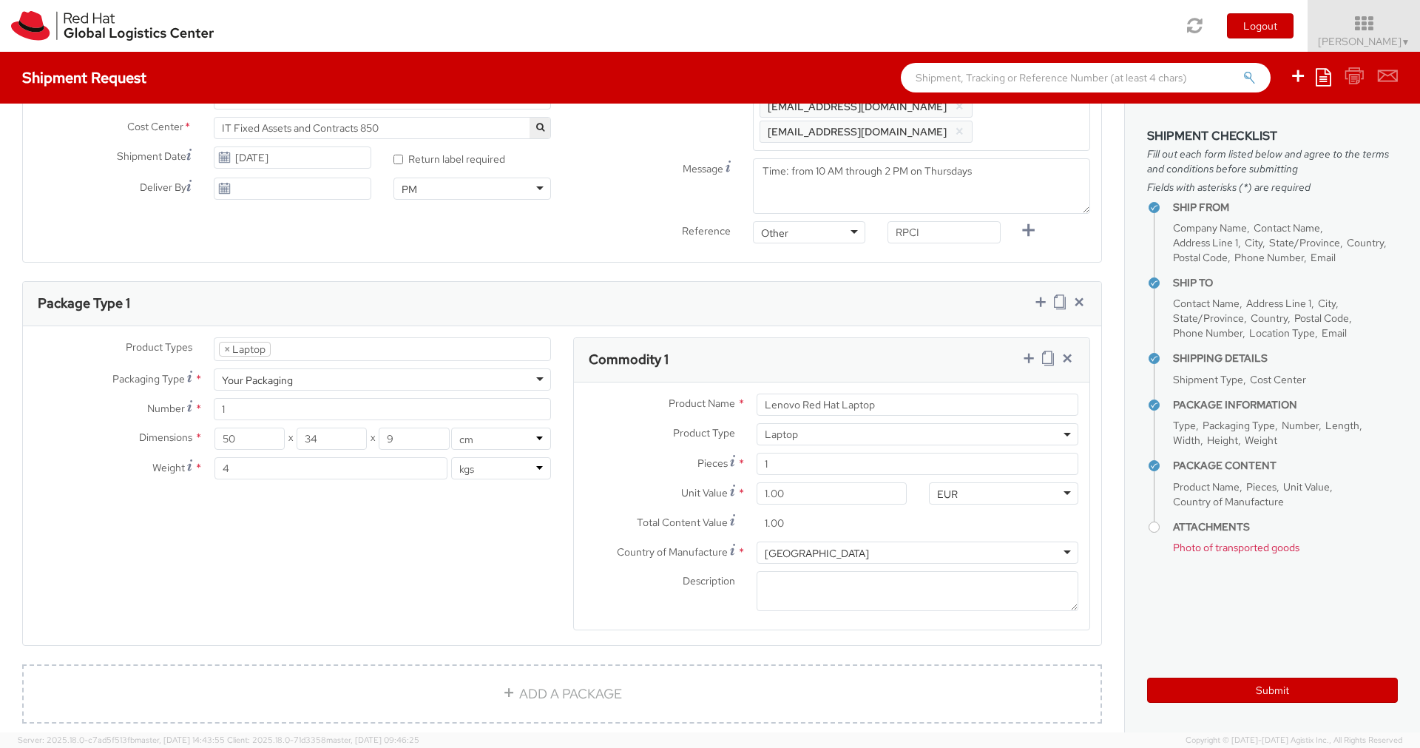
scroll to position [544, 0]
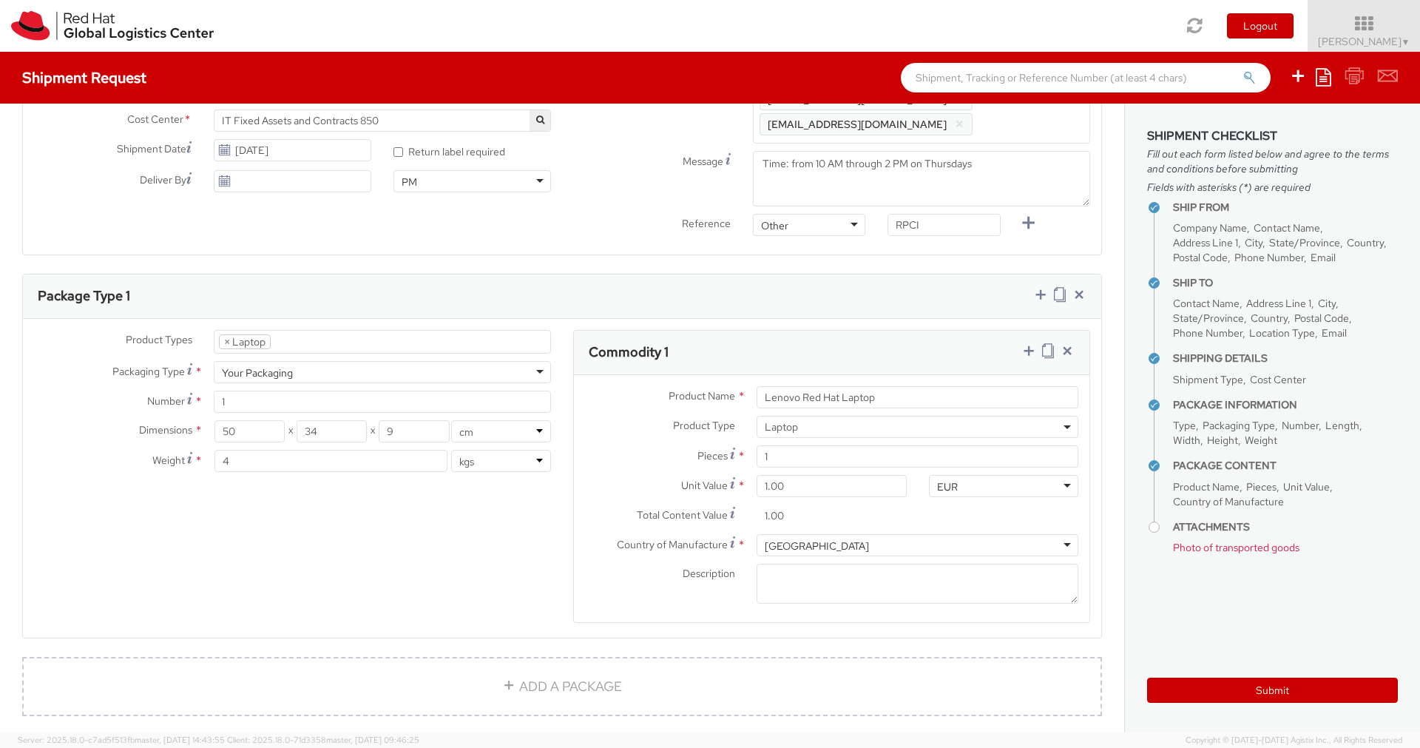
click at [414, 570] on div "Product Types * Documents Docking Station Laptop Monitor Other Hardware Server …" at bounding box center [562, 486] width 1079 height 312
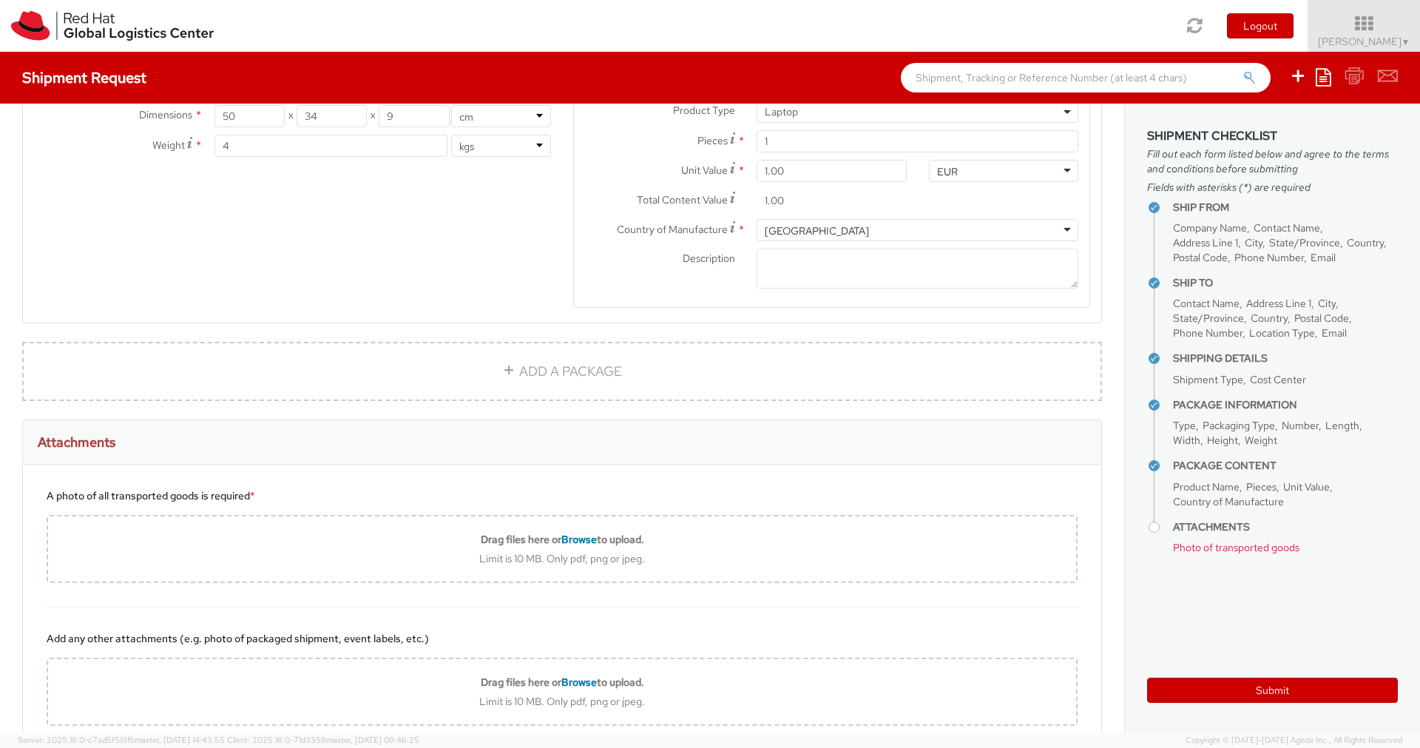
scroll to position [953, 0]
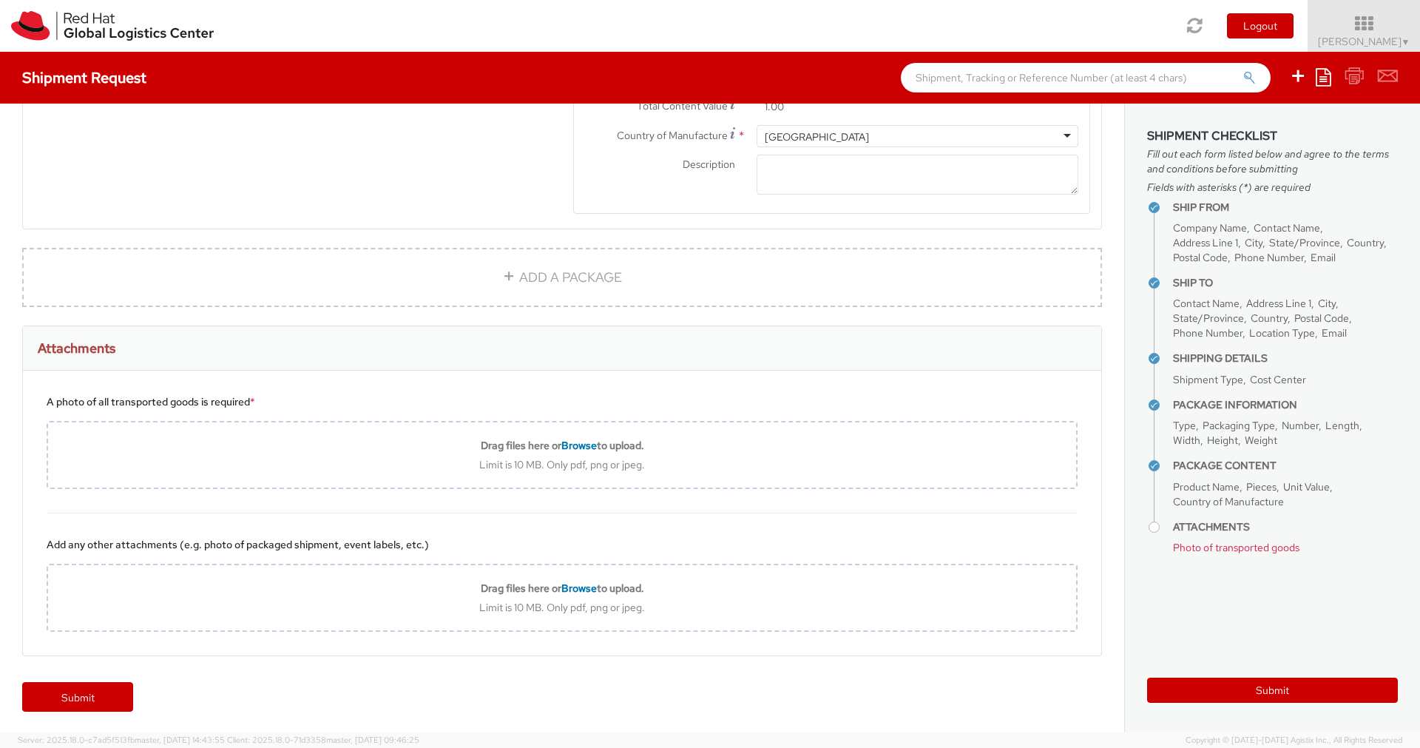
click at [738, 397] on div "A photo of all transported goods is required *" at bounding box center [562, 401] width 1031 height 15
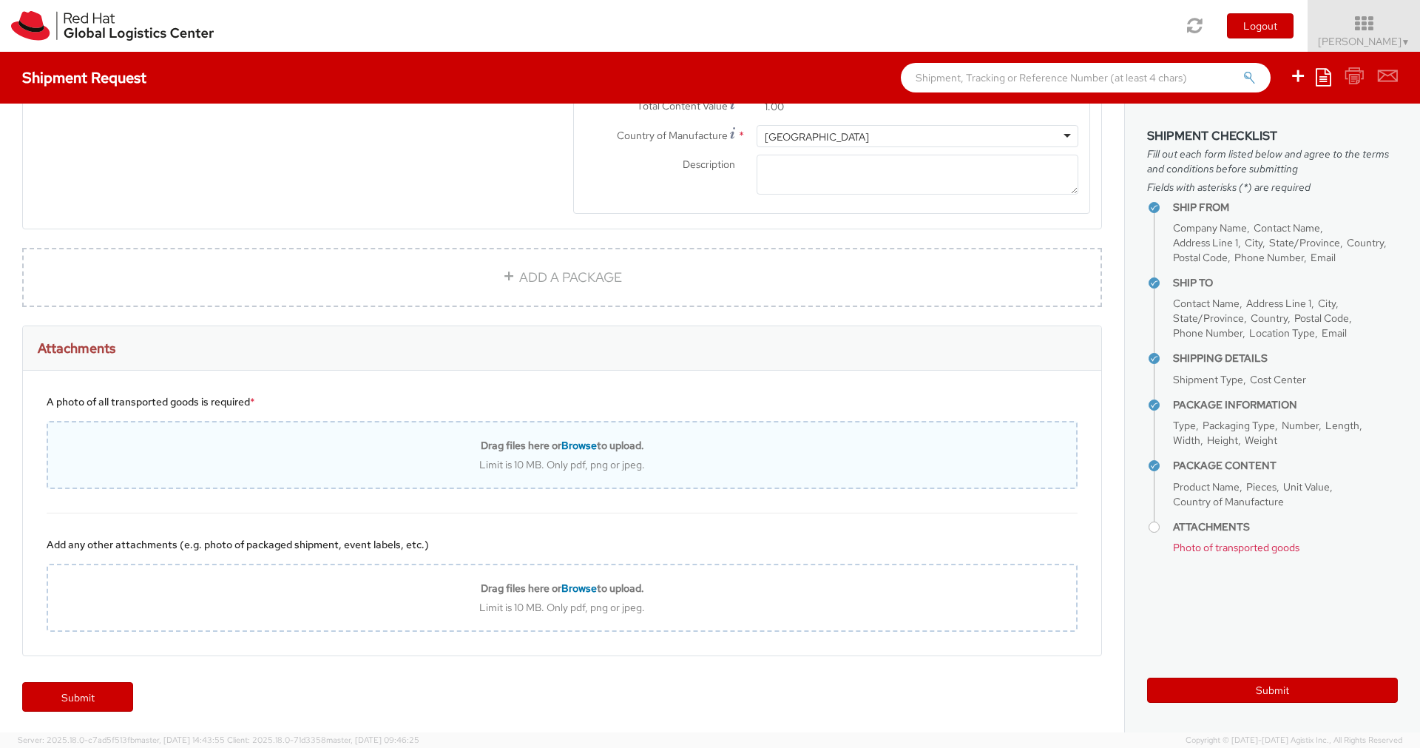
click at [561, 440] on span "Browse" at bounding box center [579, 445] width 36 height 13
type input "C:\fakepath\IMG_6810.JPG"
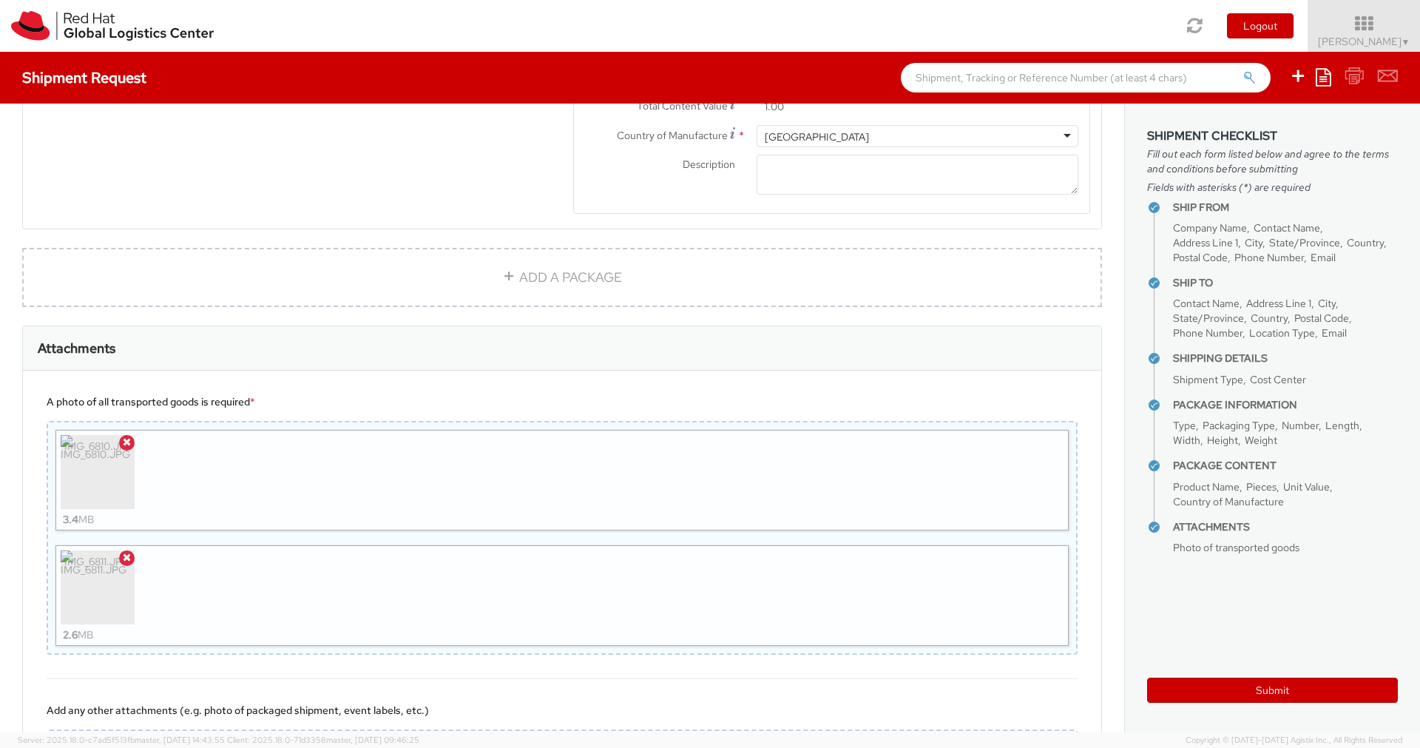
click at [692, 354] on div "Attachments" at bounding box center [562, 348] width 1079 height 44
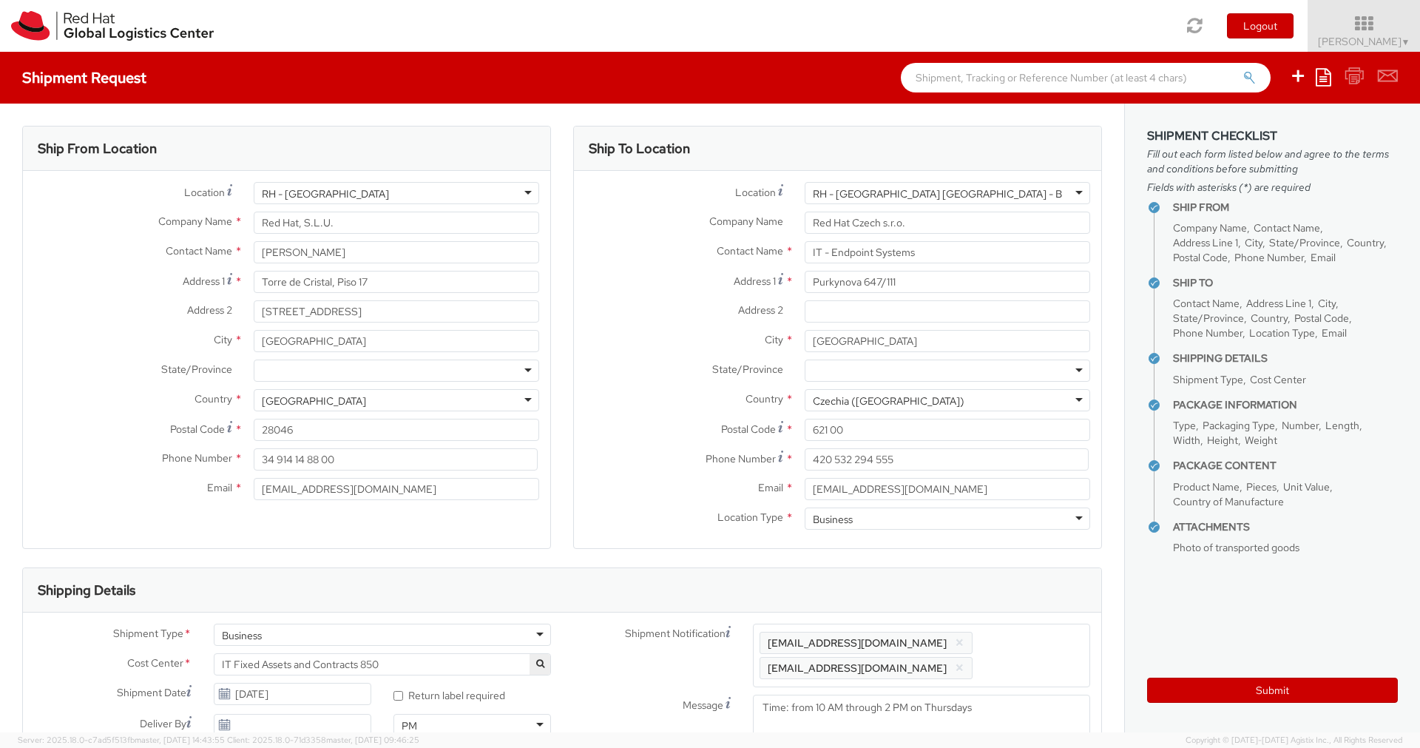
scroll to position [1118, 0]
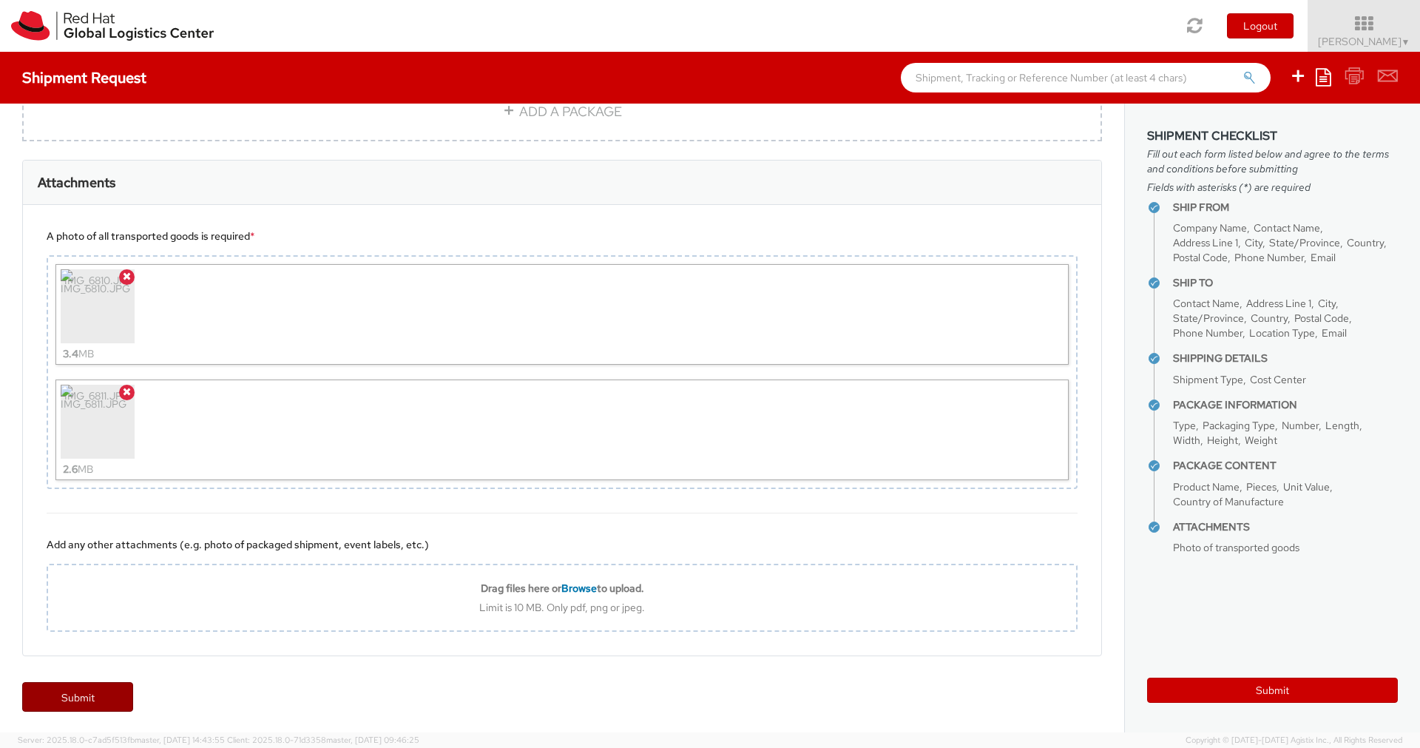
click at [86, 686] on link "Submit" at bounding box center [77, 697] width 111 height 30
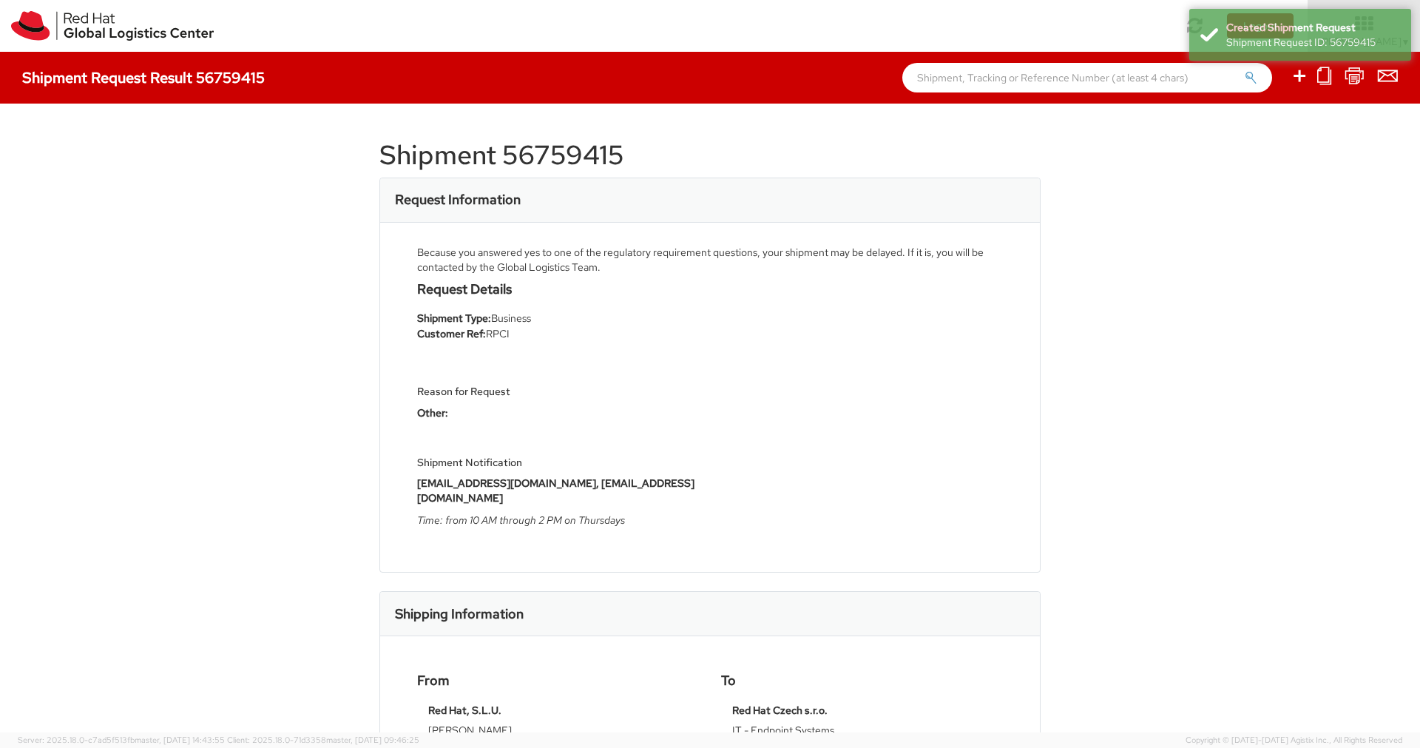
click at [898, 456] on div "Request Details Shipment Type: Business Customer Ref: RPCI Reason for Request O…" at bounding box center [710, 409] width 608 height 254
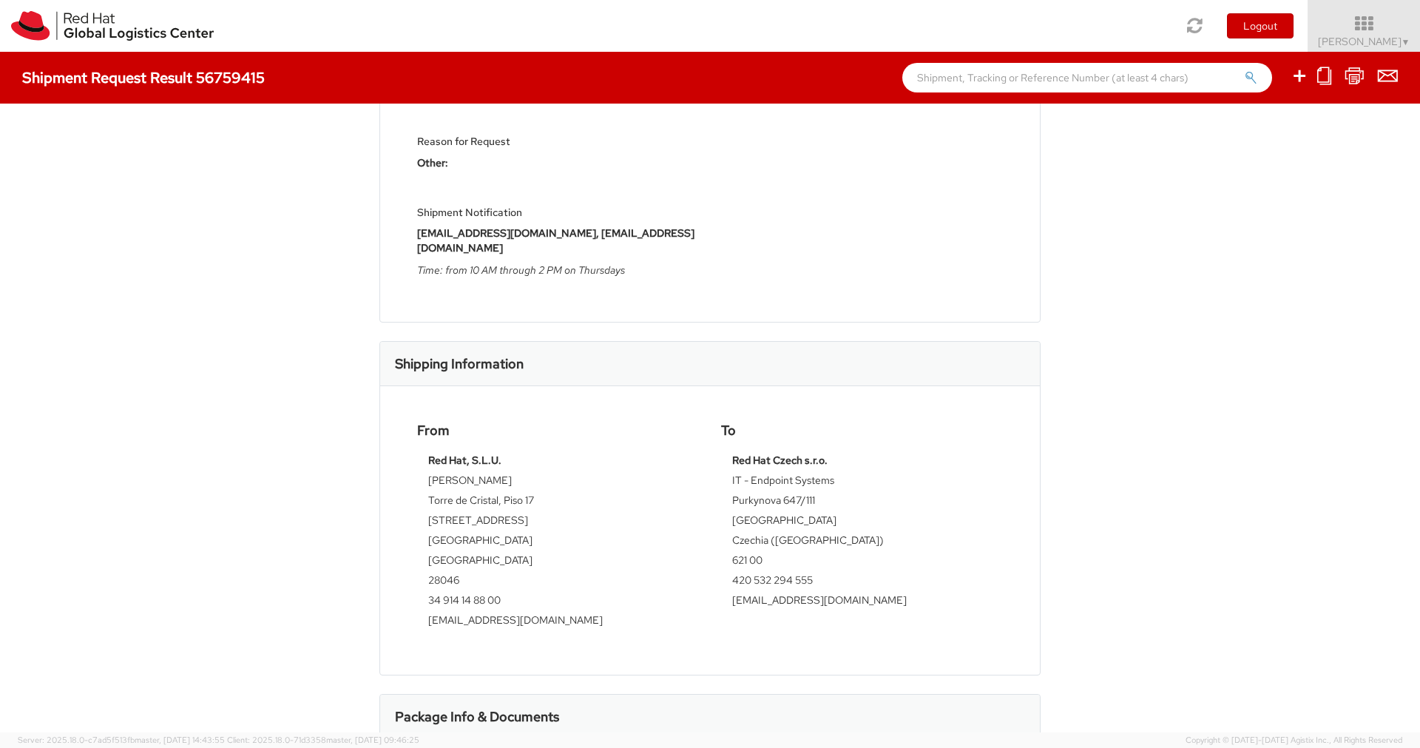
scroll to position [576, 0]
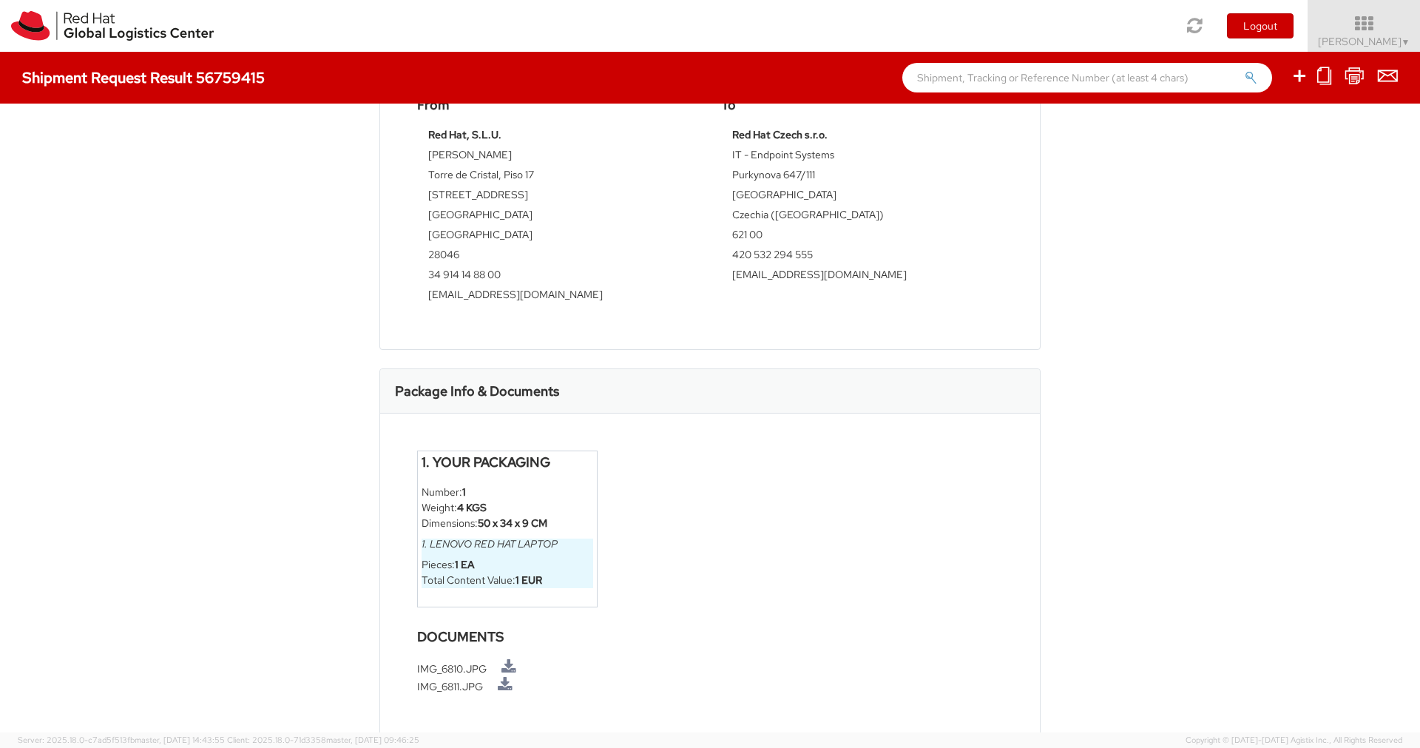
click at [558, 573] on li "Total Content Value: 1 EUR" at bounding box center [508, 581] width 172 height 16
click at [545, 573] on li "Total Content Value: 1 EUR" at bounding box center [508, 581] width 172 height 16
click at [525, 573] on strong "1 EUR" at bounding box center [529, 579] width 27 height 13
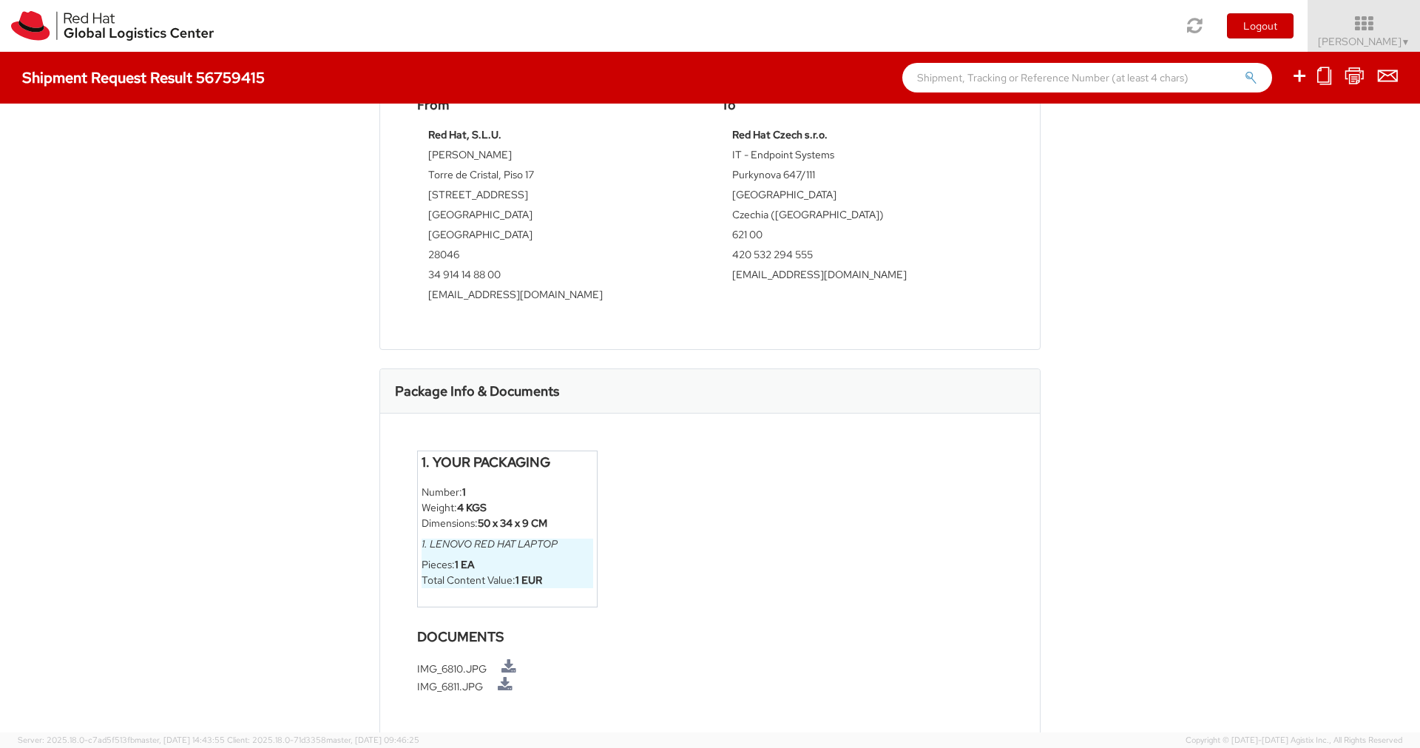
click at [565, 557] on li "Pieces: 1 EA" at bounding box center [508, 565] width 172 height 16
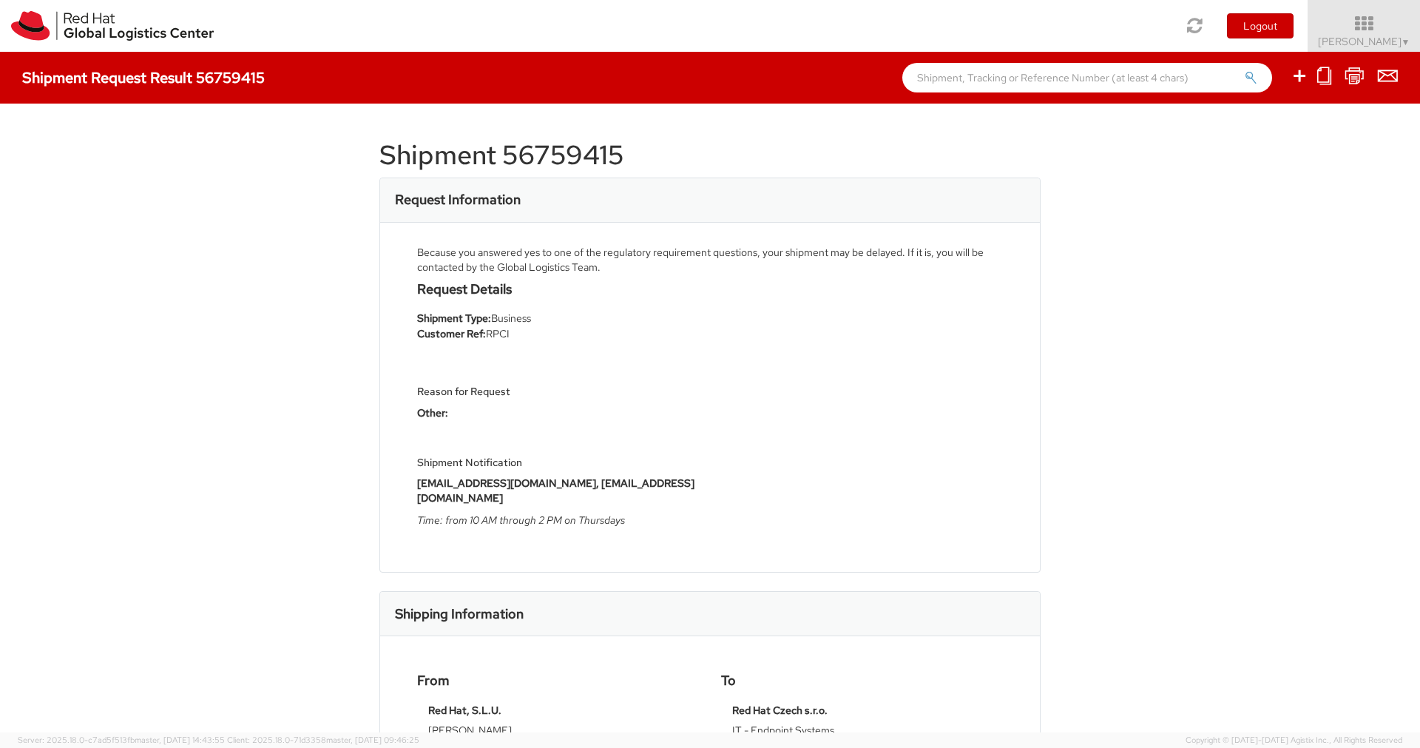
click at [766, 167] on h1 "Shipment 56759415" at bounding box center [709, 156] width 661 height 30
click at [1079, 374] on div "Shipment 56759415 Request Information Because you answered yes to one of the re…" at bounding box center [710, 418] width 1420 height 629
